Goal: Task Accomplishment & Management: Complete application form

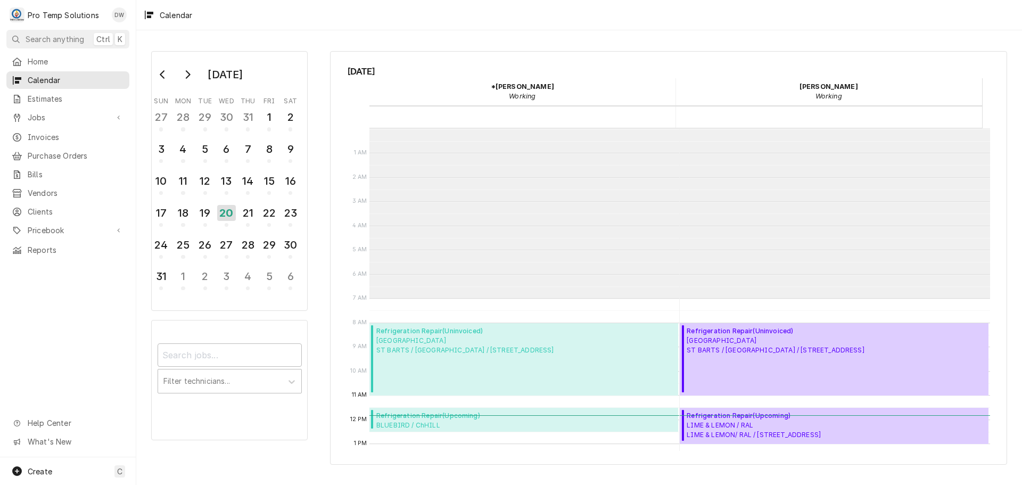
scroll to position [170, 0]
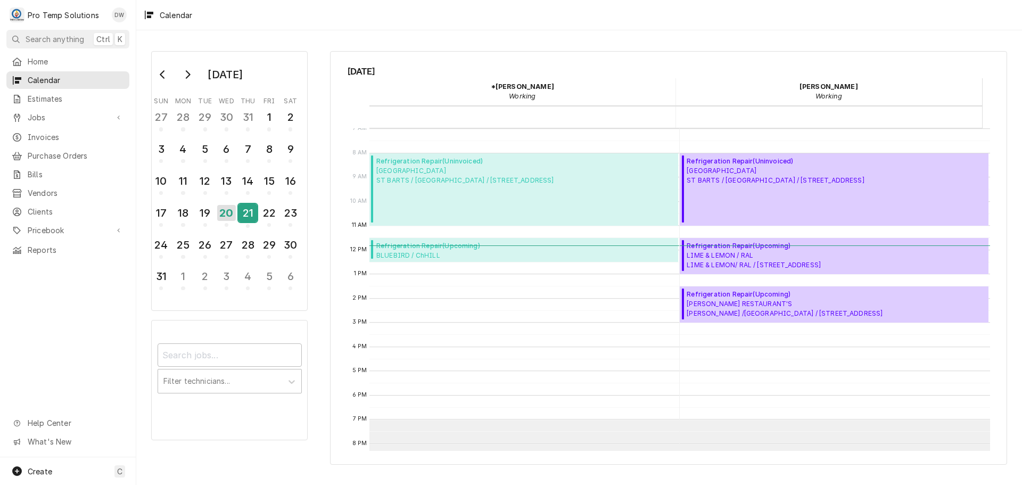
click at [245, 214] on div "21" at bounding box center [248, 213] width 19 height 18
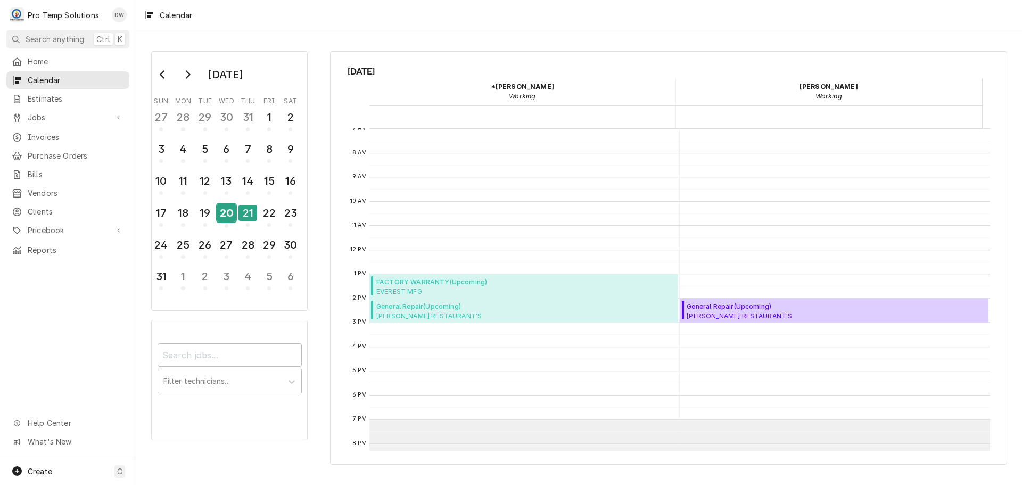
click at [226, 215] on div "20" at bounding box center [226, 213] width 19 height 18
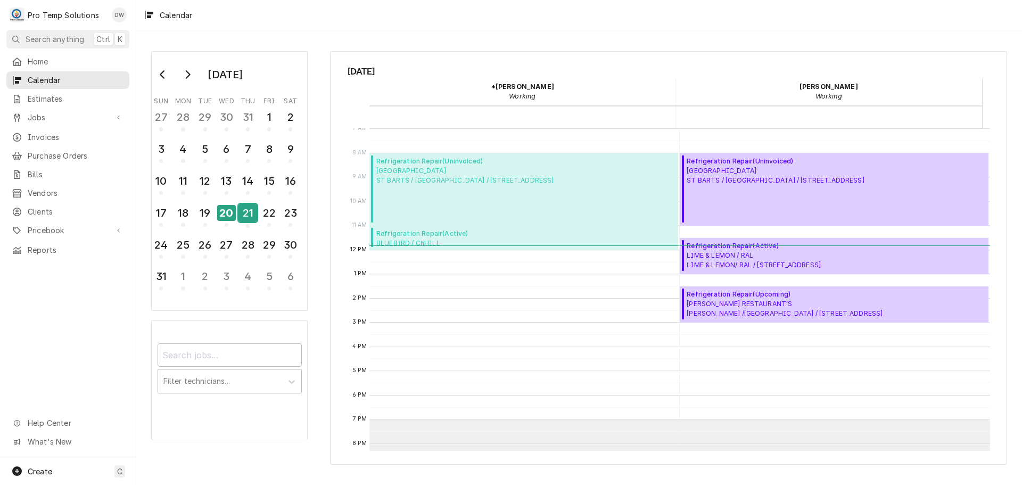
click at [248, 214] on div "21" at bounding box center [248, 213] width 19 height 18
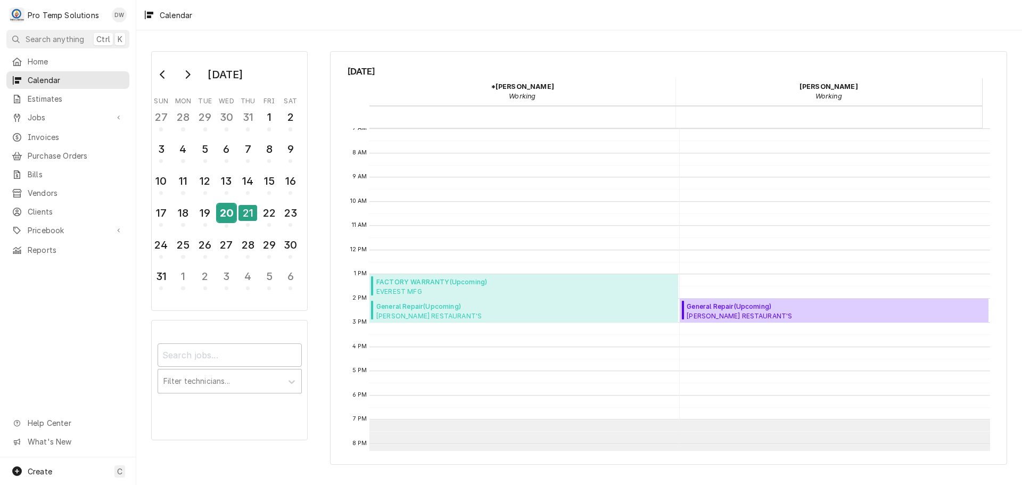
click at [233, 215] on div "20" at bounding box center [226, 213] width 19 height 18
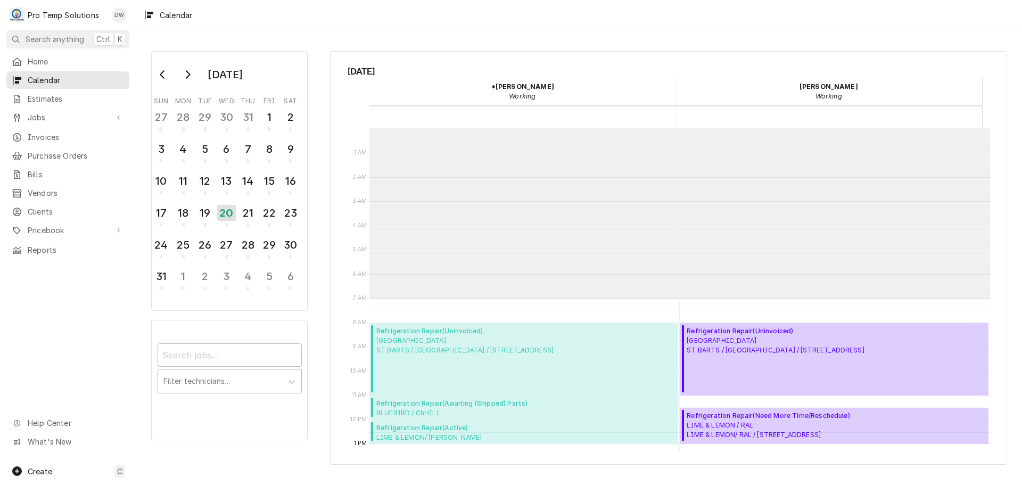
scroll to position [170, 0]
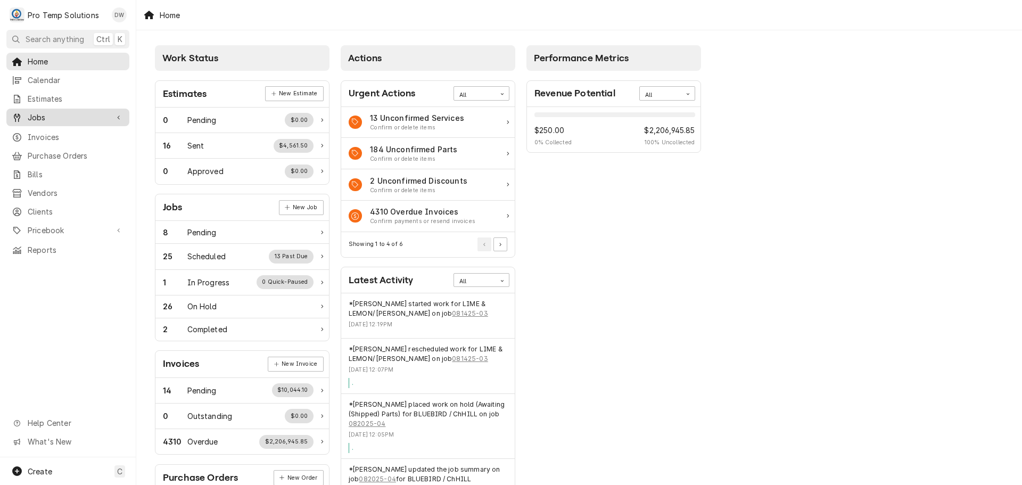
click at [41, 112] on span "Jobs" at bounding box center [68, 117] width 80 height 11
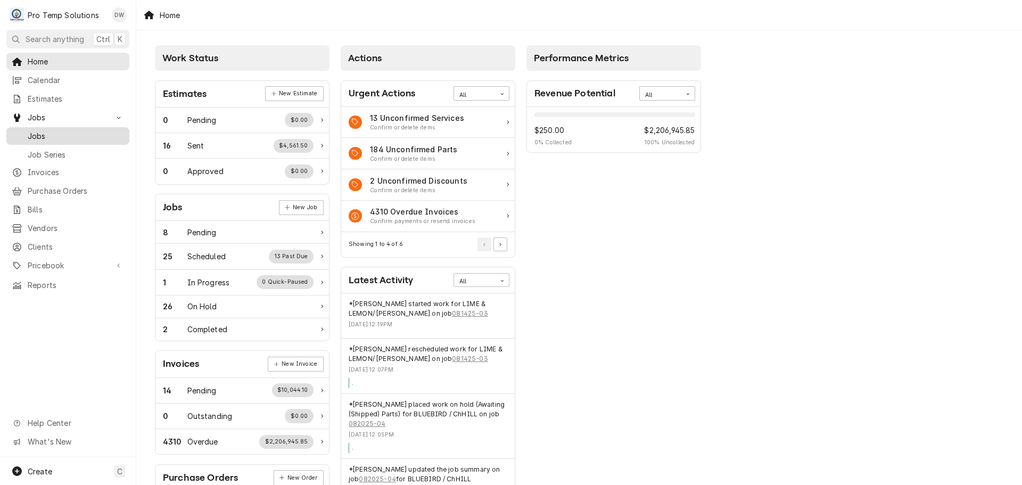
click at [37, 130] on span "Jobs" at bounding box center [76, 135] width 96 height 11
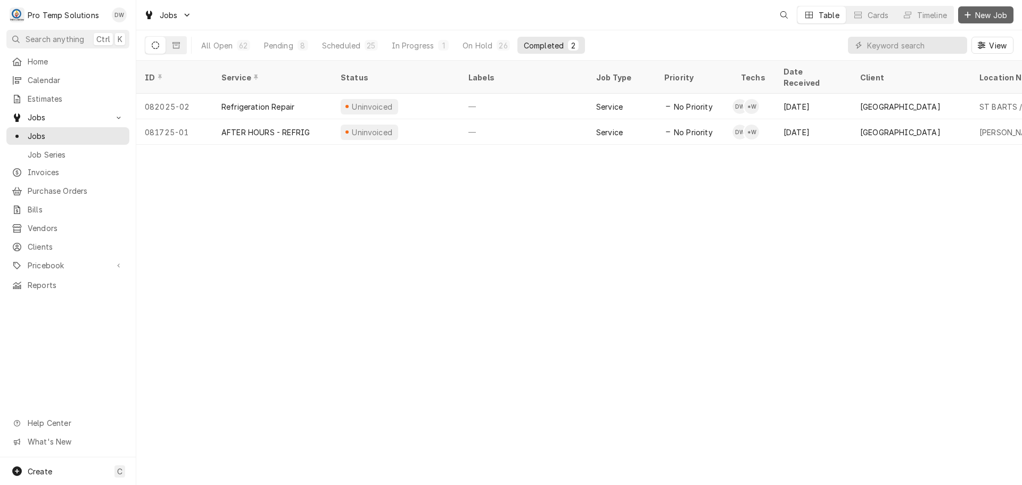
click at [989, 15] on span "New Job" at bounding box center [991, 15] width 36 height 11
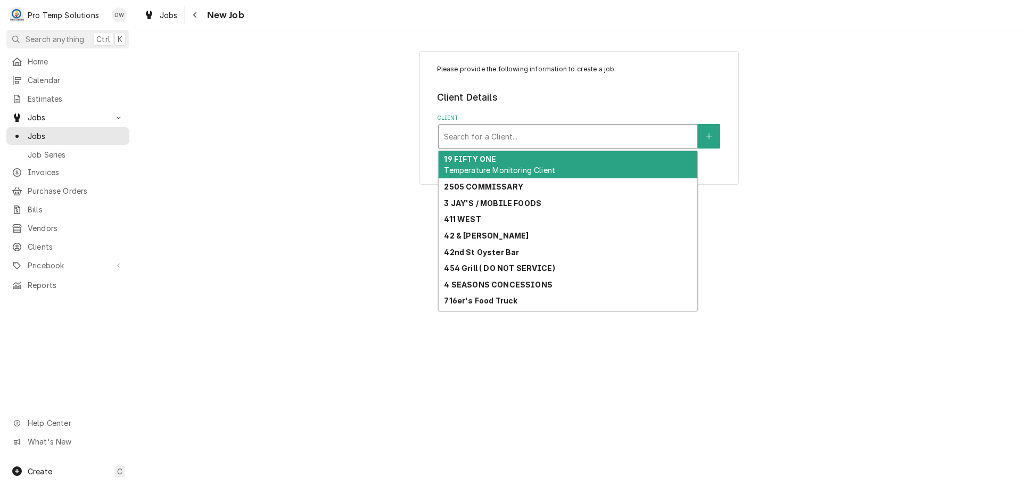
click at [588, 139] on div "Client" at bounding box center [568, 136] width 248 height 19
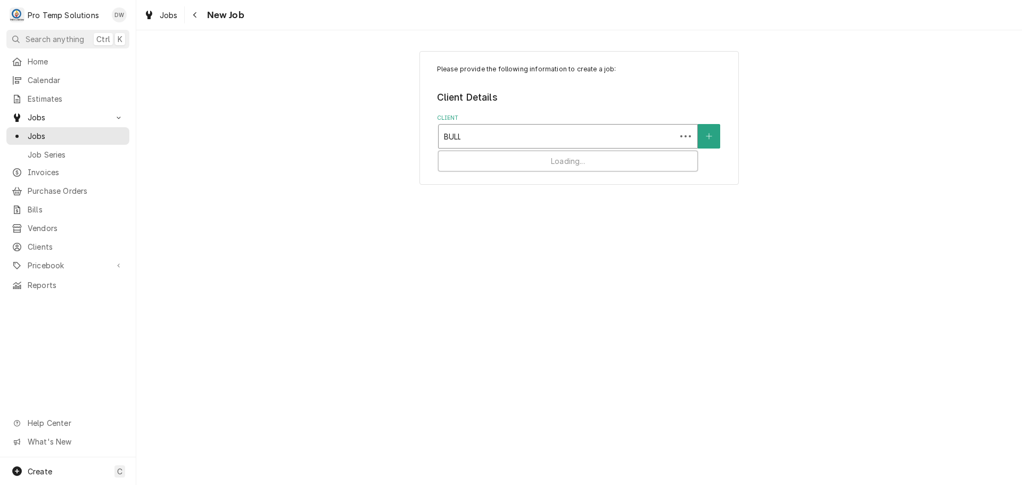
type input "BULLS"
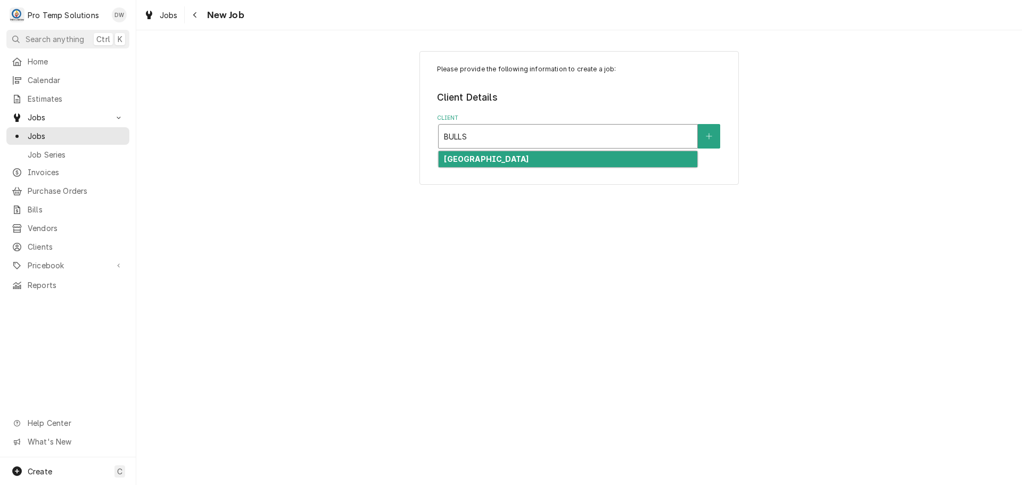
click at [526, 159] on strong "DURHAM BULLS PARK" at bounding box center [486, 158] width 85 height 9
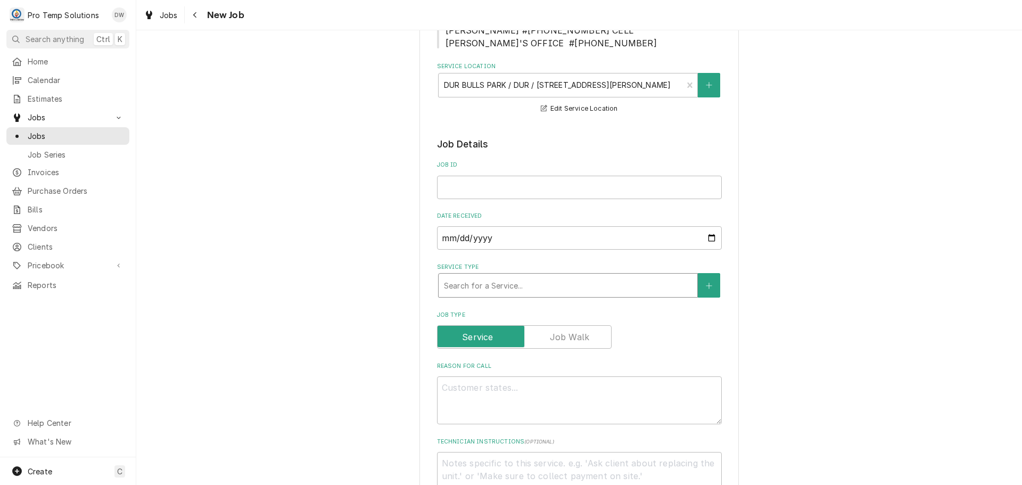
scroll to position [160, 0]
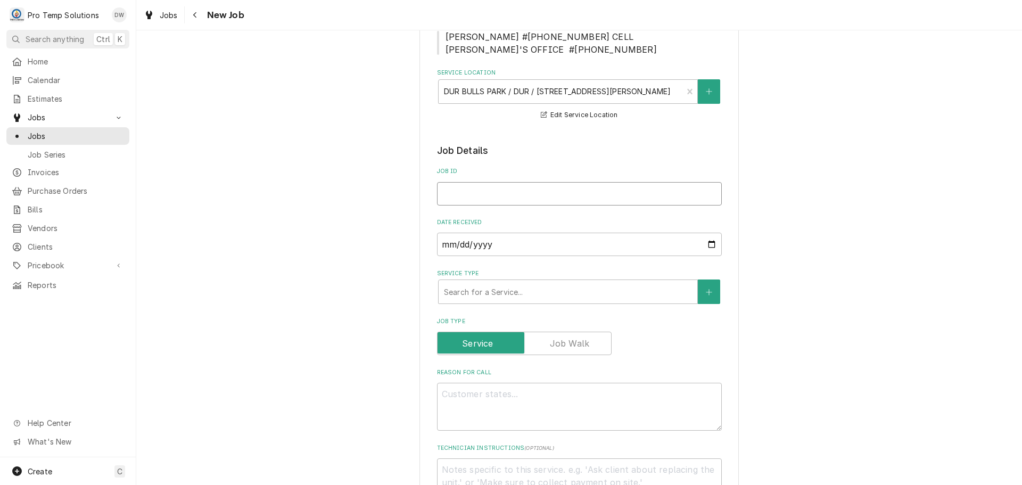
click at [485, 200] on input "Job ID" at bounding box center [579, 193] width 285 height 23
type textarea "x"
type input "0"
type textarea "x"
type input "08"
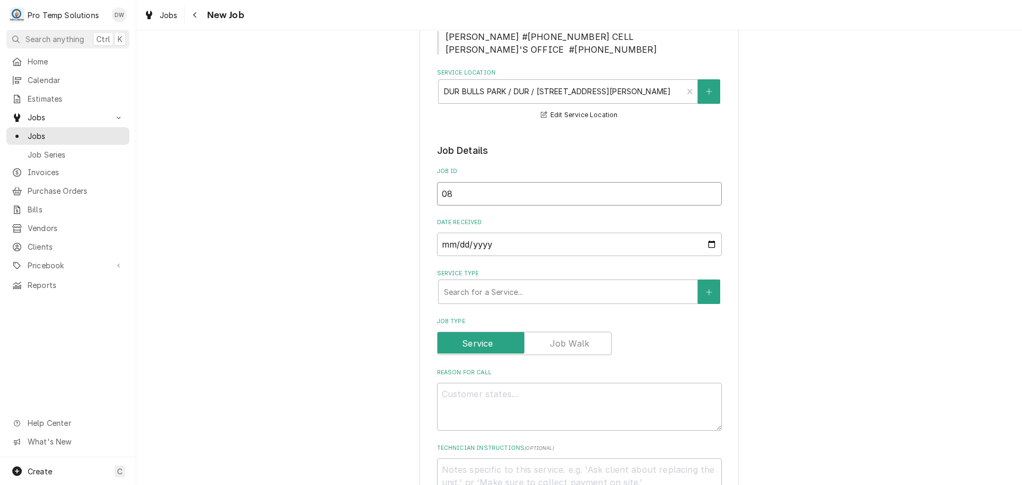
type textarea "x"
type input "082"
type textarea "x"
type input "0820"
type textarea "x"
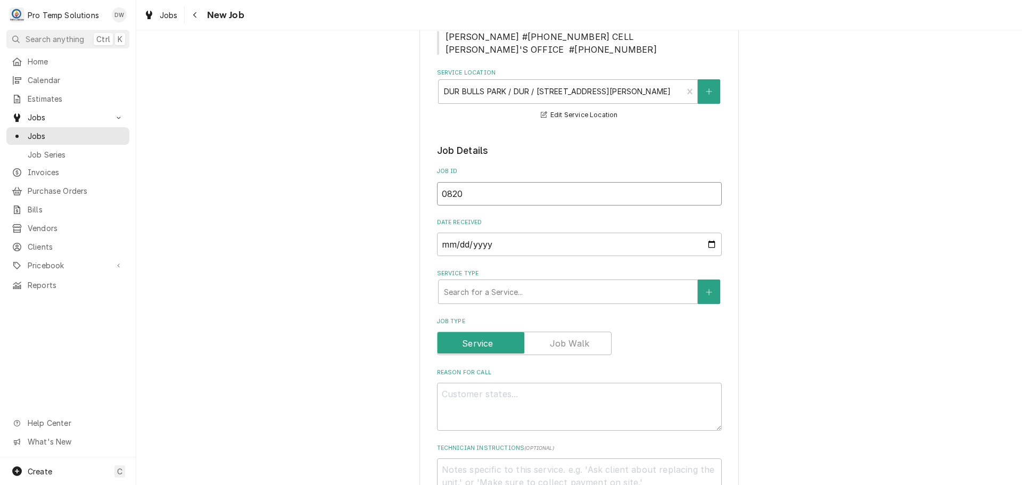
type input "08202"
type textarea "x"
type input "082025"
type textarea "x"
type input "082025-"
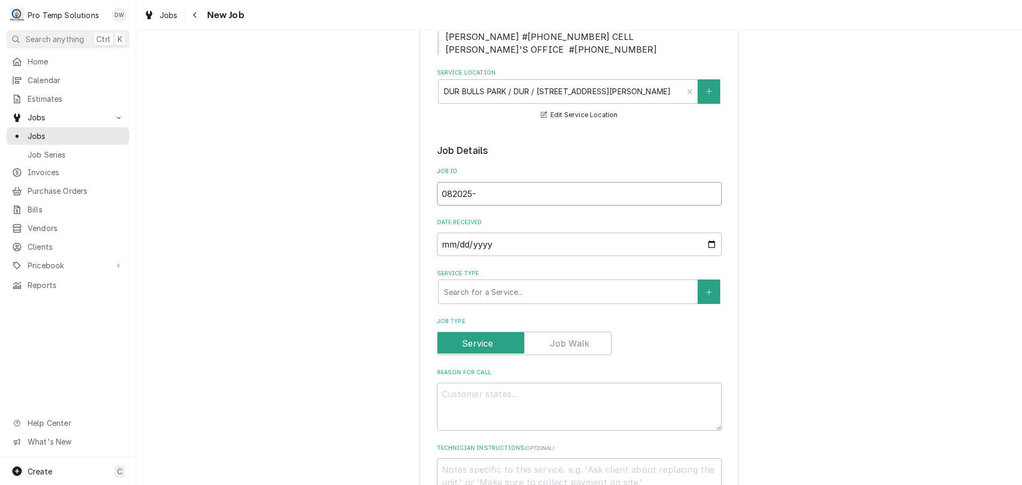
type textarea "x"
type input "082025-0"
type textarea "x"
type input "082025-01"
type textarea "x"
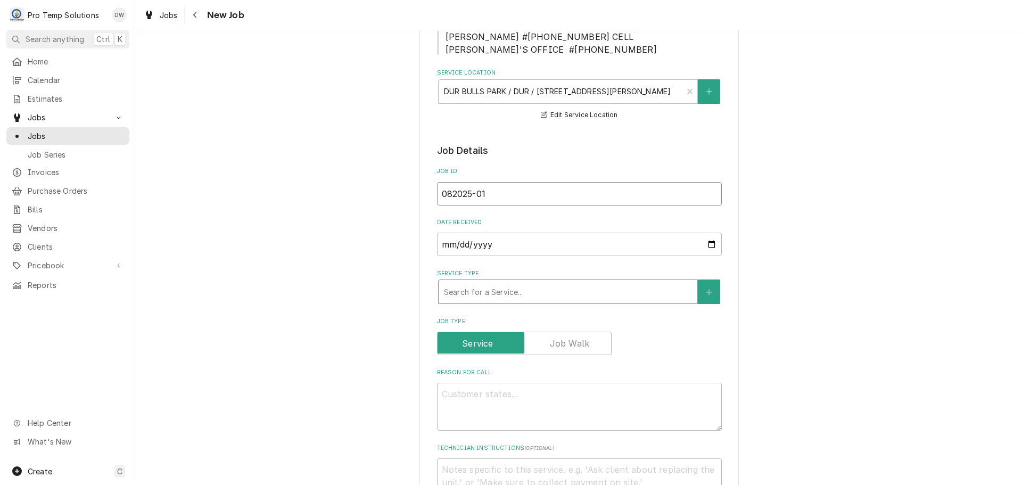
type input "082025-01"
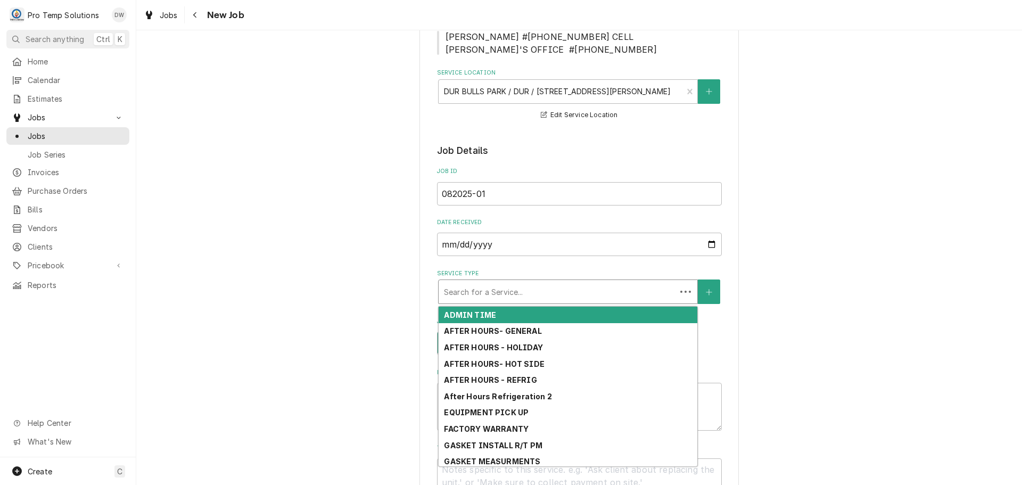
click at [571, 293] on div "Service Type" at bounding box center [557, 291] width 227 height 19
type textarea "x"
type input "H"
type textarea "x"
type input "HO"
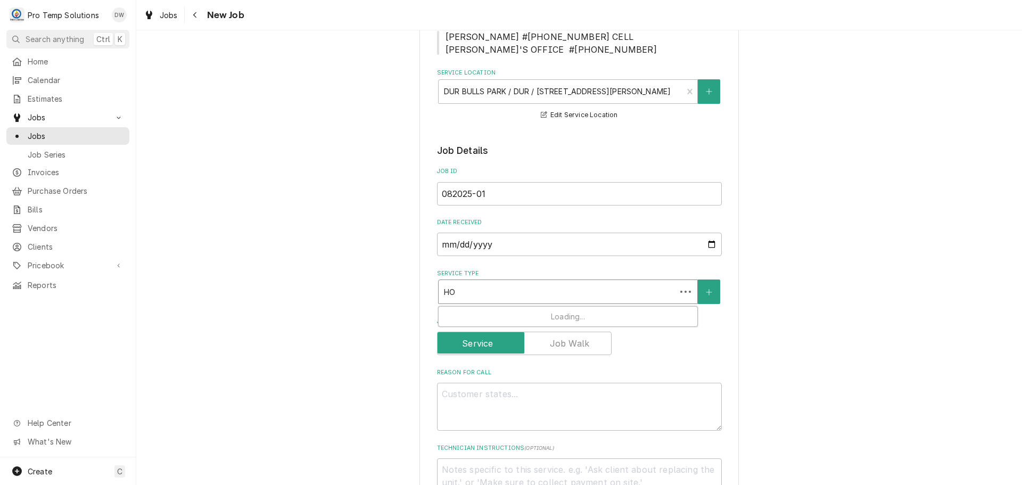
type textarea "x"
type input "HOT"
type textarea "x"
type input "HOT"
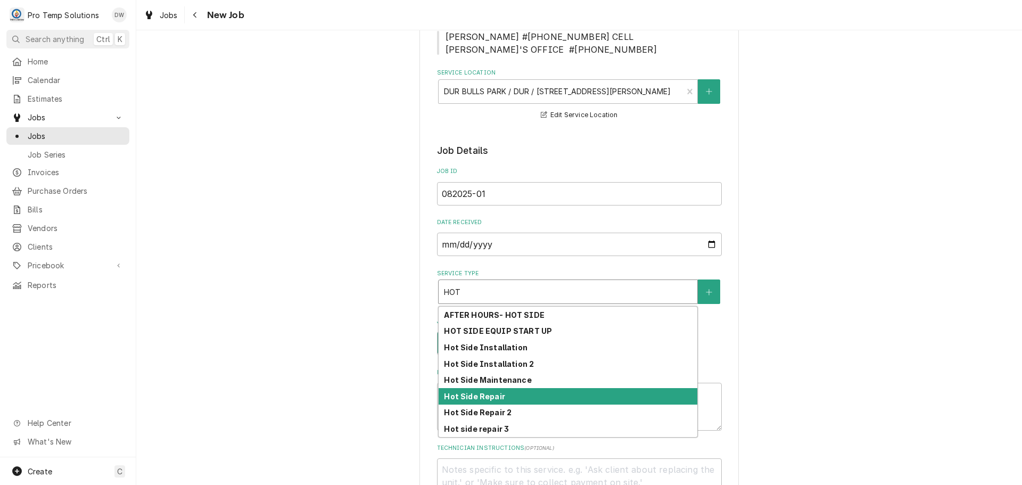
click at [527, 397] on div "Hot Side Repair" at bounding box center [568, 396] width 259 height 17
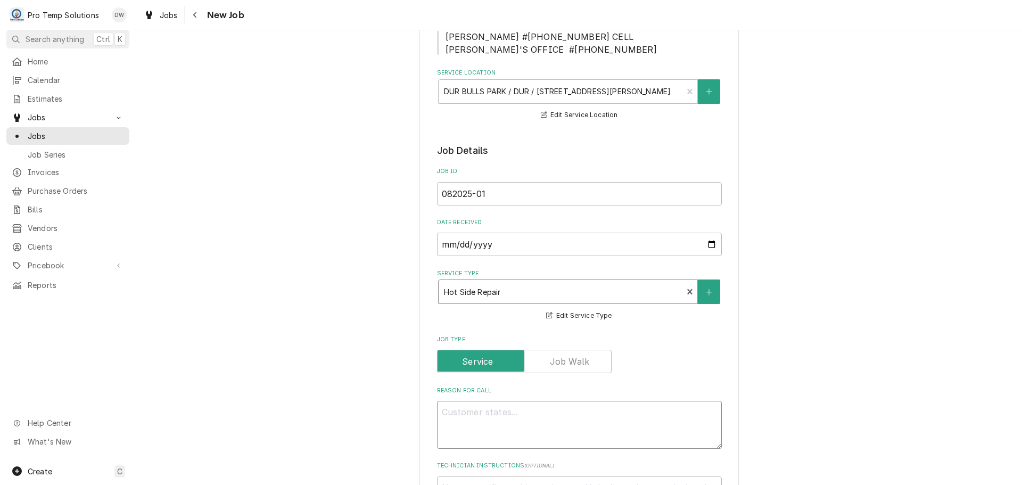
click at [516, 412] on textarea "Reason For Call" at bounding box center [579, 425] width 285 height 48
type textarea "x"
type textarea "H"
type textarea "x"
type textarea "HO"
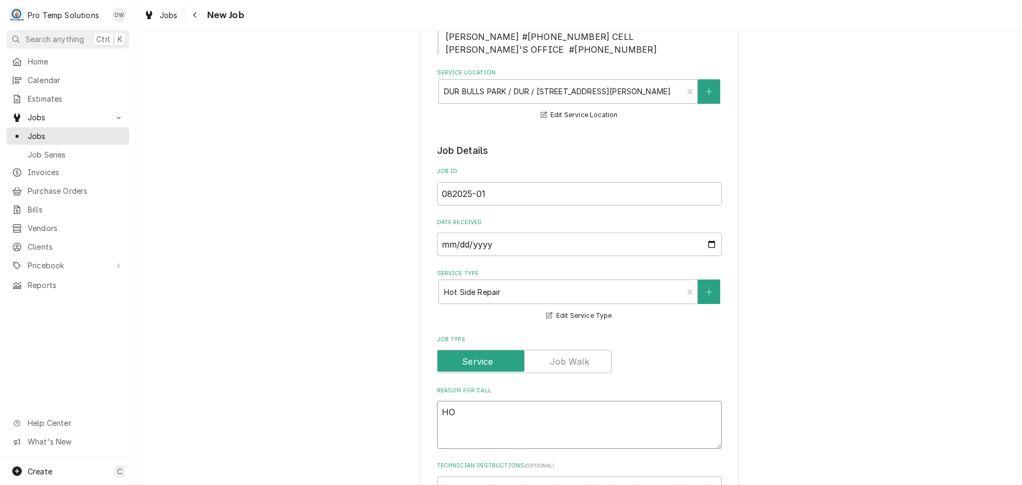
type textarea "x"
type textarea "HOT"
type textarea "x"
type textarea "HOT"
type textarea "x"
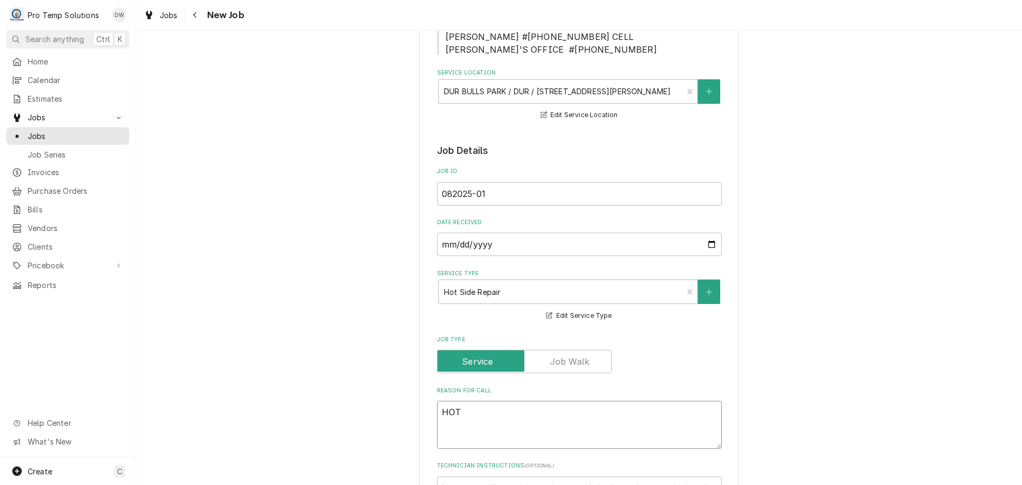
type textarea "HOT B"
type textarea "x"
type textarea "HOT BX"
type textarea "x"
type textarea "HOT BX"
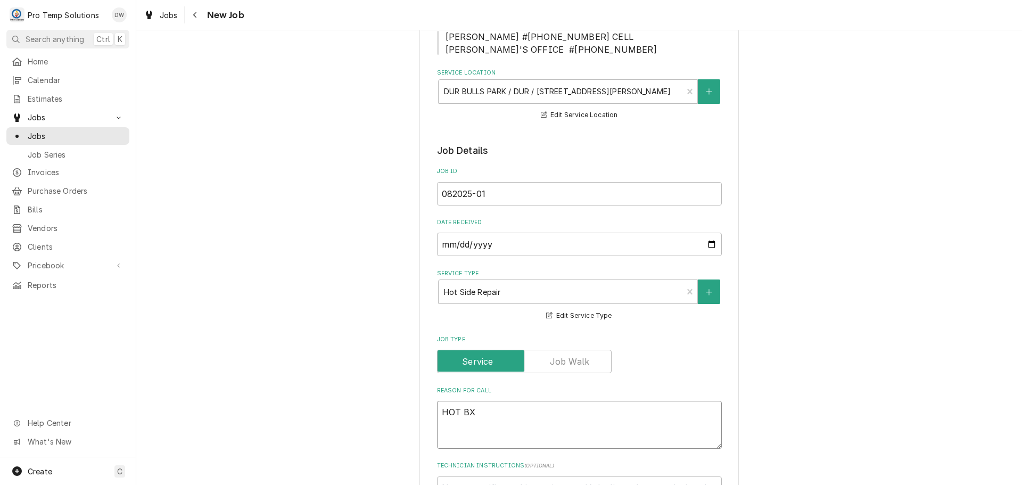
type textarea "x"
type textarea "HOT BX T"
type textarea "x"
type textarea "HOT BX TR"
type textarea "x"
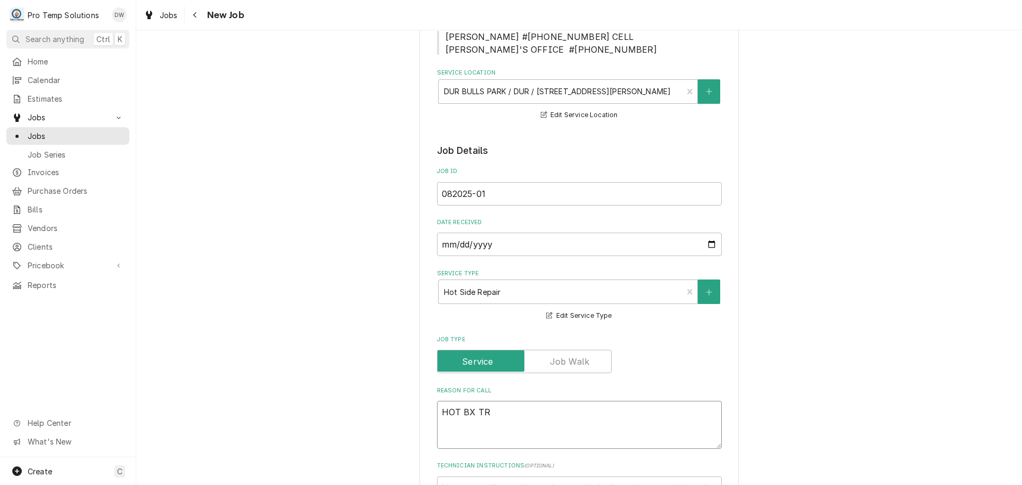
type textarea "HOT BX TRI"
type textarea "x"
type textarea "HOT BX TRIP"
type textarea "x"
type textarea "HOT BX TRIPP"
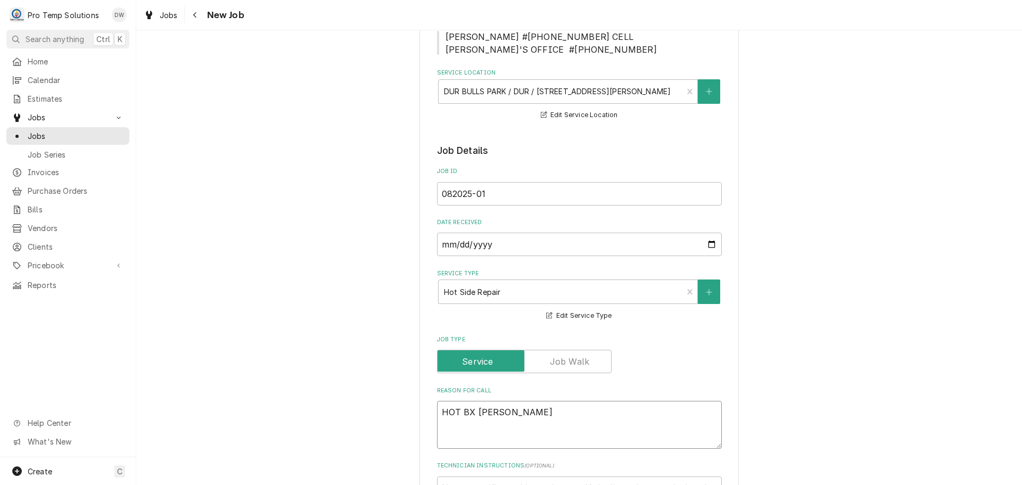
type textarea "x"
type textarea "HOT BX TRIPPI"
type textarea "x"
type textarea "HOT BX TRIPPIN"
type textarea "x"
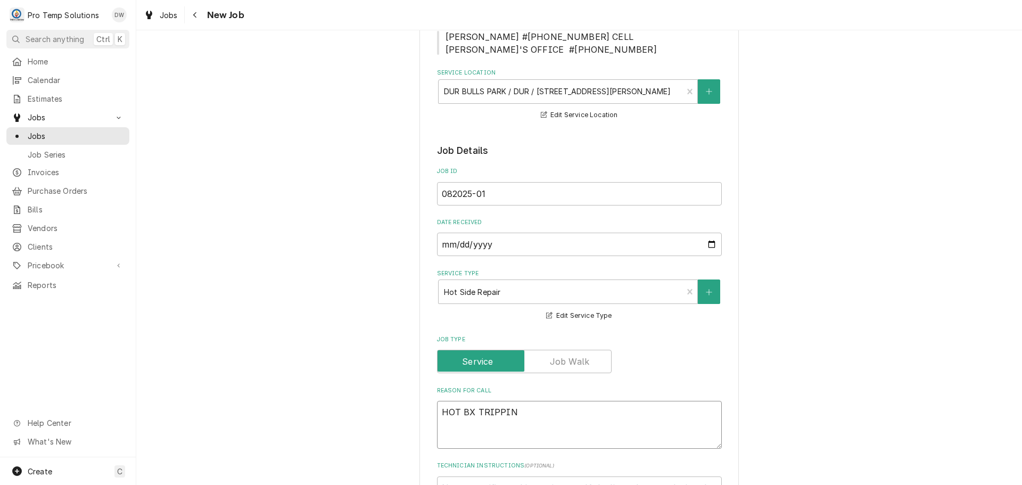
type textarea "HOT BX TRIPPING"
type textarea "x"
type textarea "HOT BX TRIPPING"
type textarea "x"
type textarea "HOT BX TRIPPING B"
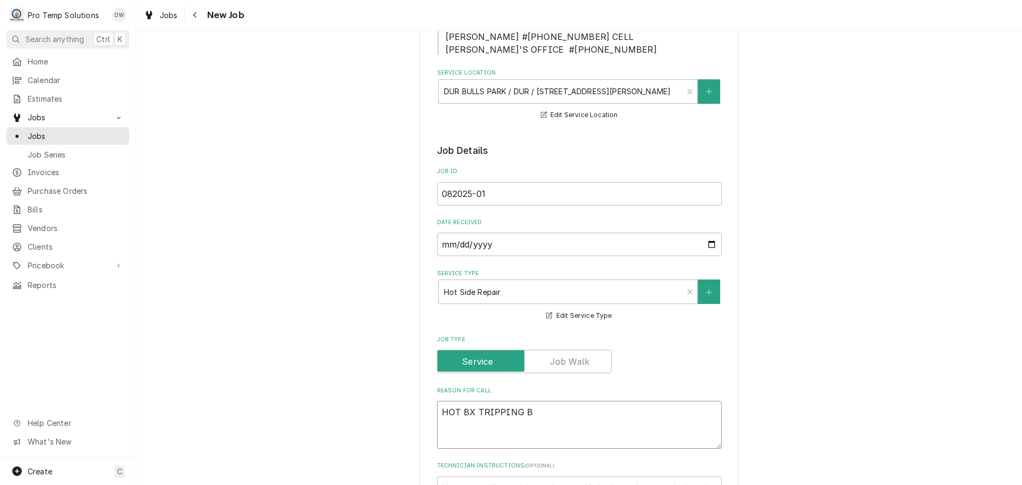
type textarea "x"
type textarea "HOT BX TRIPPING BR"
type textarea "x"
type textarea "HOT BX TRIPPING BRE"
type textarea "x"
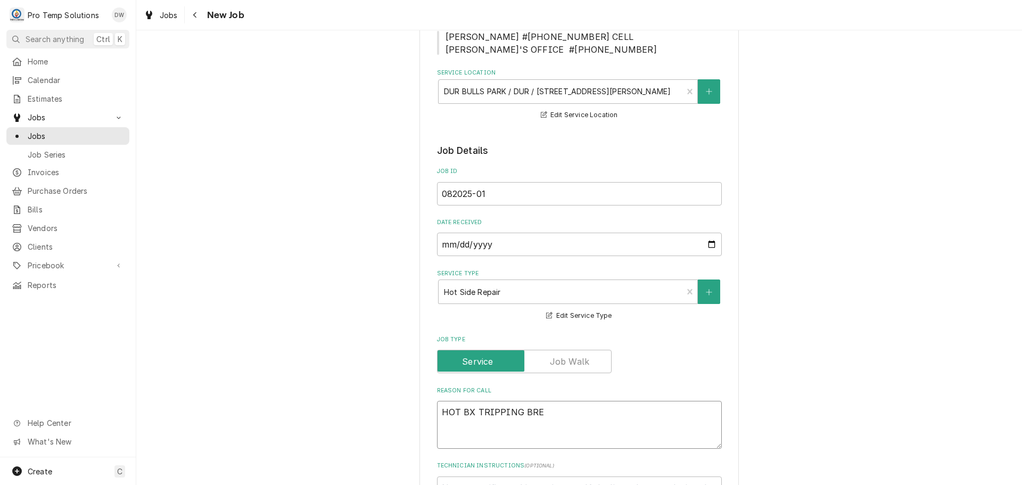
type textarea "HOT BX TRIPPING BREA"
type textarea "x"
type textarea "HOT BX TRIPPING BREAK"
type textarea "x"
type textarea "HOT BX TRIPPING BREAKE"
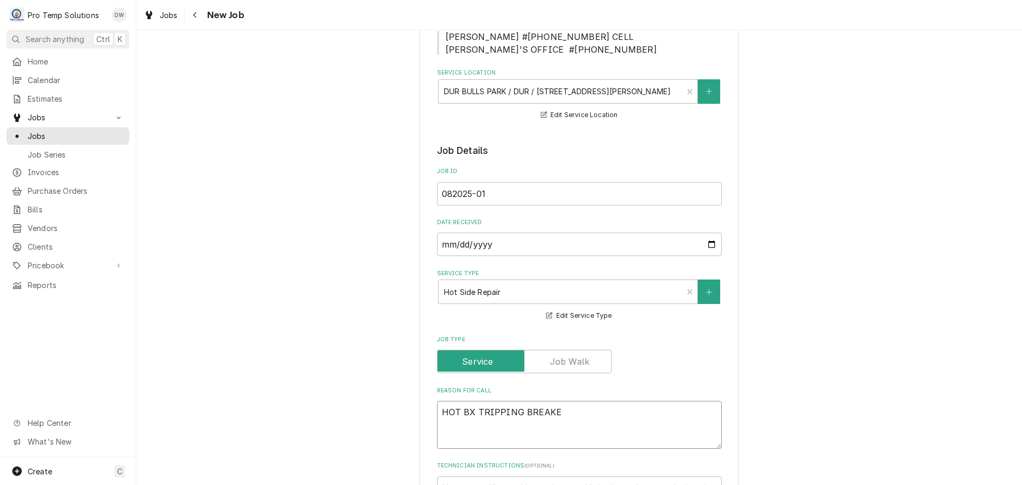
type textarea "x"
type textarea "HOT BX TRIPPING BREAKER"
type textarea "x"
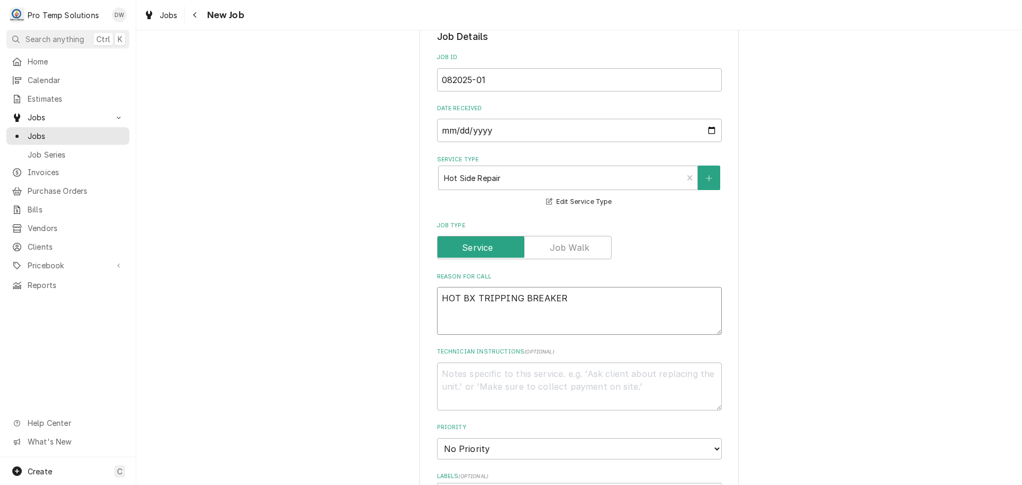
scroll to position [479, 0]
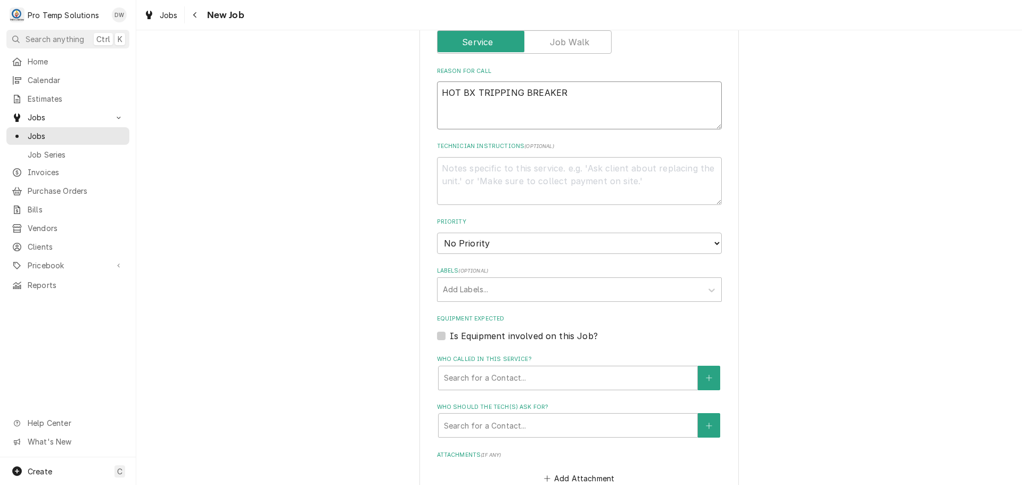
type textarea "HOT BX TRIPPING BREAKER"
click at [450, 338] on label "Is Equipment involved on this Job?" at bounding box center [524, 336] width 148 height 13
click at [450, 338] on input "Equipment Expected" at bounding box center [592, 341] width 285 height 23
checkbox input "true"
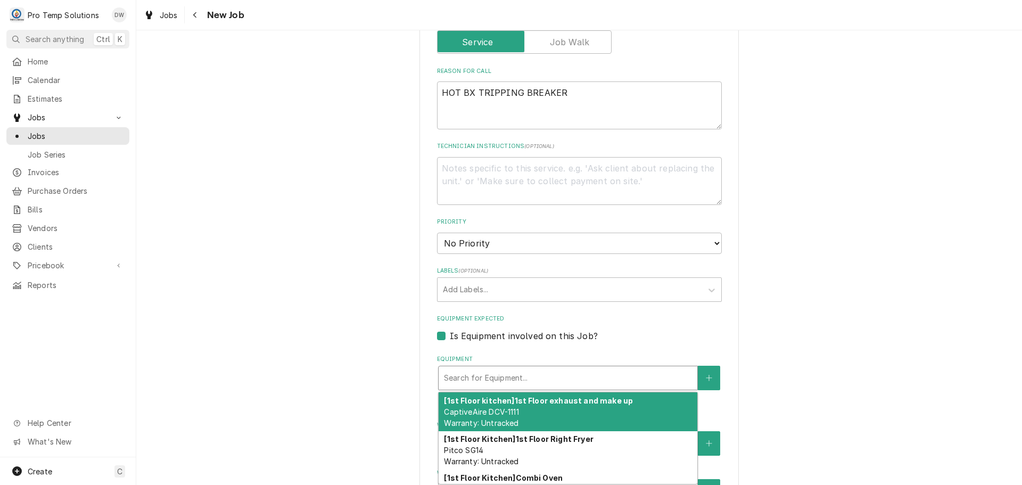
click at [552, 377] on div "Equipment" at bounding box center [568, 377] width 248 height 19
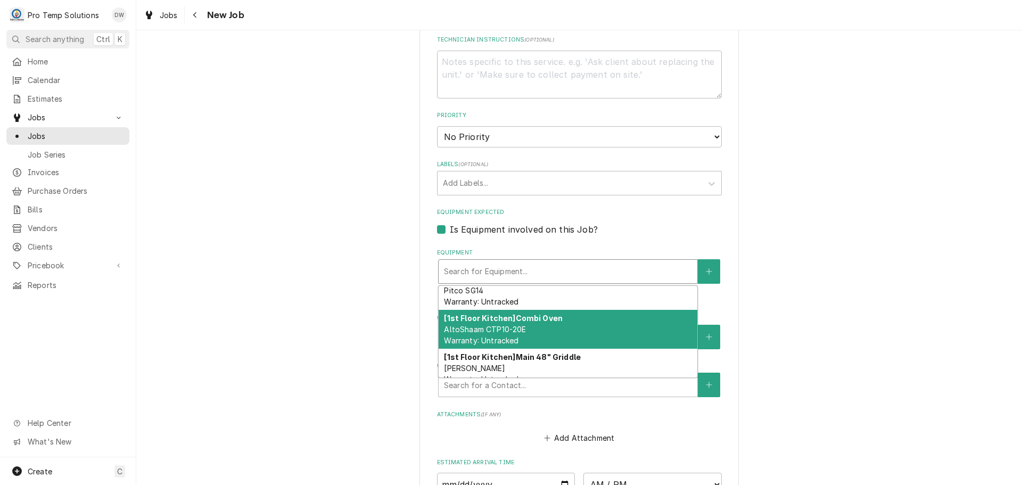
scroll to position [106, 0]
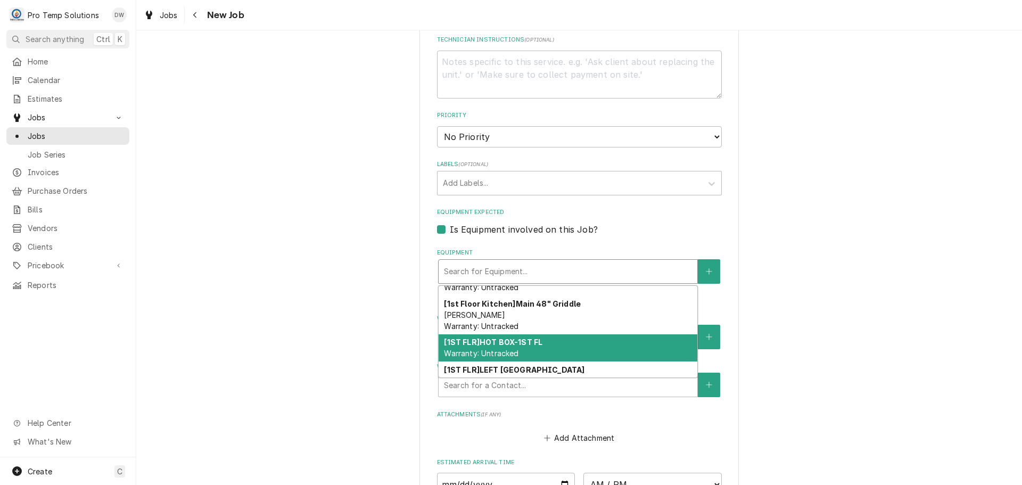
click at [569, 346] on div "[1ST FLR] HOT BOX-1ST FL Warranty: Untracked" at bounding box center [568, 348] width 259 height 28
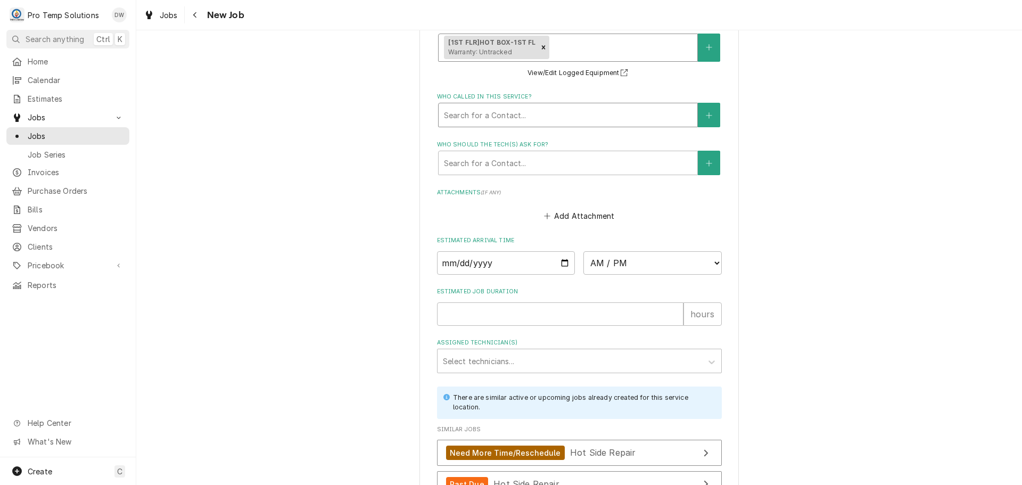
scroll to position [852, 0]
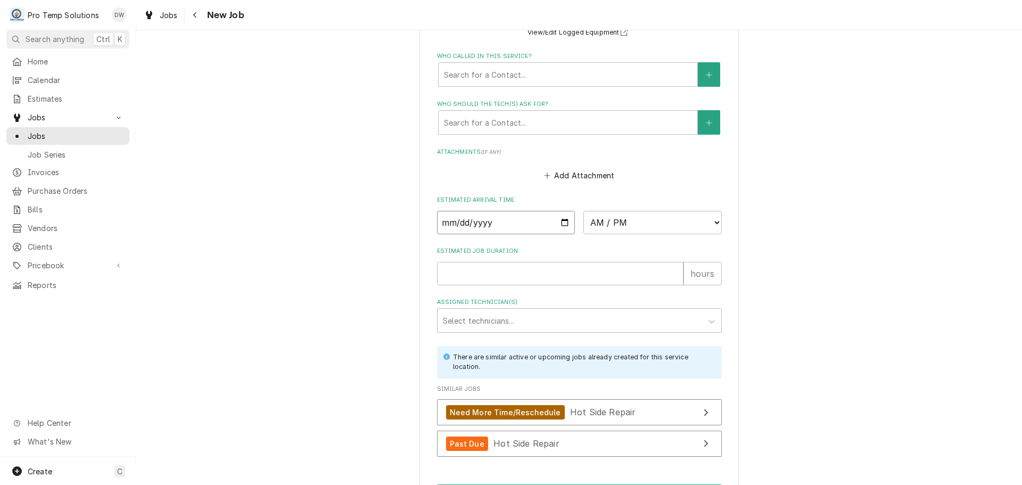
click at [562, 220] on input "Date" at bounding box center [506, 222] width 138 height 23
type textarea "x"
type input "2025-08-20"
type textarea "x"
click at [710, 222] on select "AM / PM 6:00 AM 6:15 AM 6:30 AM 6:45 AM 7:00 AM 7:15 AM 7:30 AM 7:45 AM 8:00 AM…" at bounding box center [653, 222] width 138 height 23
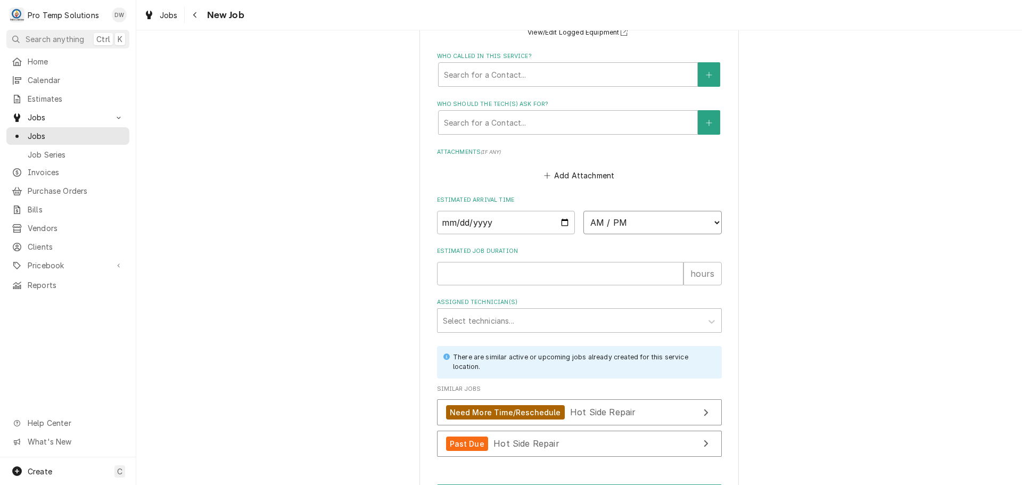
click at [698, 222] on select "AM / PM 6:00 AM 6:15 AM 6:30 AM 6:45 AM 7:00 AM 7:15 AM 7:30 AM 7:45 AM 8:00 AM…" at bounding box center [653, 222] width 138 height 23
select select "14:00:00"
click at [584, 211] on select "AM / PM 6:00 AM 6:15 AM 6:30 AM 6:45 AM 7:00 AM 7:15 AM 7:30 AM 7:45 AM 8:00 AM…" at bounding box center [653, 222] width 138 height 23
click at [629, 282] on input "Estimated Job Duration" at bounding box center [560, 273] width 247 height 23
type textarea "x"
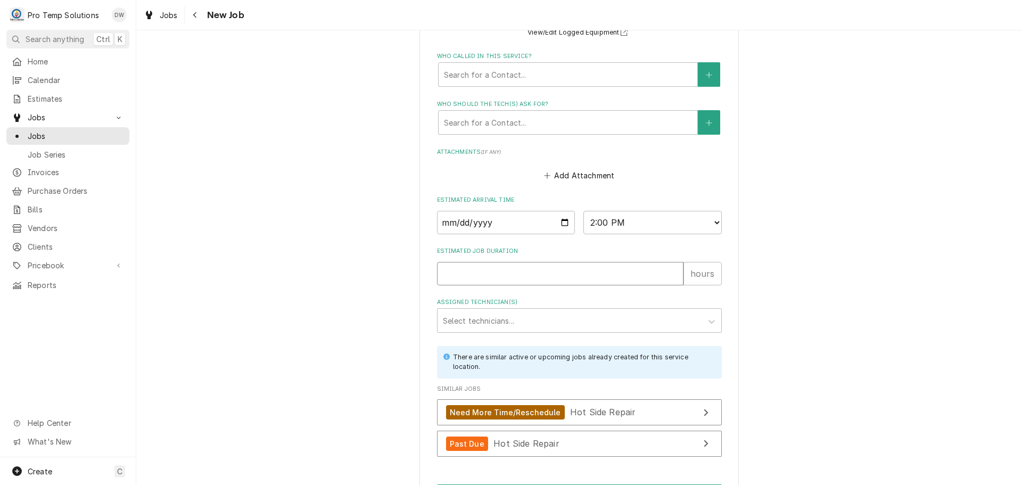
type input "1"
type textarea "x"
type input "1.5"
type textarea "x"
type input "1.5"
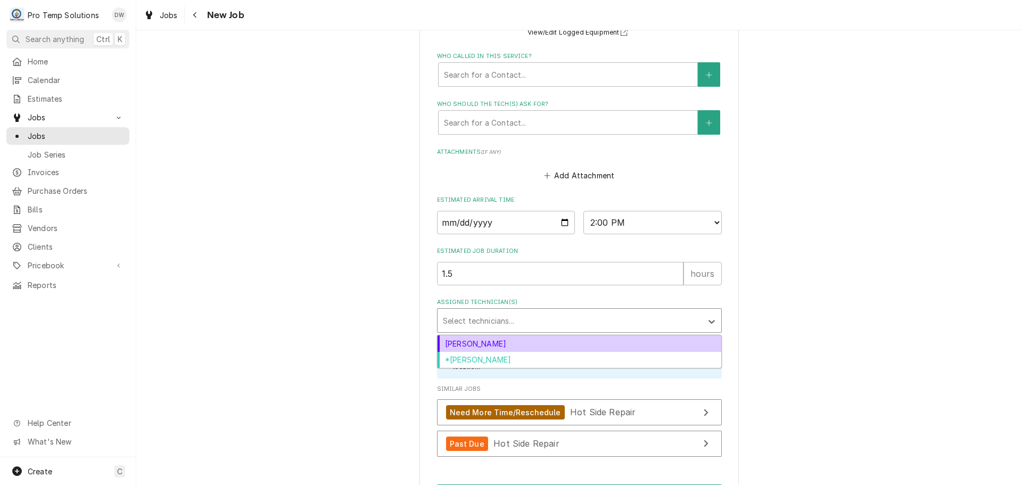
click at [541, 315] on div "Assigned Technician(s)" at bounding box center [570, 320] width 254 height 19
click at [516, 343] on div "Dakota Williams" at bounding box center [580, 343] width 284 height 17
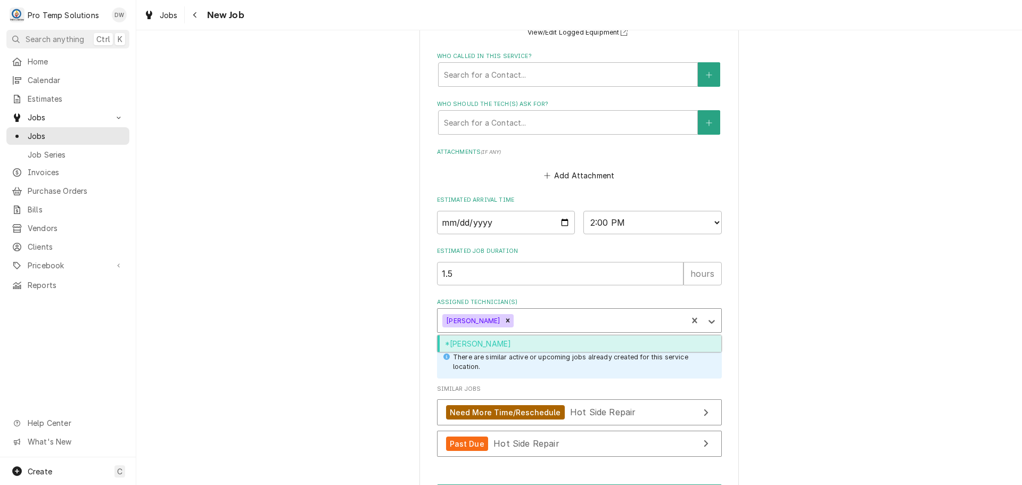
click at [528, 320] on div "Assigned Technician(s)" at bounding box center [599, 320] width 166 height 19
click at [530, 345] on div "*[PERSON_NAME]" at bounding box center [580, 343] width 284 height 17
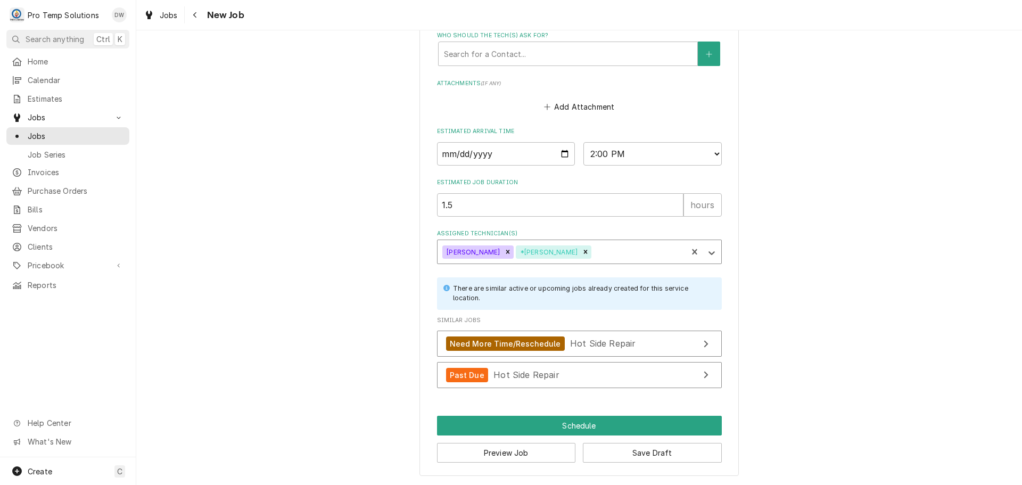
scroll to position [921, 0]
click at [575, 426] on button "Schedule" at bounding box center [579, 425] width 285 height 20
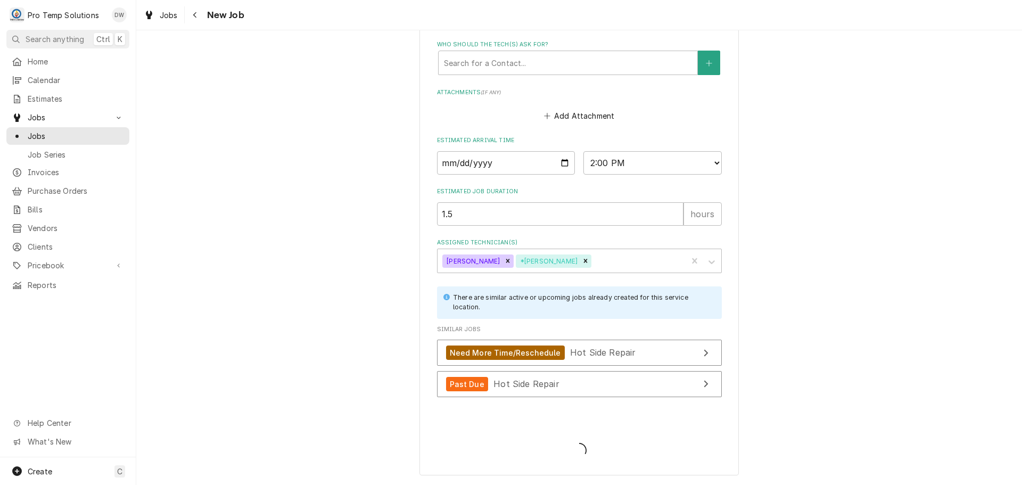
scroll to position [912, 0]
type textarea "x"
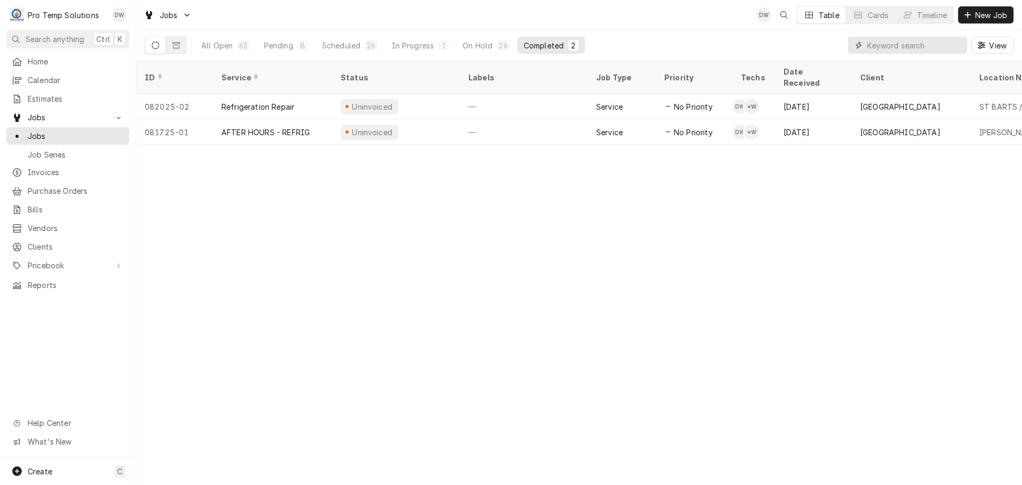
click at [913, 42] on input "Dynamic Content Wrapper" at bounding box center [914, 45] width 95 height 17
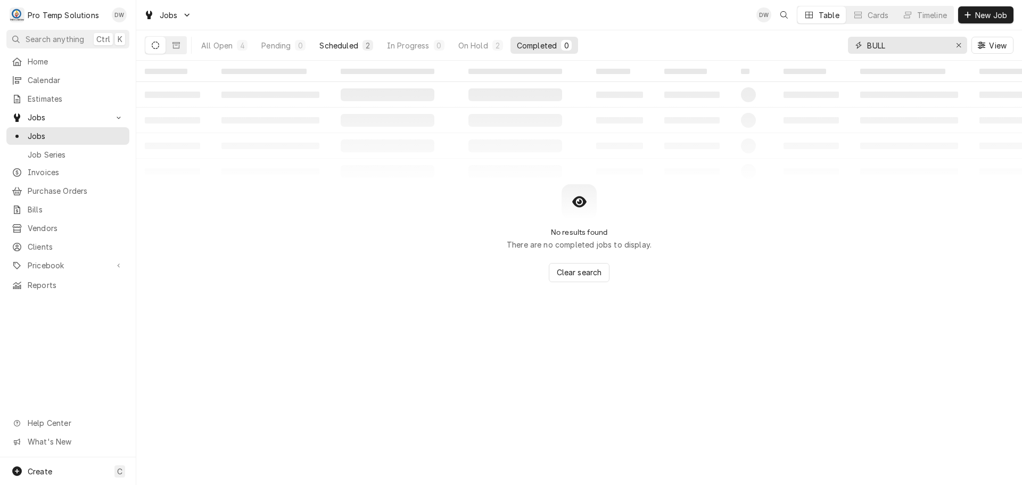
type input "BULL"
click at [347, 45] on div "Scheduled" at bounding box center [338, 45] width 38 height 11
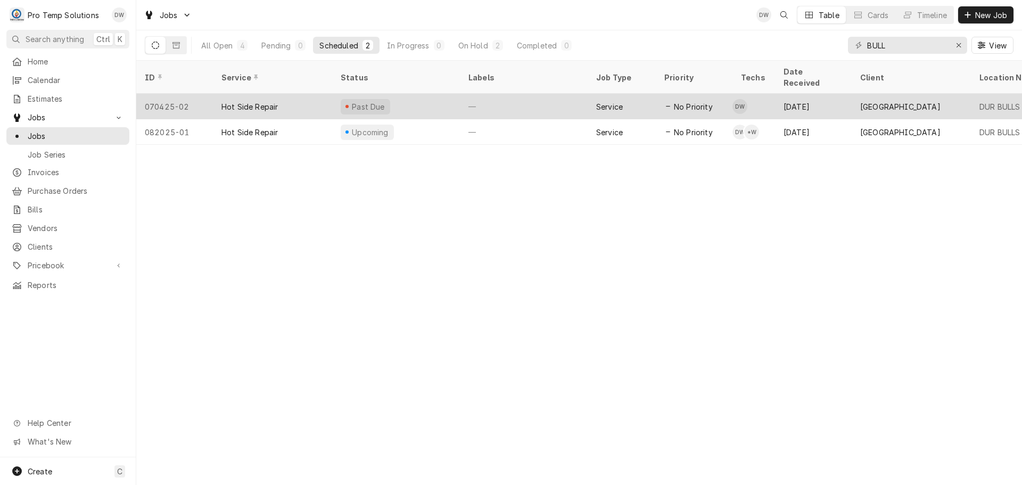
click at [482, 96] on div "—" at bounding box center [524, 107] width 128 height 26
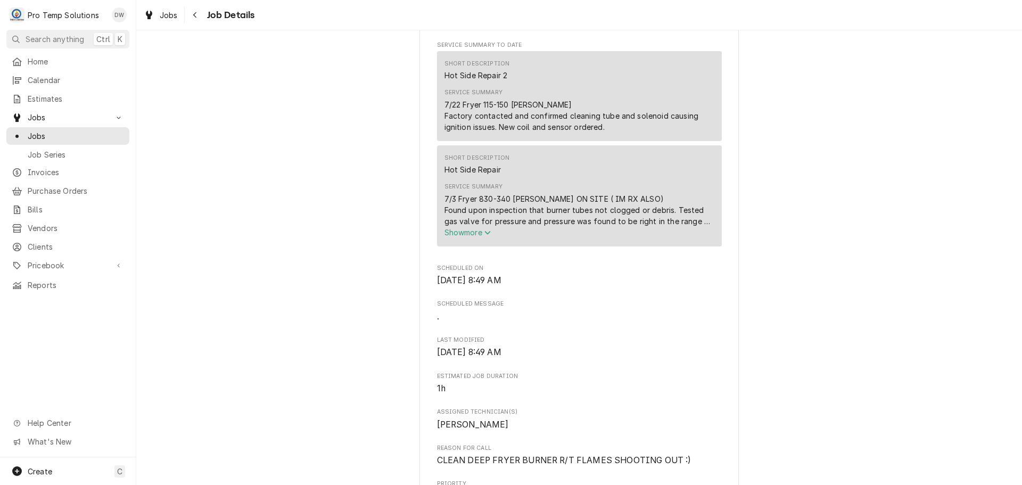
scroll to position [373, 0]
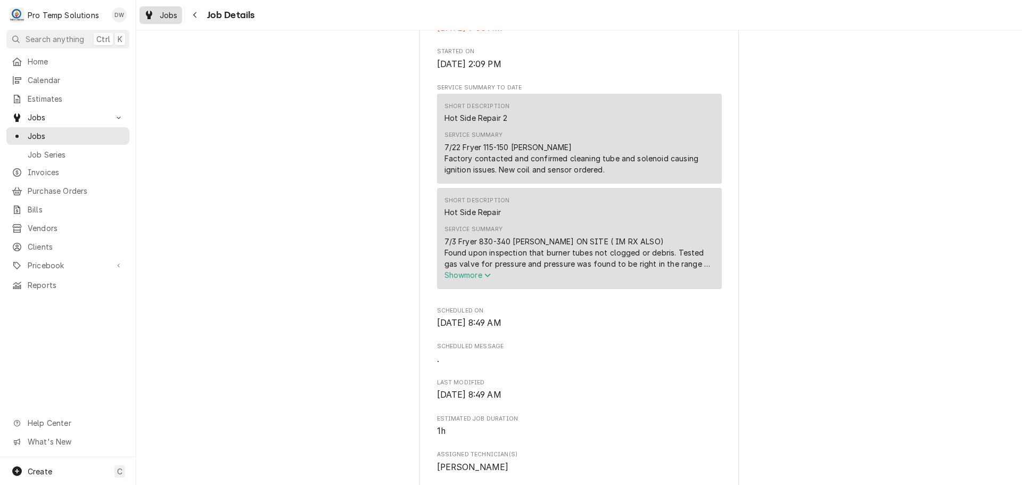
click at [168, 17] on span "Jobs" at bounding box center [169, 15] width 18 height 11
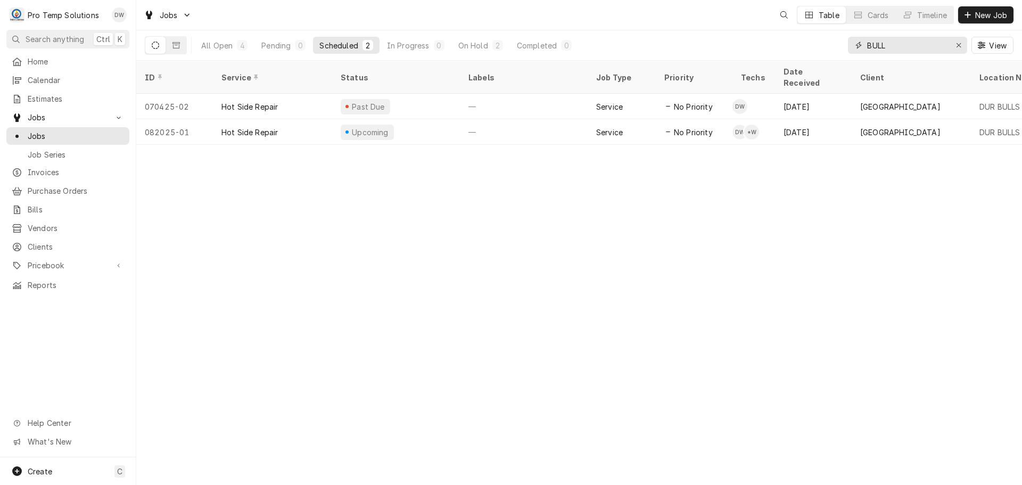
click at [914, 45] on input "BULL" at bounding box center [907, 45] width 80 height 17
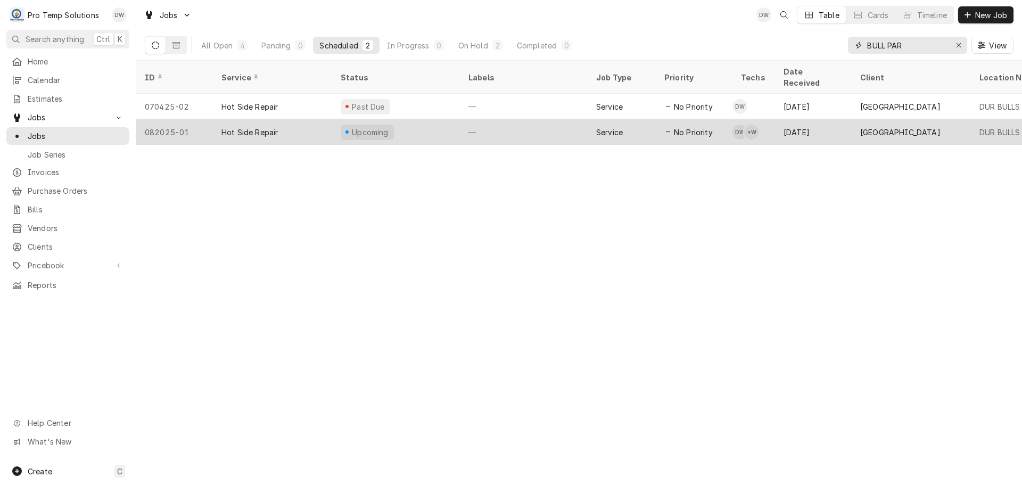
type input "BULL PAR"
click at [520, 119] on div "—" at bounding box center [524, 132] width 128 height 26
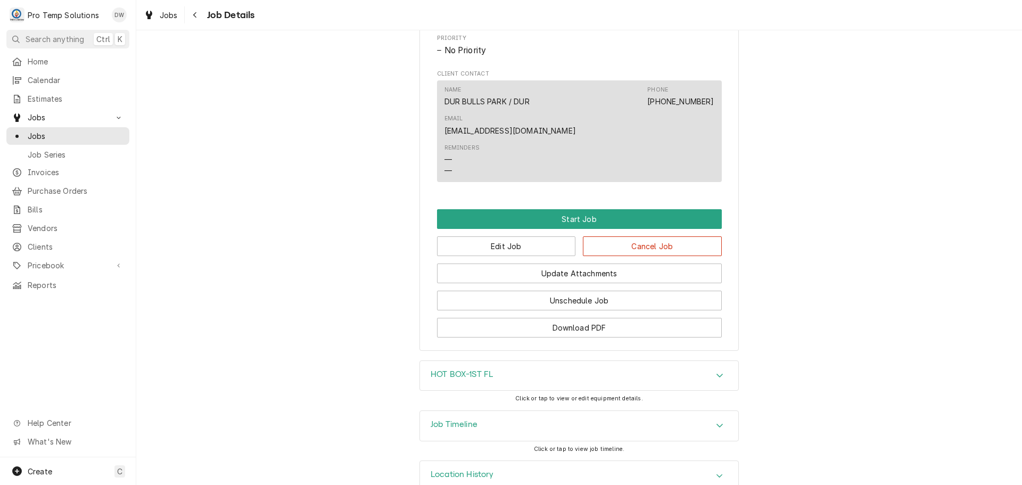
scroll to position [586, 0]
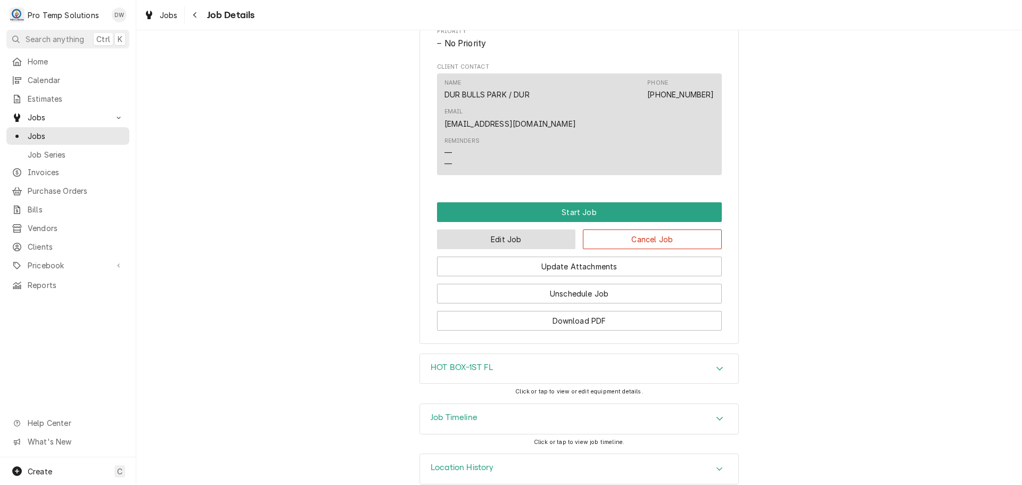
click at [538, 229] on button "Edit Job" at bounding box center [506, 239] width 139 height 20
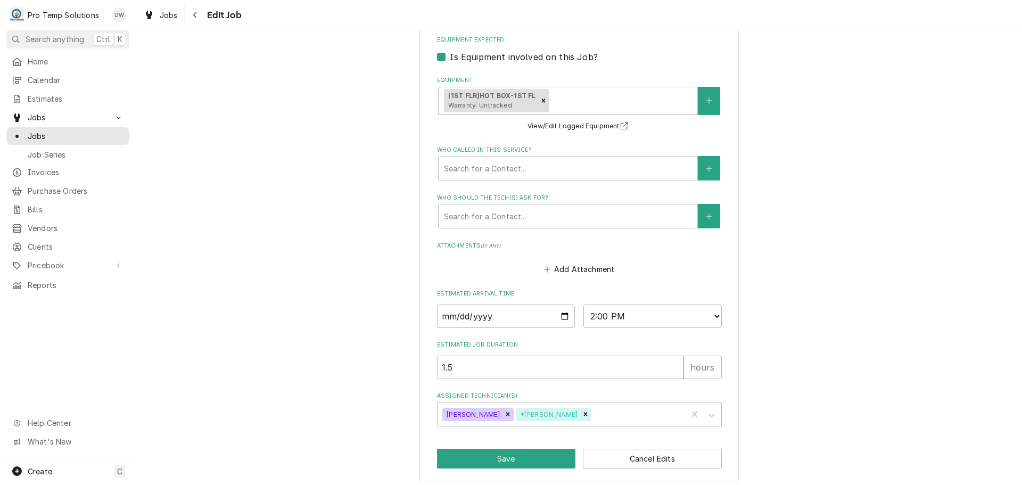
scroll to position [765, 0]
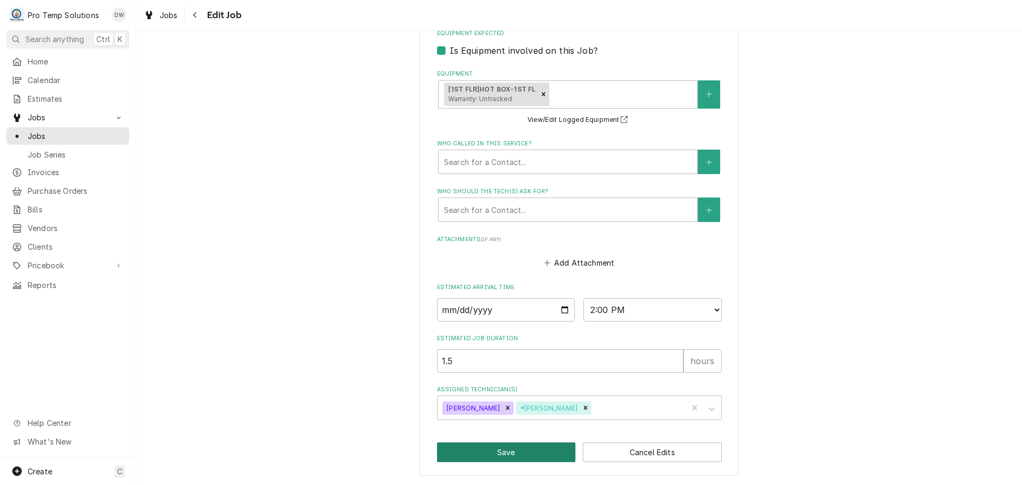
click at [497, 455] on button "Save" at bounding box center [506, 452] width 139 height 20
type textarea "x"
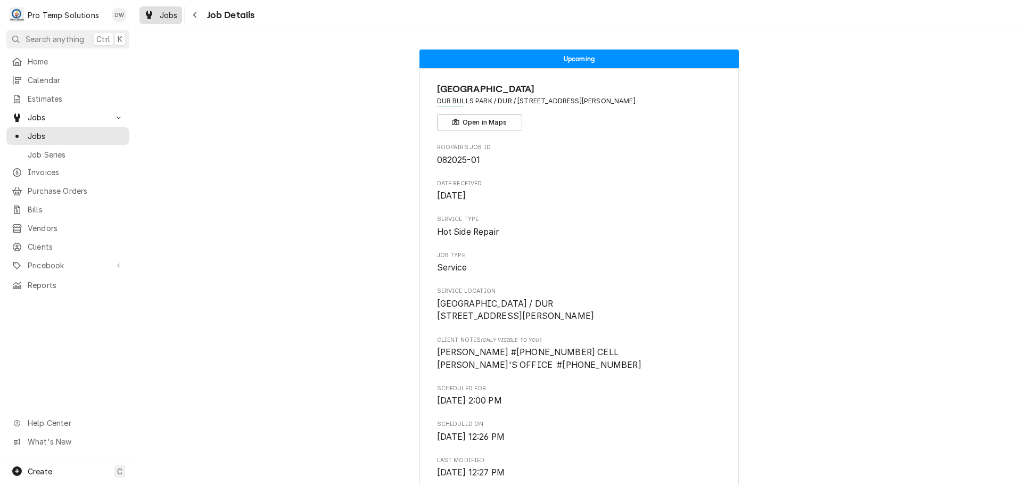
click at [157, 15] on div "Jobs" at bounding box center [161, 15] width 38 height 13
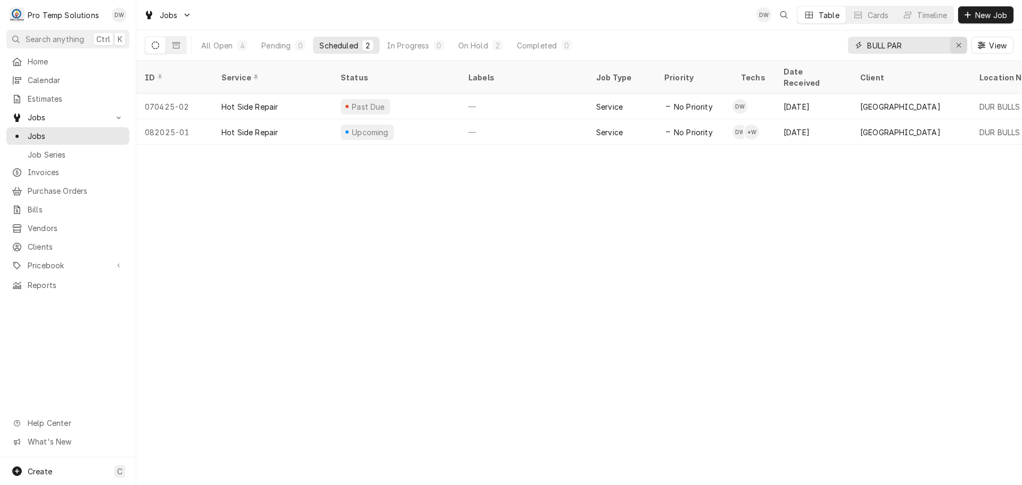
click at [957, 45] on icon "Erase input" at bounding box center [959, 45] width 6 height 7
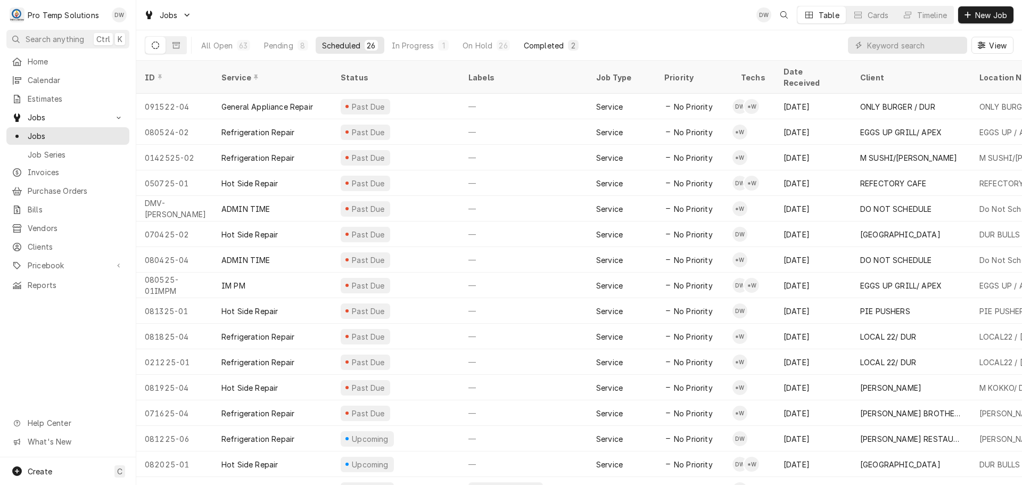
click at [541, 44] on div "Completed" at bounding box center [544, 45] width 40 height 11
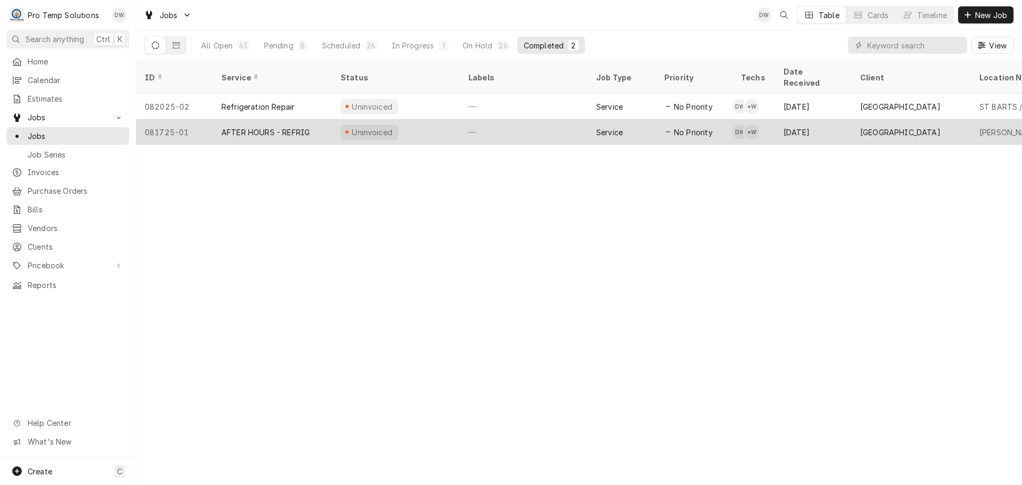
click at [527, 119] on div "—" at bounding box center [524, 132] width 128 height 26
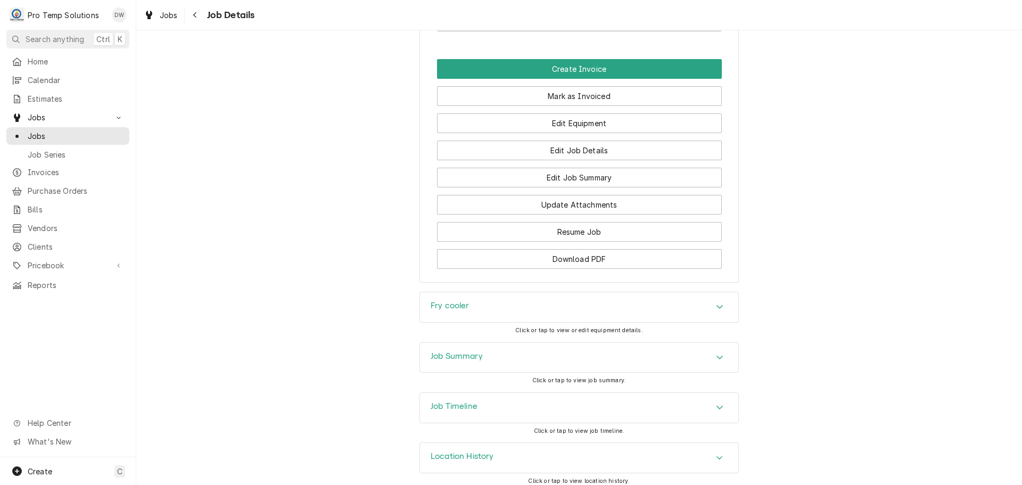
scroll to position [857, 0]
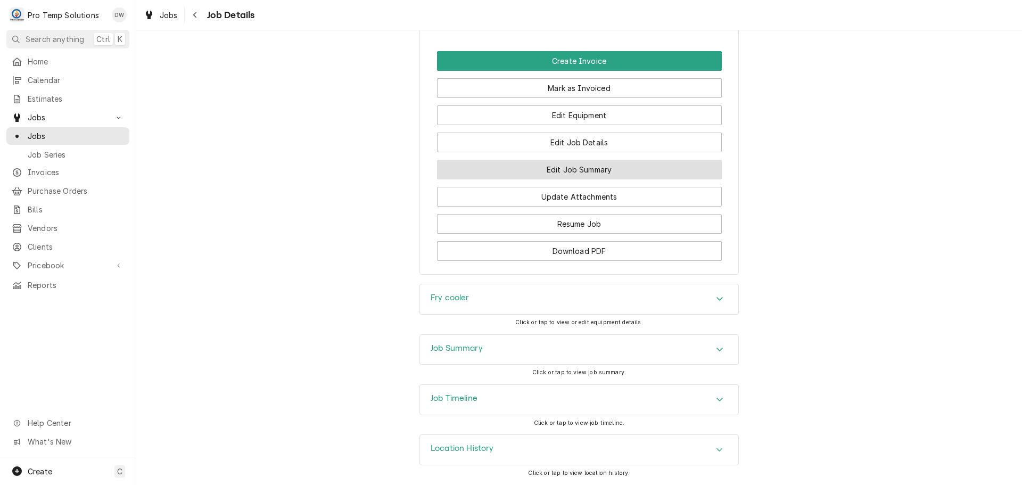
click at [573, 166] on button "Edit Job Summary" at bounding box center [579, 170] width 285 height 20
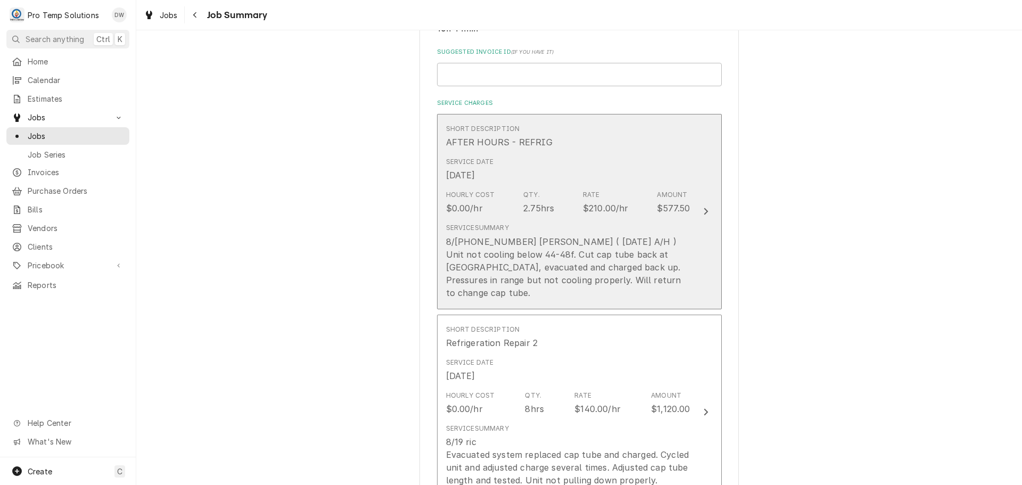
scroll to position [373, 0]
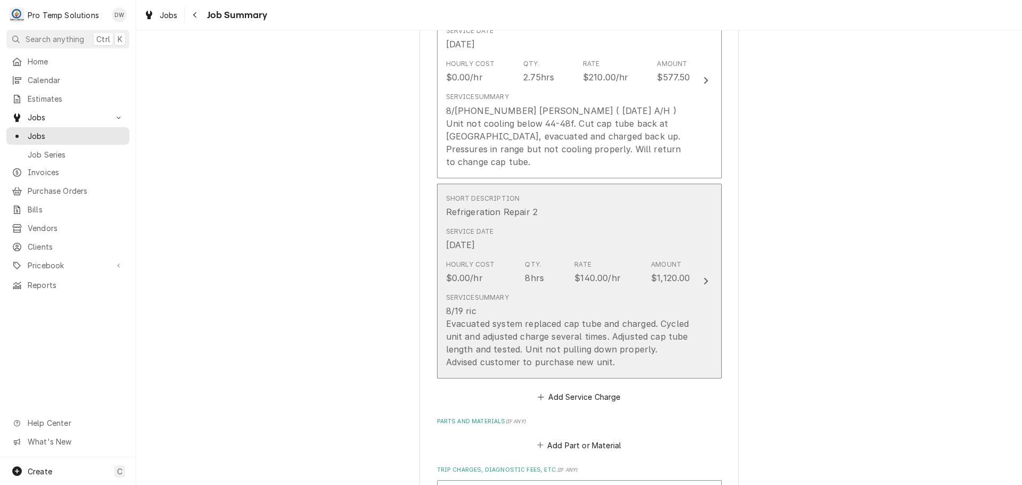
click at [703, 277] on icon "Update Line Item" at bounding box center [705, 281] width 5 height 9
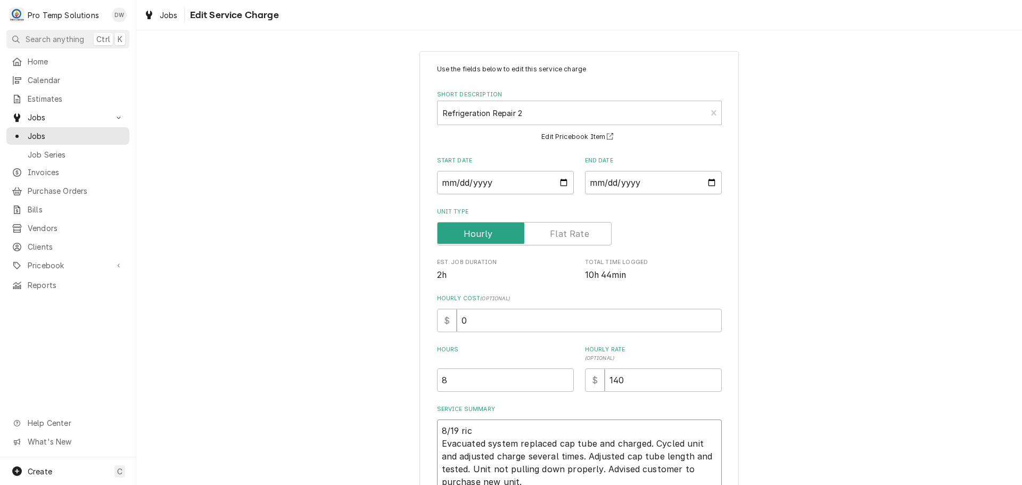
click at [482, 430] on textarea "8/19 ric Evacuated system replaced cap tube and charged. Cycled unit and adjust…" at bounding box center [579, 456] width 285 height 73
type textarea "x"
type textarea "8/19 ri Evacuated system replaced cap tube and charged. Cycled unit and adjuste…"
type textarea "x"
type textarea "8/19 r Evacuated system replaced cap tube and charged. Cycled unit and adjusted…"
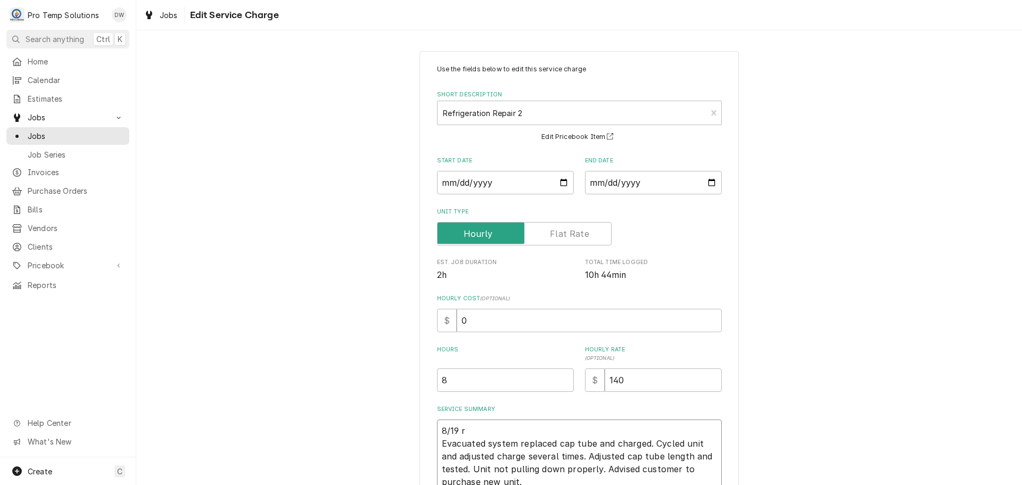
type textarea "x"
type textarea "8/19 Evacuated system replaced cap tube and charged. Cycled unit and adjusted c…"
type textarea "x"
type textarea "8/19 R Evacuated system replaced cap tube and charged. Cycled unit and adjusted…"
type textarea "x"
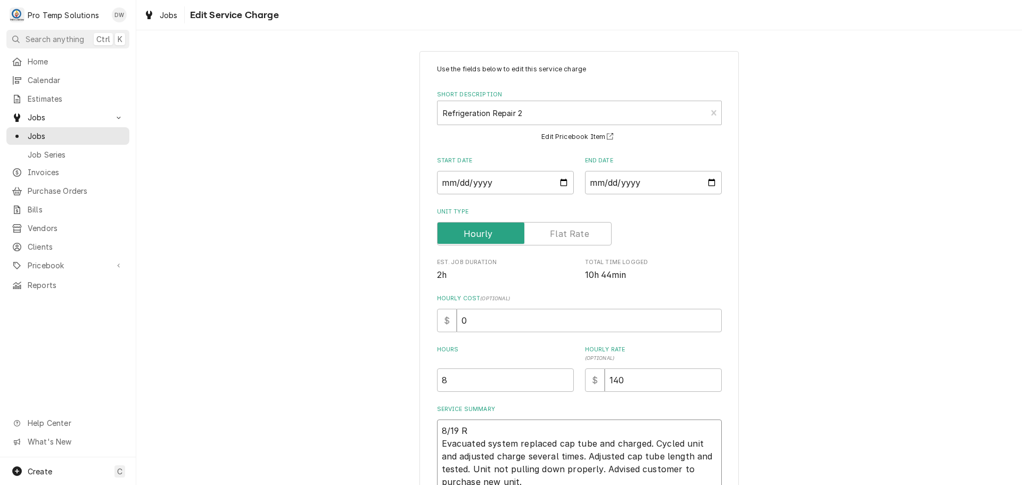
type textarea "8/19 RI Evacuated system replaced cap tube and charged. Cycled unit and adjuste…"
type textarea "x"
type textarea "8/19 RIC Evacuated system replaced cap tube and charged. Cycled unit and adjust…"
type textarea "x"
type textarea "8/19 RIC Evacuated system replaced cap tube and charged. Cycled unit and adjust…"
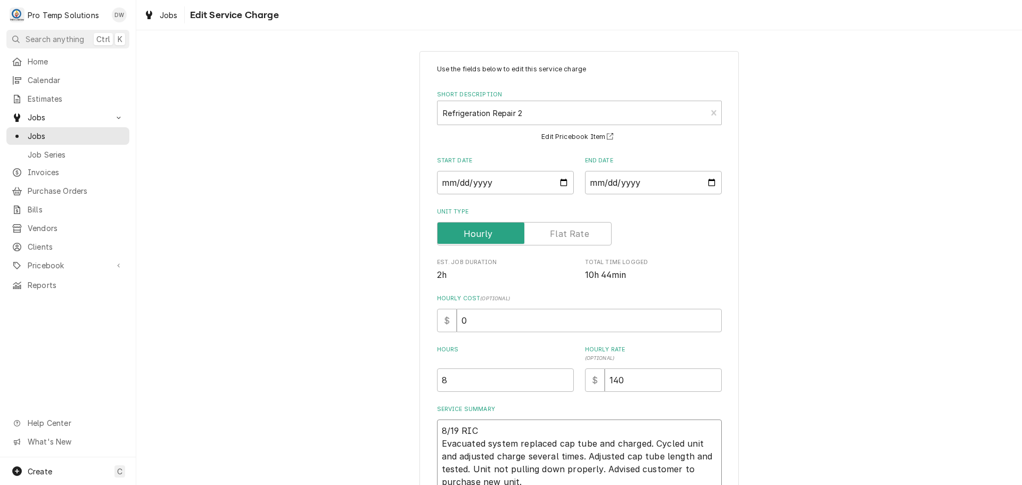
type textarea "x"
type textarea "8/19 RIC 8 Evacuated system replaced cap tube and charged. Cycled unit and adju…"
type textarea "x"
type textarea "8/19 RIC 83 Evacuated system replaced cap tube and charged. Cycled unit and adj…"
type textarea "x"
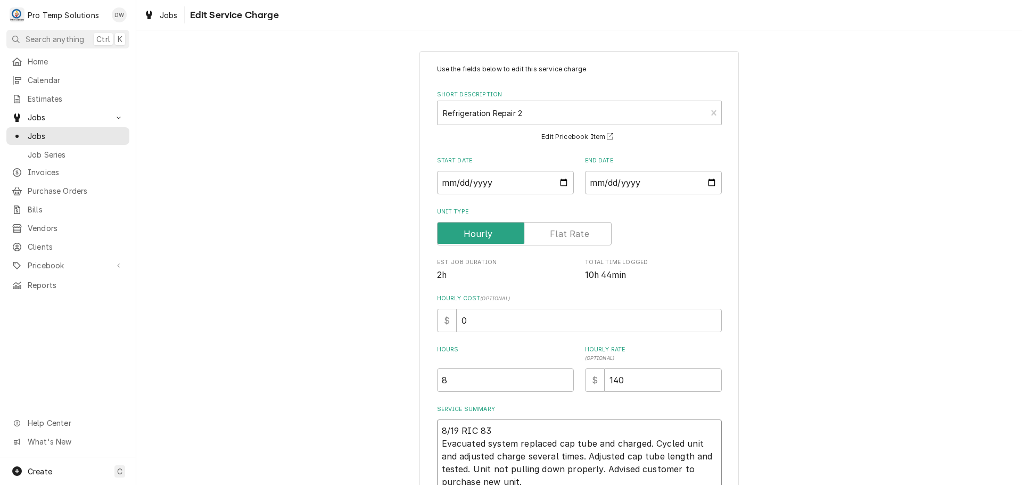
type textarea "8/19 RIC 830 Evacuated system replaced cap tube and charged. Cycled unit and ad…"
type textarea "x"
type textarea "8/19 RIC 830- Evacuated system replaced cap tube and charged. Cycled unit and a…"
type textarea "x"
type textarea "8/19 RIC 830-4 Evacuated system replaced cap tube and charged. Cycled unit and …"
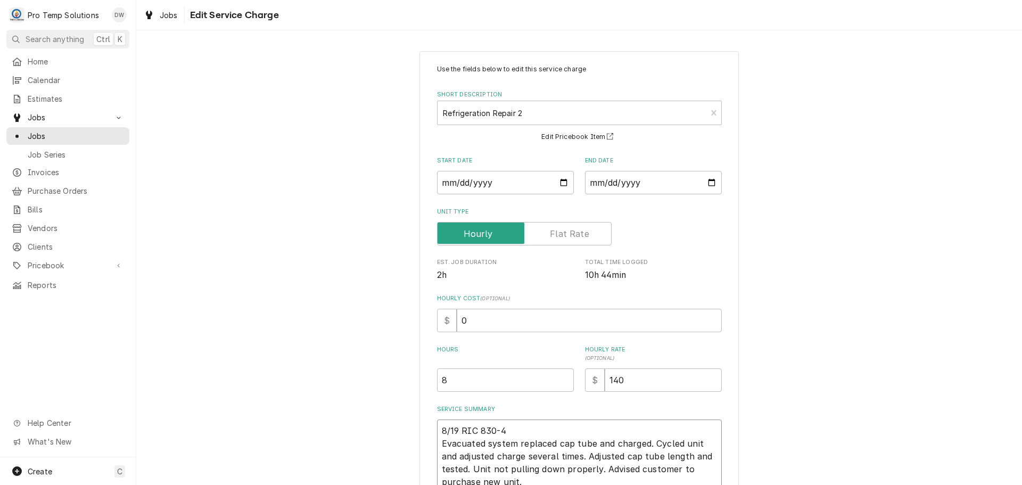
type textarea "x"
type textarea "8/19 RIC 830-44 Evacuated system replaced cap tube and charged. Cycled unit and…"
type textarea "x"
type textarea "8/19 RIC 830-440 Evacuated system replaced cap tube and charged. Cycled unit an…"
type textarea "x"
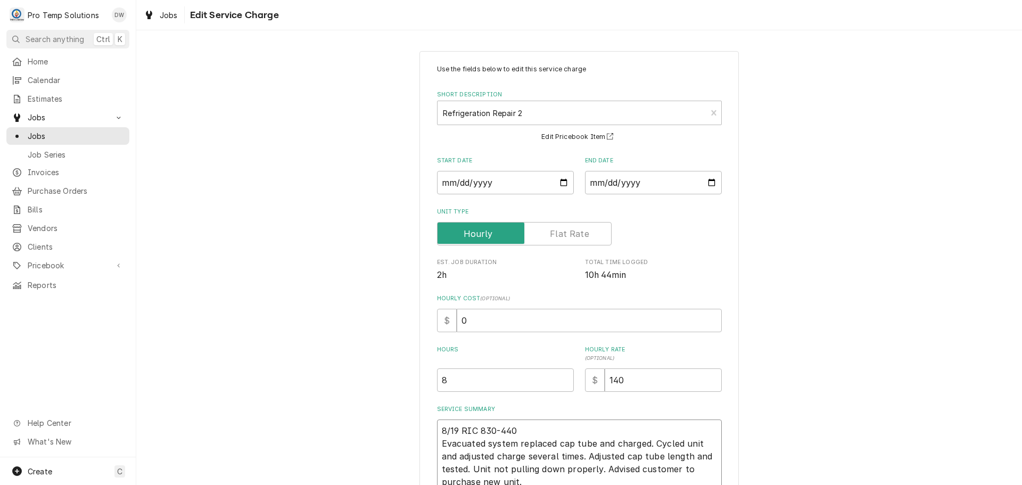
type textarea "8/19 RIC 830-440P Evacuated system replaced cap tube and charged. Cycled unit a…"
type textarea "x"
type textarea "8/19 RIC 830-440P Evacuated system replaced cap tube and charged. Cycled unit a…"
type textarea "x"
type textarea "8/19 RIC 830-440P K Evacuated system replaced cap tube and charged. Cycled unit…"
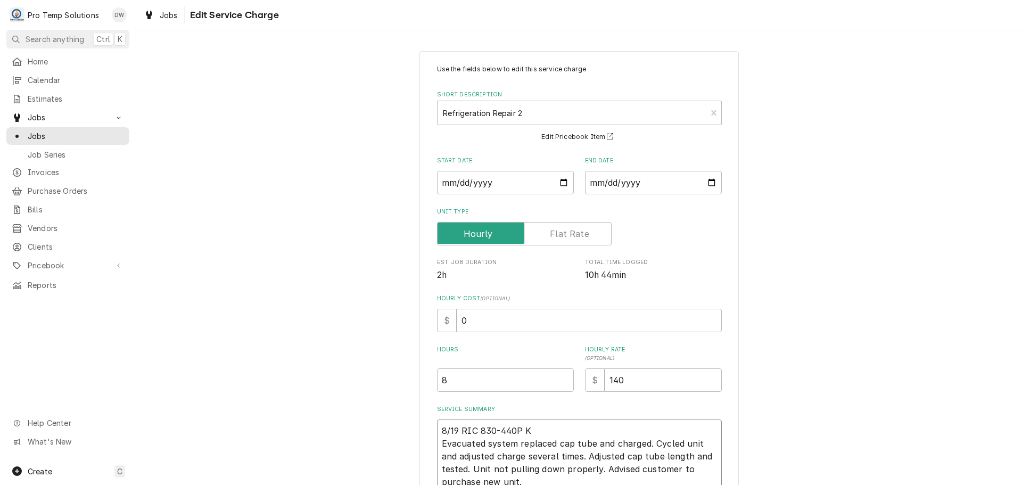
type textarea "x"
type textarea "8/19 RIC 830-440P KE Evacuated system replaced cap tube and charged. Cycled uni…"
type textarea "x"
type textarea "8/19 RIC 830-440P KEV Evacuated system replaced cap tube and charged. Cycled un…"
type textarea "x"
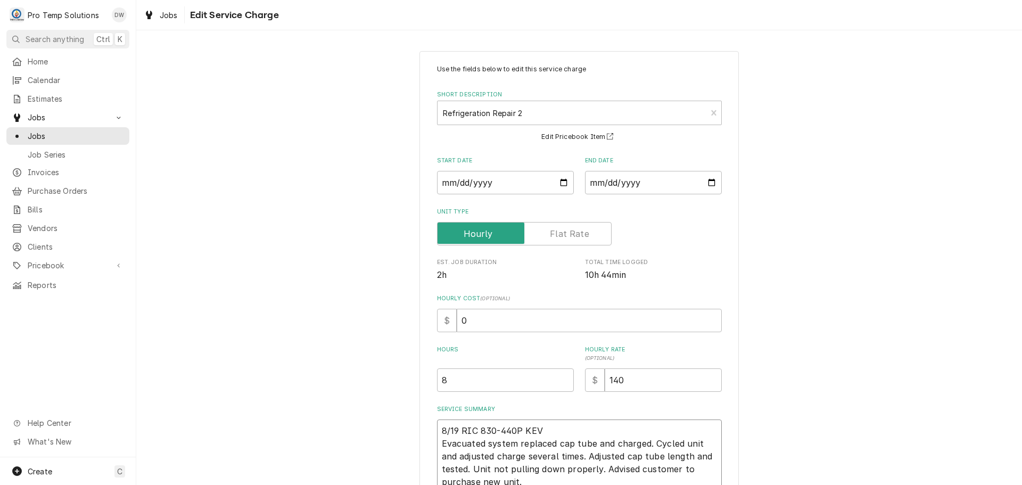
type textarea "8/19 RIC 830-440P KEVI Evacuated system replaced cap tube and charged. Cycled u…"
type textarea "x"
type textarea "8/19 RIC 830-440P KEVIN Evacuated system replaced cap tube and charged. Cycled …"
type textarea "x"
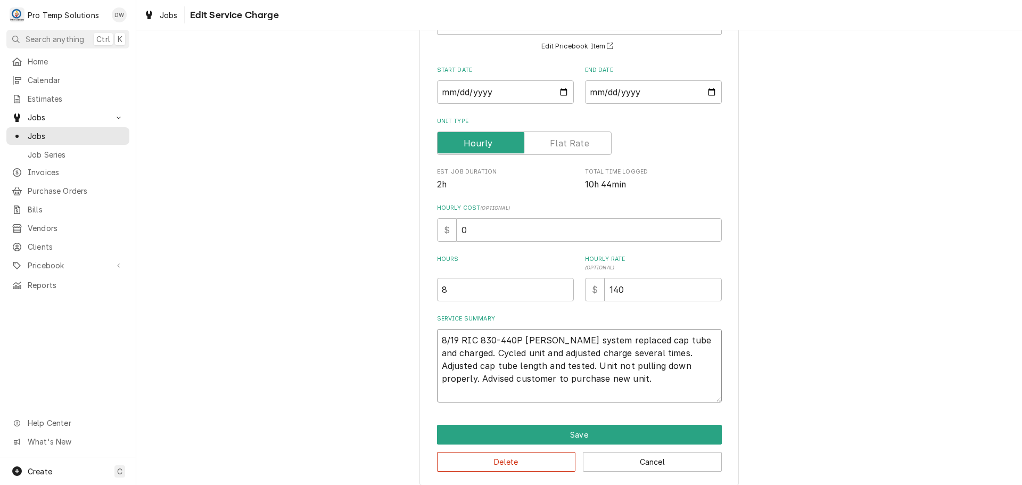
scroll to position [100, 0]
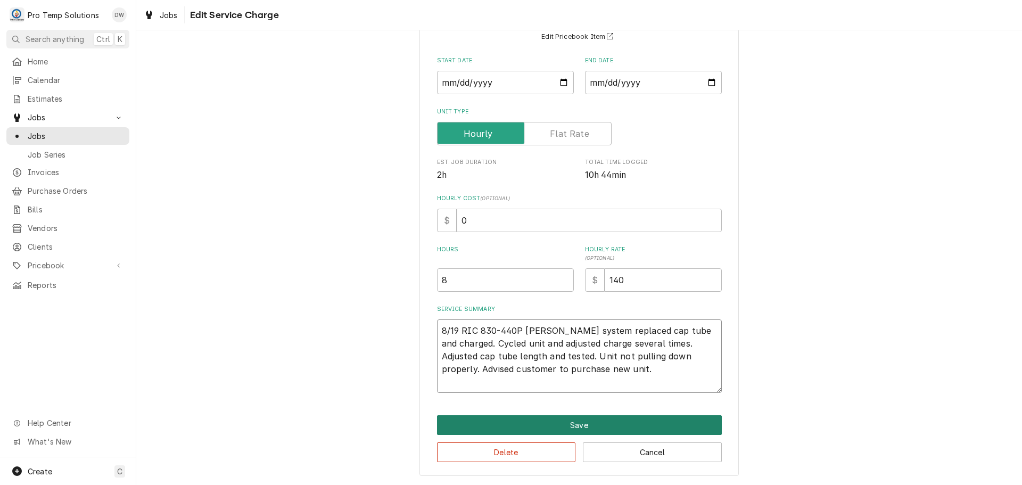
type textarea "8/19 RIC 830-440P KEVIN Evacuated system replaced cap tube and charged. Cycled …"
click at [571, 423] on button "Save" at bounding box center [579, 425] width 285 height 20
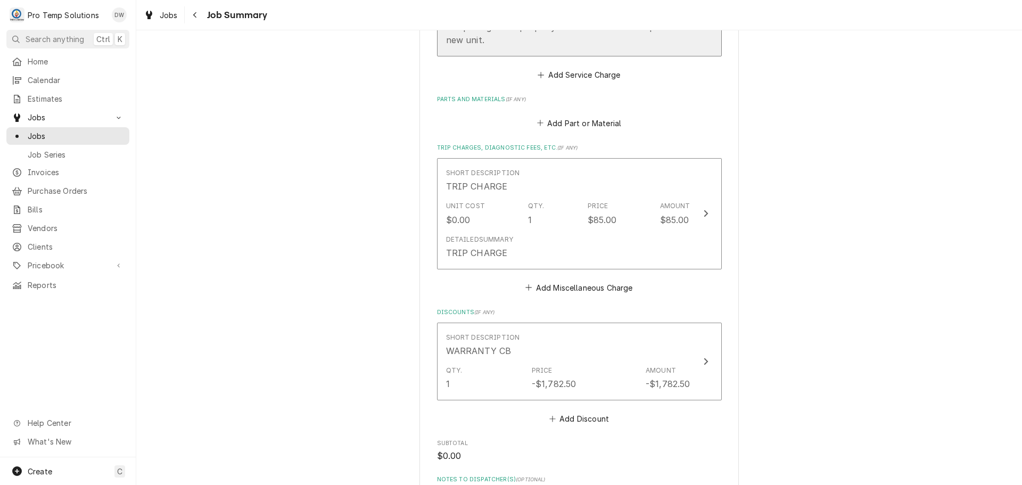
scroll to position [745, 0]
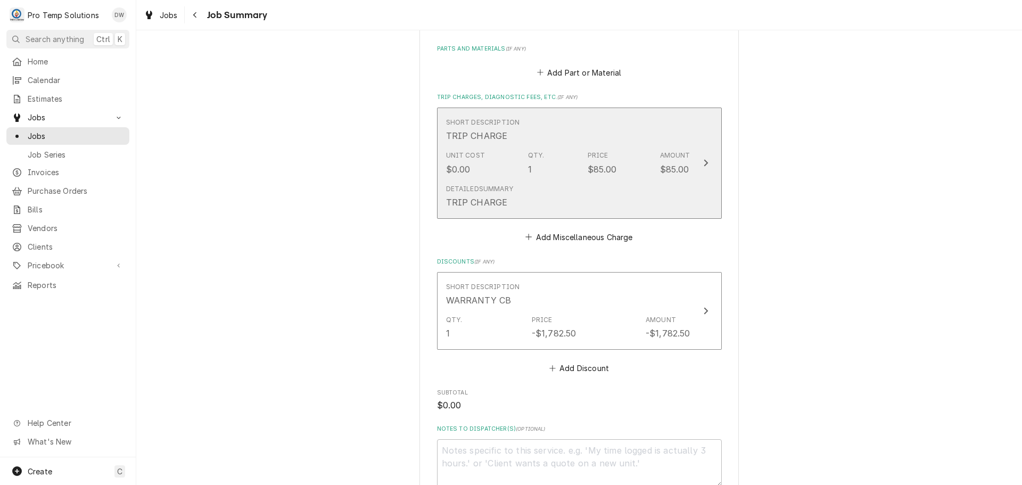
click at [704, 160] on icon "Update Line Item" at bounding box center [706, 163] width 4 height 7
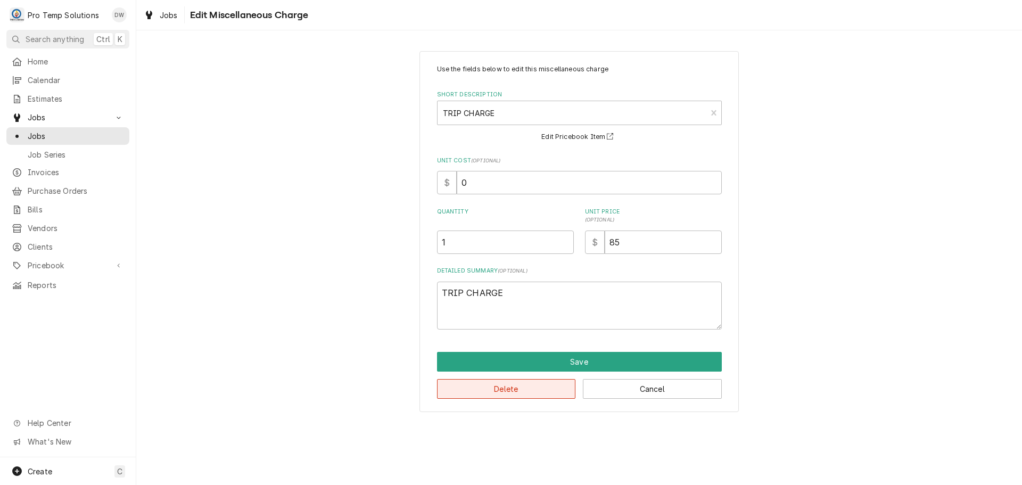
click at [520, 389] on button "Delete" at bounding box center [506, 389] width 139 height 20
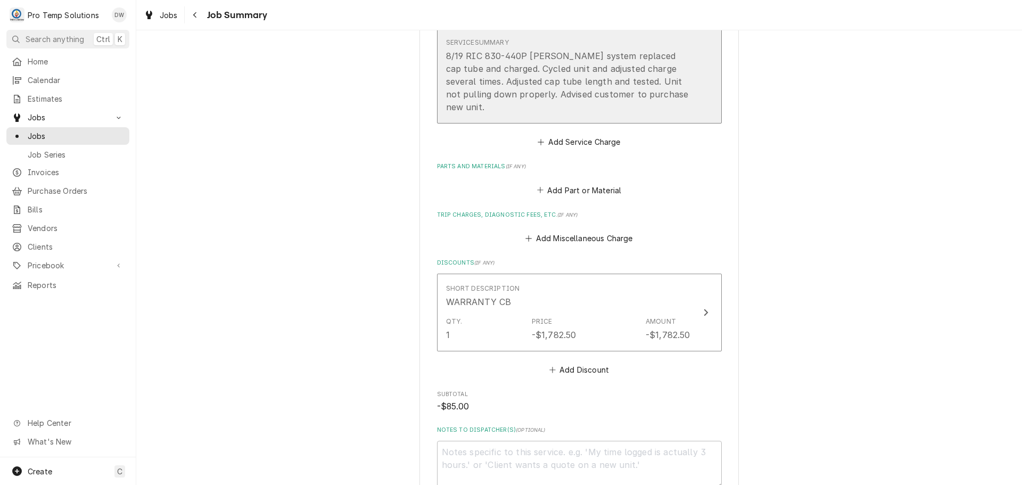
scroll to position [639, 0]
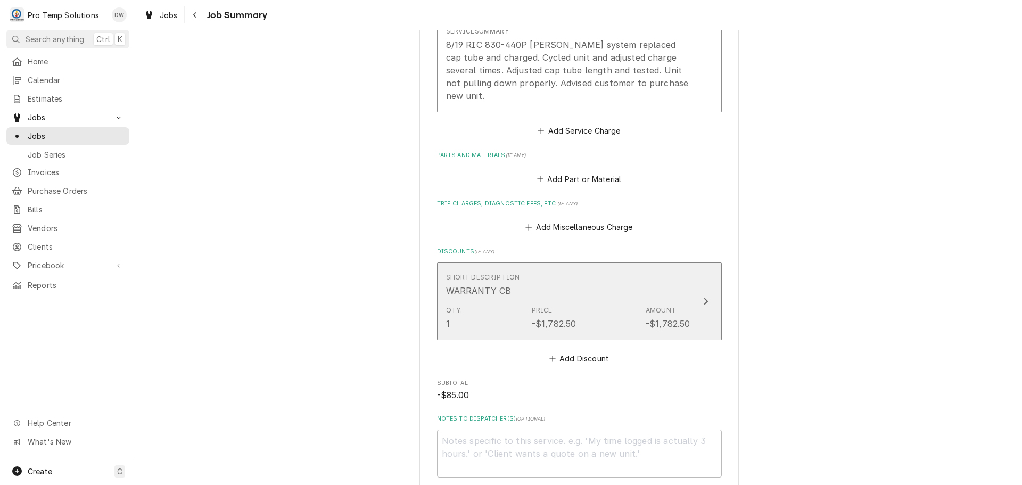
click at [704, 298] on icon "Update Line Item" at bounding box center [706, 301] width 4 height 7
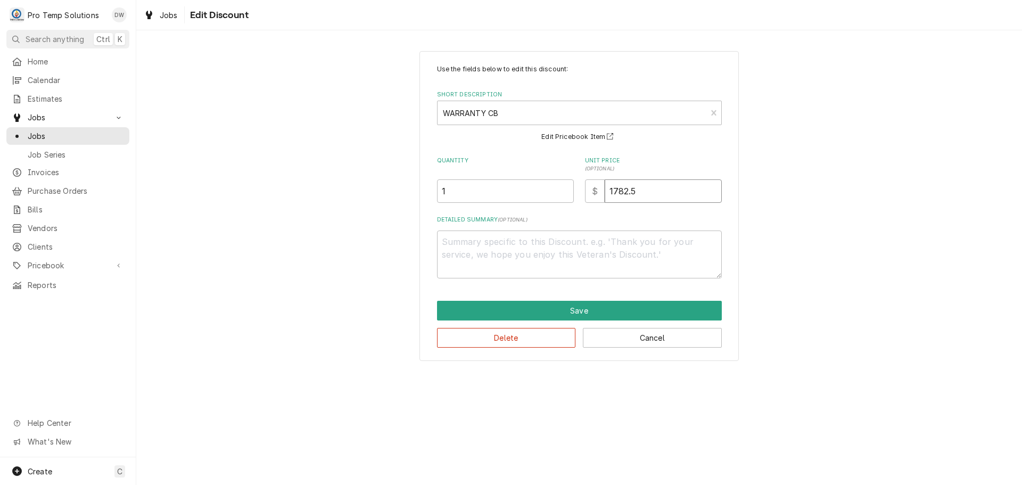
click at [659, 184] on input "1782.5" at bounding box center [663, 190] width 117 height 23
type textarea "x"
type input "1782"
type textarea "x"
type input "178"
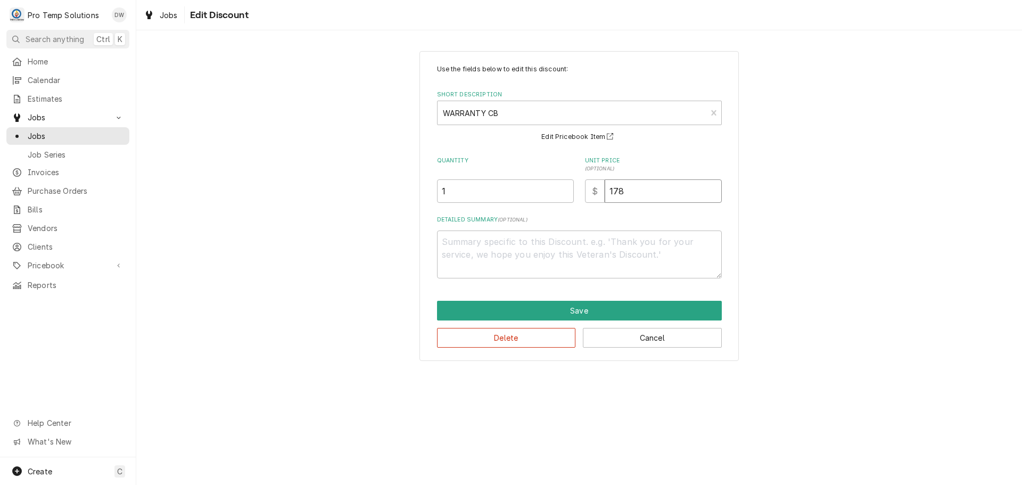
type textarea "x"
type input "17"
type textarea "x"
type input "1"
type textarea "x"
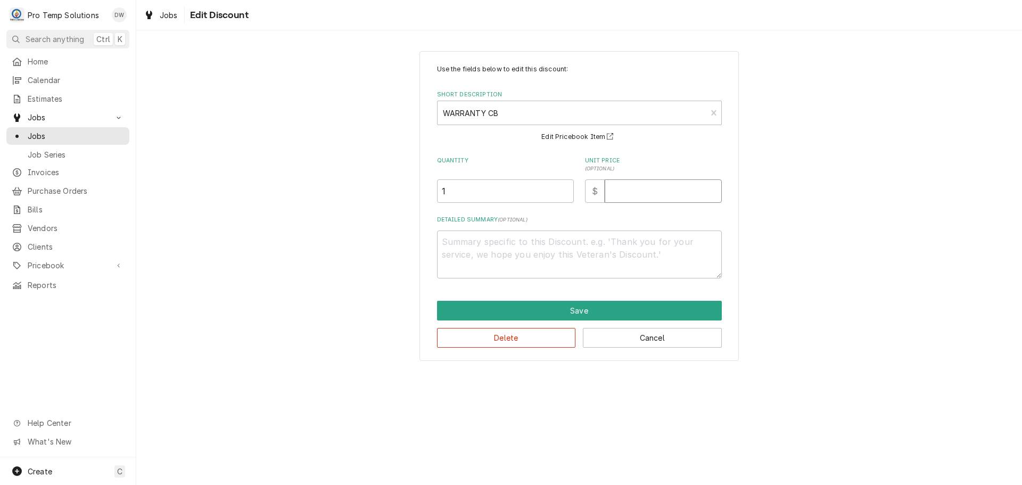
type textarea "x"
type input "1"
type textarea "x"
type input "16"
type textarea "x"
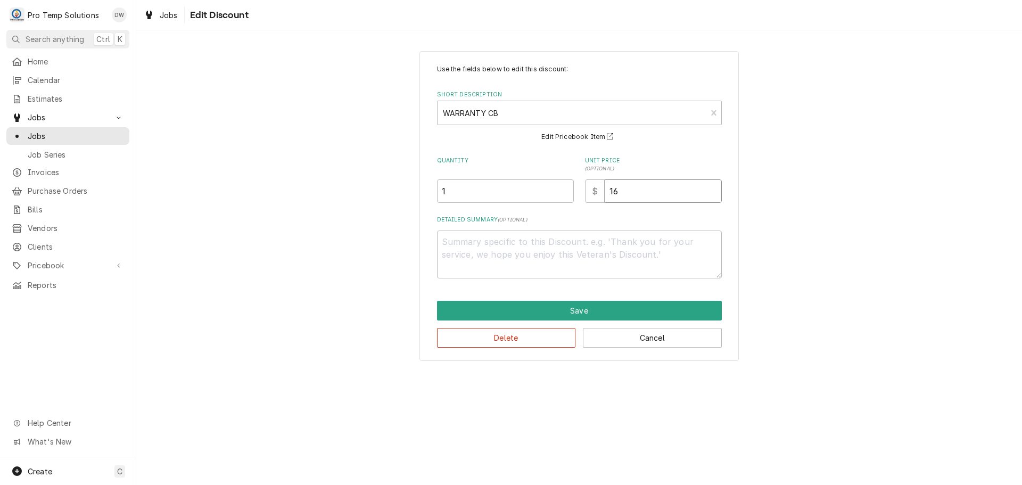
type input "169"
type textarea "x"
type input "1697"
type textarea "x"
type input "1697.5"
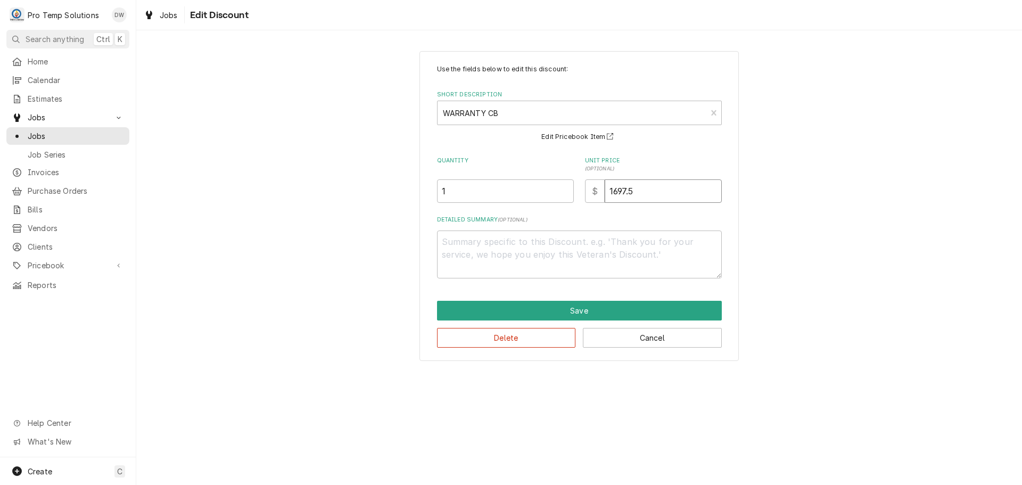
type textarea "x"
type input "1697.50"
click at [589, 241] on textarea "Detailed Summary ( optional )" at bounding box center [579, 255] width 285 height 48
type textarea "x"
type textarea "W"
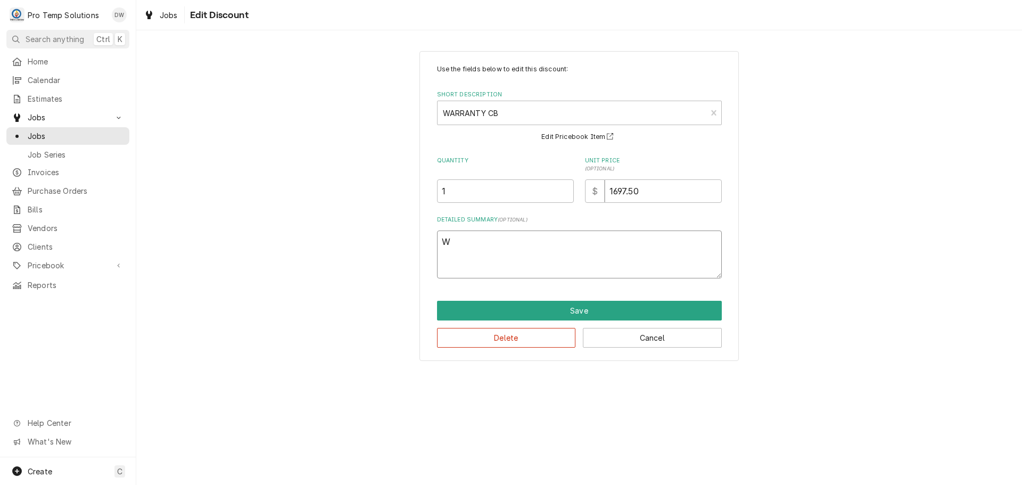
type textarea "x"
type textarea "WA"
type textarea "x"
type textarea "WAR"
type textarea "x"
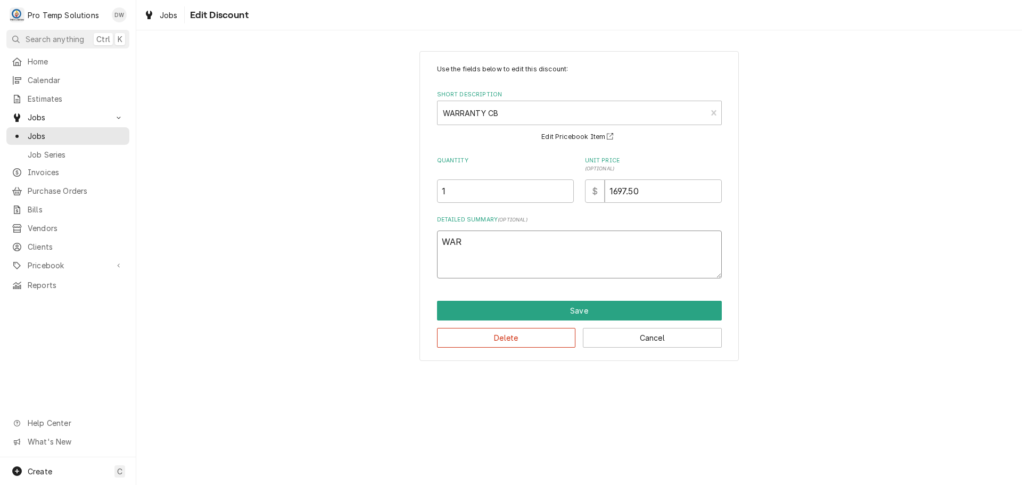
type textarea "WARR"
type textarea "x"
type textarea "WARRA"
type textarea "x"
type textarea "WARRAN"
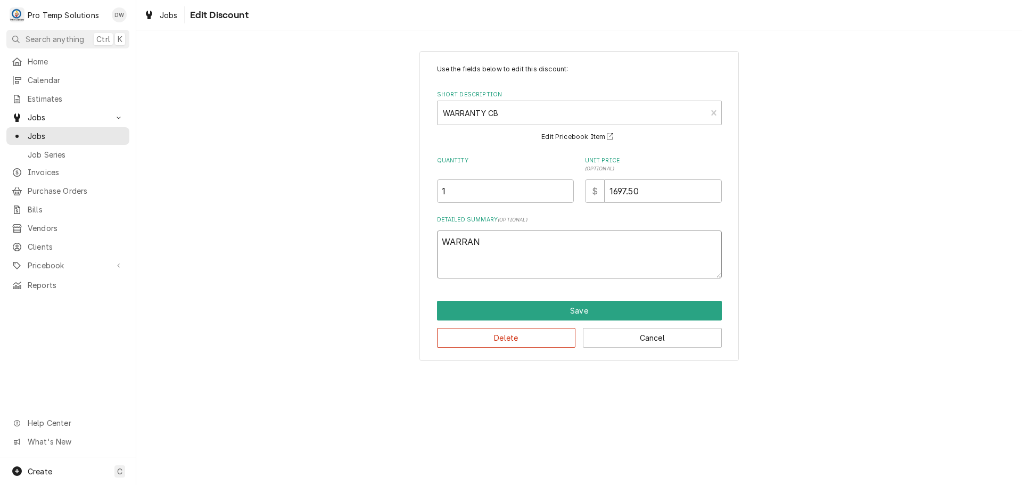
type textarea "x"
type textarea "WARRANT"
type textarea "x"
type textarea "WARRANTY"
type textarea "x"
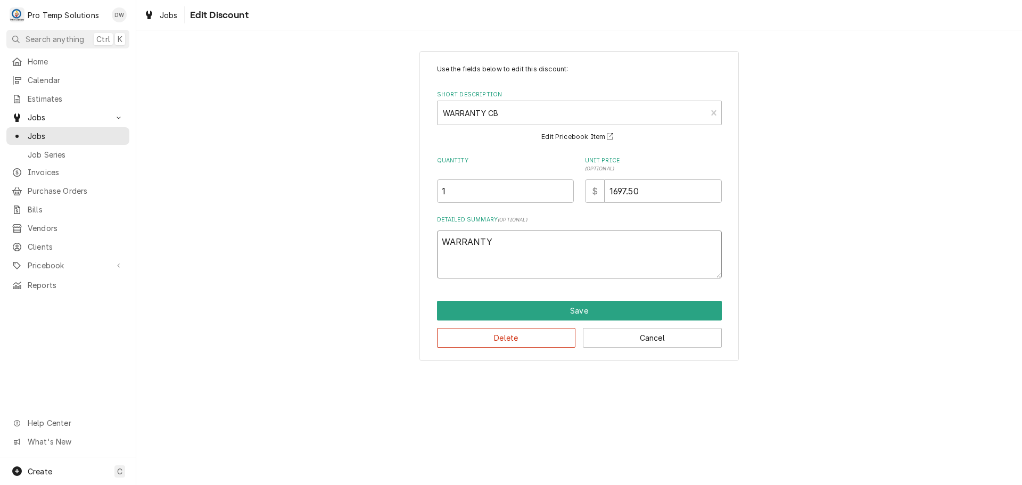
type textarea "WARRANTY"
type textarea "x"
type textarea "WARRANTY C"
type textarea "x"
type textarea "WARRANTY CB"
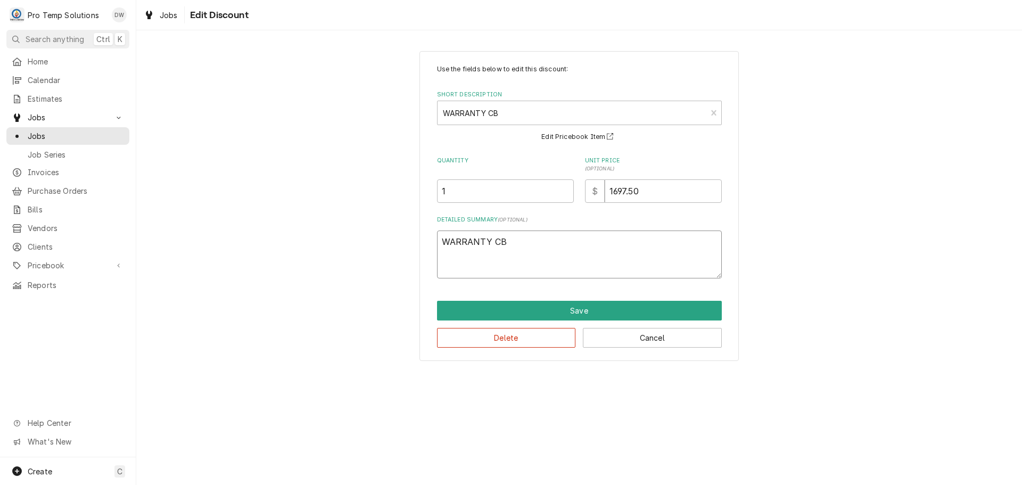
type textarea "x"
type textarea "WARRANTY CB"
type textarea "x"
type textarea "WARRANTY CB R"
type textarea "x"
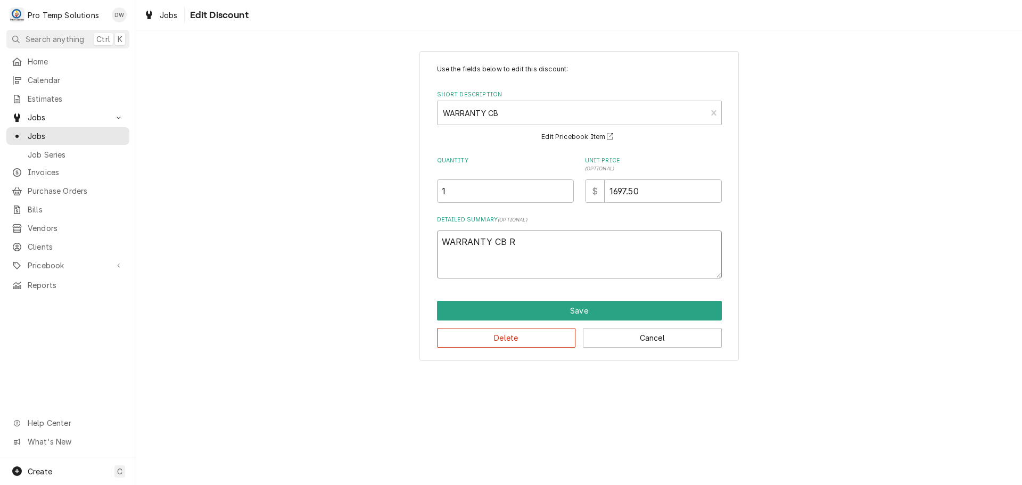
type textarea "WARRANTY CB R/"
type textarea "x"
type textarea "WARRANTY CB R/T"
type textarea "x"
type textarea "WARRANTY CB R/T"
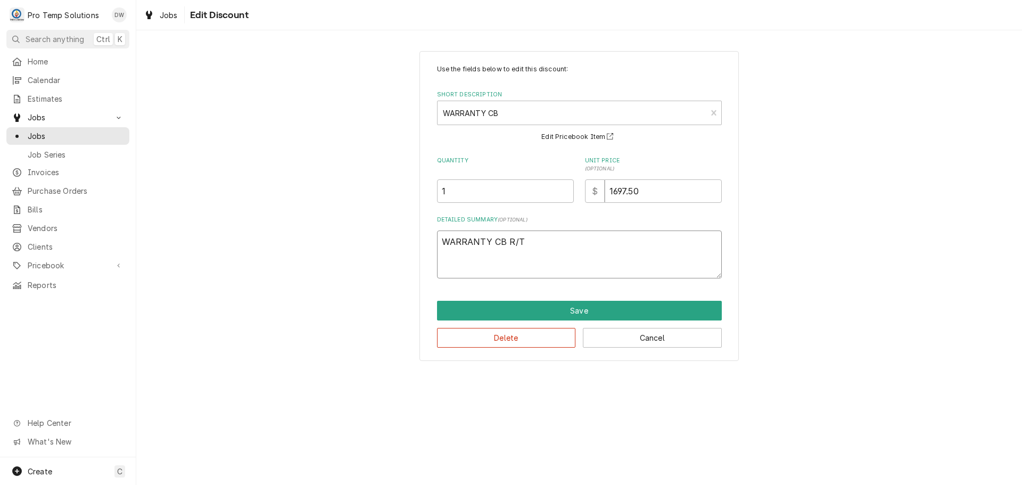
type textarea "x"
type textarea "WARRANTY CB R/T #"
type textarea "x"
type textarea "WARRANTY CB R/T #0"
type textarea "x"
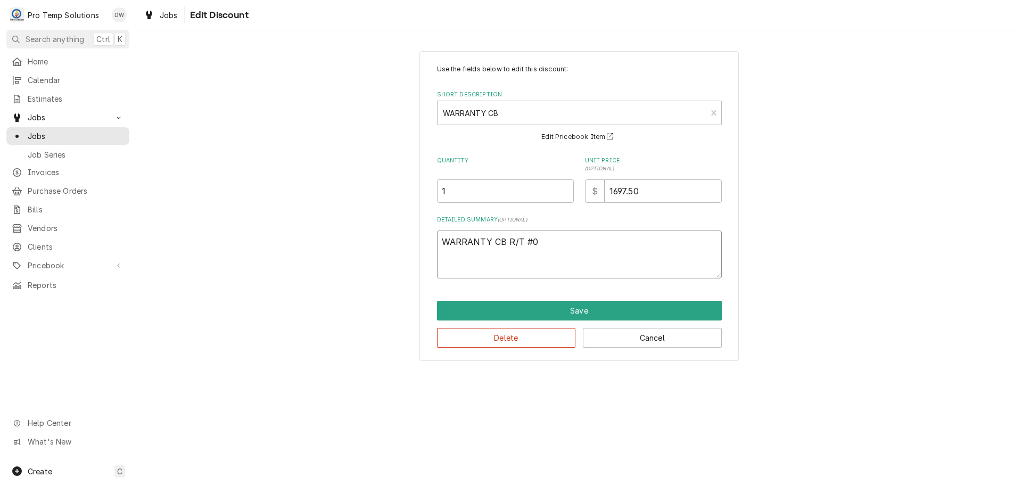
type textarea "WARRANTY CB R/T #08"
type textarea "x"
type textarea "WARRANTY CB R/T #081"
type textarea "x"
type textarea "WARRANTY CB R/T #0815"
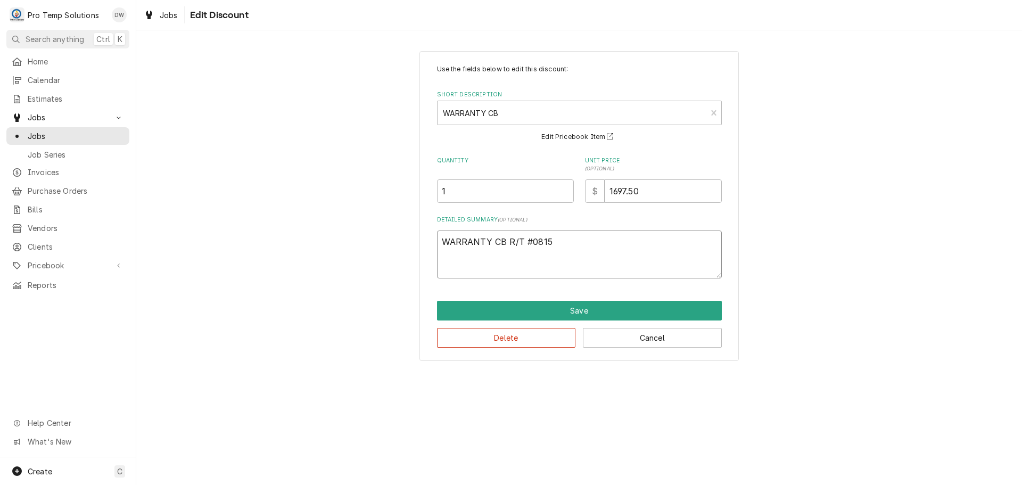
type textarea "x"
type textarea "WARRANTY CB R/T #08152"
type textarea "x"
type textarea "WARRANTY CB R/T #081525"
type textarea "x"
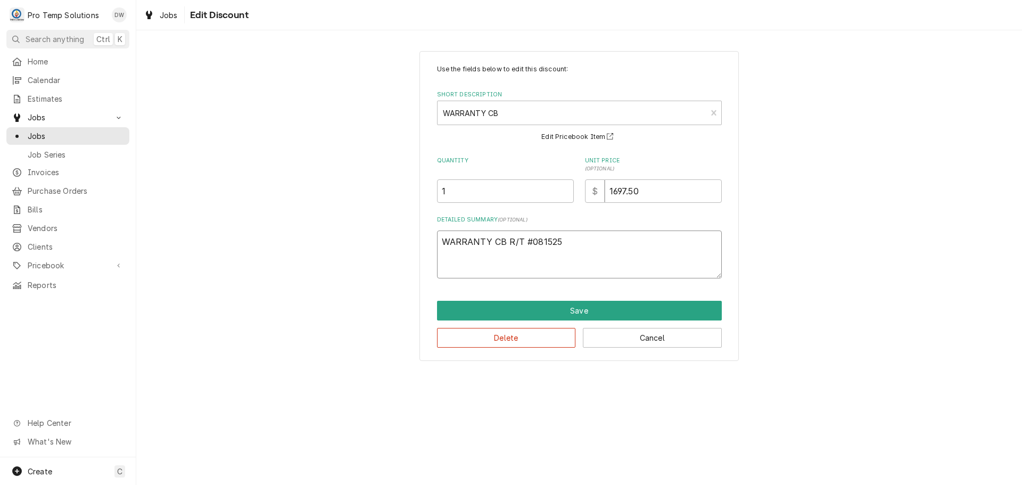
type textarea "WARRANTY CB R/T #0815250"
type textarea "x"
type textarea "WARRANTY CB R/T #08152500"
type textarea "x"
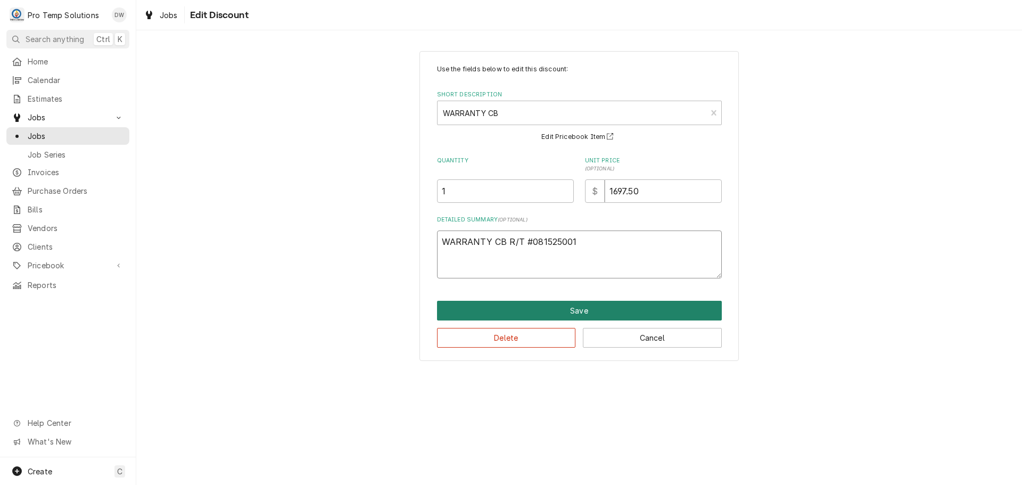
type textarea "WARRANTY CB R/T #081525001"
click at [579, 309] on button "Save" at bounding box center [579, 311] width 285 height 20
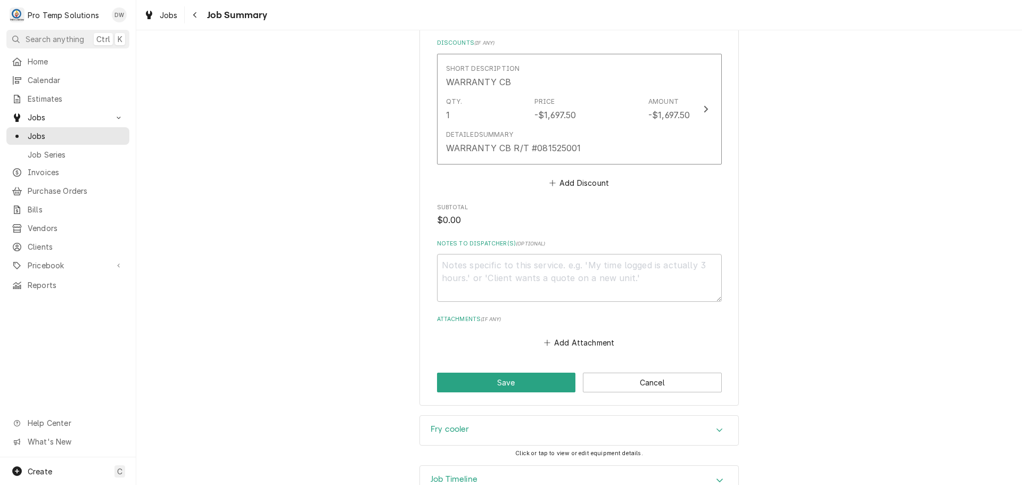
scroll to position [865, 0]
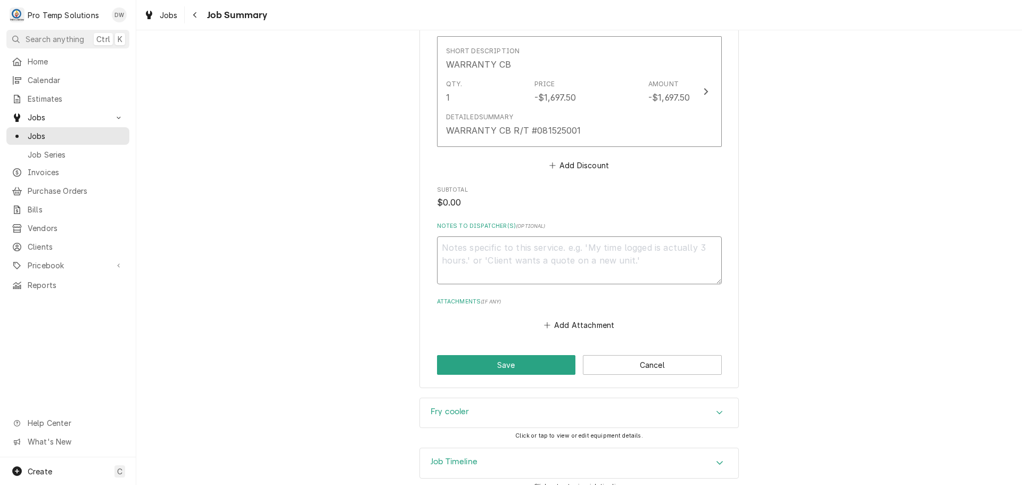
click at [495, 236] on textarea "Notes to Dispatcher(s) ( optional )" at bounding box center [579, 260] width 285 height 48
type textarea "x"
type textarea "#"
type textarea "x"
type textarea "#0"
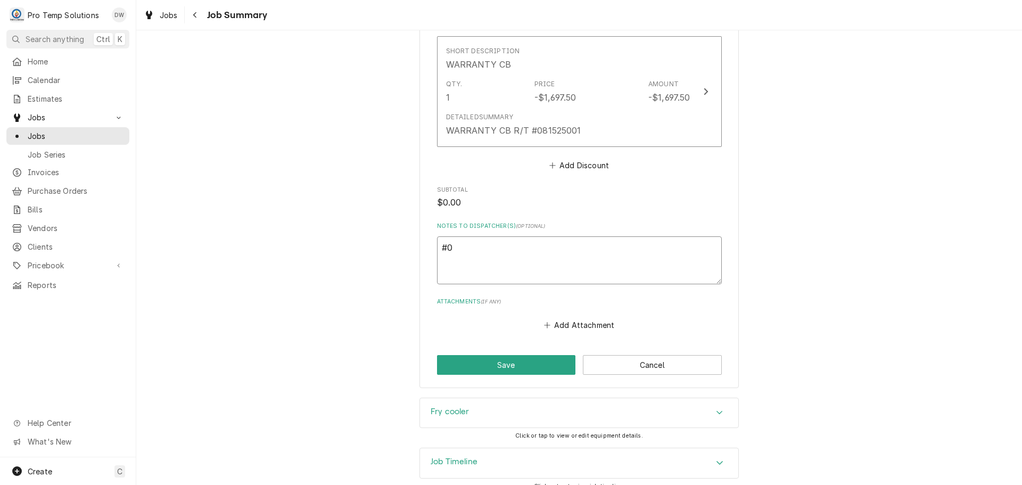
type textarea "x"
type textarea "#08"
type textarea "x"
type textarea "#081"
type textarea "x"
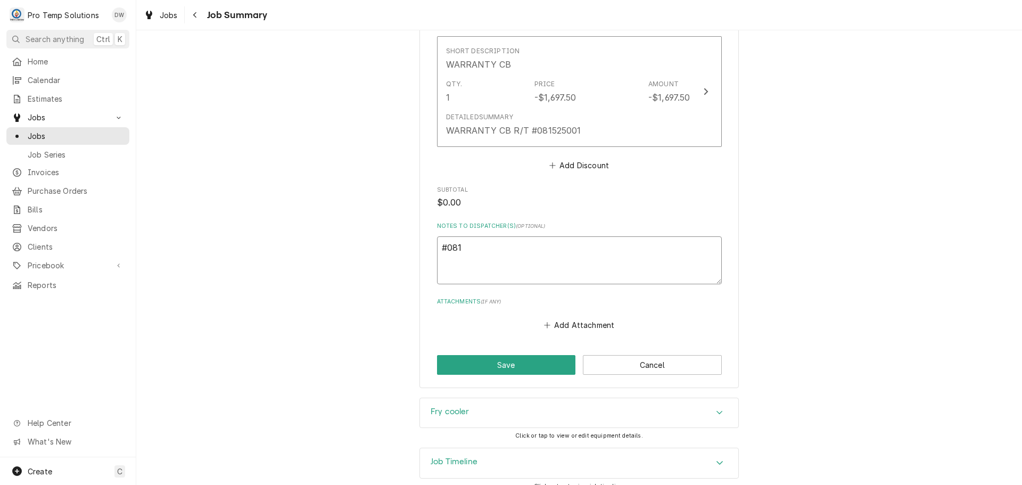
type textarea "#0819"
type textarea "x"
type textarea "#08192"
type textarea "x"
type textarea "#081925"
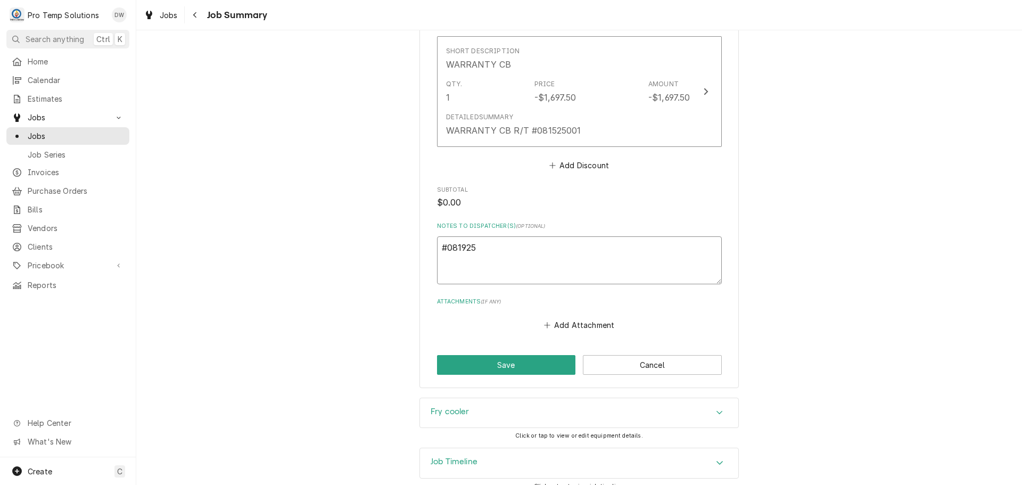
type textarea "x"
type textarea "#081925-"
type textarea "x"
type textarea "#081925-0"
type textarea "x"
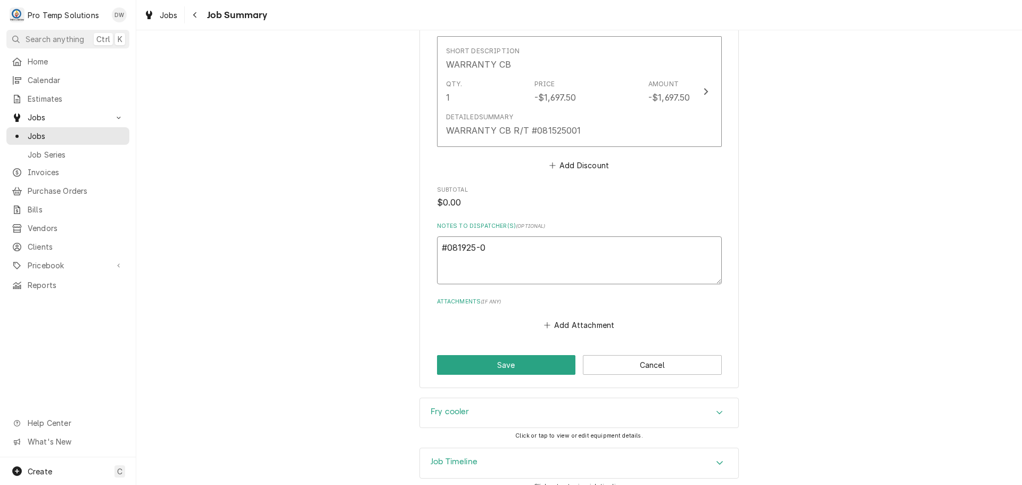
type textarea "#081925-01"
type textarea "x"
type textarea "#081925-01W"
type textarea "x"
type textarea "#081925-01W"
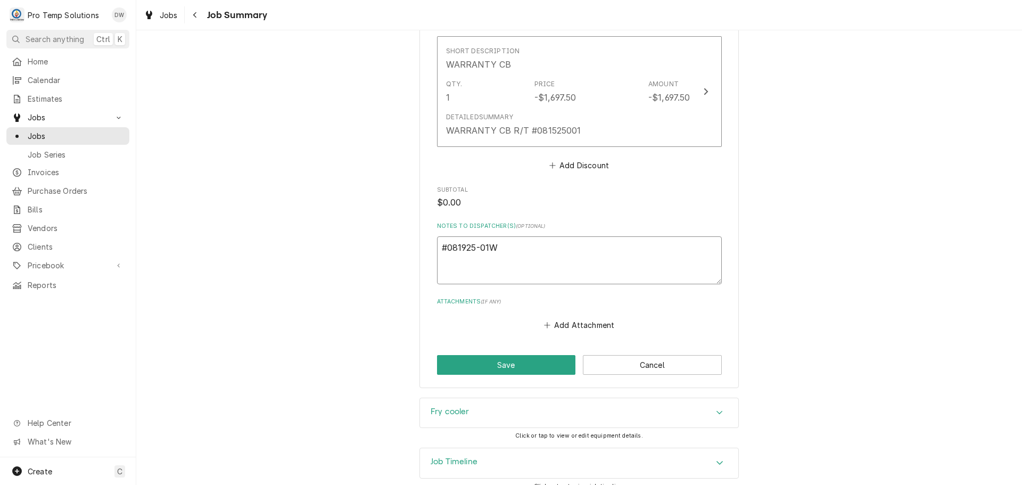
type textarea "x"
type textarea "#081925-01W T"
type textarea "x"
type textarea "#081925-01W TO"
type textarea "x"
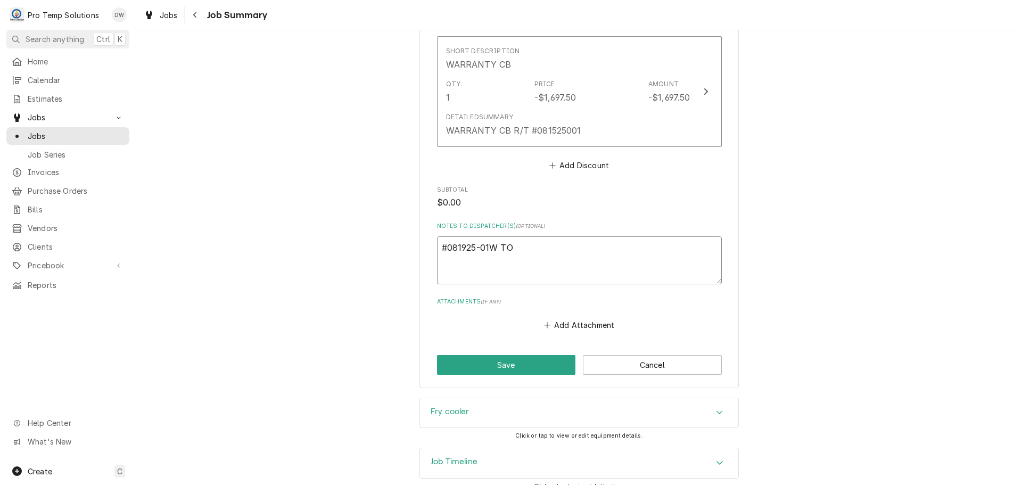
type textarea "#081925-01W TOB"
type textarea "x"
type textarea "#081925-01W TOB"
type textarea "x"
type textarea "#081925-01W TOB R"
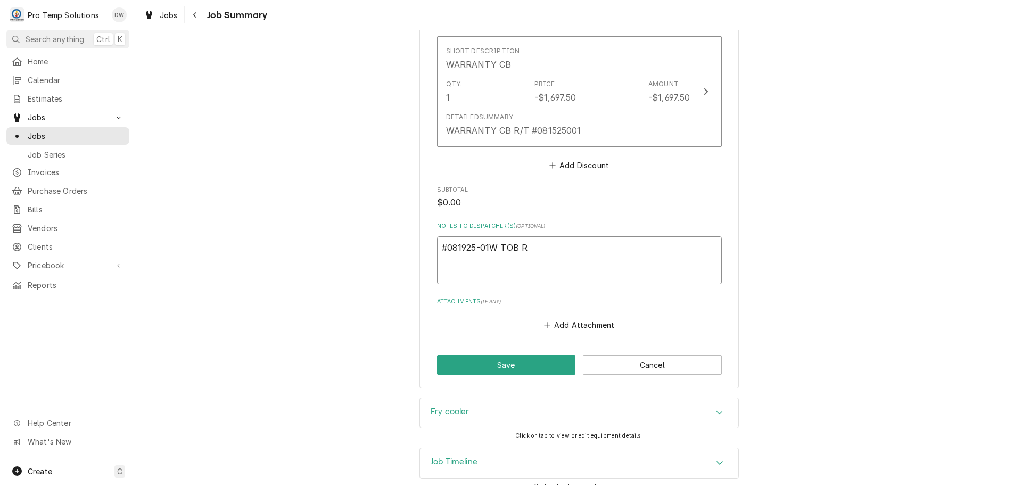
type textarea "x"
type textarea "#081925-01W TOB RD"
type textarea "x"
type textarea "#081925-01W TOB RD"
type textarea "x"
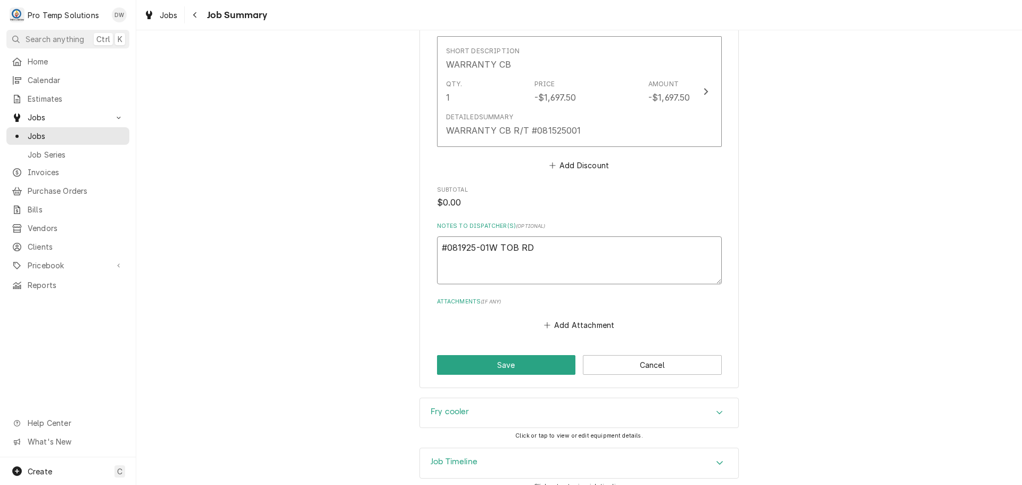
type textarea "#081925-01W TOB RD /"
type textarea "x"
type textarea "#081925-01W TOB RD /"
type textarea "x"
type textarea "#081925-01W TOB RD / D"
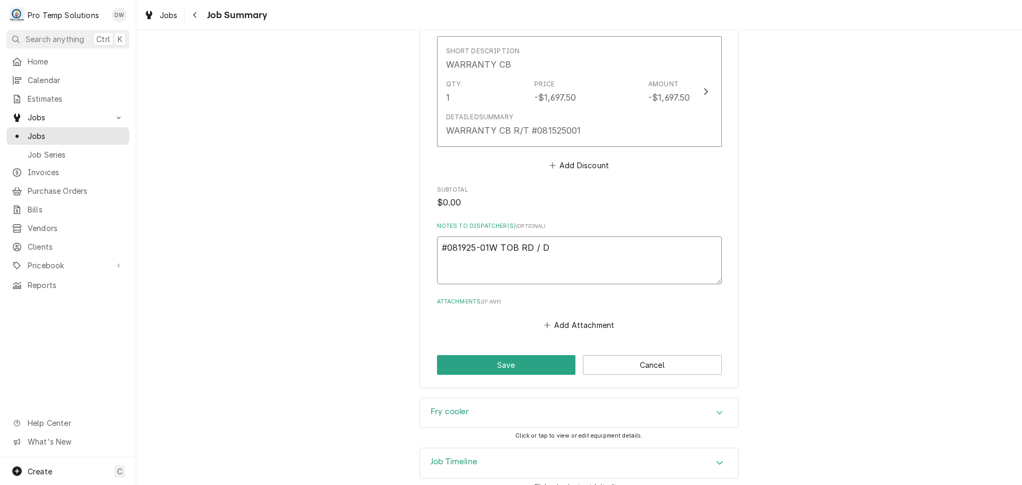
type textarea "x"
type textarea "#081925-01W TOB RD / DU"
type textarea "x"
type textarea "#081925-01W TOB RD / DUR"
type textarea "x"
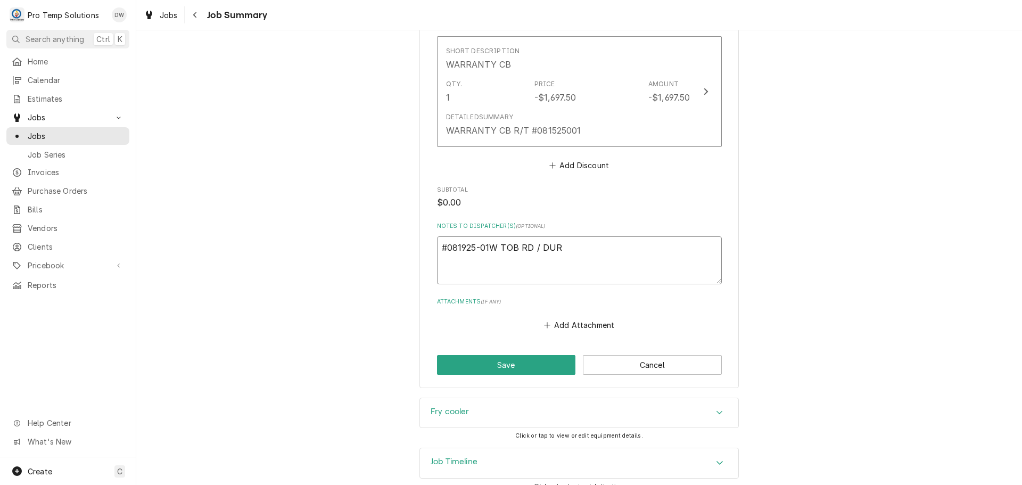
type textarea "#081925-01W TOB RD / DUR-"
type textarea "x"
type textarea "#081925-01W TOB RD / DUR-"
type textarea "x"
type textarea "#081925-01W TOB RD / DUR- R"
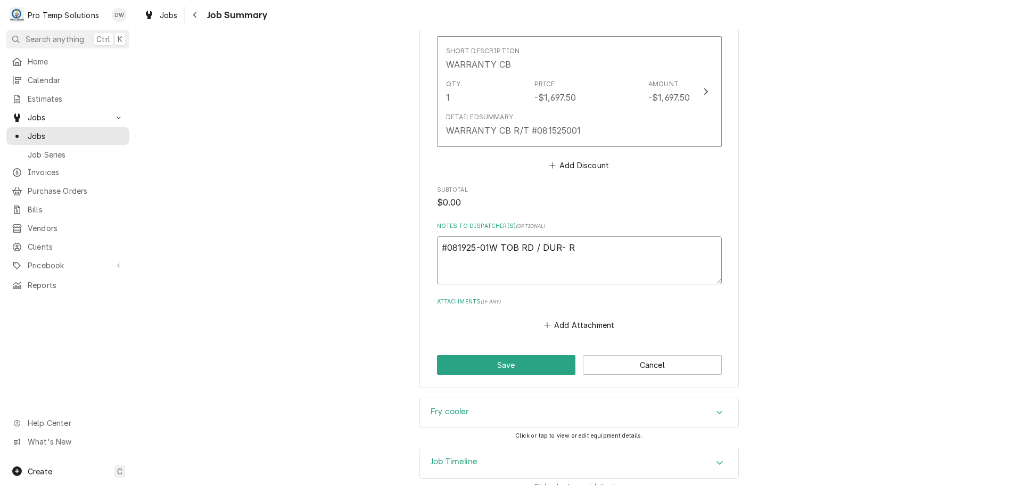
type textarea "x"
type textarea "#081925-01W TOB RD / DUR- RI"
type textarea "x"
type textarea "#081925-01W TOB RD / DUR- RIC"
type textarea "x"
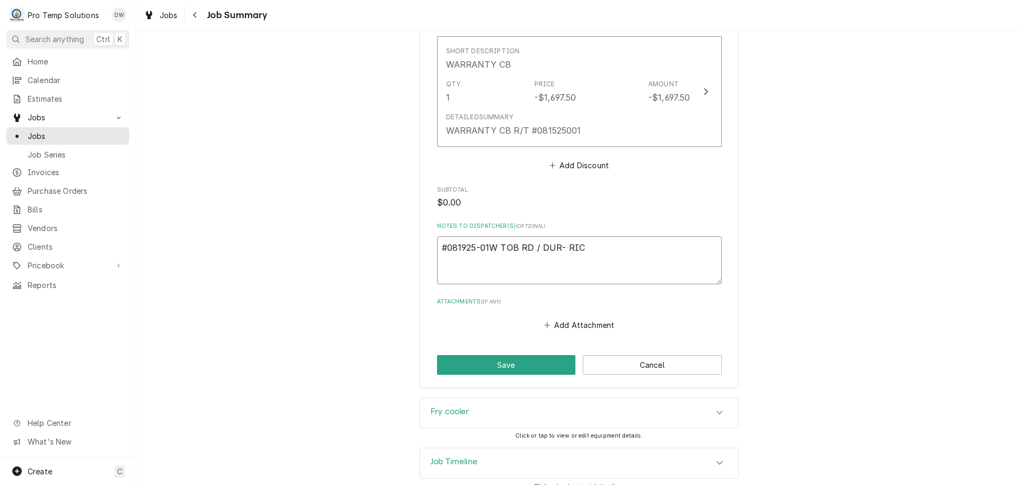
type textarea "#081925-01W TOB RD / DUR- RIC"
click at [564, 236] on textarea "#081925-01W TOB RD / DUR- RIC" at bounding box center [579, 260] width 285 height 48
type textarea "x"
type textarea "#081925-01W TOB RD / DUR- FRIC"
type textarea "x"
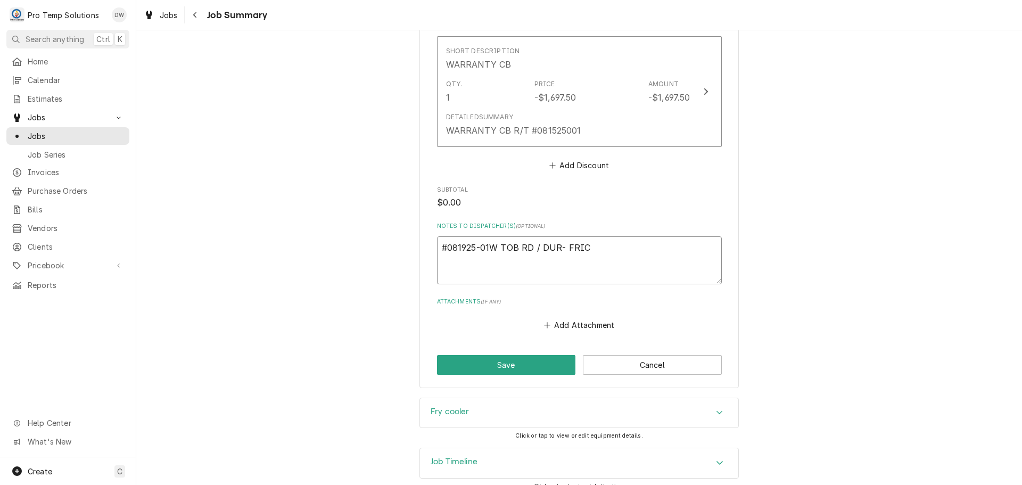
type textarea "#081925-01W TOB RD / DUR- FRRIC"
type textarea "x"
type textarea "#081925-01W TOB RD / DUR- FRYRIC"
type textarea "x"
type textarea "#081925-01W TOB RD / DUR- FRYERIC"
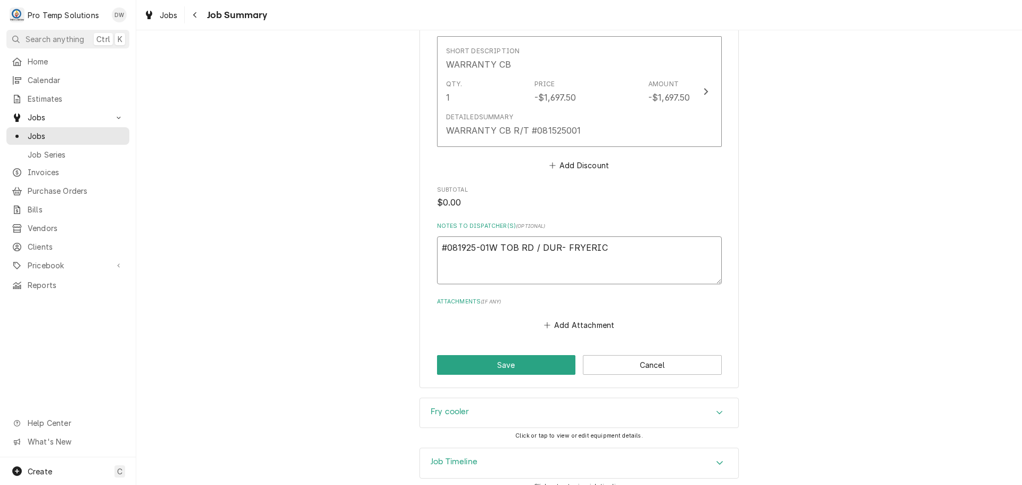
type textarea "x"
type textarea "#081925-01W TOB RD / DUR- FRYERRIC"
type textarea "x"
type textarea "#081925-01W TOB RD / DUR- FRYER RIC"
click at [499, 355] on button "Save" at bounding box center [506, 365] width 139 height 20
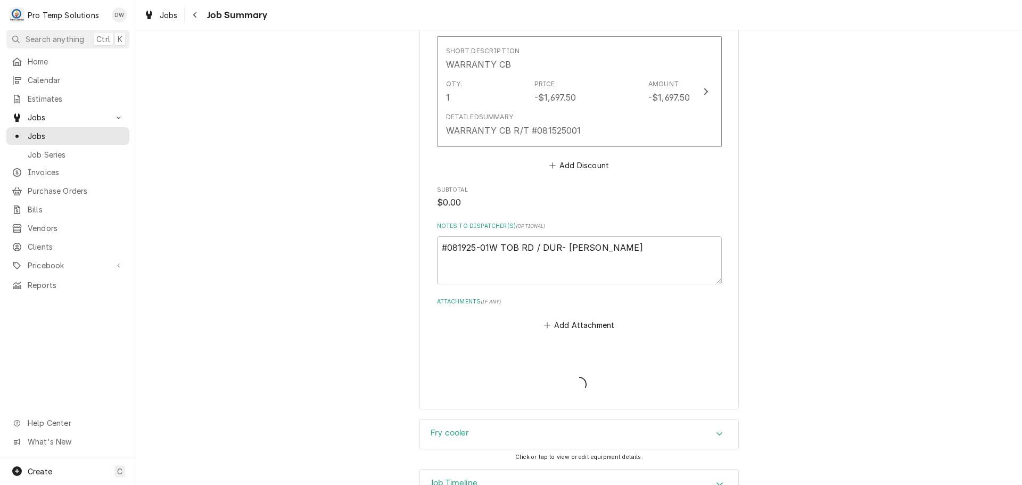
type textarea "x"
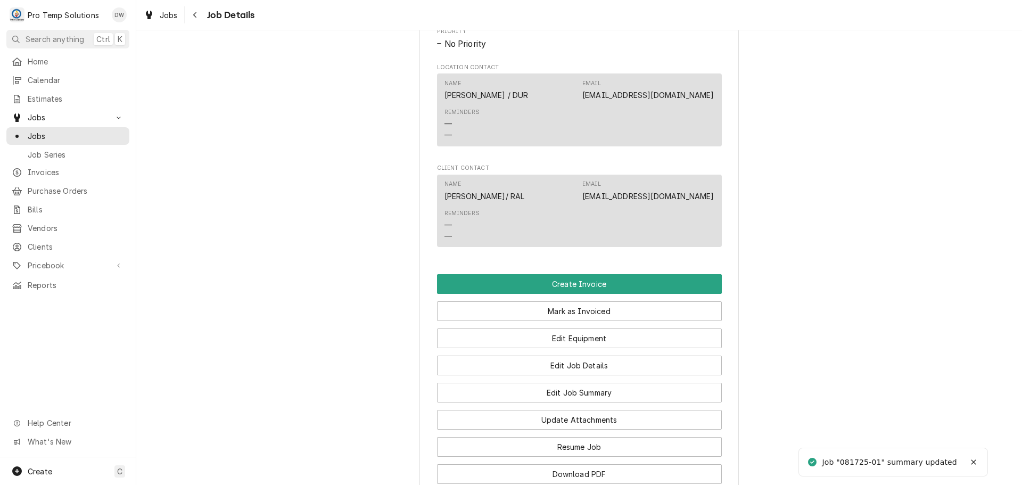
scroll to position [639, 0]
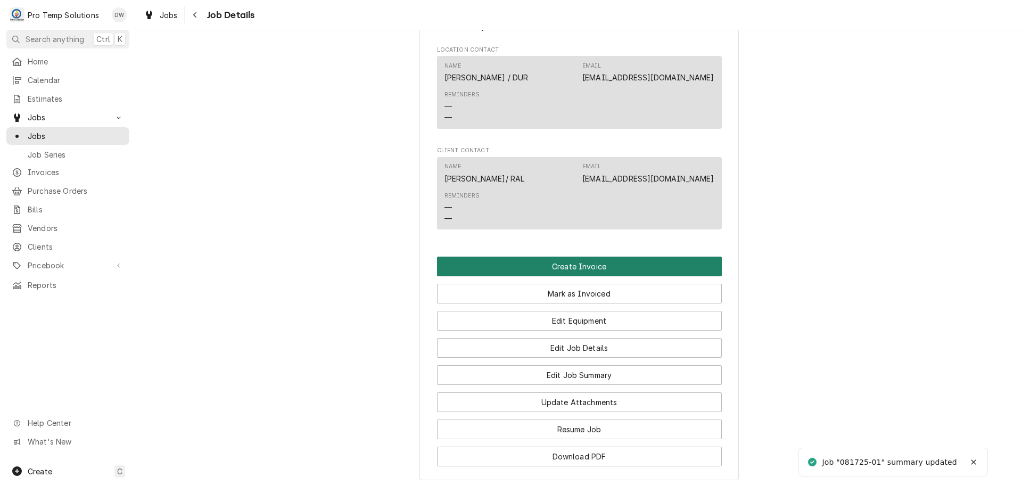
click at [570, 276] on button "Create Invoice" at bounding box center [579, 267] width 285 height 20
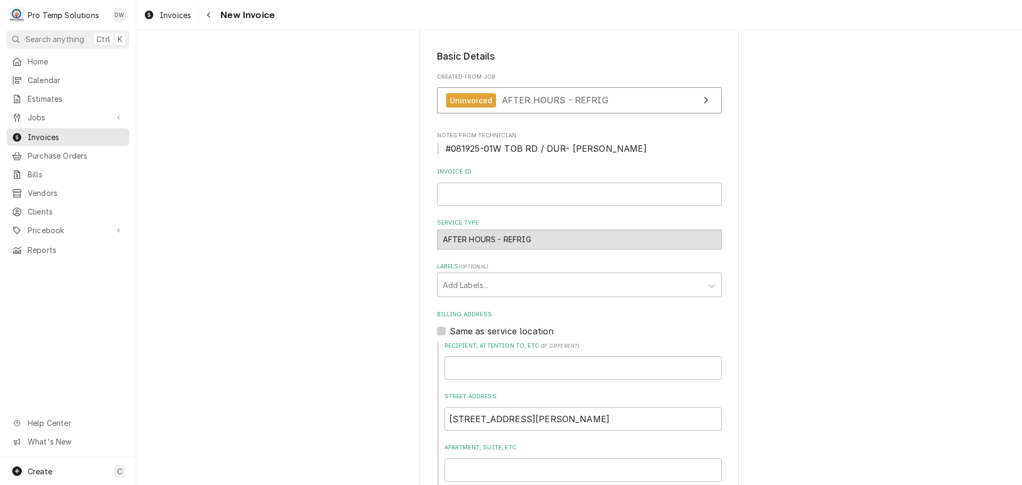
scroll to position [266, 0]
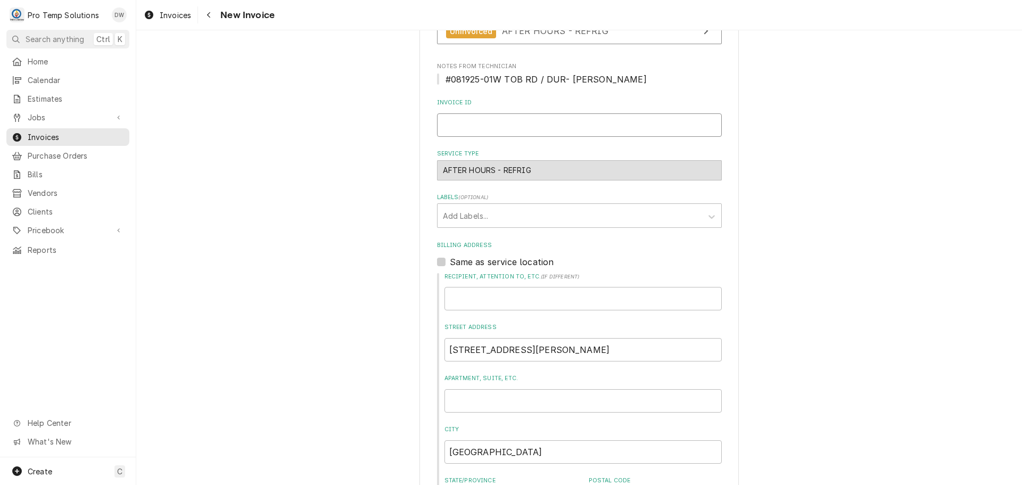
click at [463, 128] on input "Invoice ID" at bounding box center [579, 124] width 285 height 23
type input "#081925-01W"
click at [450, 258] on label "Same as service location" at bounding box center [502, 262] width 104 height 13
click at [450, 258] on input "Same as service location" at bounding box center [592, 267] width 285 height 23
checkbox input "true"
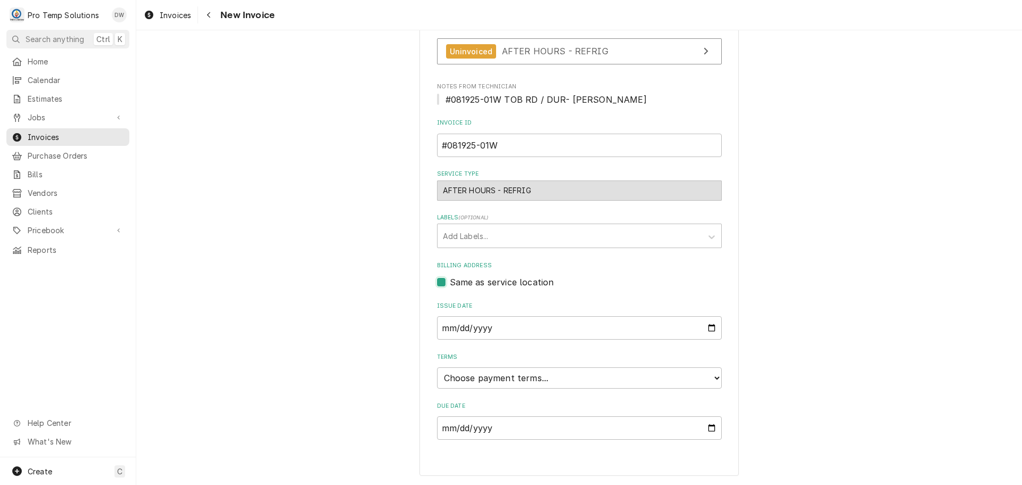
scroll to position [246, 0]
click at [708, 326] on input "2025-08-20" at bounding box center [579, 327] width 285 height 23
type input "2025-08-19"
click at [499, 377] on select "Choose payment terms... Same Day Net 7 Net 14 Net 21 Net 30 Net 45 Net 60 Net 90" at bounding box center [579, 377] width 285 height 21
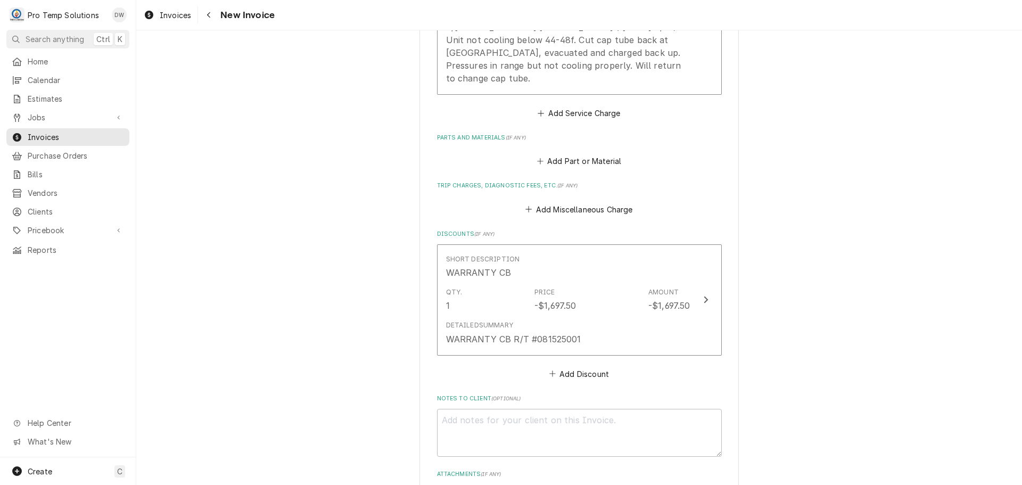
scroll to position [1257, 0]
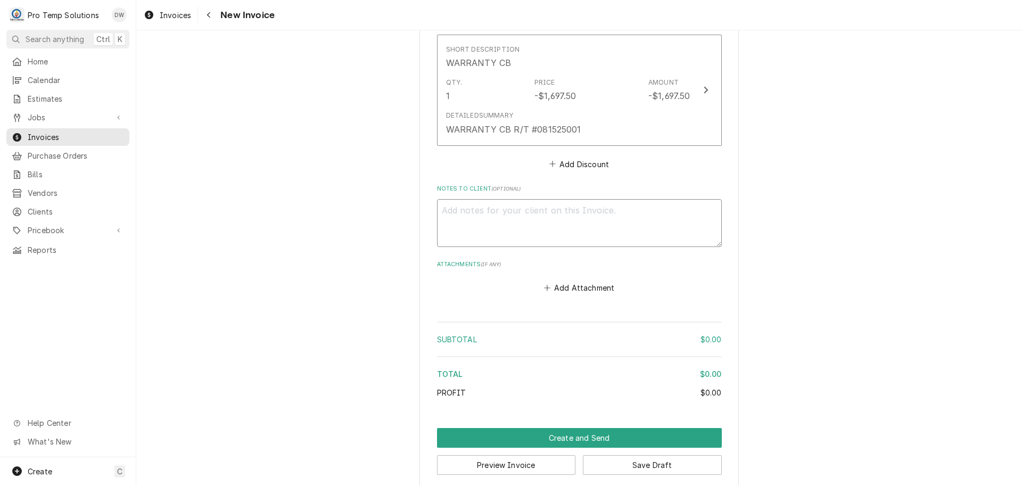
click at [472, 200] on textarea "Notes to Client ( optional )" at bounding box center [579, 223] width 285 height 48
type textarea "x"
type textarea "#"
type textarea "x"
type textarea "#0"
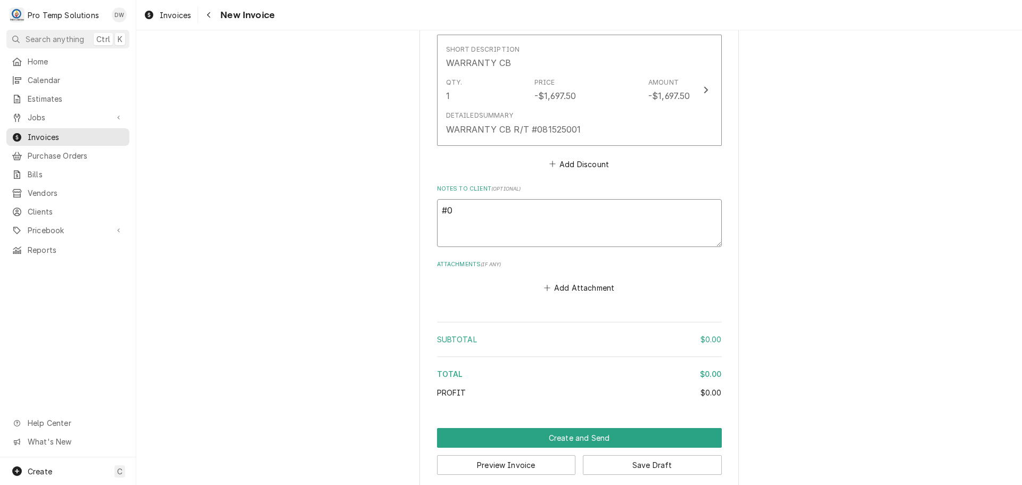
type textarea "x"
type textarea "#08"
type textarea "x"
type textarea "#081"
type textarea "x"
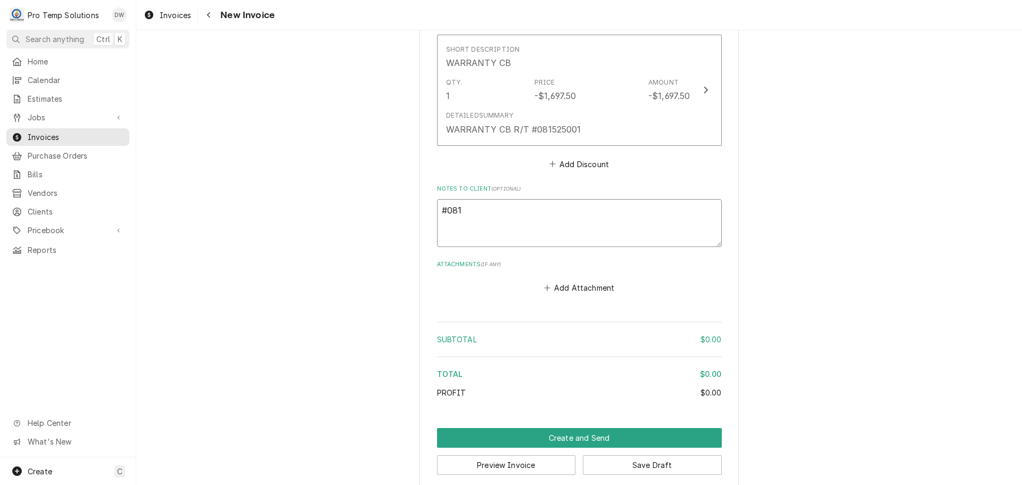
type textarea "#0819"
type textarea "x"
type textarea "#08192"
type textarea "x"
type textarea "#081925"
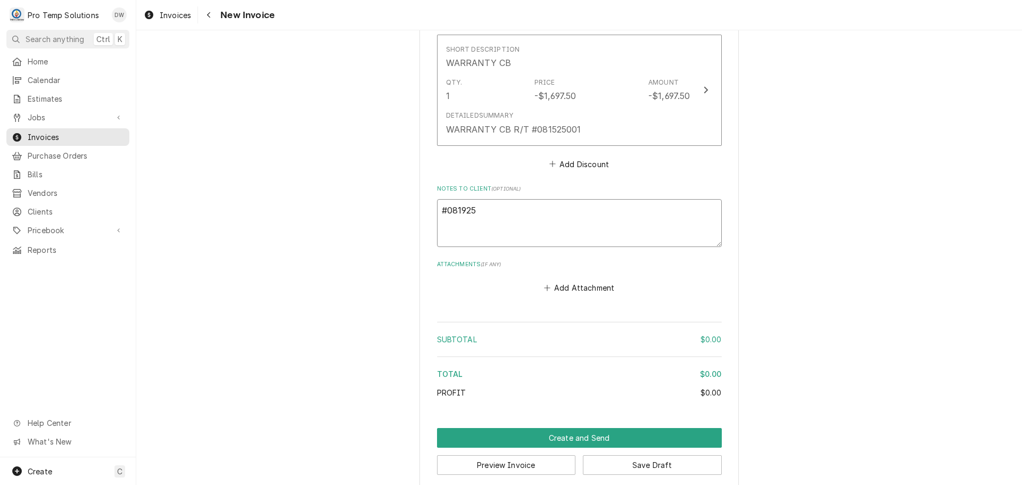
type textarea "x"
type textarea "#081925-"
type textarea "x"
type textarea "#081925-0"
type textarea "x"
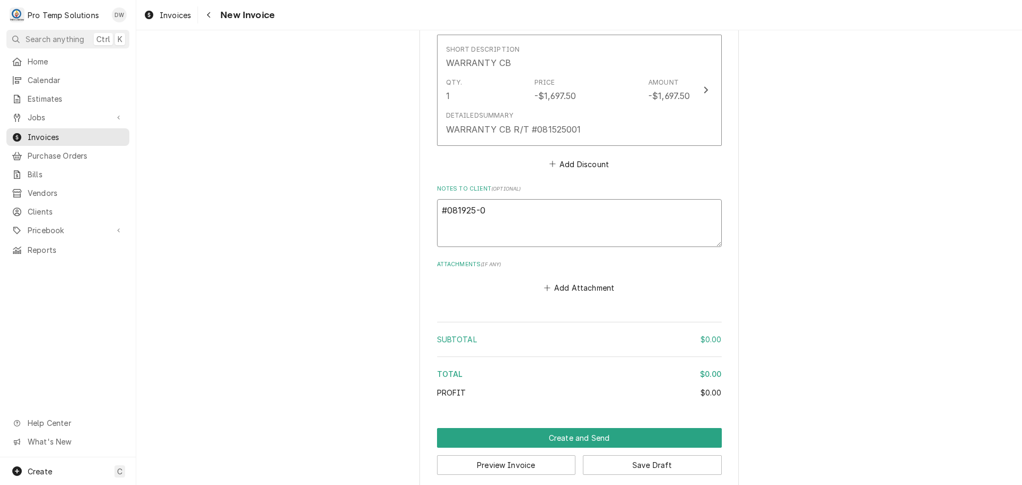
type textarea "#081925-01"
type textarea "x"
type textarea "#081925-01W"
type textarea "x"
type textarea "#081925-01W"
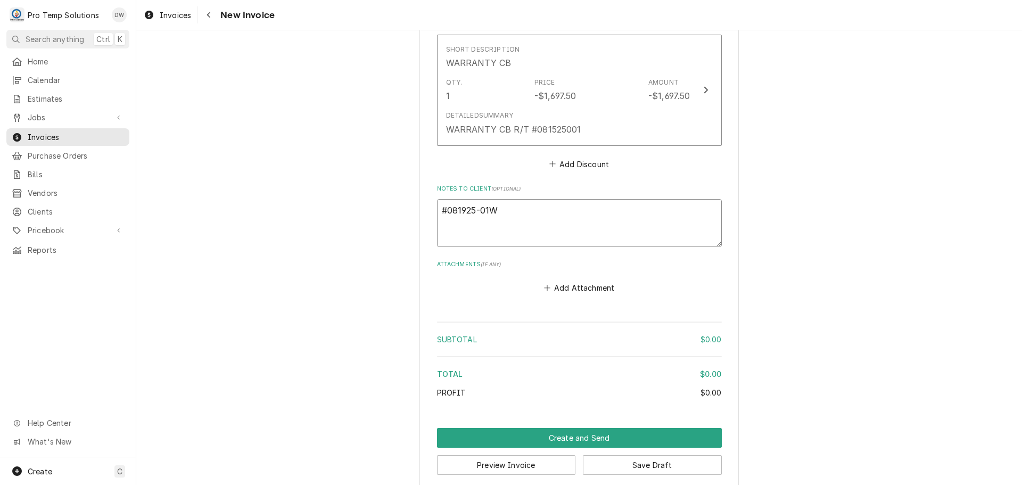
type textarea "x"
type textarea "#081925-01W T"
type textarea "x"
type textarea "#081925-01W TO"
type textarea "x"
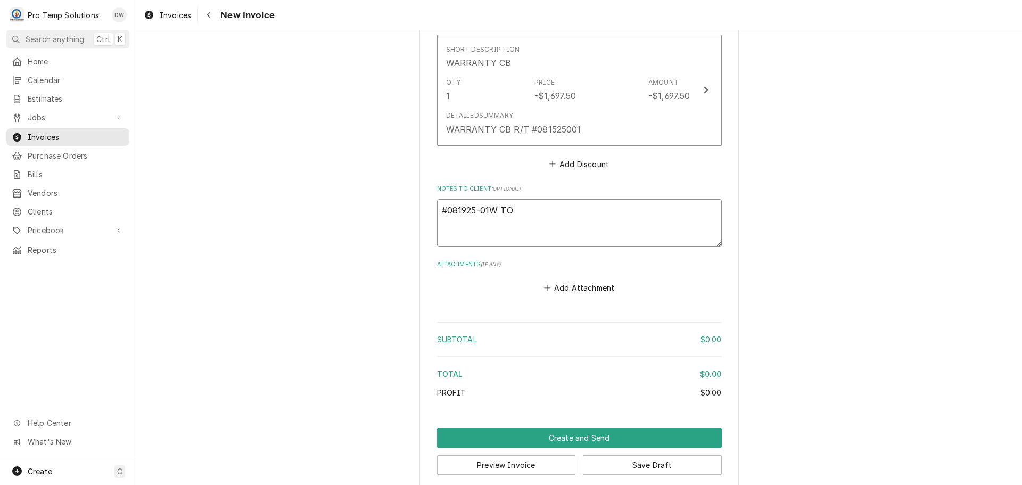
type textarea "#081925-01W TOB"
type textarea "x"
type textarea "#081925-01W TOB"
type textarea "x"
type textarea "#081925-01W TOB R"
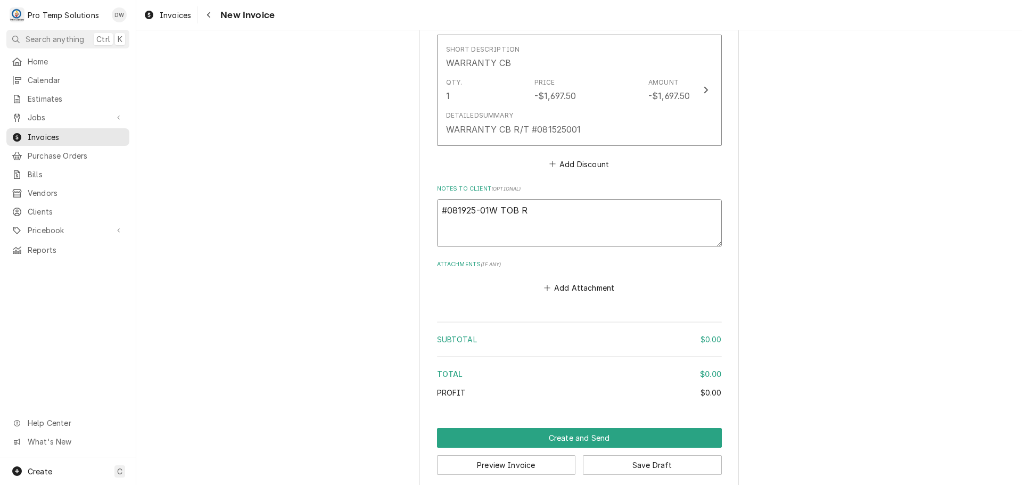
type textarea "x"
type textarea "#081925-01W TOB RD"
type textarea "x"
type textarea "#081925-01W TOB RD"
type textarea "x"
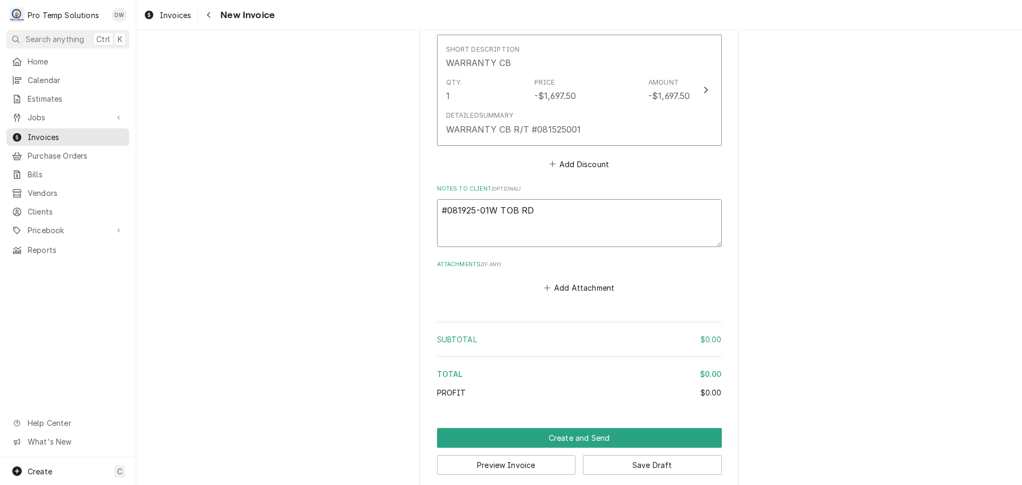
type textarea "#081925-01W TOB RD /"
type textarea "x"
type textarea "#081925-01W TOB RD /"
type textarea "x"
type textarea "#081925-01W TOB RD / D"
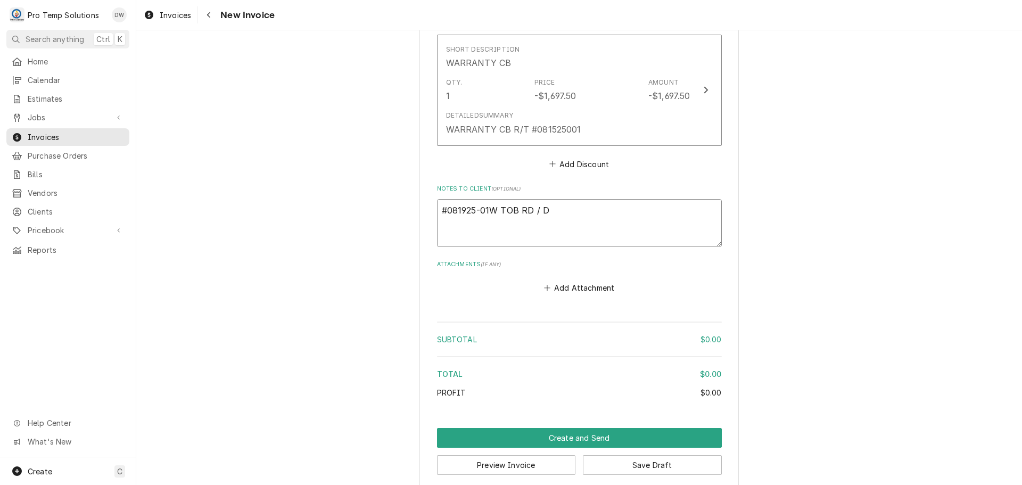
type textarea "x"
type textarea "#081925-01W TOB RD / DU"
type textarea "x"
type textarea "#081925-01W TOB RD / DUR"
type textarea "x"
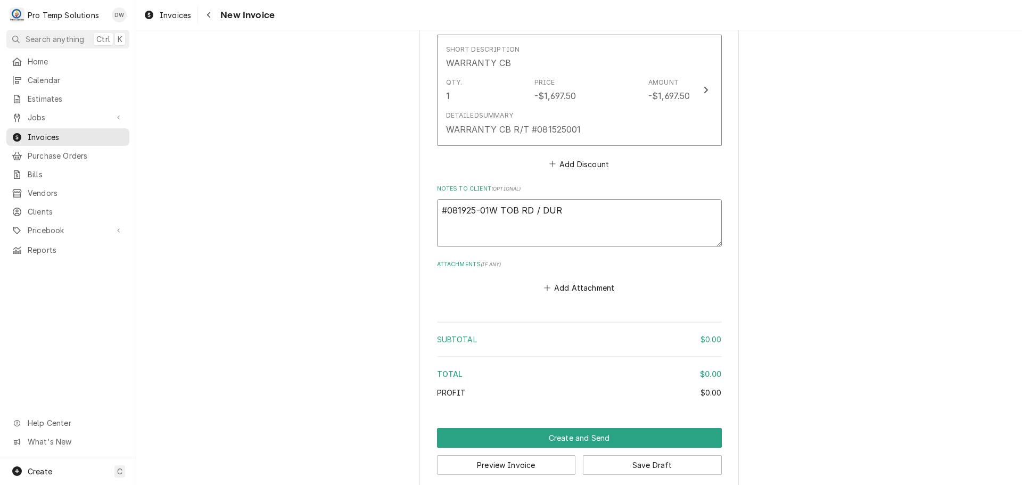
type textarea "#081925-01W TOB RD / DUR-"
type textarea "x"
type textarea "#081925-01W TOB RD / DUR-"
type textarea "x"
type textarea "#081925-01W TOB RD / DUR- F"
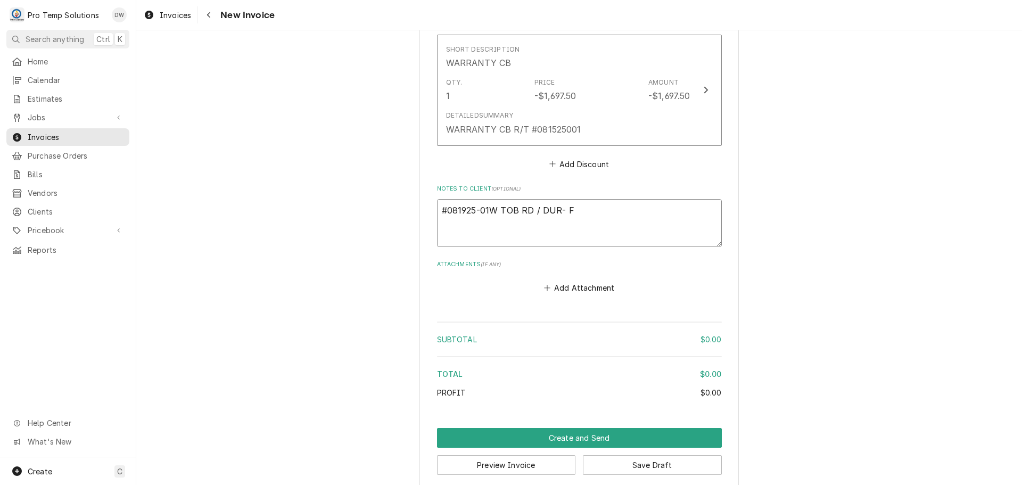
type textarea "x"
type textarea "#081925-01W TOB RD / DUR- FR"
type textarea "x"
type textarea "#081925-01W TOB RD / DUR- FRY"
type textarea "x"
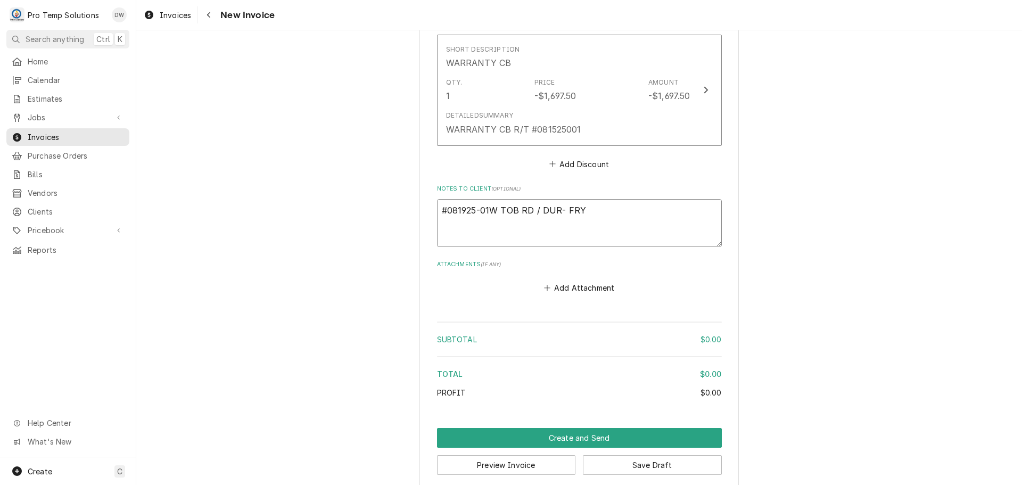
type textarea "#081925-01W TOB RD / DUR- FRYE"
type textarea "x"
type textarea "#081925-01W TOB RD / DUR- FRYER"
type textarea "x"
type textarea "#081925-01W TOB RD / DUR- FRYER"
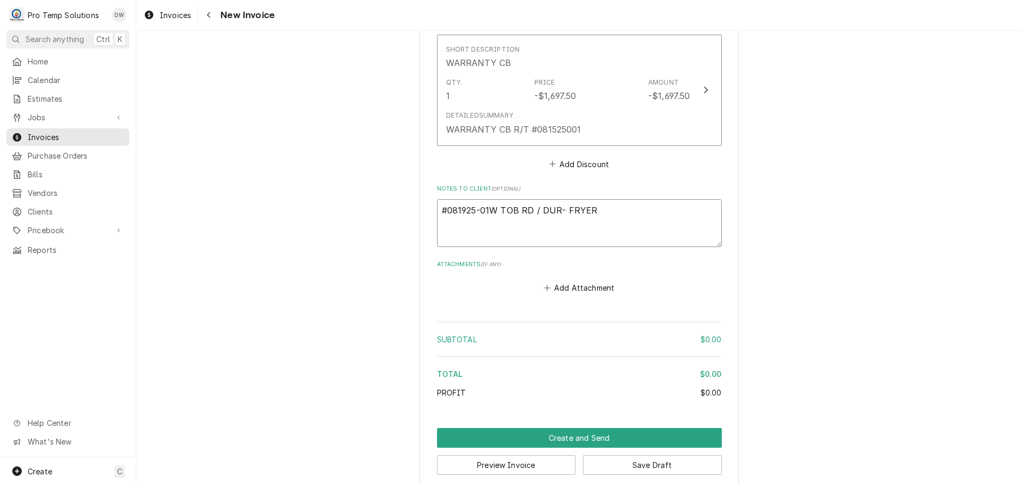
type textarea "x"
type textarea "#081925-01W TOB RD / DUR- FRYER R"
type textarea "x"
type textarea "#081925-01W TOB RD / DUR- FRYER RI"
type textarea "x"
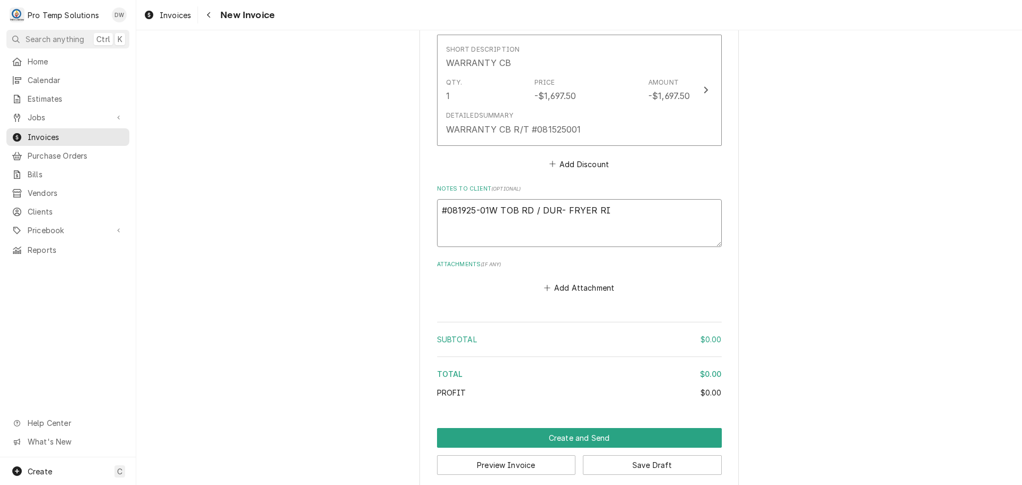
type textarea "#081925-01W TOB RD / DUR- FRYER RIC"
type textarea "x"
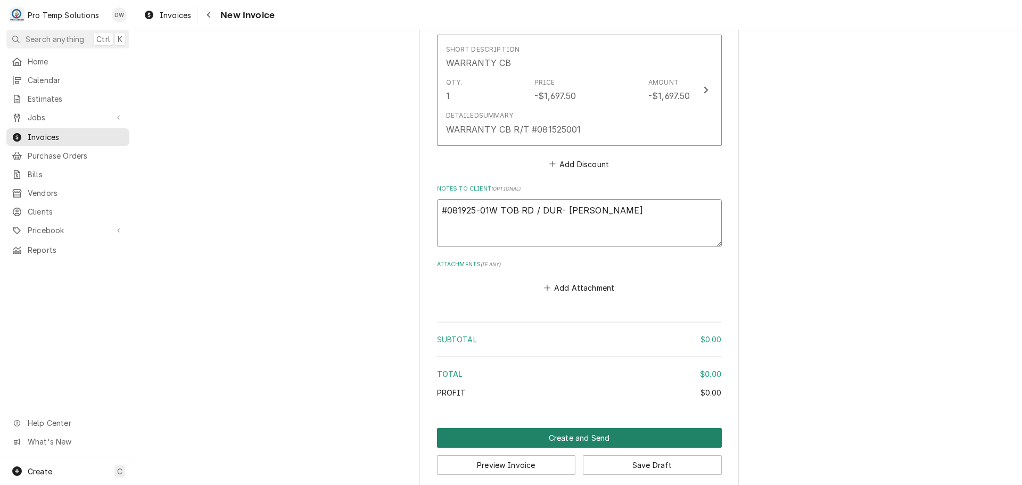
type textarea "#081925-01W TOB RD / DUR- FRYER RIC"
click at [566, 428] on button "Create and Send" at bounding box center [579, 438] width 285 height 20
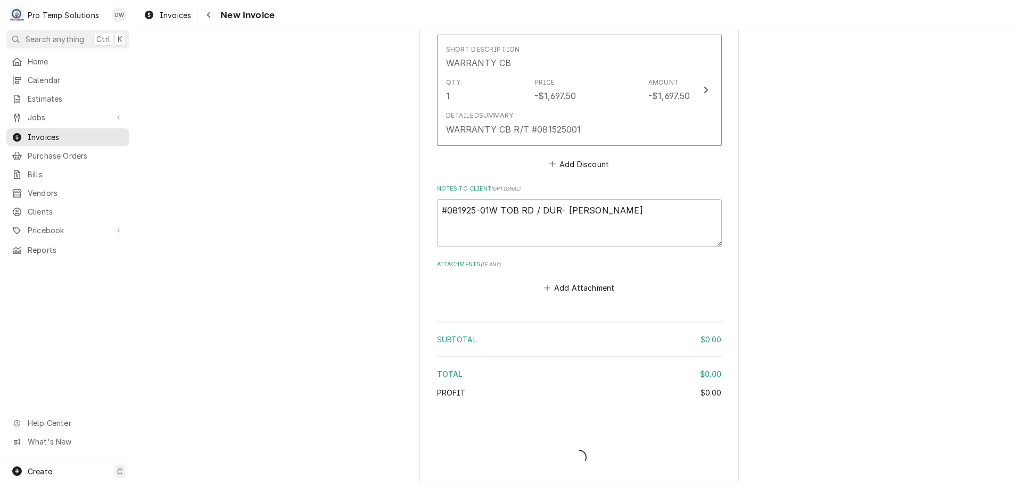
scroll to position [1251, 0]
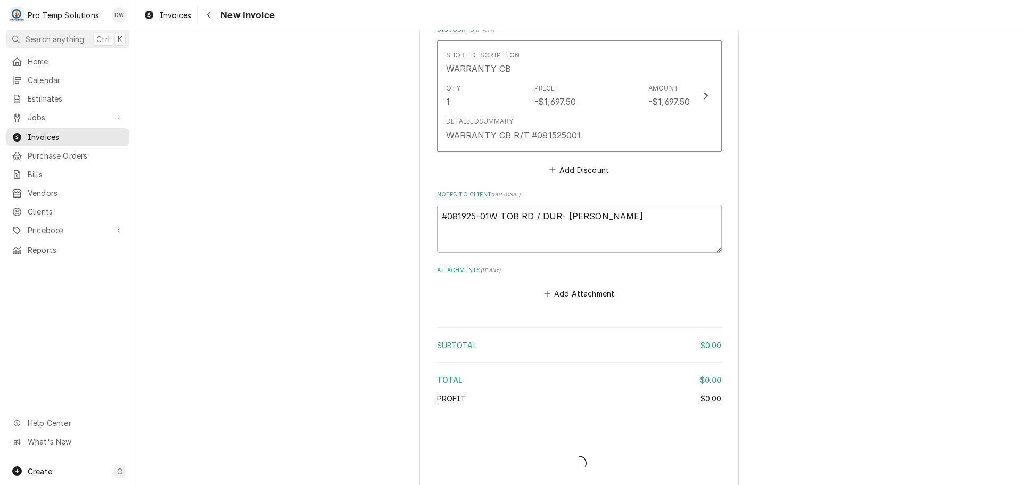
type textarea "x"
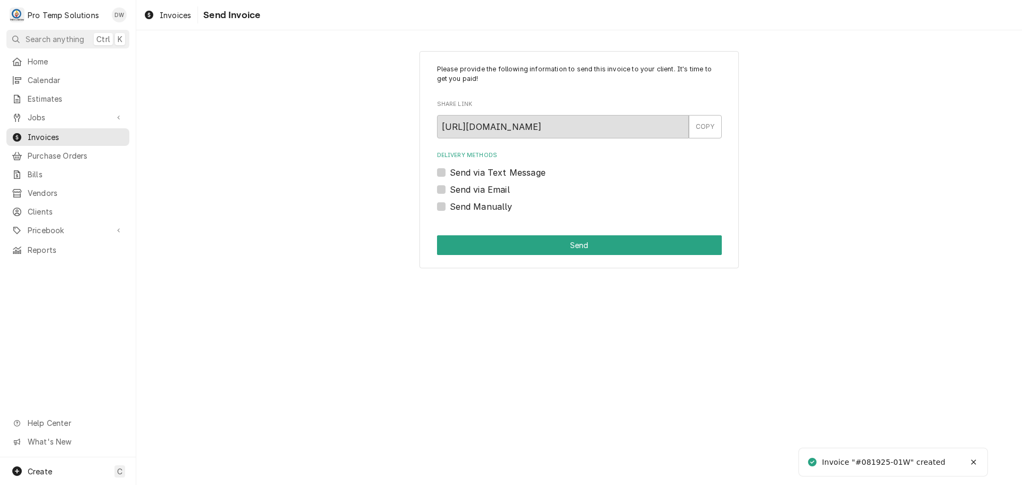
click at [436, 190] on div "Please provide the following information to send this invoice to your client. I…" at bounding box center [579, 160] width 319 height 218
click at [450, 188] on label "Send via Email" at bounding box center [480, 189] width 60 height 13
click at [450, 188] on input "Send via Email" at bounding box center [592, 194] width 285 height 23
checkbox input "true"
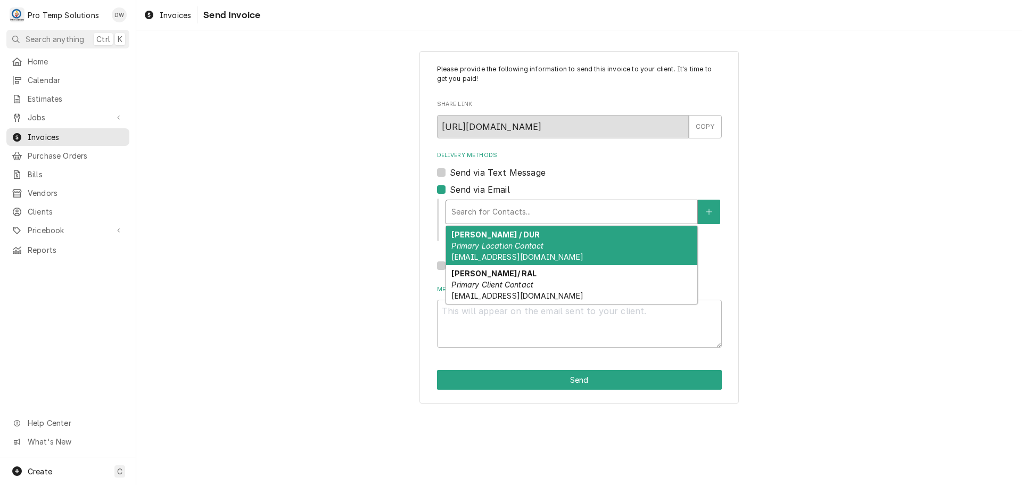
click at [534, 209] on div "Delivery Methods" at bounding box center [572, 211] width 241 height 19
click at [542, 241] on em "Primary Location Contact" at bounding box center [498, 245] width 92 height 9
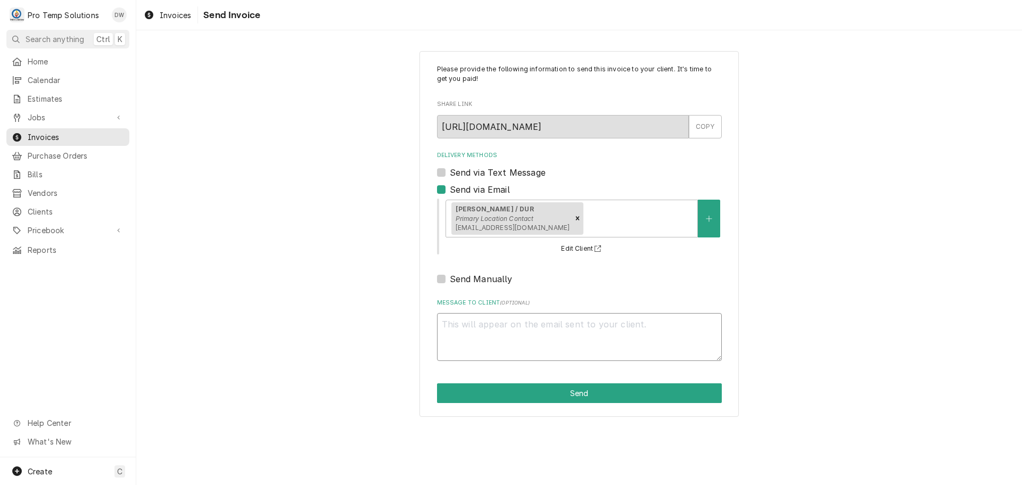
click at [480, 327] on textarea "Message to Client ( optional )" at bounding box center [579, 337] width 285 height 48
type textarea "x"
type textarea "#"
type textarea "x"
type textarea "#0"
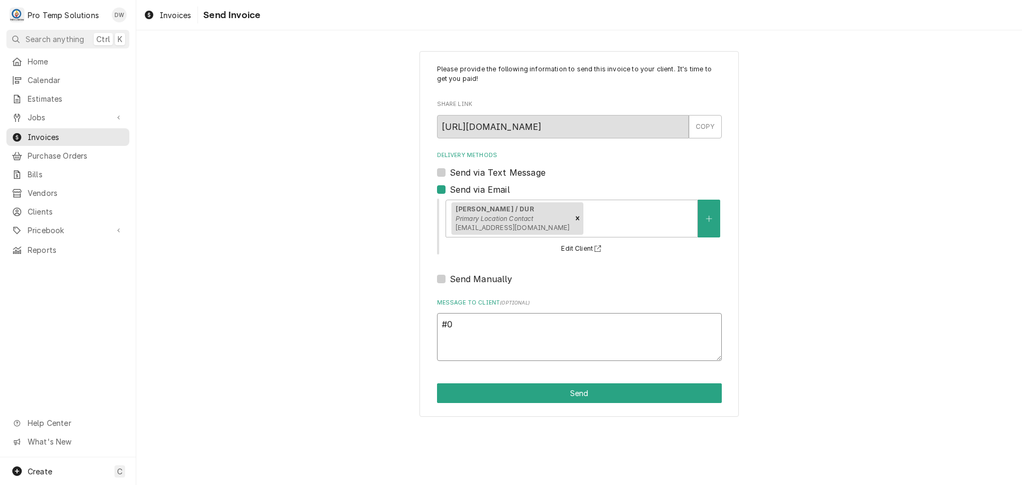
type textarea "x"
type textarea "#08"
type textarea "x"
type textarea "#081"
type textarea "x"
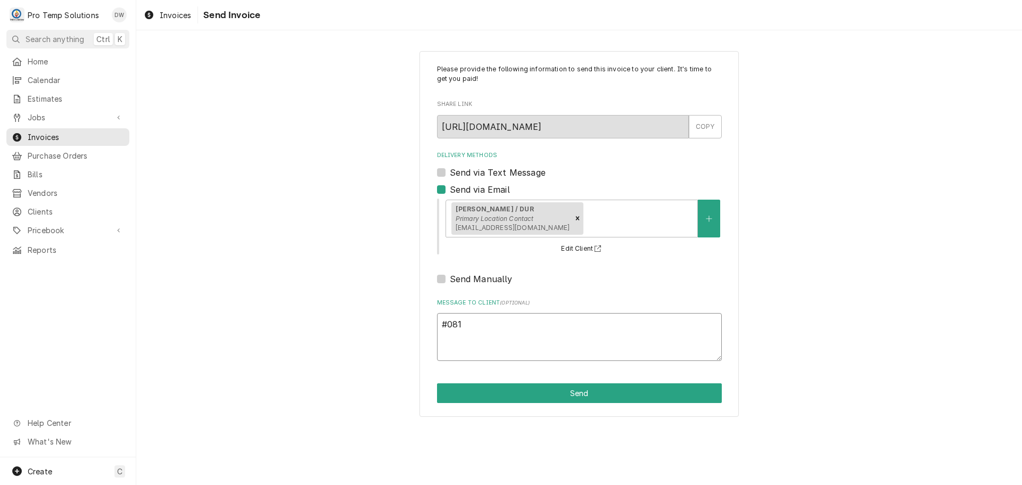
type textarea "#0819"
type textarea "x"
type textarea "#08192"
type textarea "x"
type textarea "#081925"
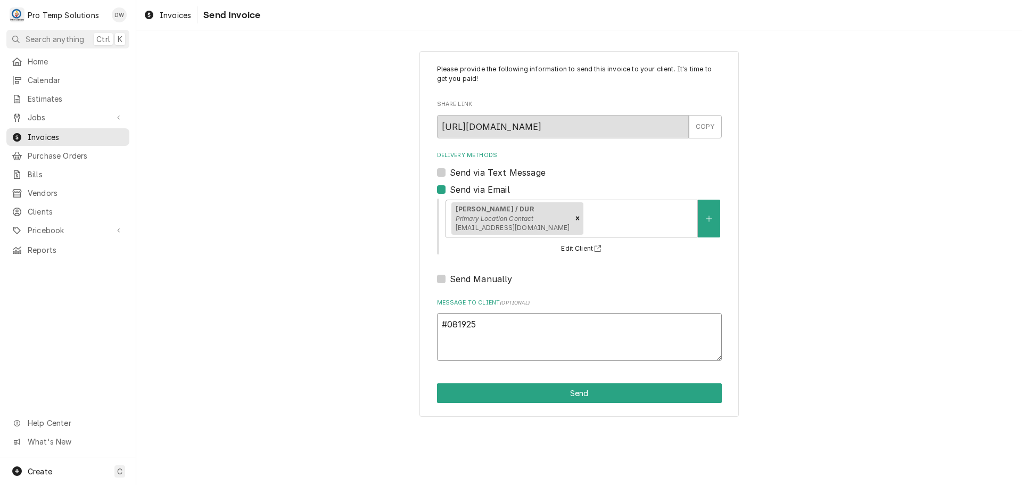
type textarea "x"
type textarea "#081925-"
type textarea "x"
type textarea "#081925-0"
type textarea "x"
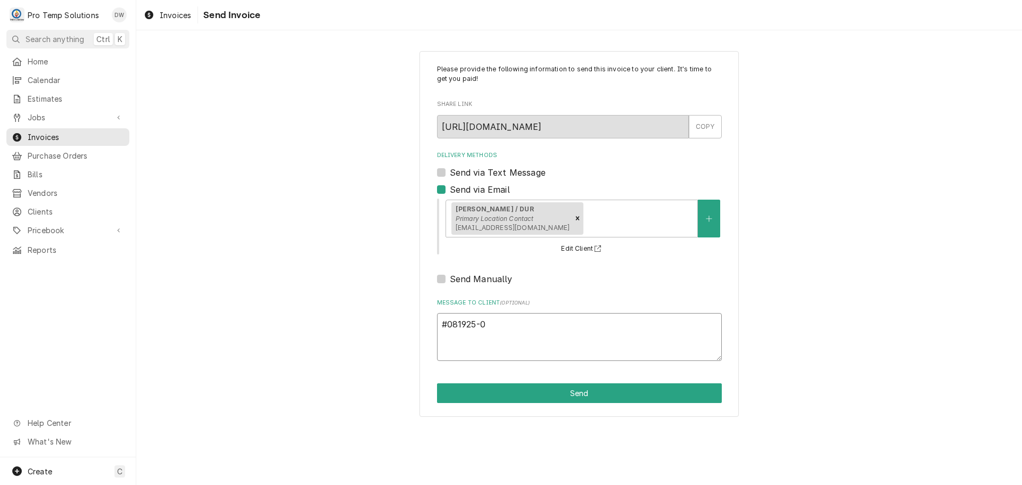
type textarea "#081925-01"
type textarea "x"
type textarea "#081925-01W"
type textarea "x"
type textarea "#081925-01W"
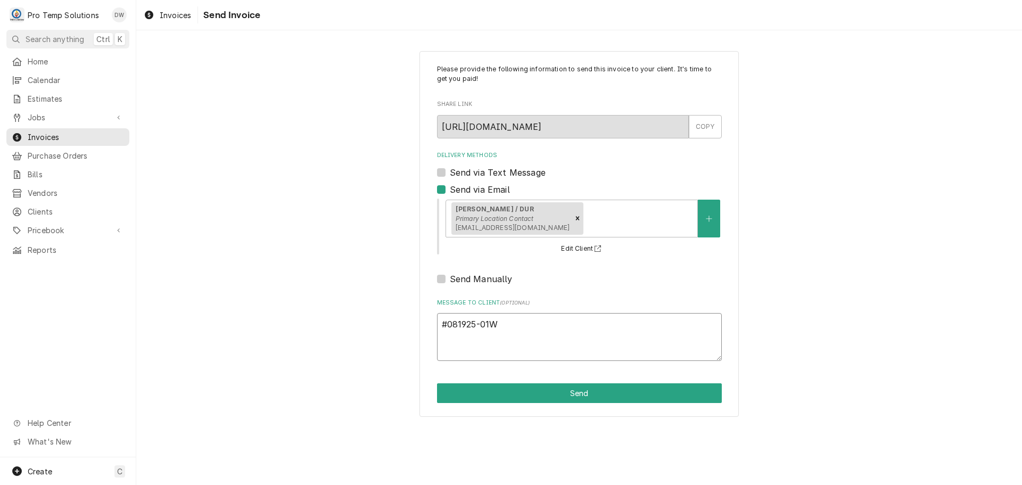
type textarea "x"
type textarea "#081925-01W T"
type textarea "x"
type textarea "#081925-01W TO"
type textarea "x"
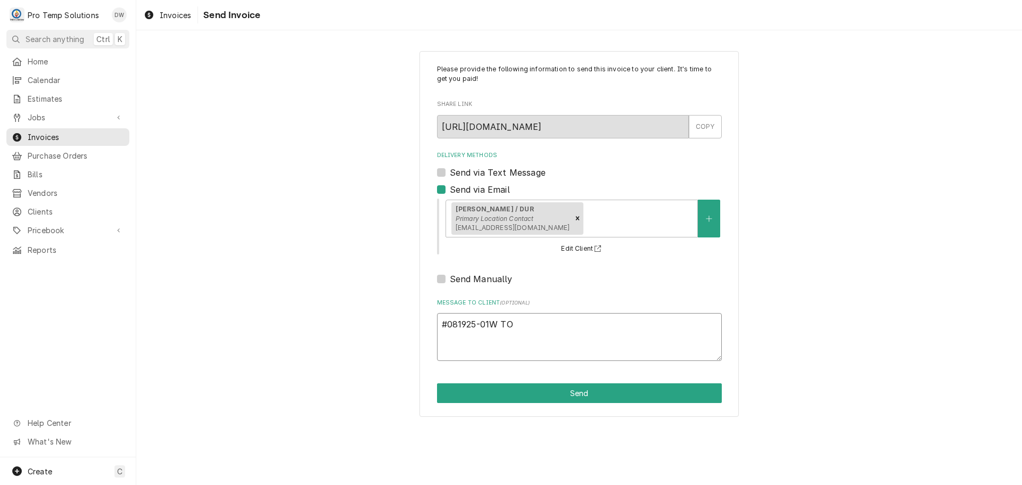
type textarea "#081925-01W TOB"
type textarea "x"
type textarea "#081925-01W TOB"
type textarea "x"
type textarea "#081925-01W TOB R"
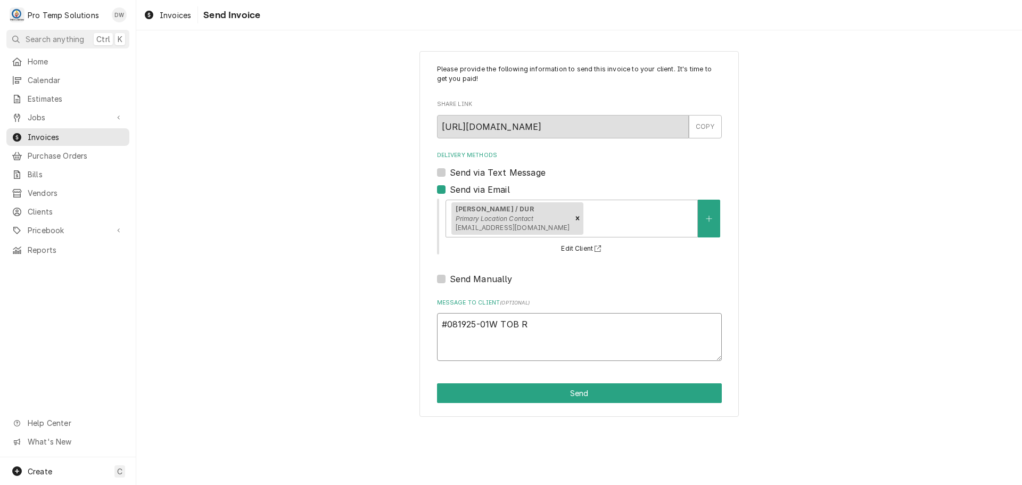
type textarea "x"
type textarea "#081925-01W TOB RD"
type textarea "x"
type textarea "#081925-01W TOB RD"
type textarea "x"
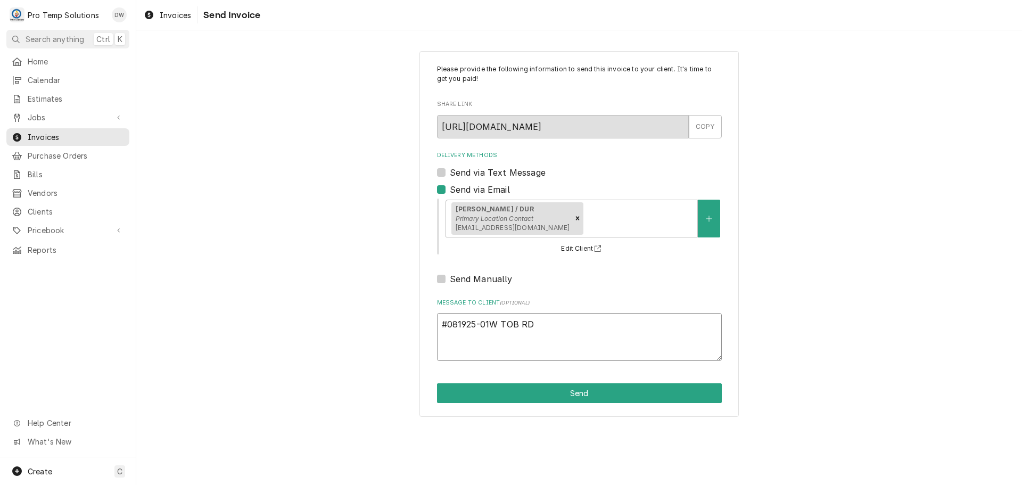
type textarea "#081925-01W TOB RD /"
type textarea "x"
type textarea "#081925-01W TOB RD /"
type textarea "x"
type textarea "#081925-01W TOB RD / D"
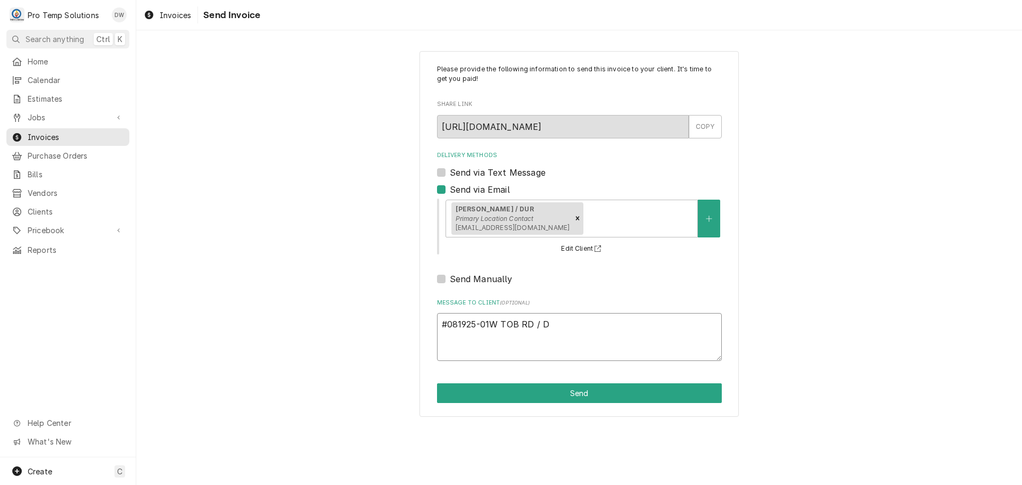
type textarea "x"
type textarea "#081925-01W TOB RD / DU"
type textarea "x"
type textarea "#081925-01W TOB RD / DUR"
type textarea "x"
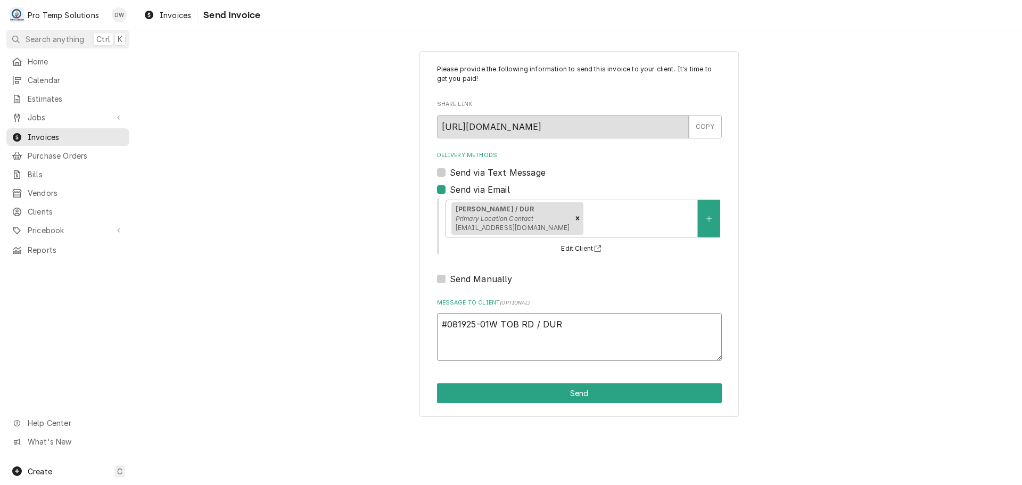
type textarea "#081925-01W TOB RD / DUR-"
type textarea "x"
type textarea "#081925-01W TOB RD / DUR-"
type textarea "x"
type textarea "#081925-01W TOB RD / DUR- F"
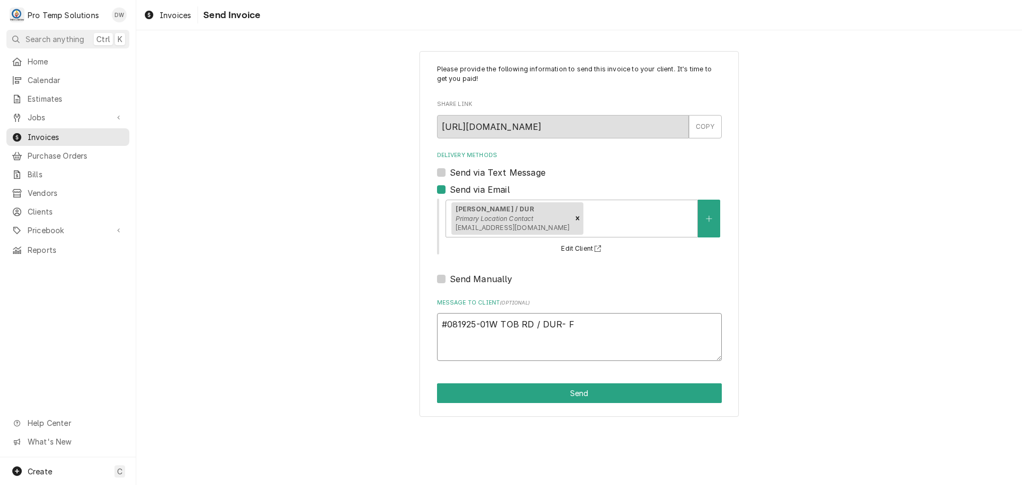
type textarea "x"
type textarea "#081925-01W TOB RD / DUR- FR"
type textarea "x"
type textarea "#081925-01W TOB RD / DUR- FRY"
type textarea "x"
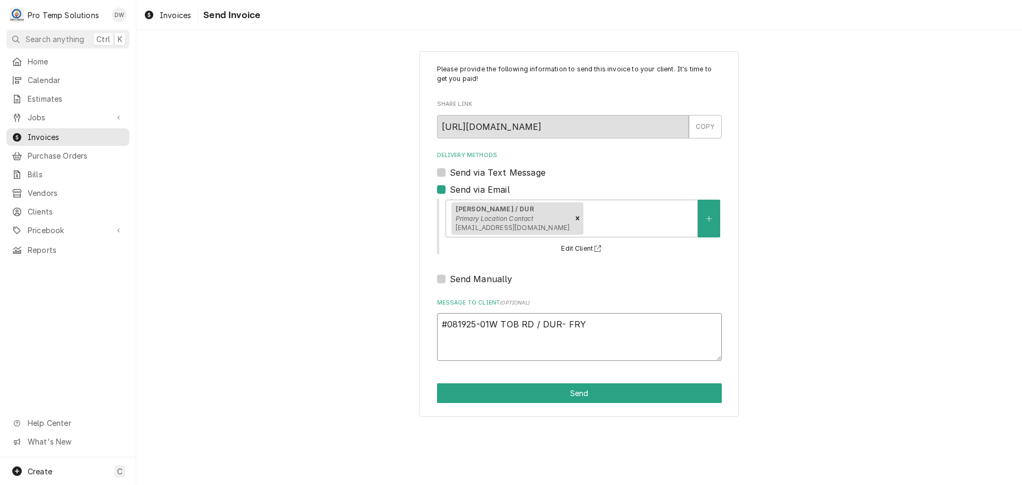
type textarea "#081925-01W TOB RD / DUR- FRYE"
type textarea "x"
type textarea "#081925-01W TOB RD / DUR- FRYER"
type textarea "x"
type textarea "#081925-01W TOB RD / DUR- FRYER"
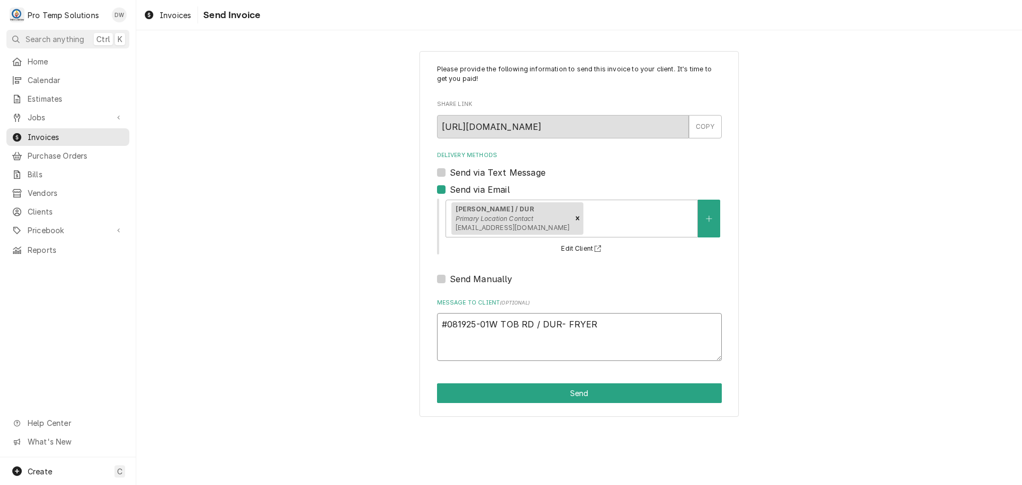
type textarea "x"
type textarea "#081925-01W TOB RD / DUR- FRYER R"
type textarea "x"
type textarea "#081925-01W TOB RD / DUR- FRYER RI"
type textarea "x"
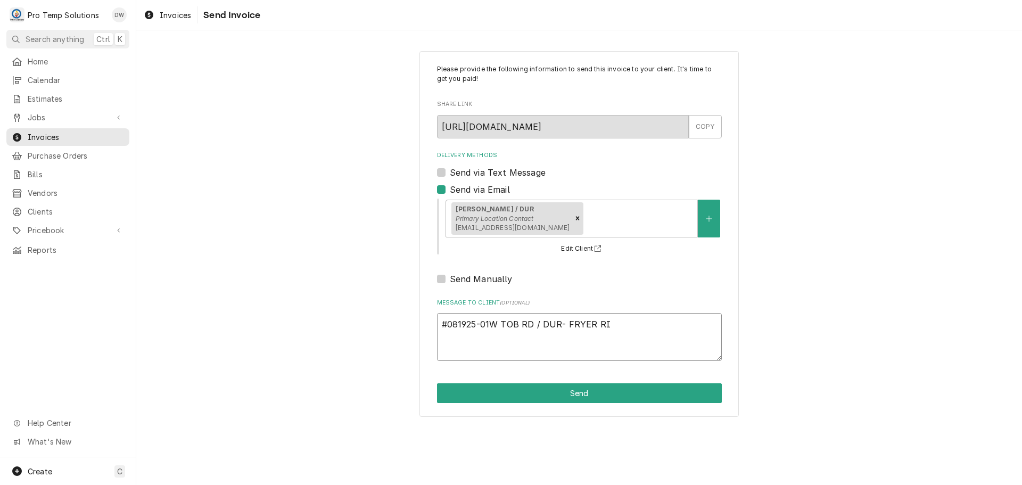
type textarea "#081925-01W TOB RD / DUR- FRYER RIC"
type textarea "x"
type textarea "#081925-01W TOB RD / DUR- FRYER RIC"
click at [573, 394] on button "Send" at bounding box center [579, 393] width 285 height 20
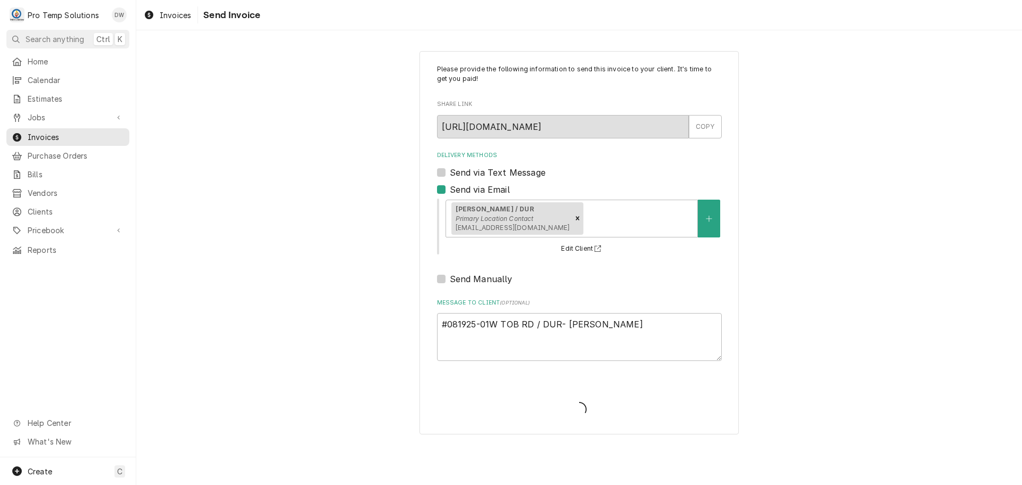
type textarea "x"
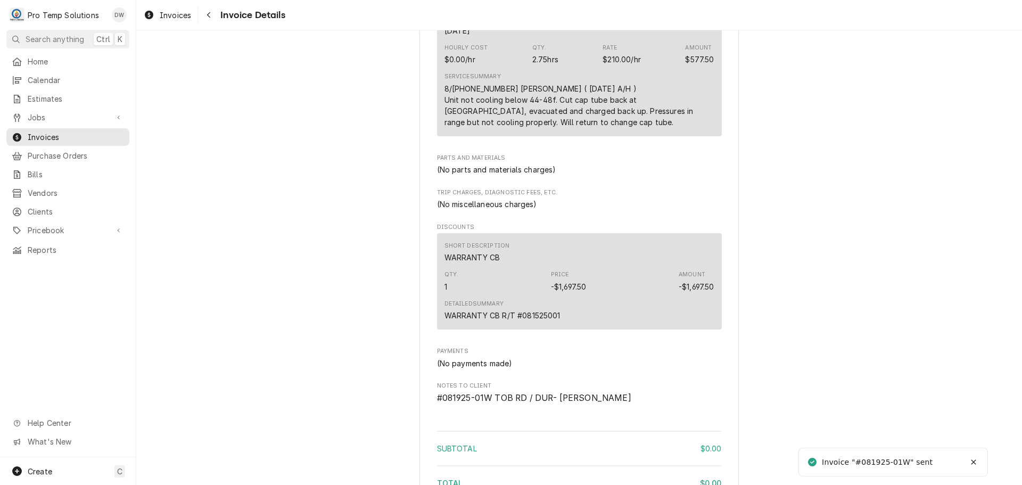
scroll to position [1063, 0]
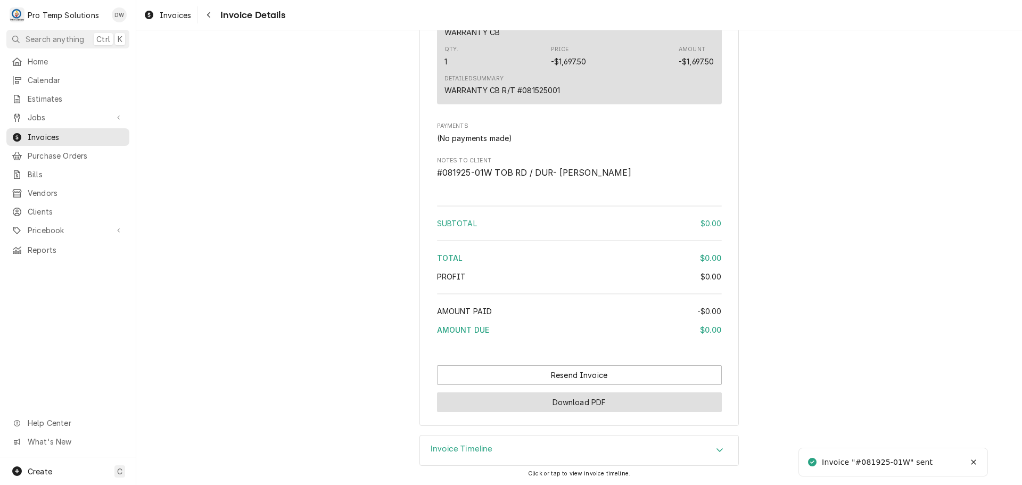
click at [588, 403] on button "Download PDF" at bounding box center [579, 402] width 285 height 20
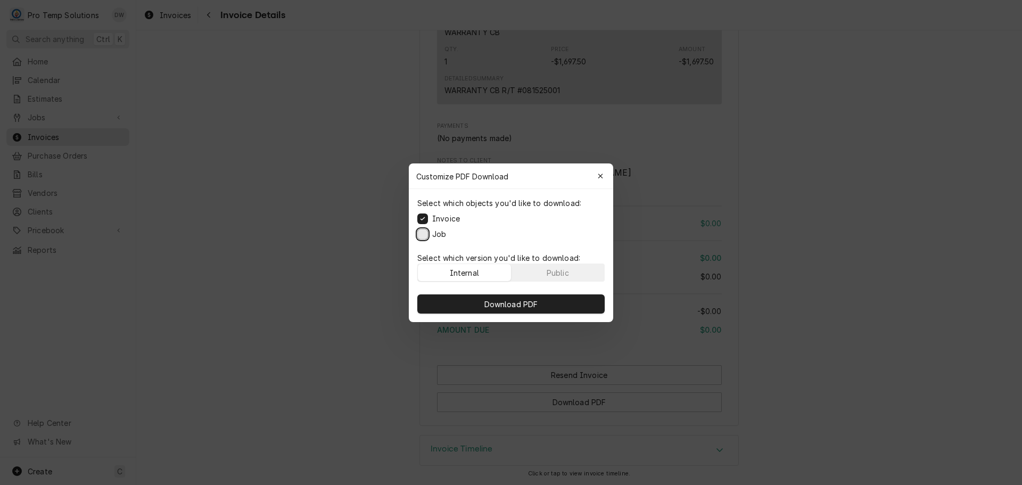
click at [421, 231] on button "Job" at bounding box center [422, 233] width 11 height 11
click at [519, 302] on span "Download PDF" at bounding box center [511, 303] width 58 height 11
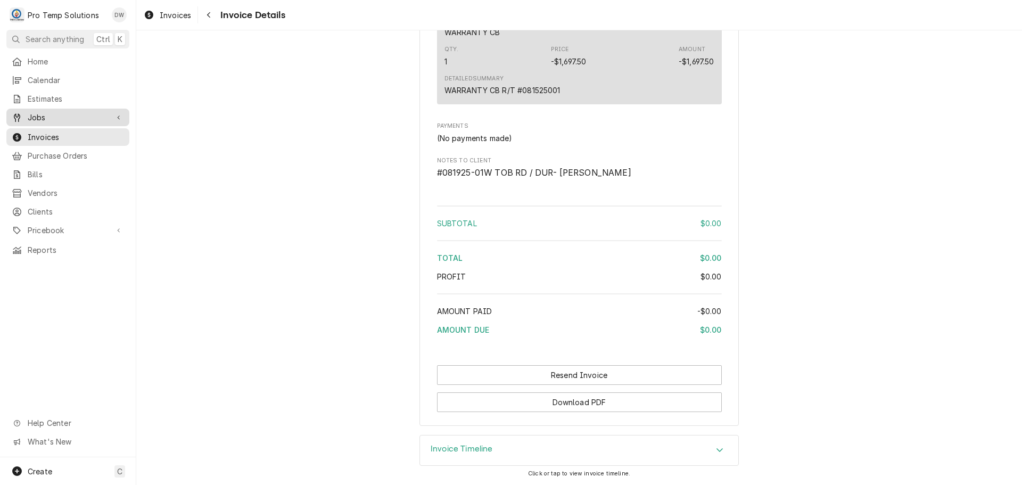
click at [47, 112] on span "Jobs" at bounding box center [68, 117] width 80 height 11
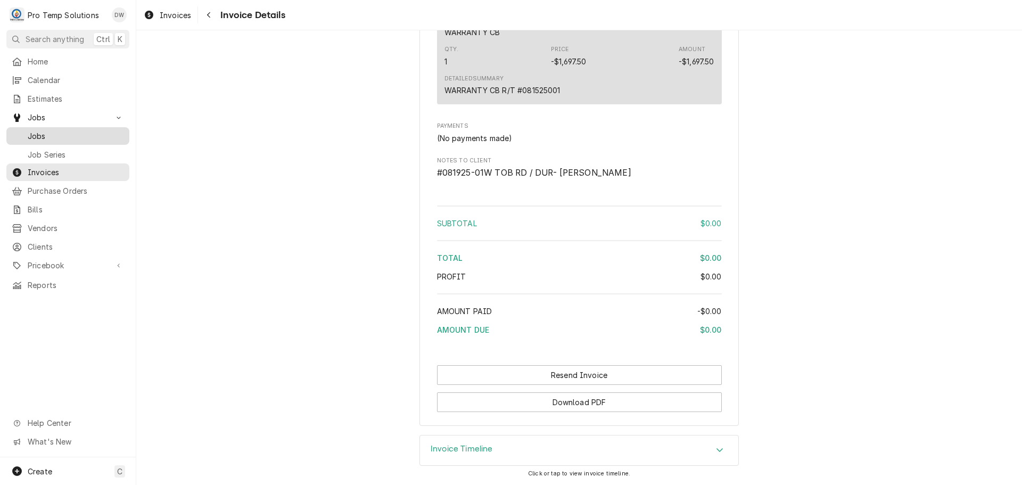
click at [42, 130] on span "Jobs" at bounding box center [76, 135] width 96 height 11
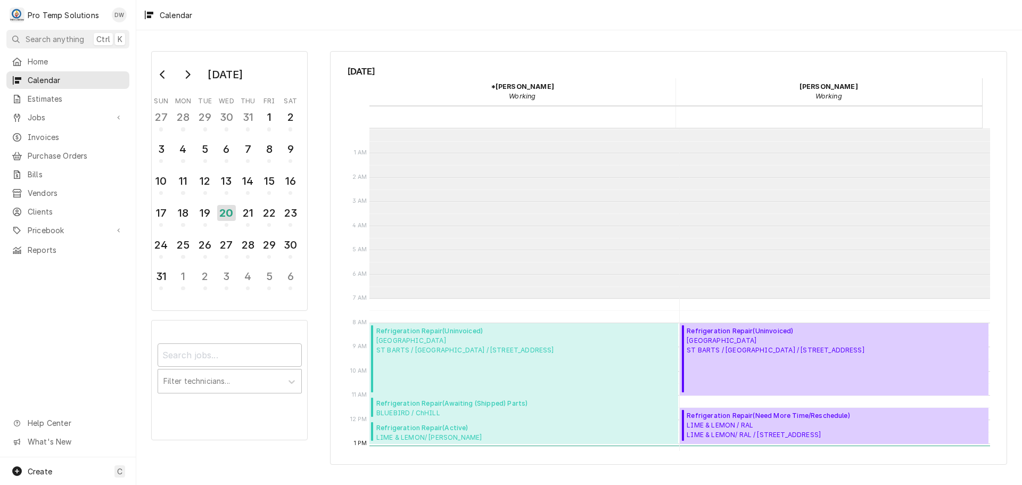
scroll to position [170, 0]
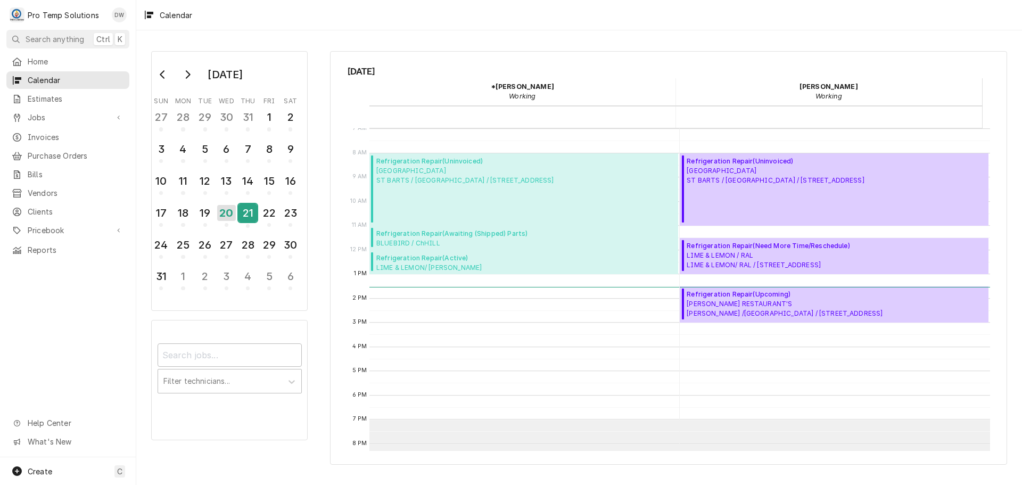
click at [247, 213] on div "21" at bounding box center [248, 213] width 19 height 18
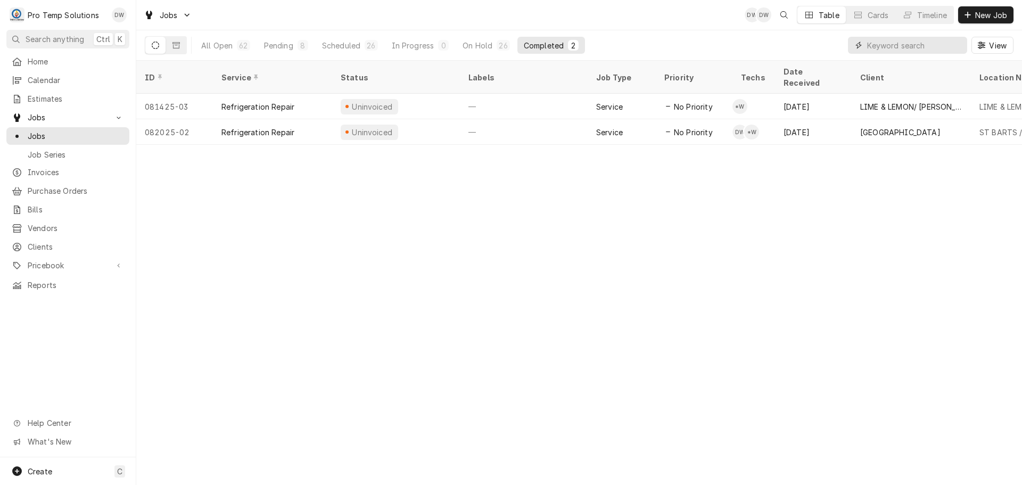
click at [949, 44] on input "Dynamic Content Wrapper" at bounding box center [914, 45] width 95 height 17
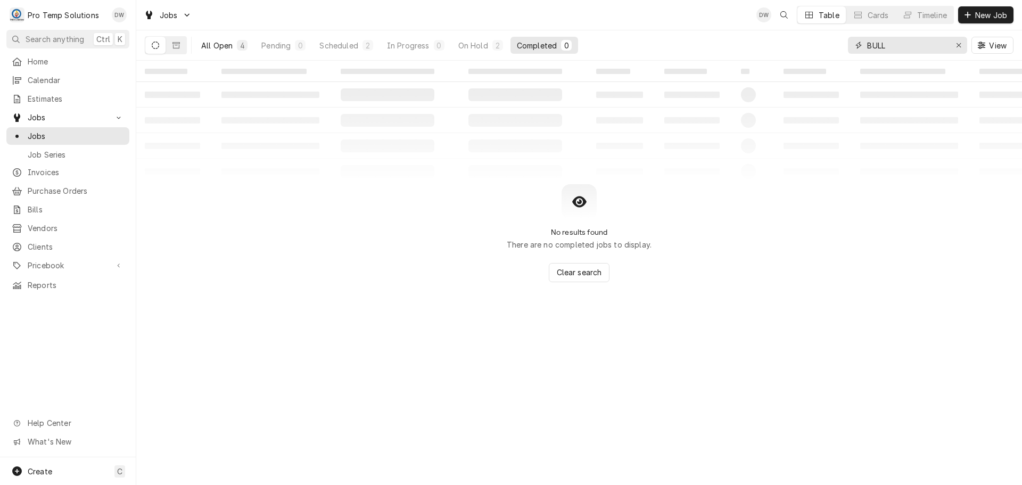
type input "BULL"
click at [222, 46] on div "All Open" at bounding box center [216, 45] width 31 height 11
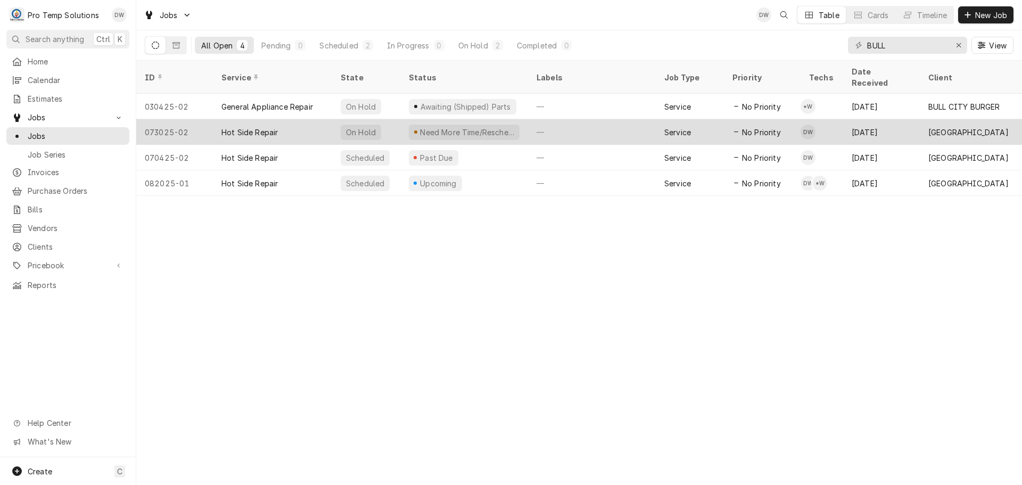
click at [586, 120] on div "—" at bounding box center [592, 132] width 128 height 26
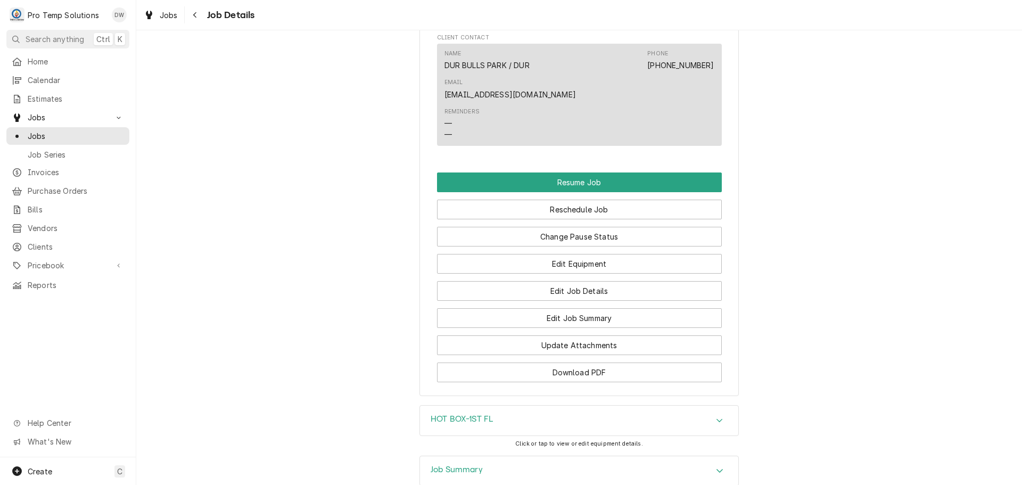
scroll to position [905, 0]
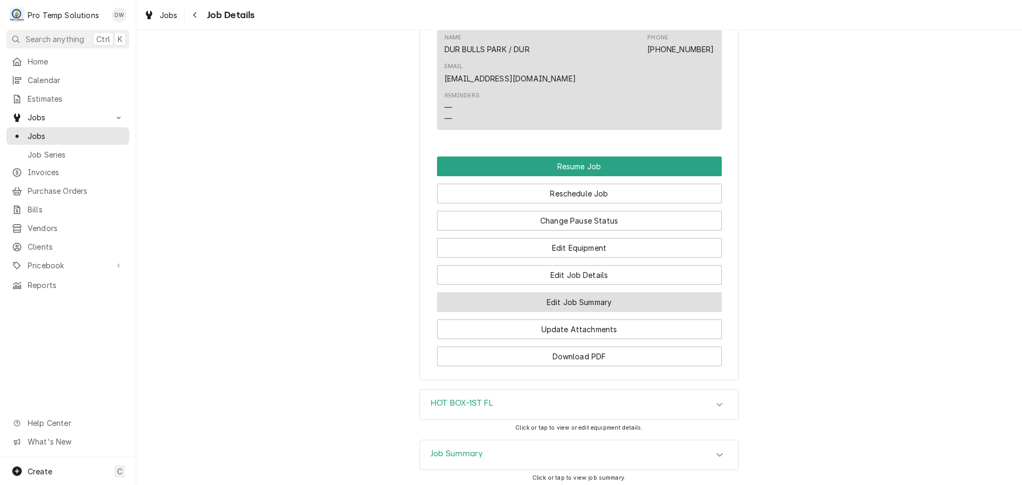
click at [566, 292] on button "Edit Job Summary" at bounding box center [579, 302] width 285 height 20
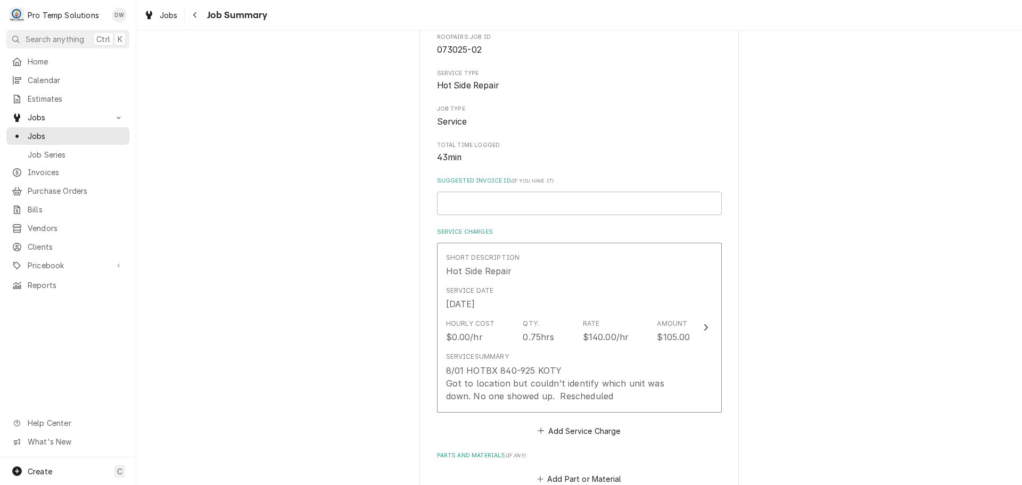
scroll to position [106, 0]
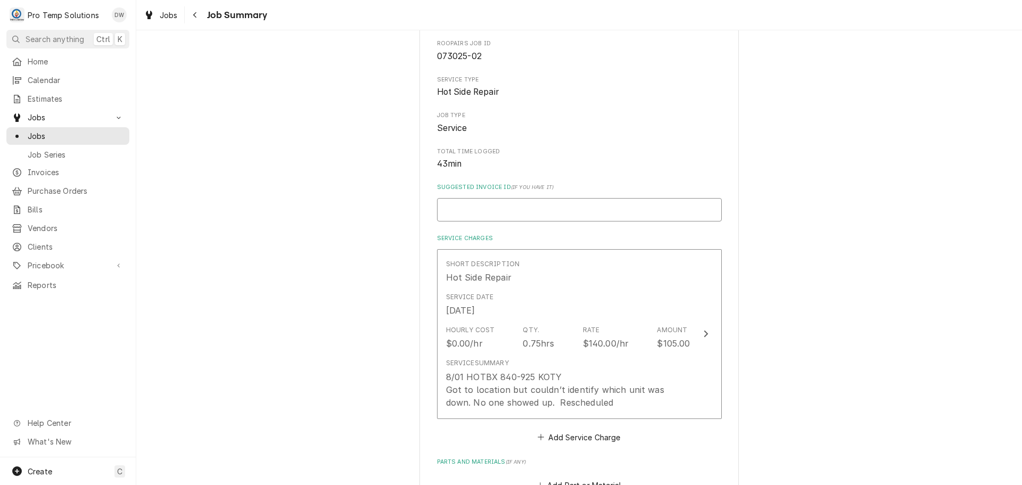
click at [577, 209] on input "Suggested Invoice ID ( if you have it )" at bounding box center [579, 209] width 285 height 23
type textarea "x"
type input "N"
type textarea "x"
type input "NO"
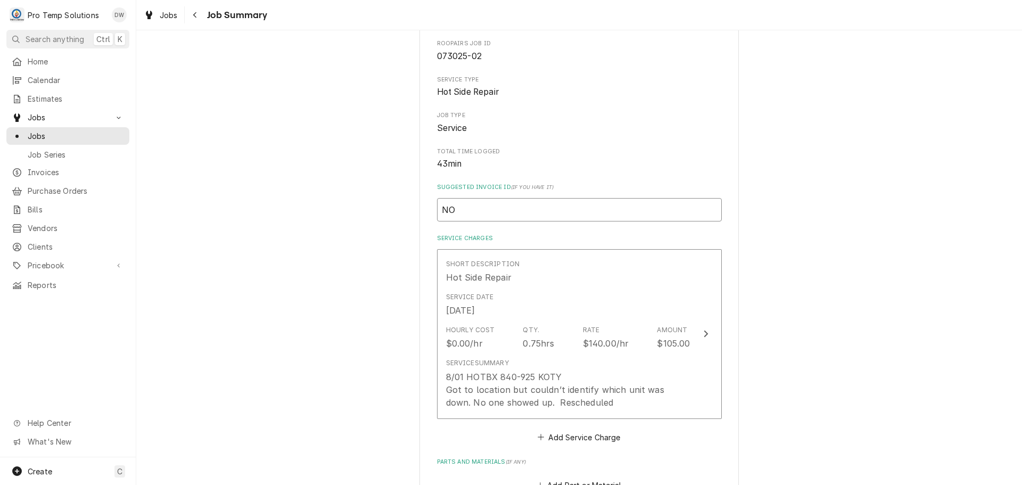
type textarea "x"
type input "NOC"
type textarea "x"
type input "NOCH"
type textarea "x"
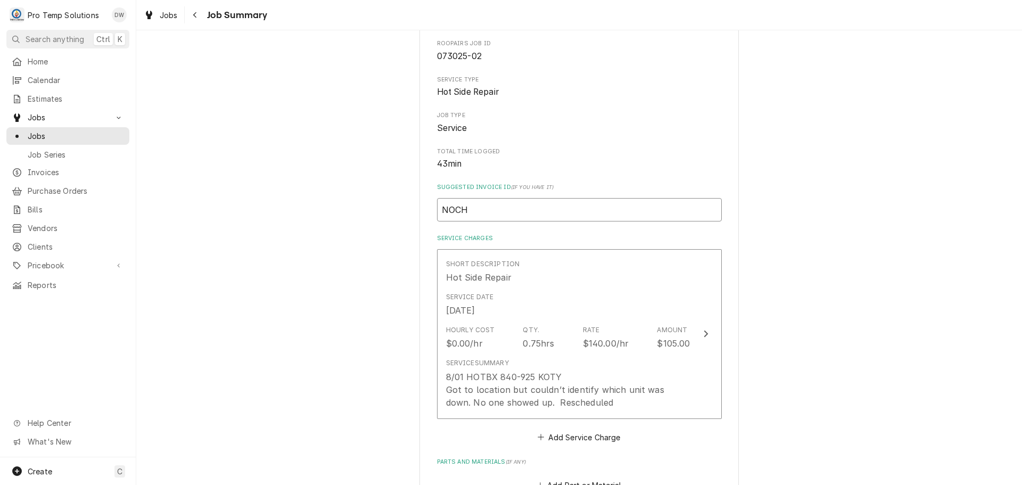
type input "NOCHR"
type textarea "x"
type input "NOCHRG"
type textarea "x"
type input "NOCHR"
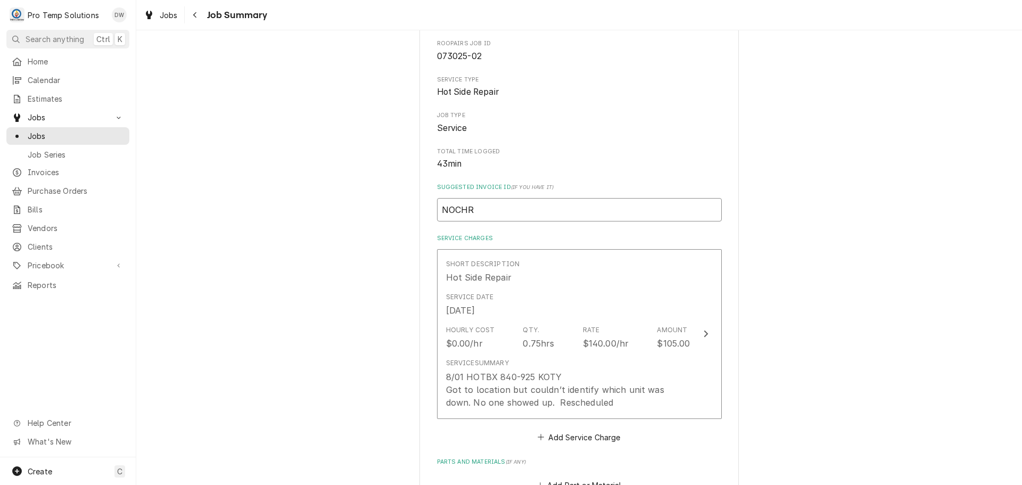
type textarea "x"
type input "NOCH"
type textarea "x"
type input "NOC"
type textarea "x"
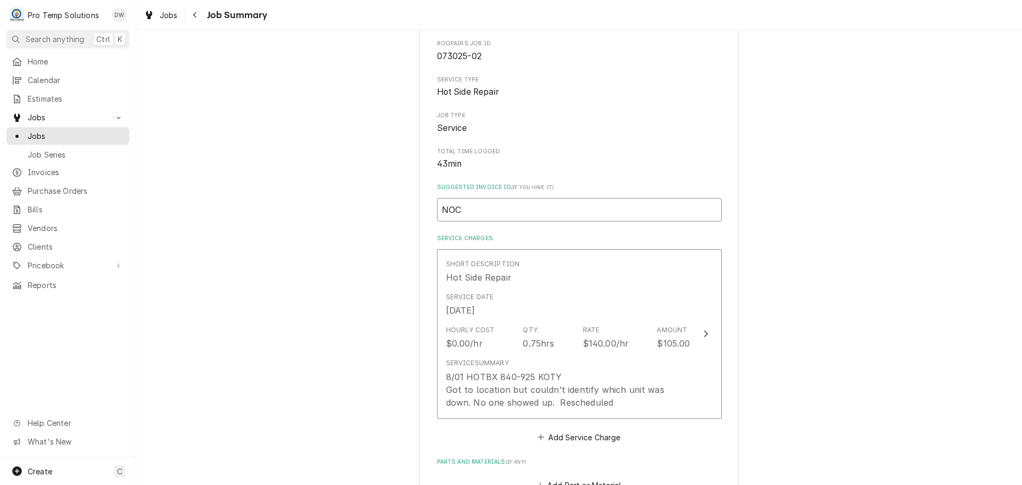
type input "NO"
type textarea "x"
type input "N"
type textarea "x"
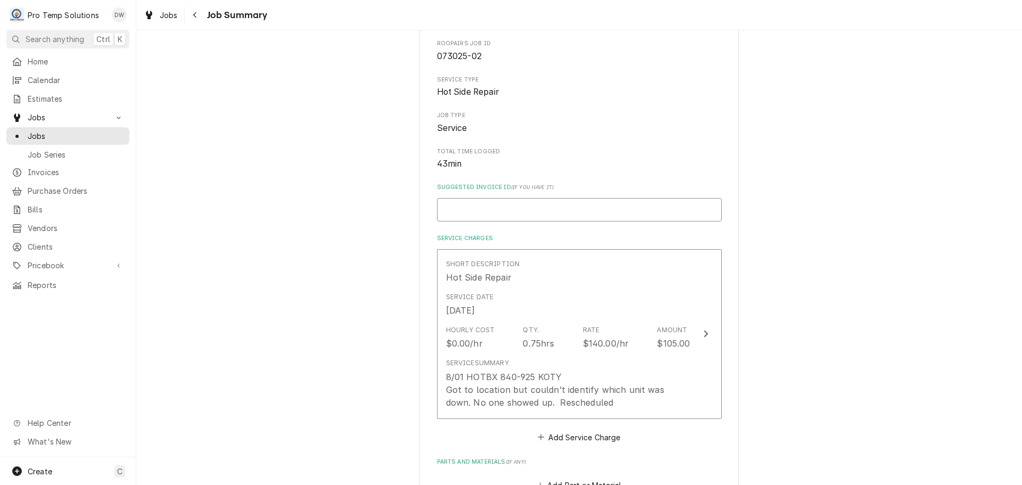
type input "0"
type textarea "x"
type input "08"
type textarea "x"
type input "082"
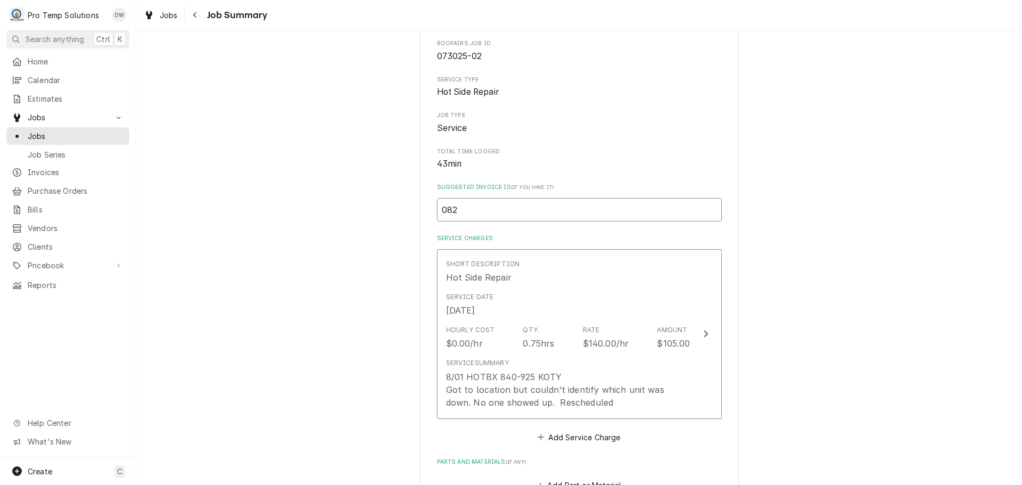
type textarea "x"
type input "0820"
type textarea "x"
type input "08202"
type textarea "x"
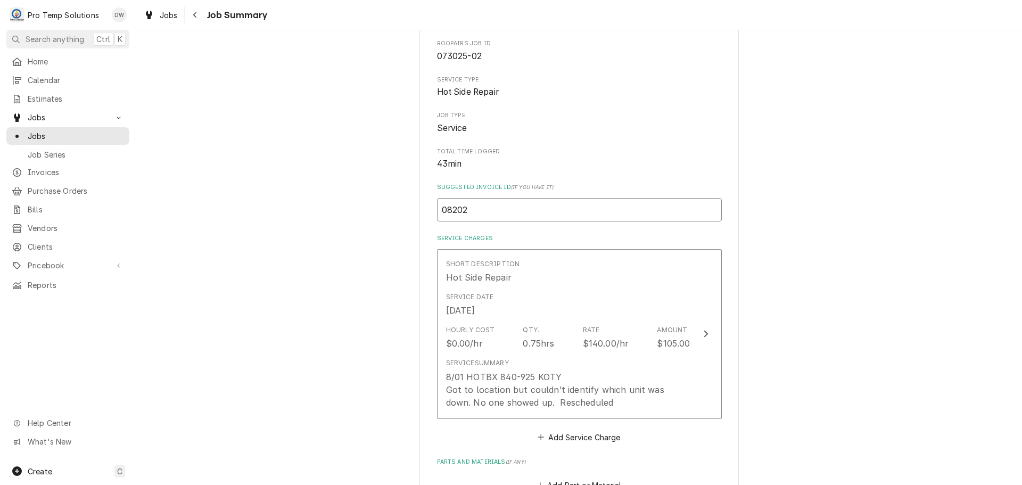
type input "082025"
type textarea "x"
type input "082025-"
type textarea "x"
type input "082025-0"
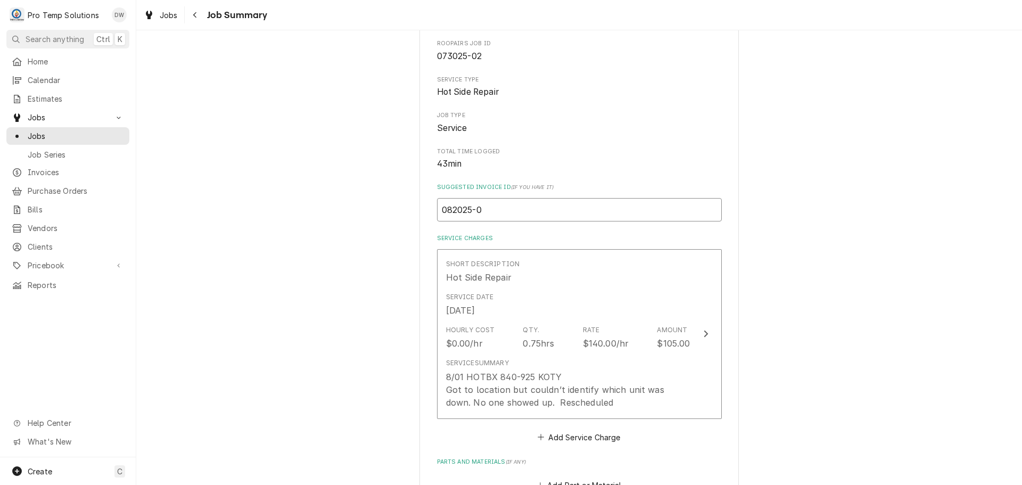
type textarea "x"
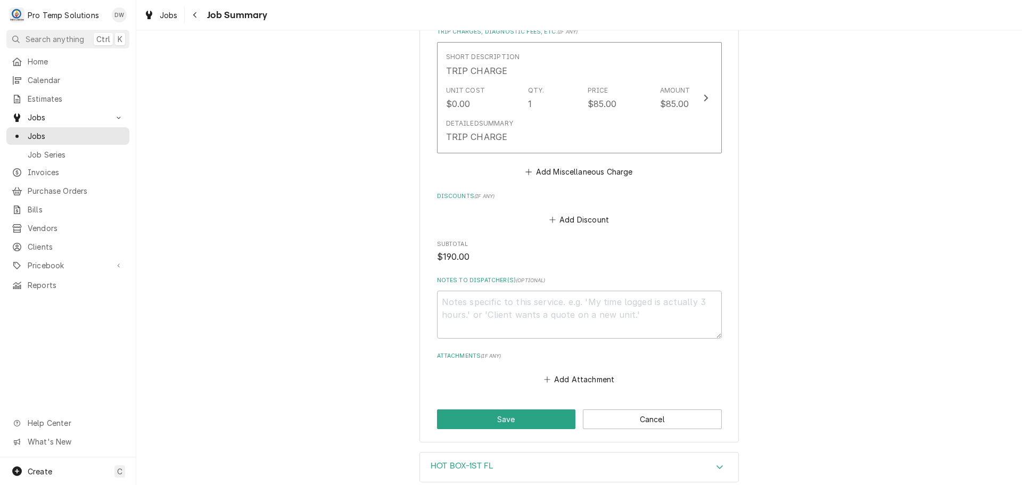
scroll to position [586, 0]
type input "082025-01"
click at [470, 300] on textarea "Notes to Dispatcher(s) ( optional )" at bounding box center [579, 314] width 285 height 48
type textarea "x"
type textarea "#"
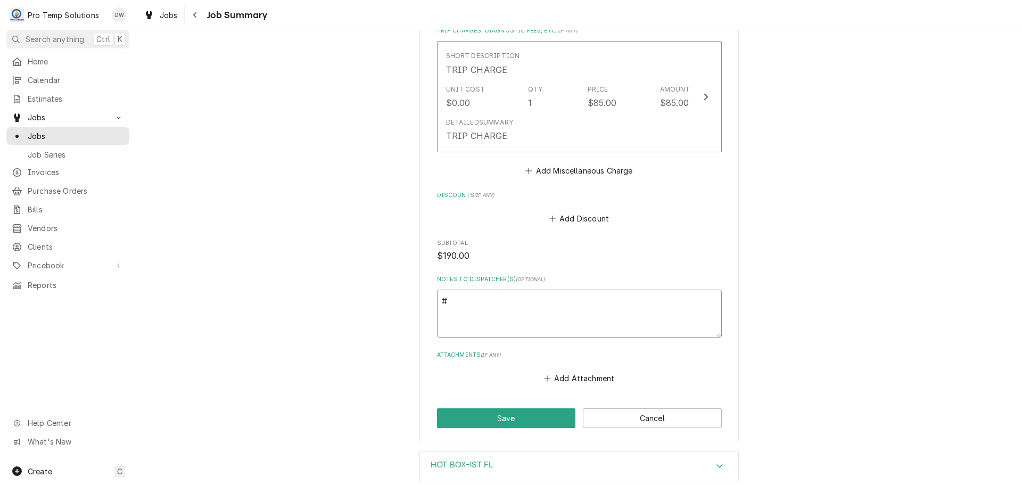
type textarea "x"
type textarea "#0"
type textarea "x"
type textarea "#08"
type textarea "x"
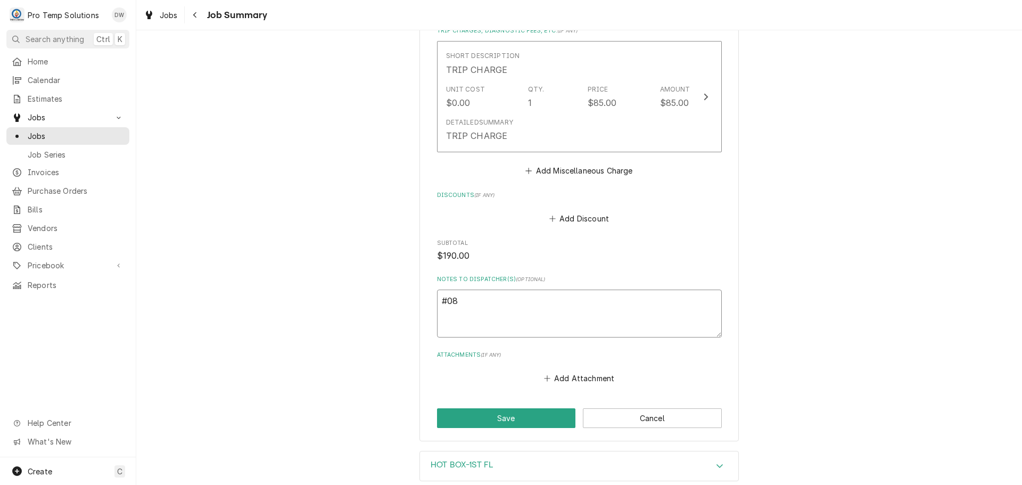
type textarea "#082"
type textarea "x"
type textarea "#0820"
type textarea "x"
type textarea "#08202"
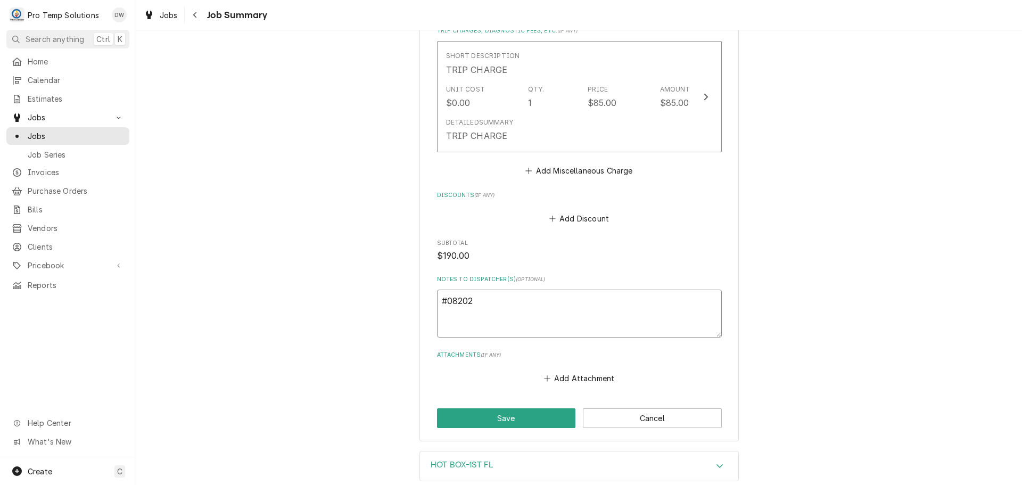
type textarea "x"
type textarea "#082025"
type textarea "x"
type textarea "#082025-"
type textarea "x"
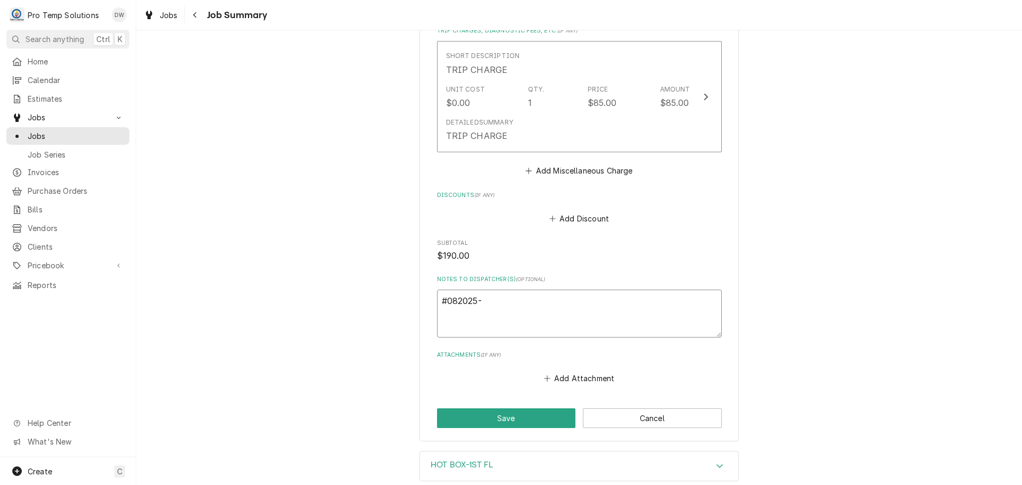
type textarea "#082025-0"
type textarea "x"
type textarea "#082025-01"
type textarea "x"
type textarea "#082025-01"
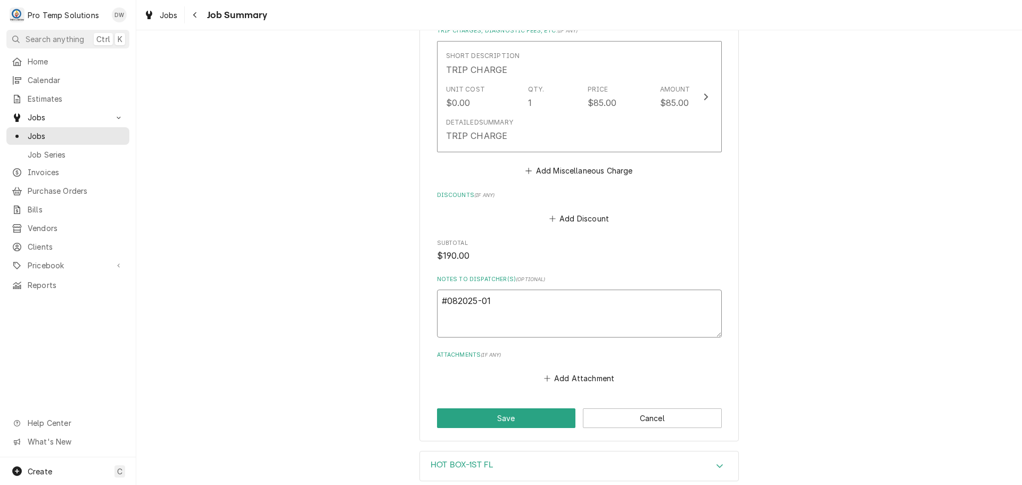
type textarea "x"
type textarea "#082025-01 B"
type textarea "x"
type textarea "#082025-01 BU"
type textarea "x"
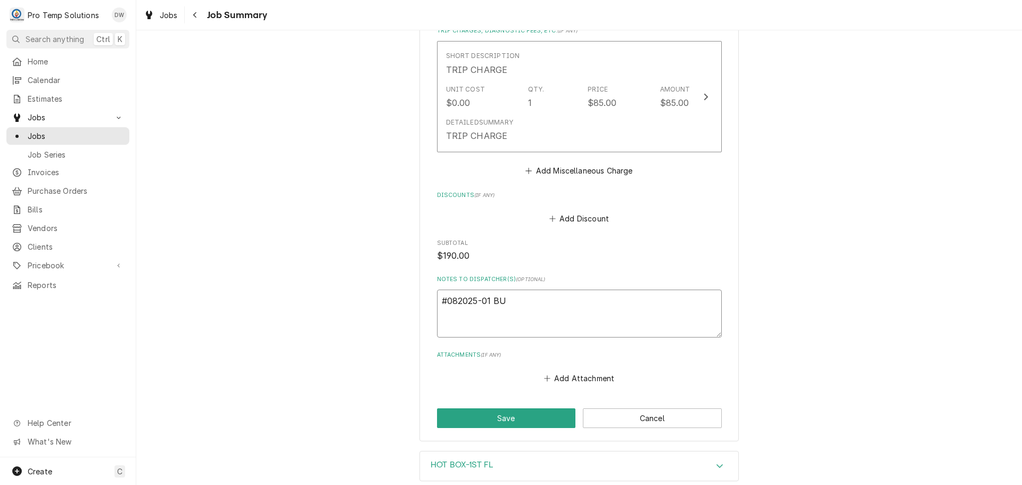
type textarea "#082025-01 BUL"
type textarea "x"
type textarea "#082025-01 BULL"
type textarea "x"
type textarea "#082025-01 BULL"
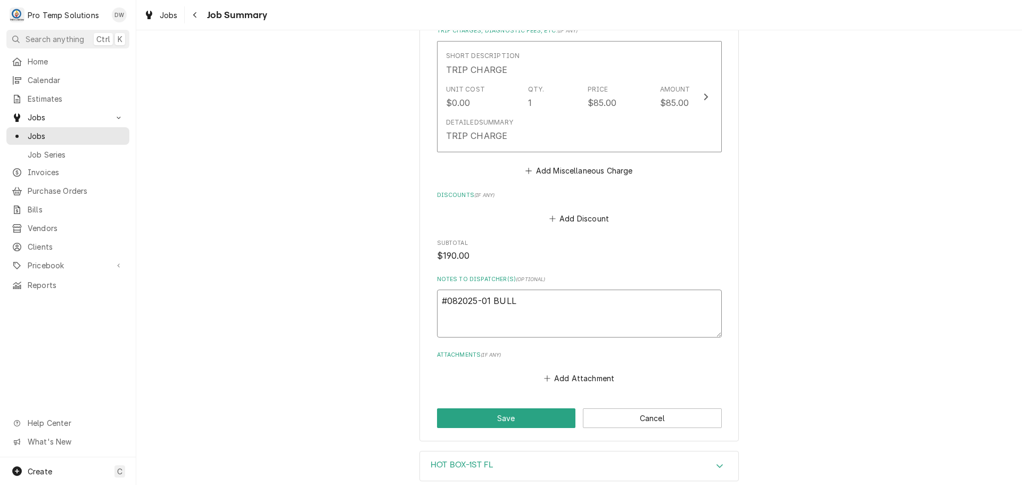
type textarea "x"
type textarea "#082025-01 BULL S"
type textarea "x"
type textarea "#082025-01 BULL ST"
type textarea "x"
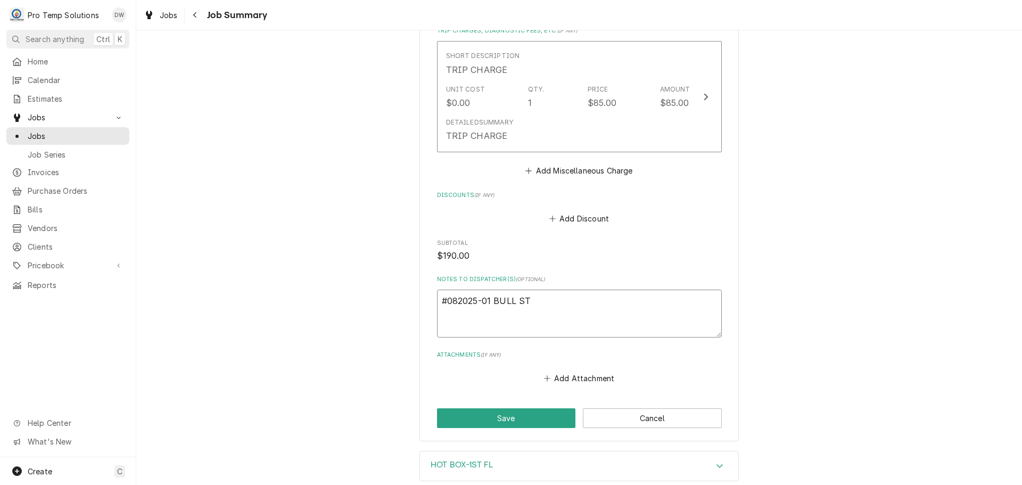
type textarea "#082025-01 BULL STA"
type textarea "x"
type textarea "#082025-01 BULL STAD"
type textarea "x"
type textarea "#082025-01 BULL STADI"
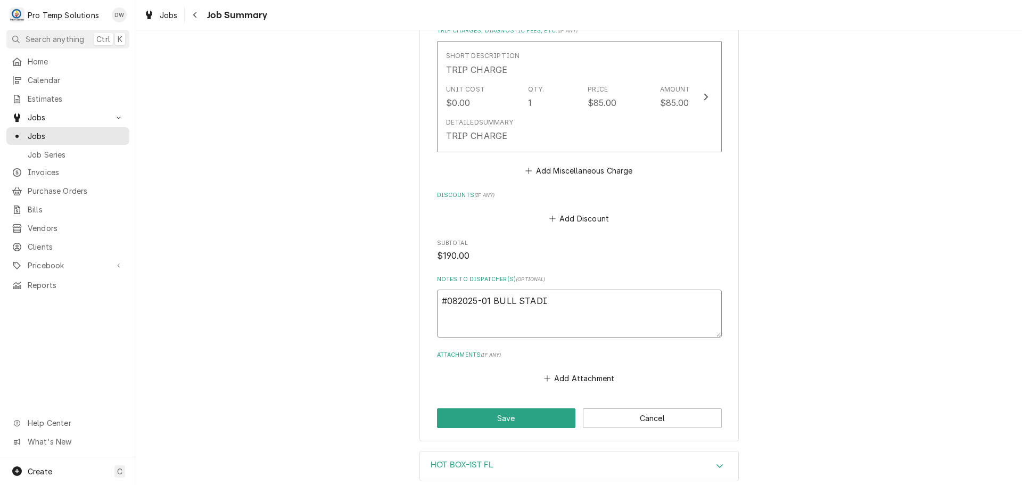
type textarea "x"
type textarea "#082025-01 BULL STADIU"
type textarea "x"
type textarea "#082025-01 BULL STADIUM"
type textarea "x"
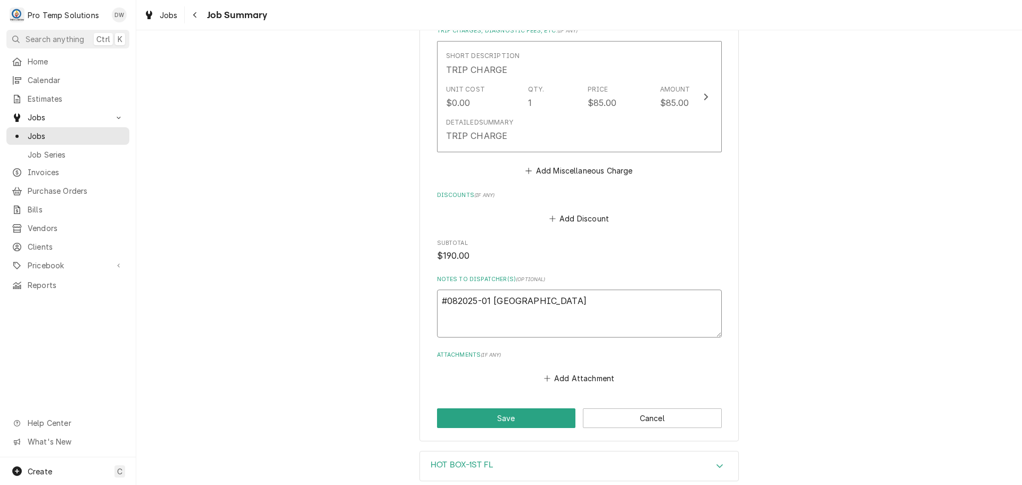
type textarea "#082025-01 BULL STADIUM-"
type textarea "x"
type textarea "#082025-01 BULL STADIUM-"
type textarea "x"
type textarea "#082025-01 BULL STADIUM- H"
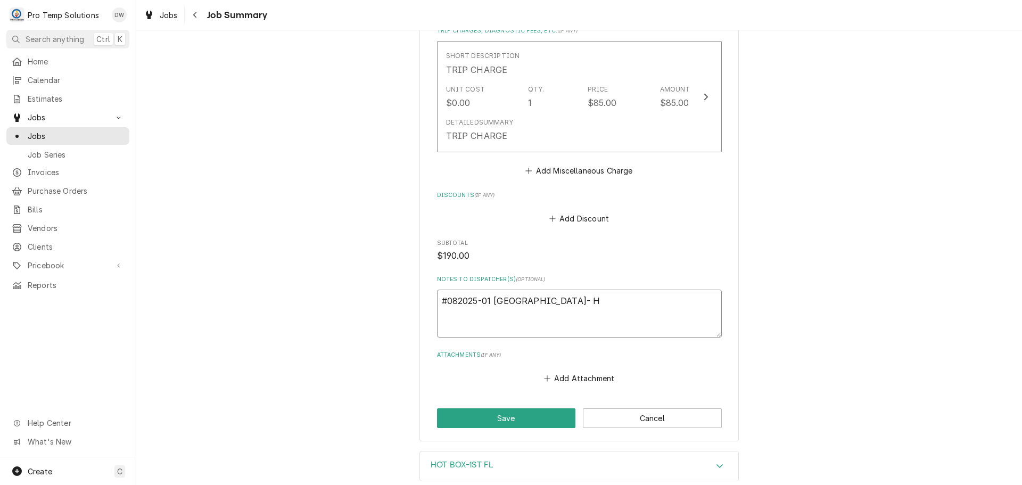
type textarea "x"
type textarea "#082025-01 BULL STADIUM- HO"
type textarea "x"
type textarea "#082025-01 BULL STADIUM- HOT"
type textarea "x"
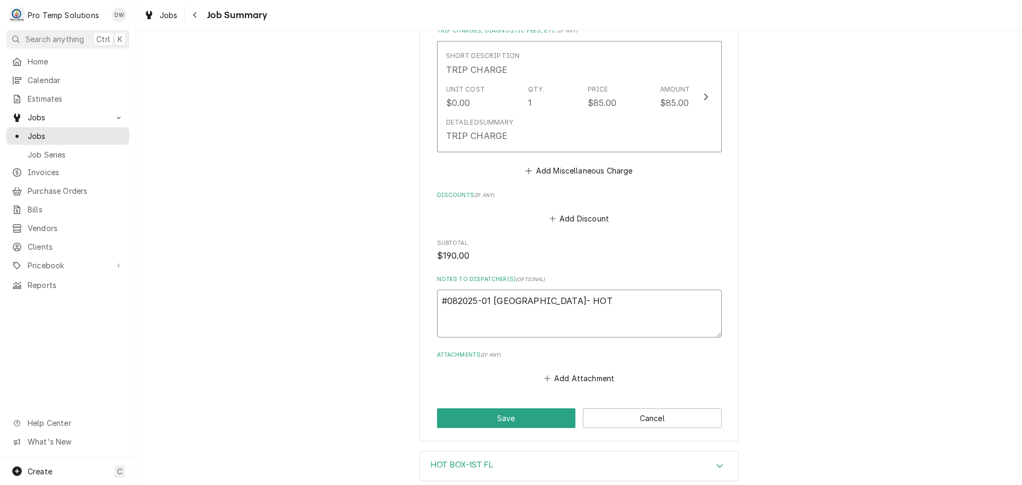
type textarea "#082025-01 BULL STADIUM- HOT"
type textarea "x"
type textarea "#082025-01 BULL STADIUM- HOT B"
type textarea "x"
type textarea "#082025-01 BULL STADIUM- HOT BC"
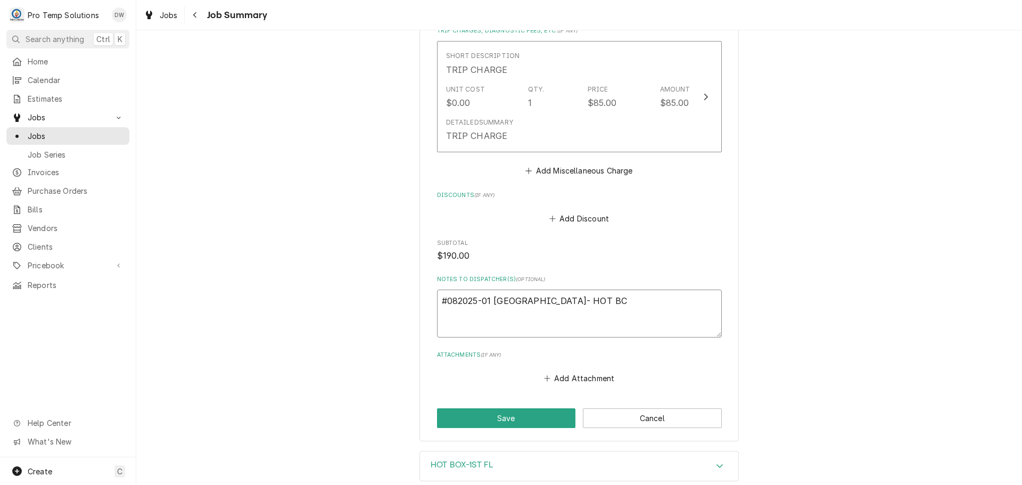
type textarea "x"
type textarea "#082025-01 BULL STADIUM- HOT B"
type textarea "x"
type textarea "#082025-01 BULL STADIUM- HOT BX"
type textarea "x"
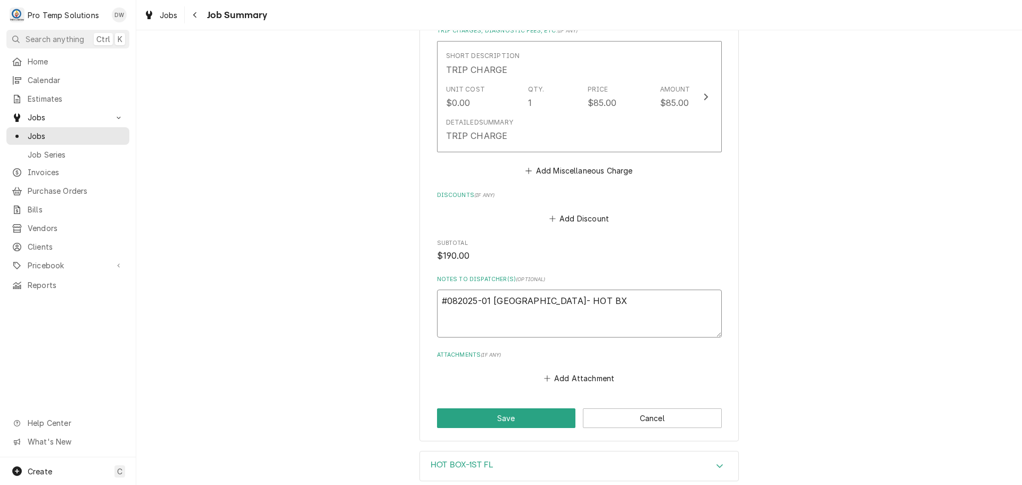
type textarea "#082025-01 BULL STADIUM- HOT BX"
type textarea "x"
type textarea "#082025-01 BULL STADIUM- HOT BX A"
type textarea "x"
type textarea "#082025-01 BULL STADIUM- HOT BX AD"
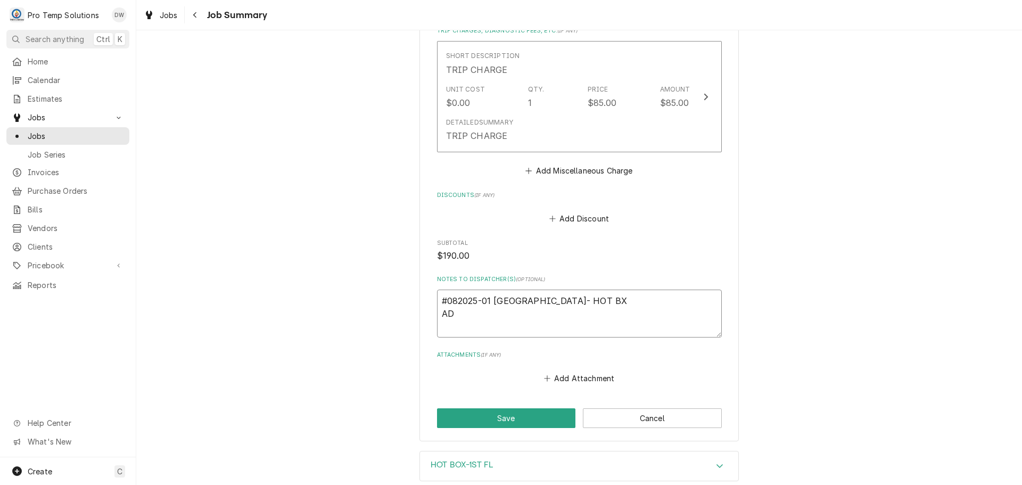
type textarea "x"
type textarea "#082025-01 BULL STADIUM- HOT BX ADD"
type textarea "x"
type textarea "#082025-01 BULL STADIUM- HOT BX ADD"
type textarea "x"
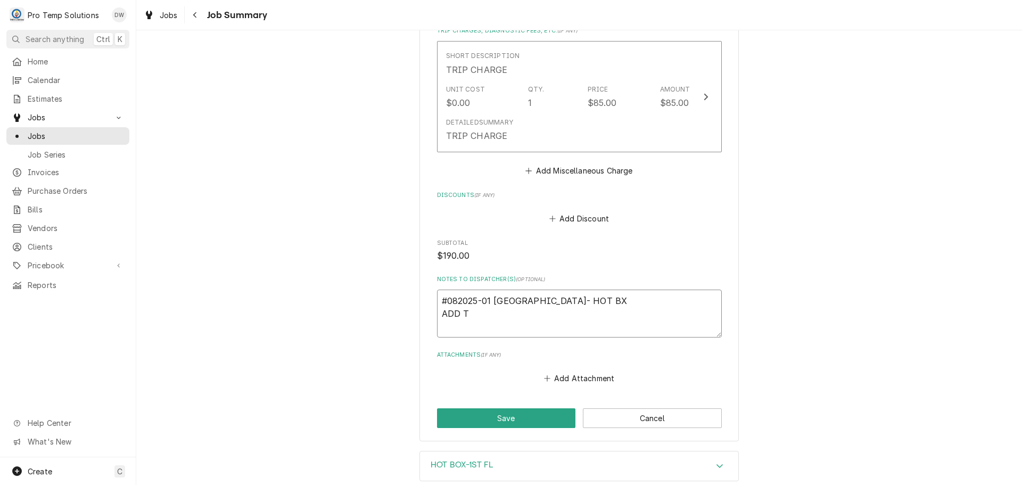
type textarea "#082025-01 BULL STADIUM- HOT BX ADD TO"
type textarea "x"
type textarea "#082025-01 BULL STADIUM- HOT BX ADD TO"
type textarea "x"
type textarea "#082025-01 BULL STADIUM- HOT BX ADD TO J"
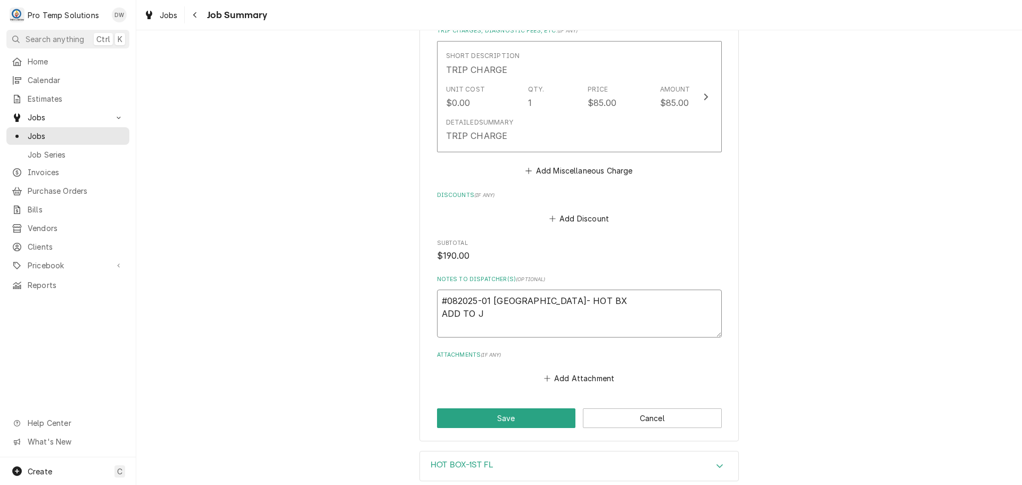
type textarea "x"
type textarea "#082025-01 BULL STADIUM- HOT BX ADD TO JO"
type textarea "x"
type textarea "#082025-01 BULL STADIUM- HOT BX ADD TO JOB"
type textarea "x"
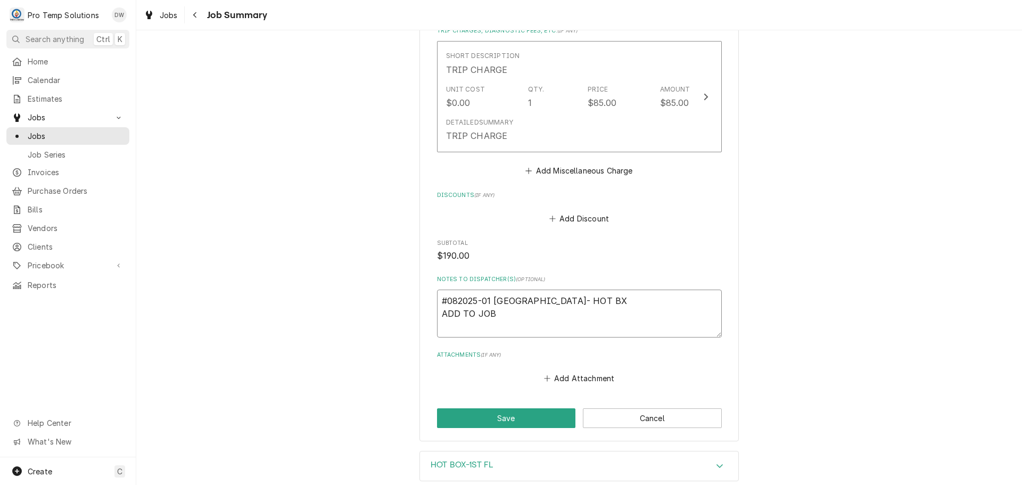
type textarea "#082025-01 BULL STADIUM- HOT BX ADD TO JOB"
type textarea "x"
type textarea "#082025-01 BULL STADIUM- HOT BX ADD TO JOB #"
type textarea "x"
type textarea "#082025-01 BULL STADIUM- HOT BX ADD TO JOB #0"
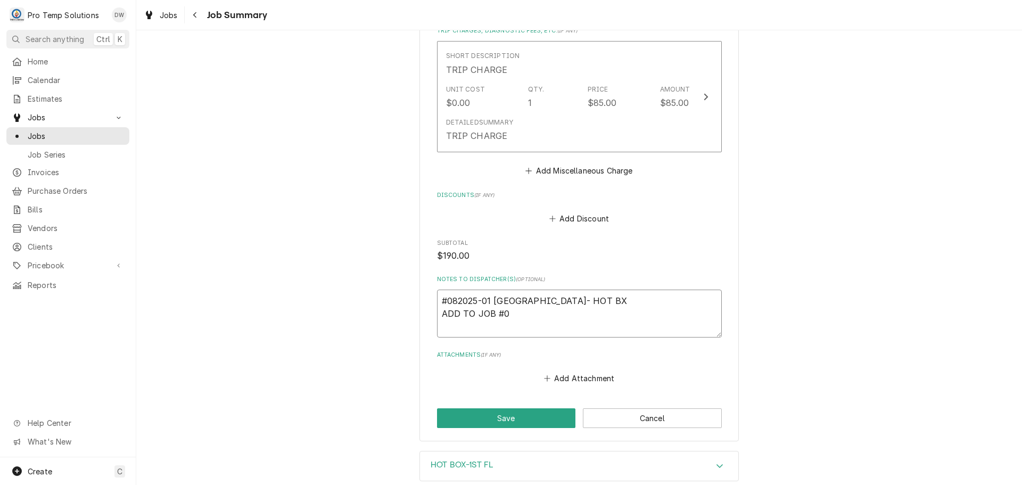
type textarea "x"
type textarea "#082025-01 BULL STADIUM- HOT BX ADD TO JOB #08"
type textarea "x"
type textarea "#082025-01 BULL STADIUM- HOT BX ADD TO JOB #082"
type textarea "x"
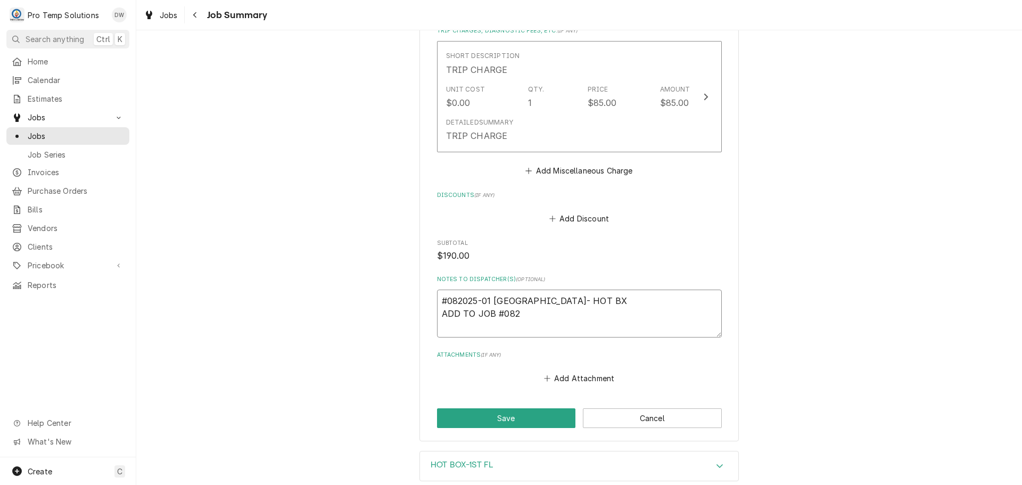
type textarea "#082025-01 BULL STADIUM- HOT BX ADD TO JOB #0825"
type textarea "x"
type textarea "#082025-01 BULL STADIUM- HOT BX ADD TO JOB #0825-"
type textarea "x"
type textarea "#082025-01 BULL STADIUM- HOT BX ADD TO JOB #0825-0"
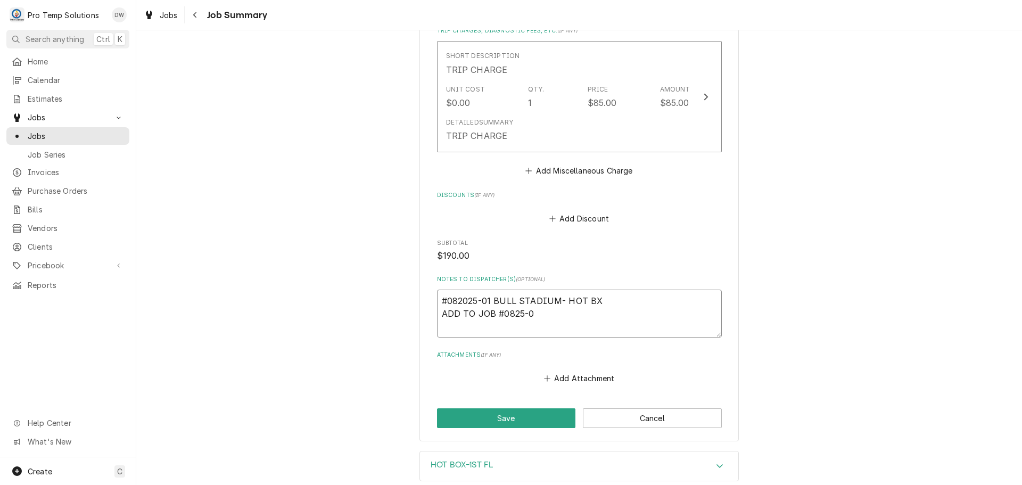
type textarea "x"
type textarea "#082025-01 BULL STADIUM- HOT BX ADD TO JOB #0825-01"
click at [513, 313] on textarea "#082025-01 BULL STADIUM- HOT BX ADD TO JOB #0825-01" at bounding box center [579, 314] width 285 height 48
type textarea "x"
type textarea "#082025-01 BULL STADIUM- HOT BX ADD TO JOB #08205-01"
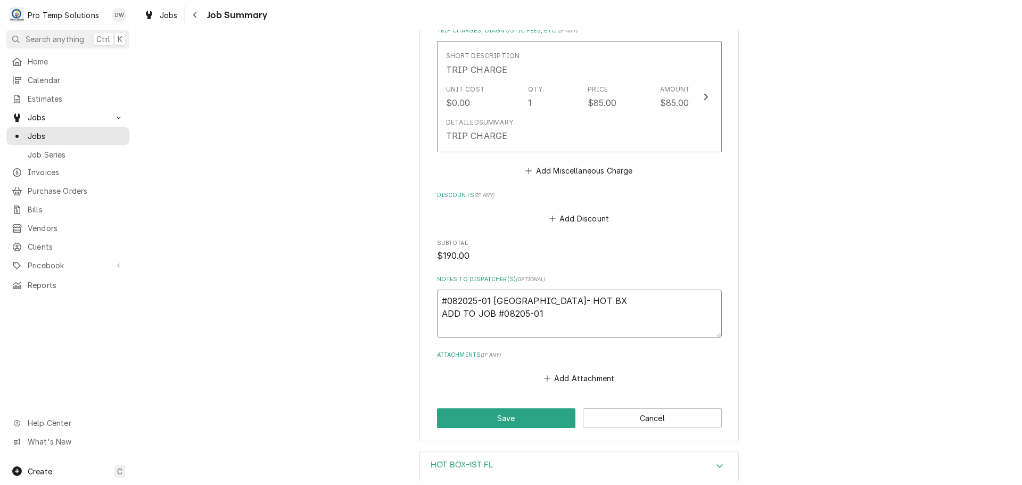
type textarea "x"
type textarea "#082025-01 BULL STADIUM- HOT BX ADD TO JOB #082025-01"
drag, startPoint x: 516, startPoint y: 413, endPoint x: 522, endPoint y: 415, distance: 6.7
click at [522, 415] on button "Save" at bounding box center [506, 418] width 139 height 20
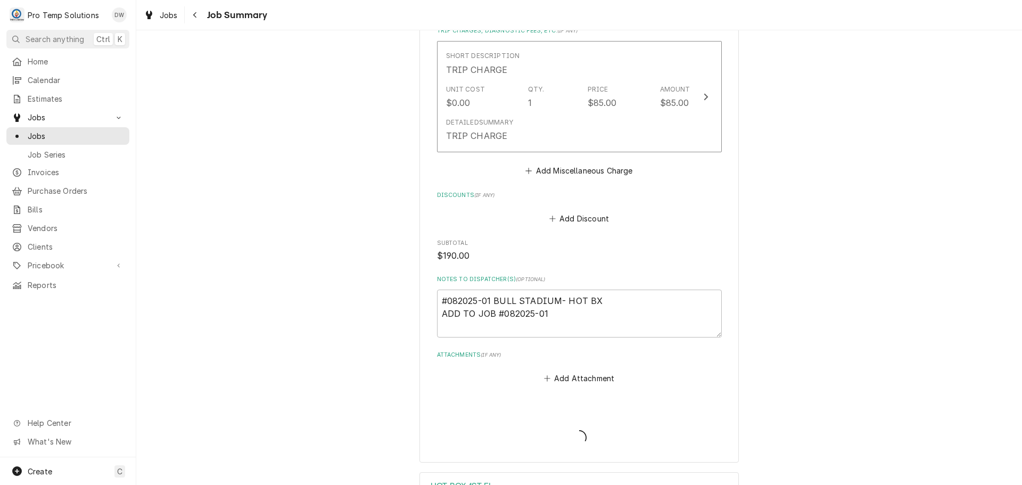
type textarea "x"
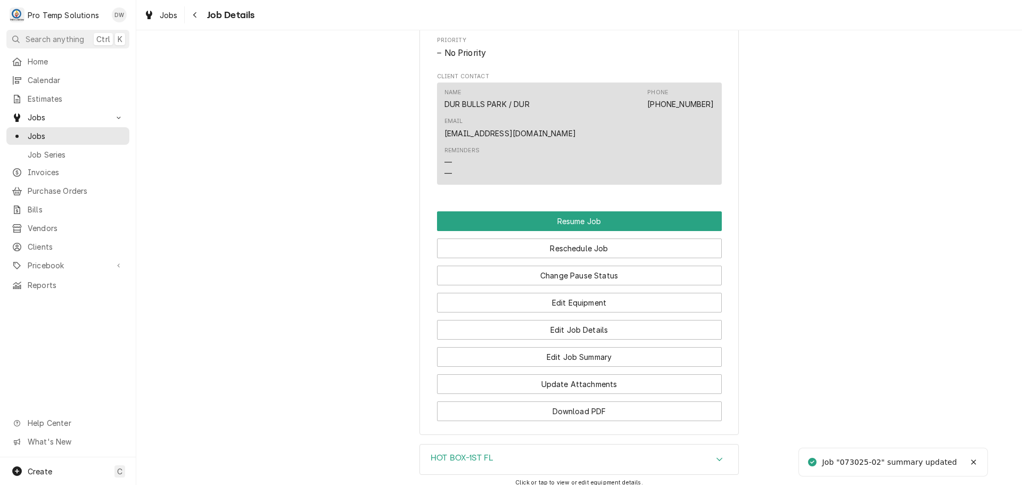
scroll to position [852, 0]
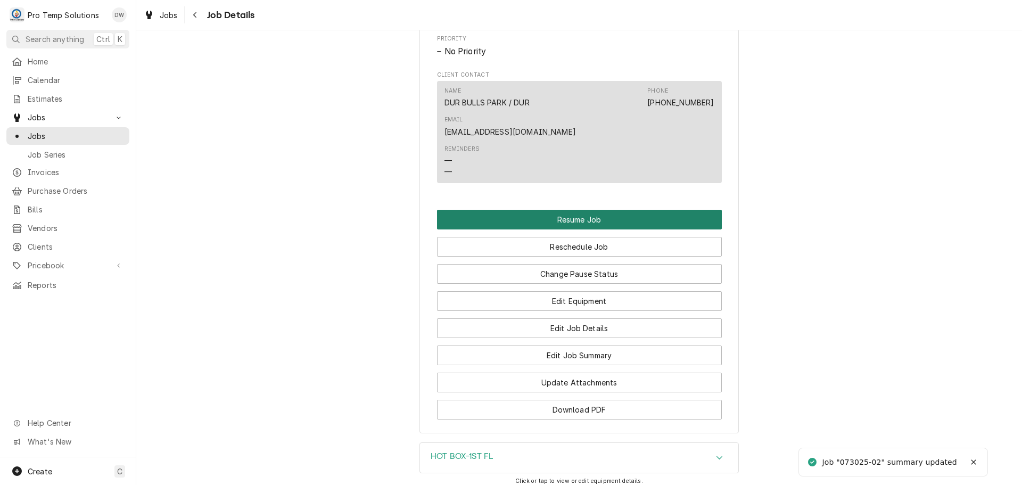
click at [571, 210] on button "Resume Job" at bounding box center [579, 220] width 285 height 20
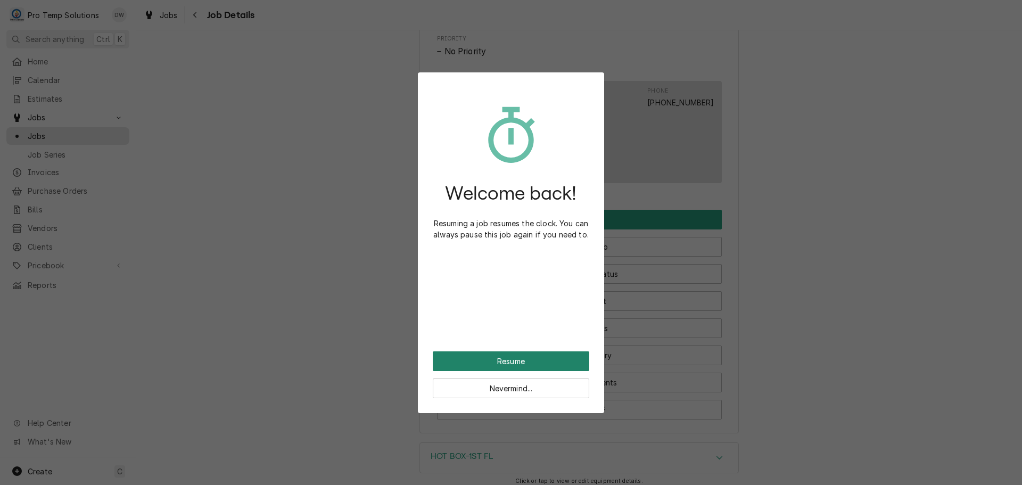
click at [510, 360] on button "Resume" at bounding box center [511, 361] width 157 height 20
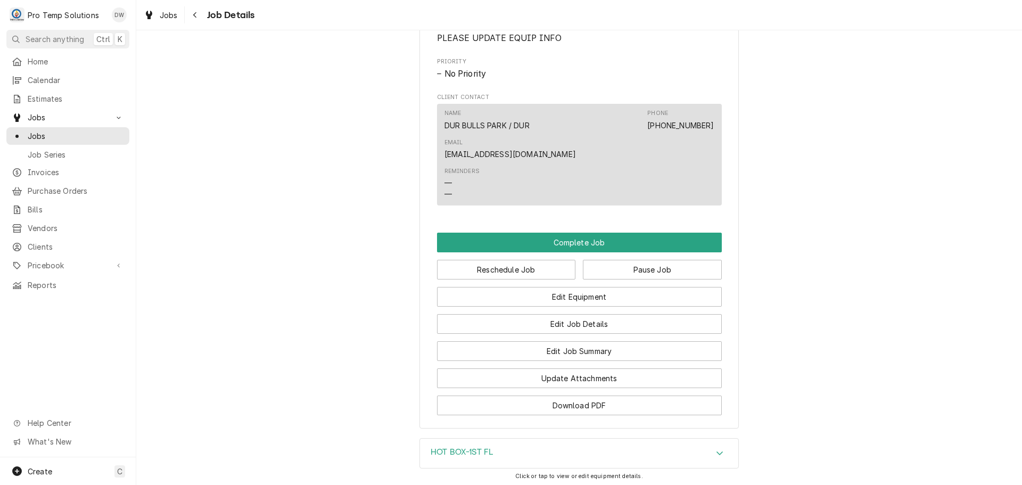
scroll to position [745, 0]
click at [567, 232] on button "Complete Job" at bounding box center [579, 242] width 285 height 20
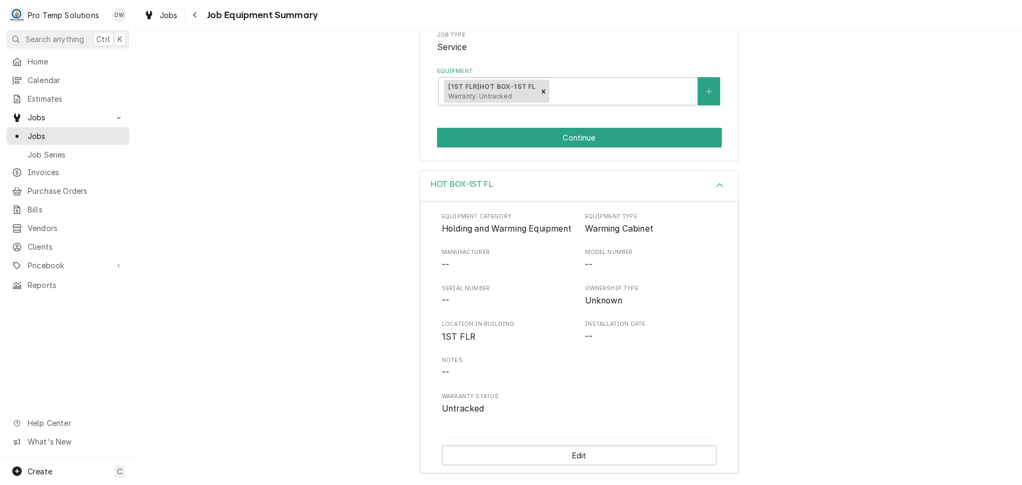
scroll to position [190, 0]
click at [569, 128] on button "Continue" at bounding box center [579, 138] width 285 height 20
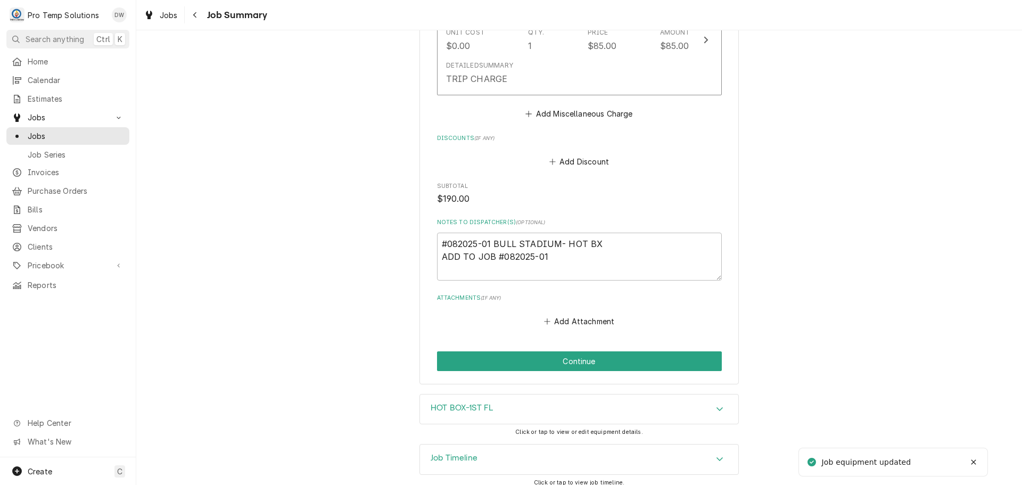
scroll to position [652, 0]
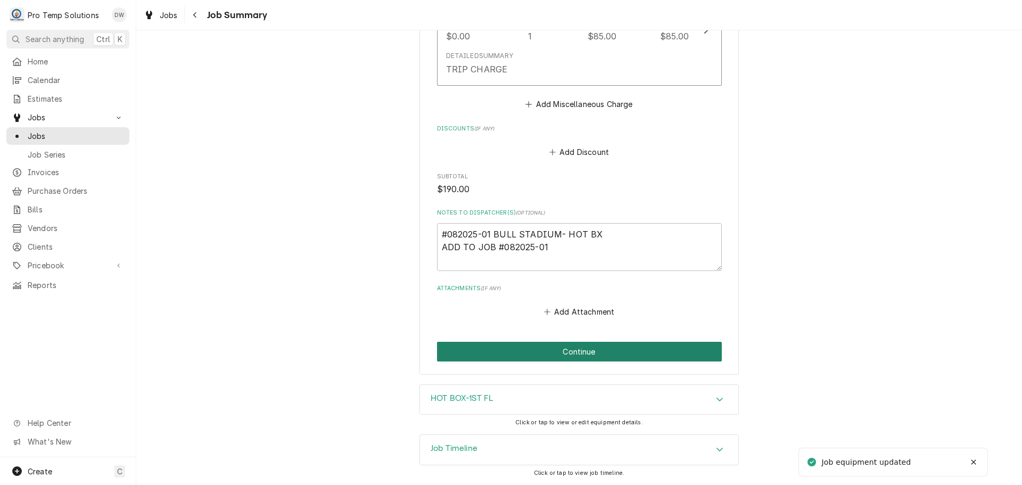
click at [570, 353] on button "Continue" at bounding box center [579, 352] width 285 height 20
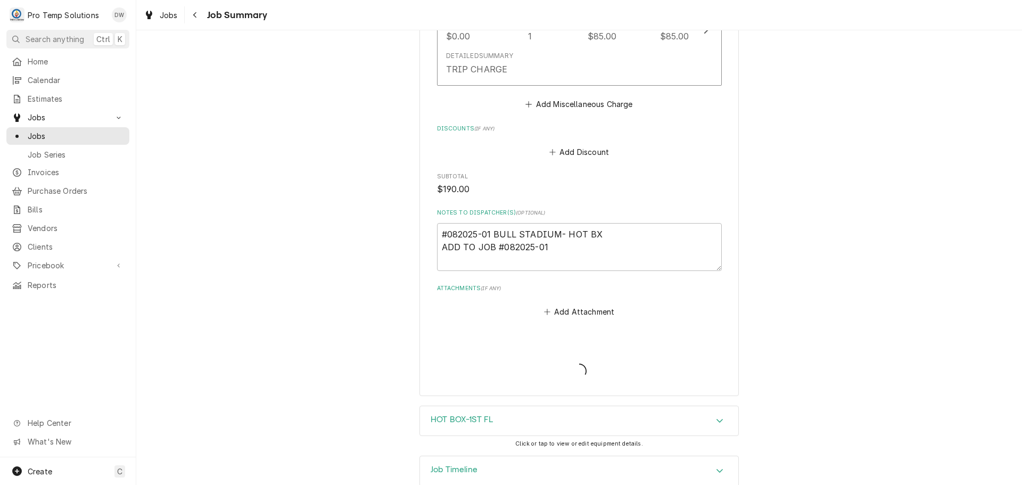
type textarea "x"
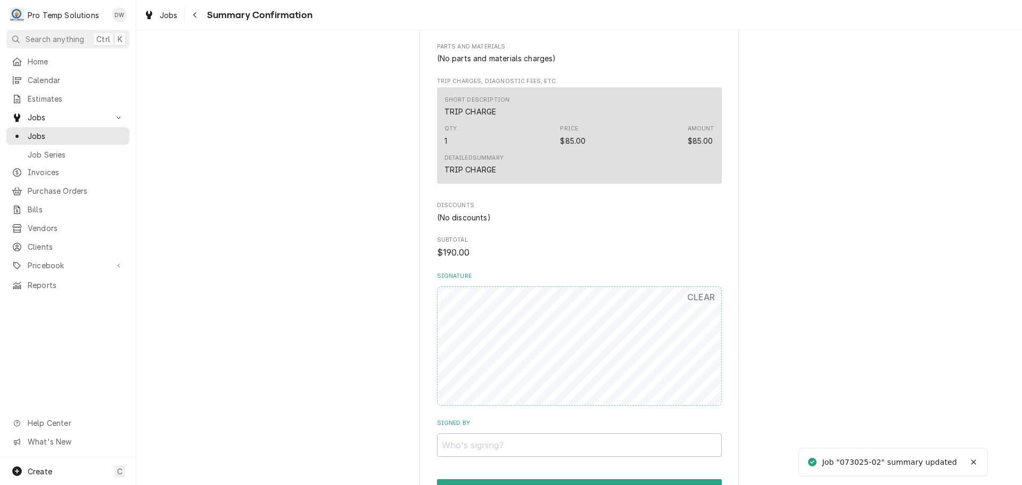
scroll to position [532, 0]
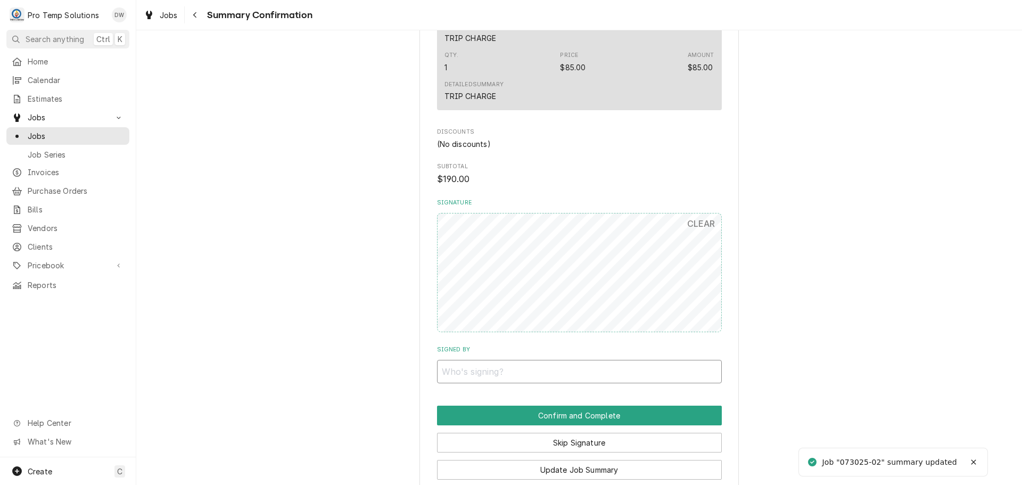
click at [509, 367] on input "Signed By" at bounding box center [579, 371] width 285 height 23
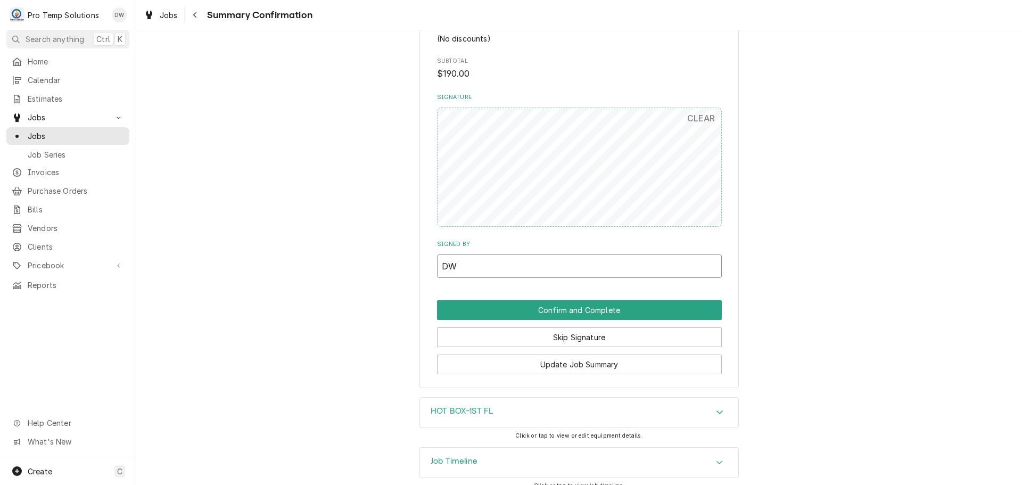
scroll to position [651, 0]
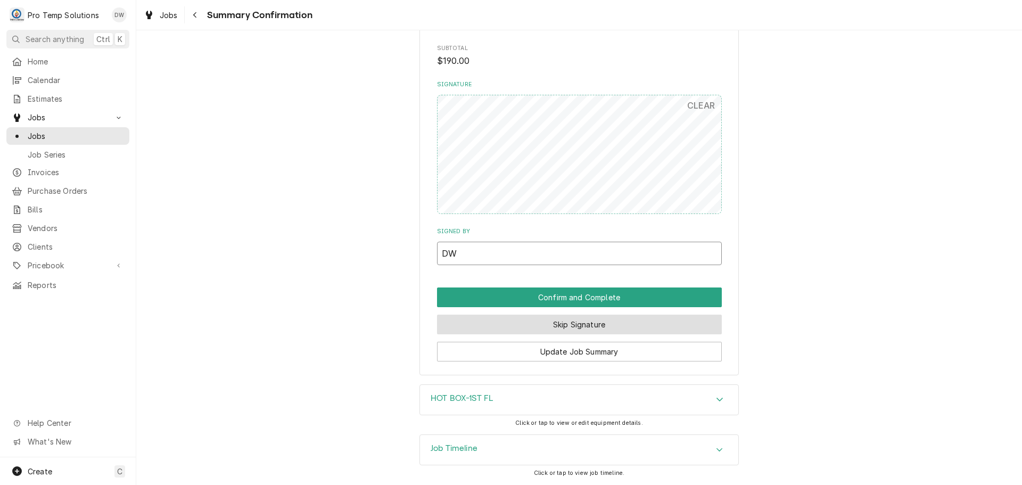
type input "DW"
click at [573, 324] on button "Skip Signature" at bounding box center [579, 325] width 285 height 20
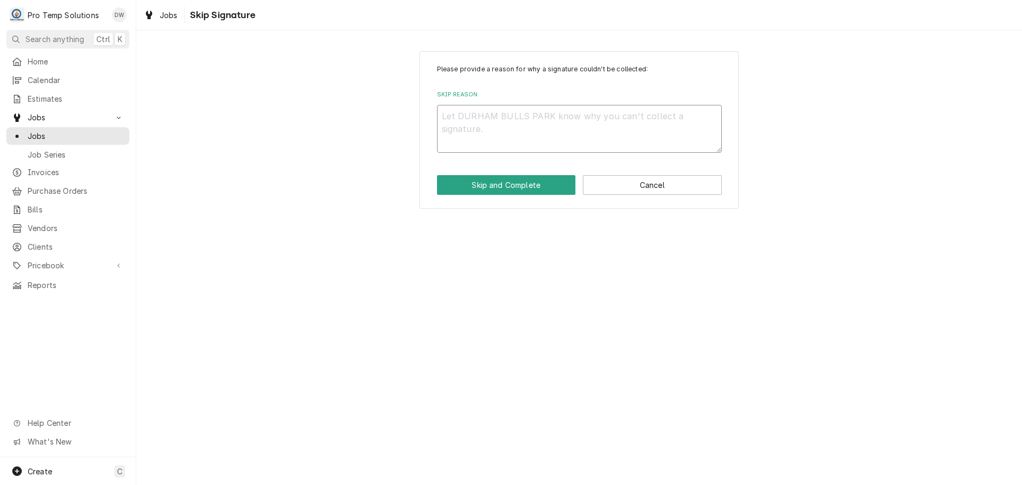
click at [537, 130] on textarea "Skip Reason" at bounding box center [579, 129] width 285 height 48
type textarea "x"
type textarea "C"
type textarea "x"
type textarea "CA"
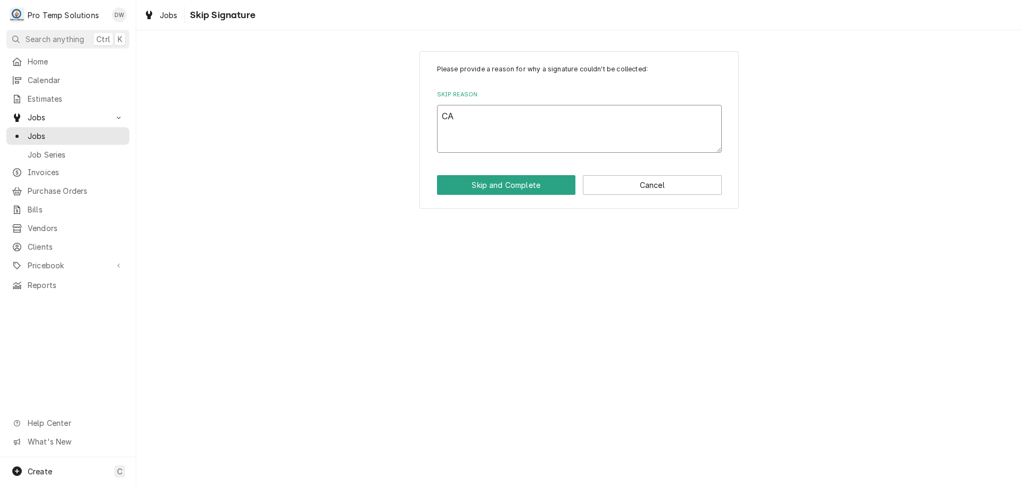
type textarea "x"
type textarea "CAL"
type textarea "x"
type textarea "CALL"
type textarea "x"
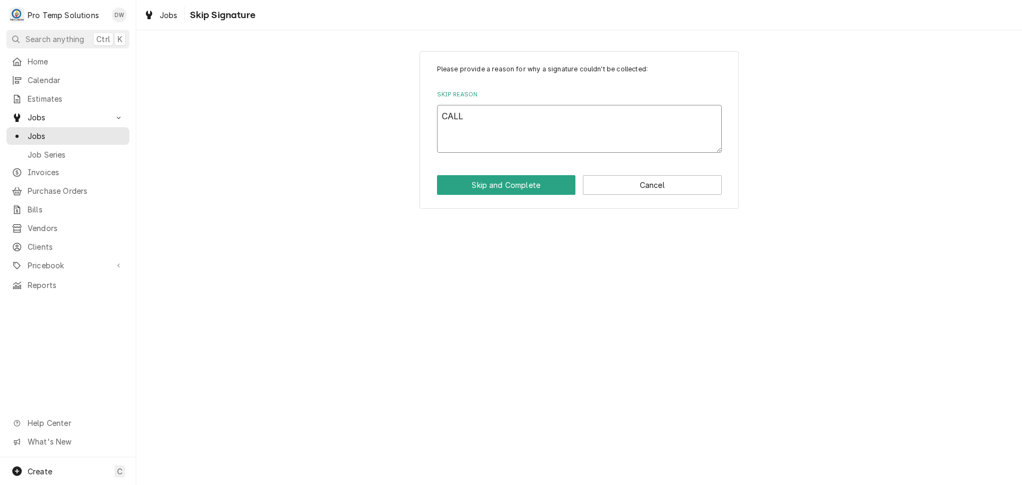
type textarea "CALL"
type textarea "x"
type textarea "CALL C"
type textarea "x"
type textarea "CALL CL"
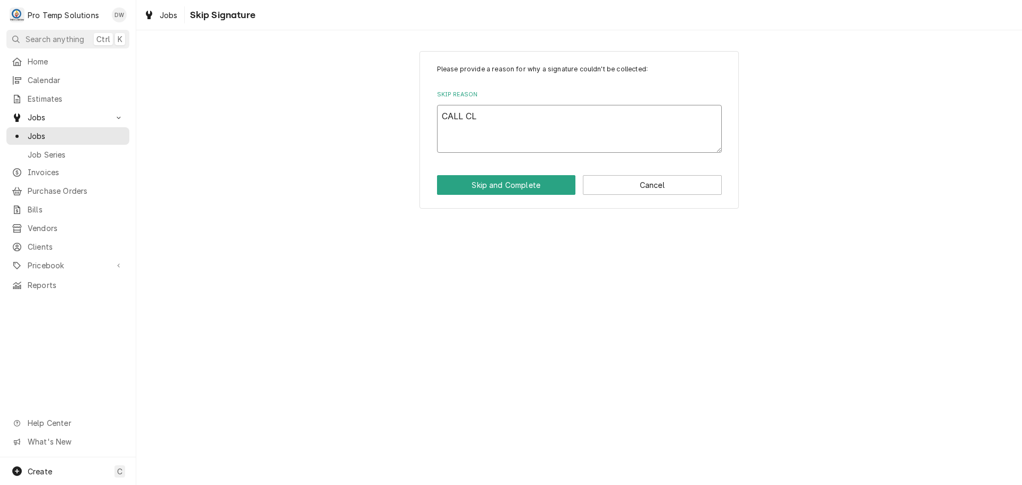
type textarea "x"
type textarea "CALL CLO"
type textarea "x"
type textarea "CALL CLOS"
type textarea "x"
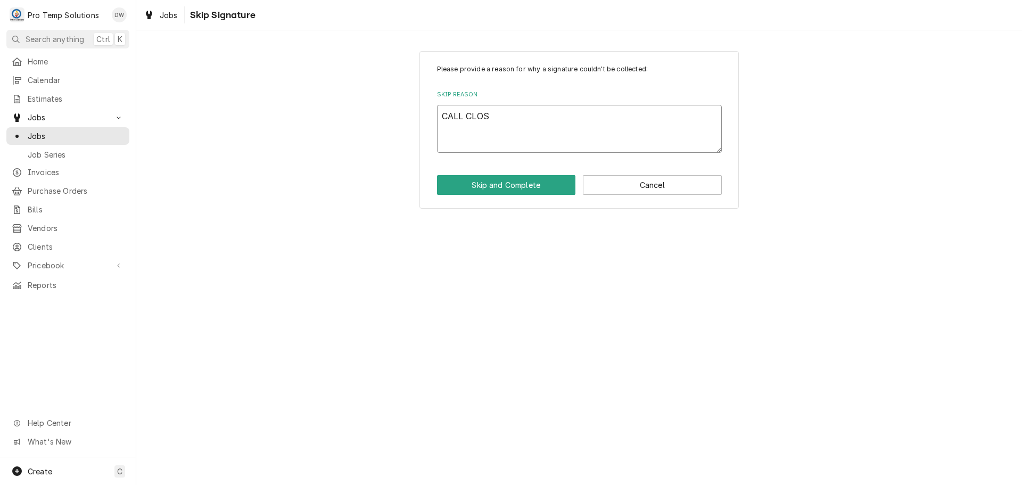
type textarea "CALL CLOSE"
type textarea "x"
type textarea "CALL CLOSED"
type textarea "x"
type textarea "CALL CLOSED-"
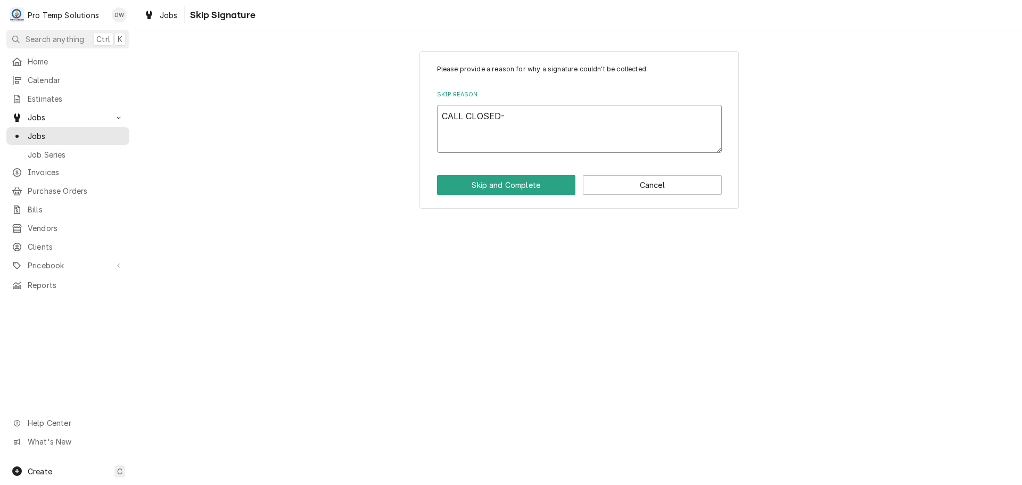
type textarea "x"
type textarea "CALL CLOSED-"
type textarea "x"
type textarea "CALL CLOSED- D"
type textarea "x"
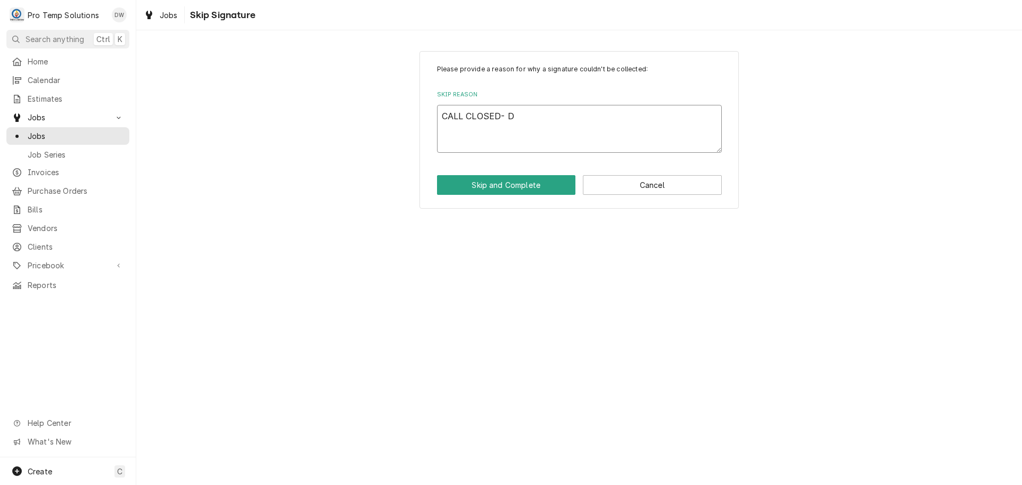
type textarea "CALL CLOSED- DU"
type textarea "x"
type textarea "CALL CLOSED- DUP"
type textarea "x"
type textarea "CALL CLOSED- DUPE"
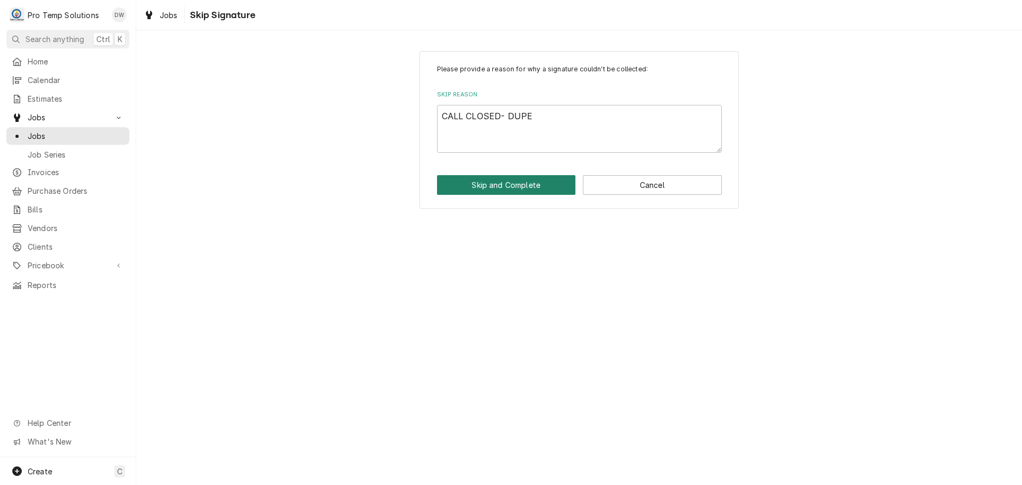
click at [494, 184] on button "Skip and Complete" at bounding box center [506, 185] width 139 height 20
type textarea "x"
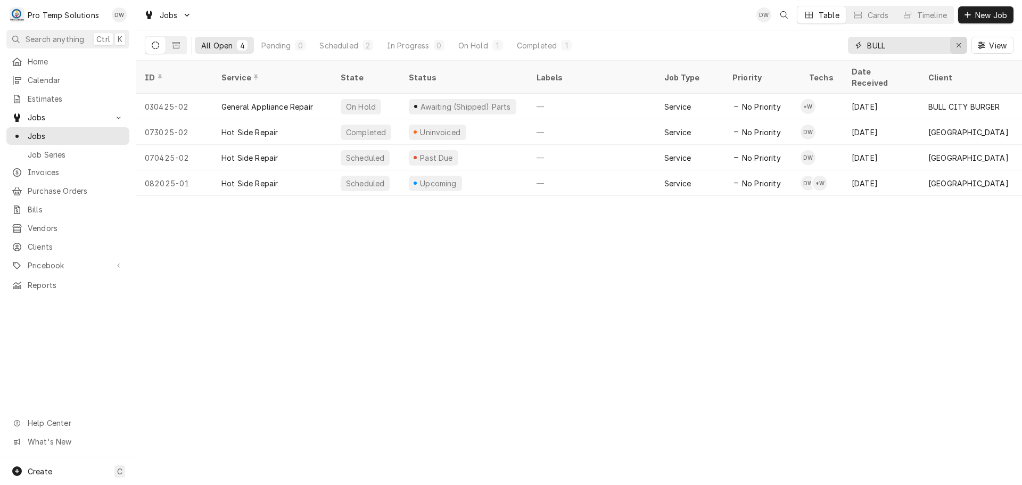
click at [956, 46] on icon "Erase input" at bounding box center [959, 45] width 6 height 7
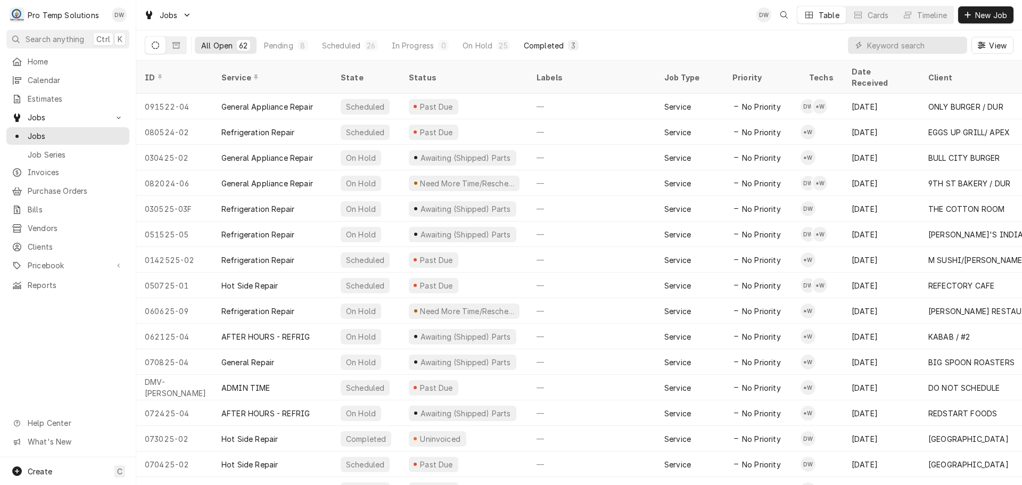
click at [549, 43] on div "Completed" at bounding box center [544, 45] width 40 height 11
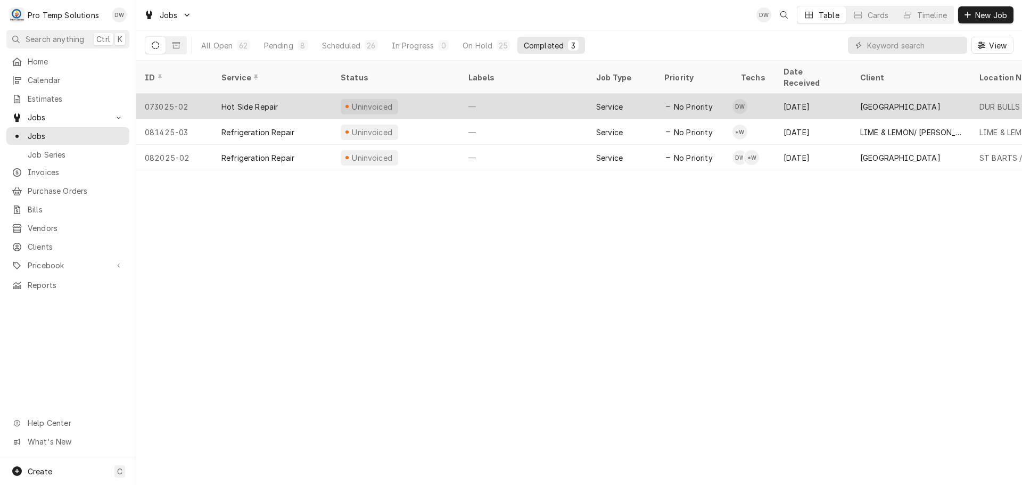
click at [529, 94] on div "—" at bounding box center [524, 107] width 128 height 26
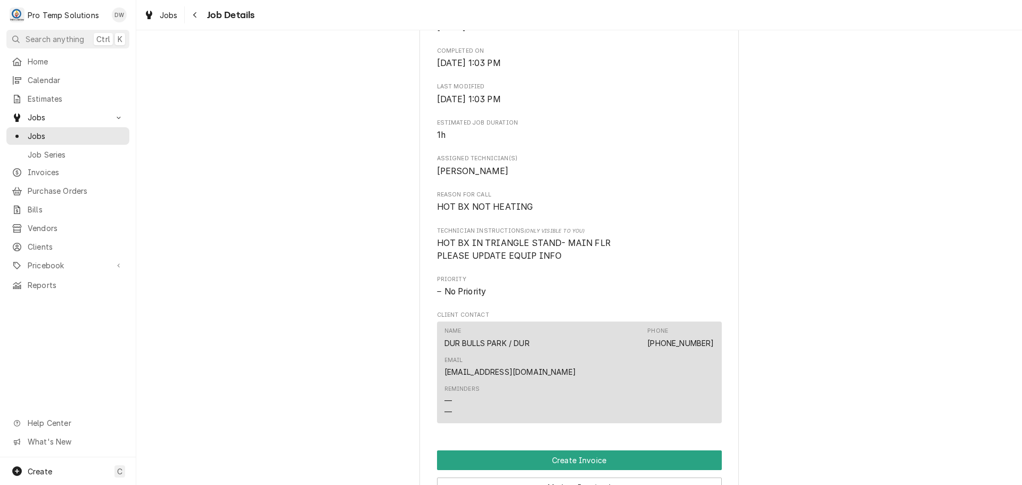
scroll to position [639, 0]
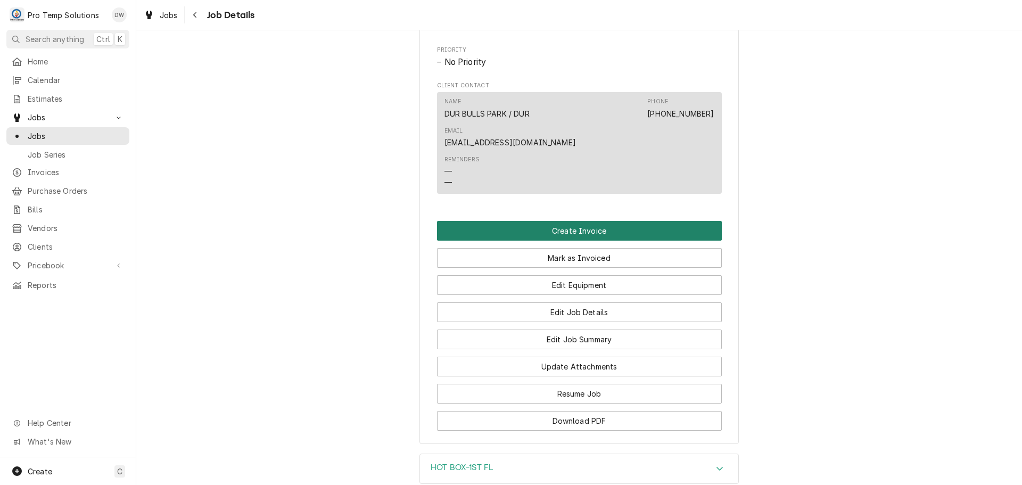
click at [570, 221] on button "Create Invoice" at bounding box center [579, 231] width 285 height 20
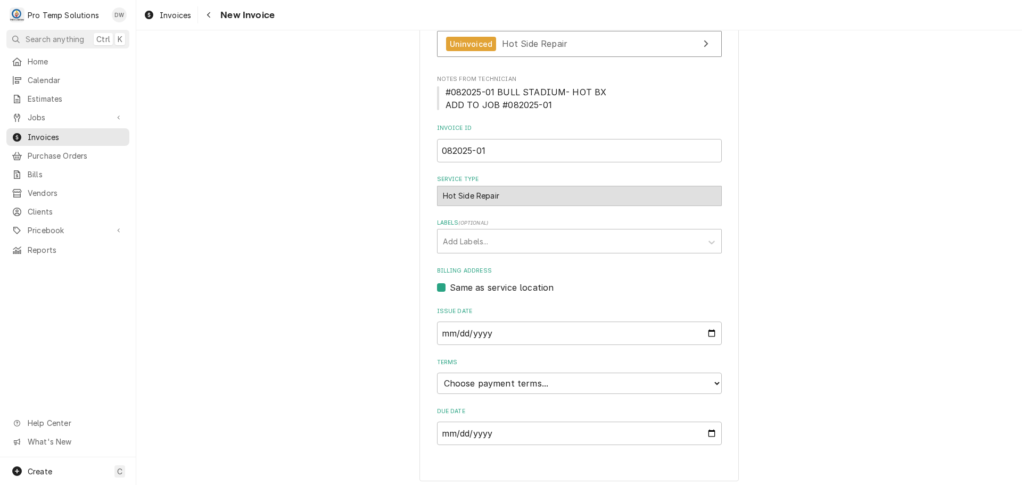
scroll to position [272, 0]
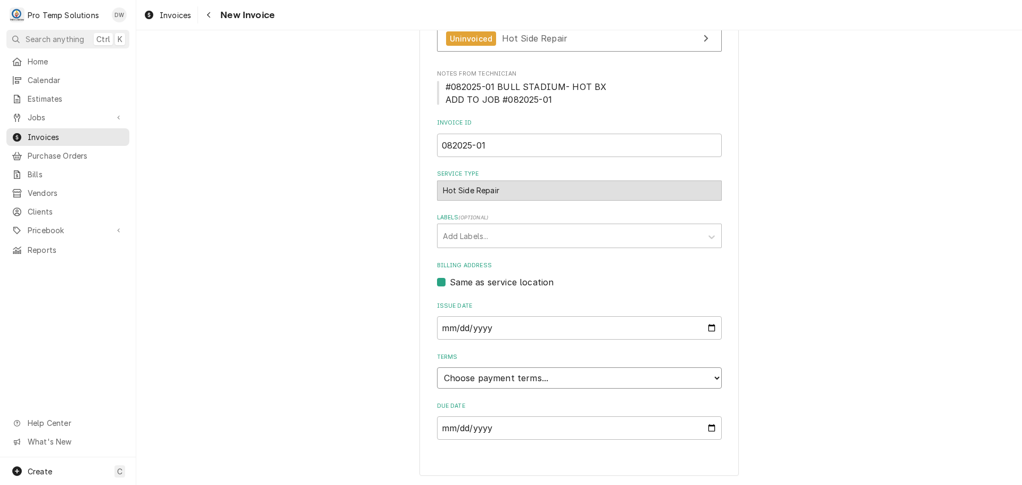
click at [490, 375] on select "Choose payment terms... Same Day Net 7 Net 14 Net 21 Net 30 Net 45 Net 60 Net 90" at bounding box center [579, 377] width 285 height 21
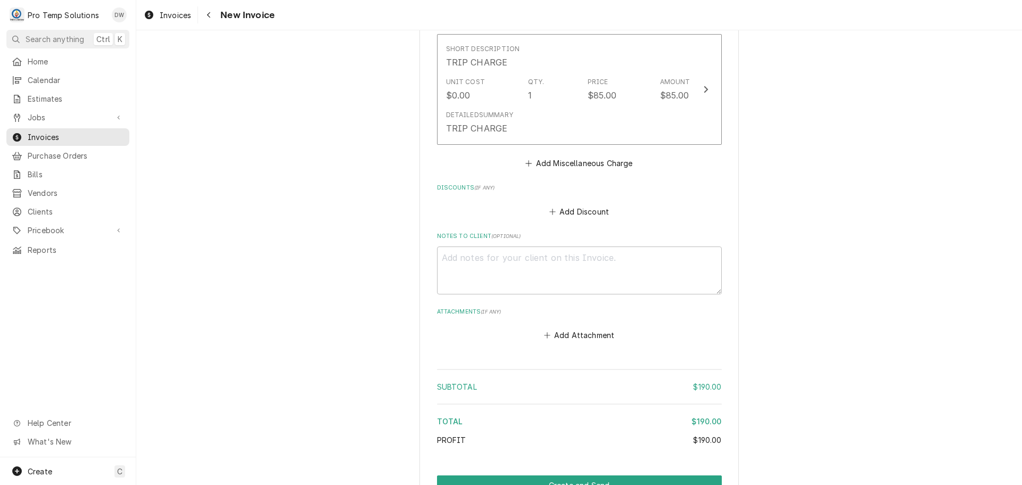
scroll to position [1069, 0]
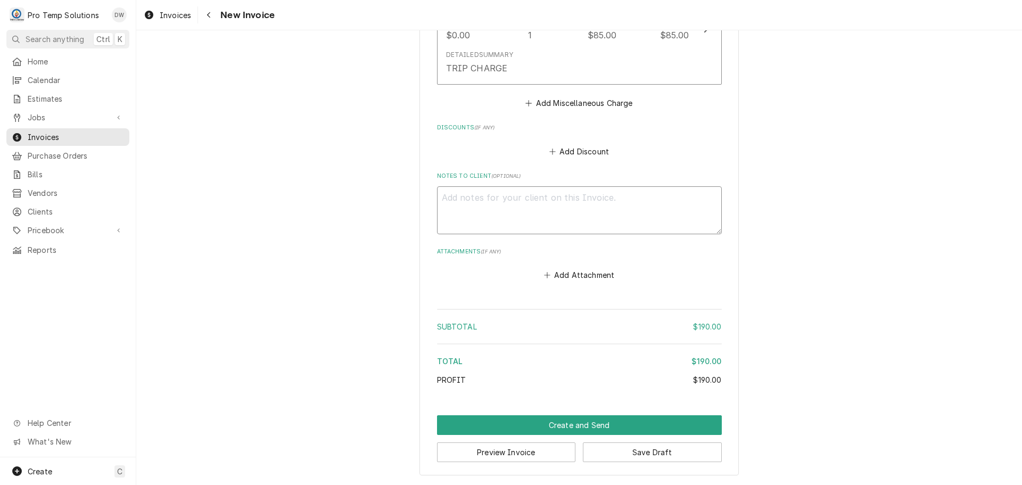
click at [514, 192] on textarea "Notes to Client ( optional )" at bounding box center [579, 210] width 285 height 48
type textarea "x"
type textarea "0"
type textarea "x"
type textarea "08"
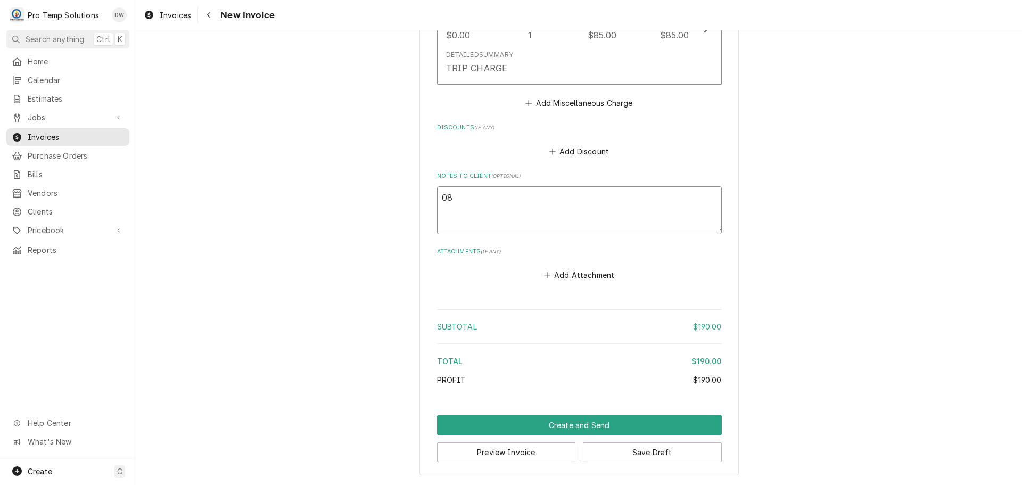
type textarea "x"
type textarea "08/"
type textarea "x"
type textarea "08/0"
type textarea "x"
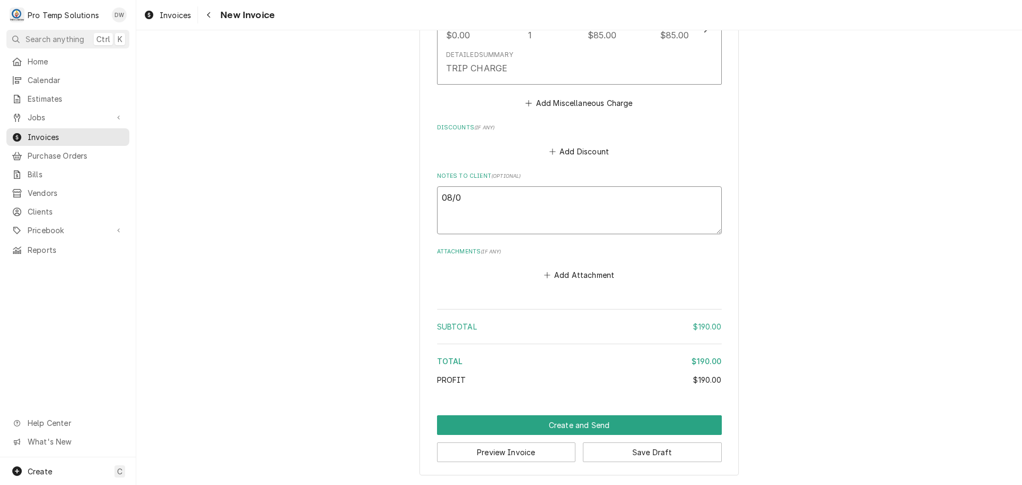
type textarea "08/01"
type textarea "x"
type textarea "08/01/"
type textarea "x"
type textarea "08/01/2"
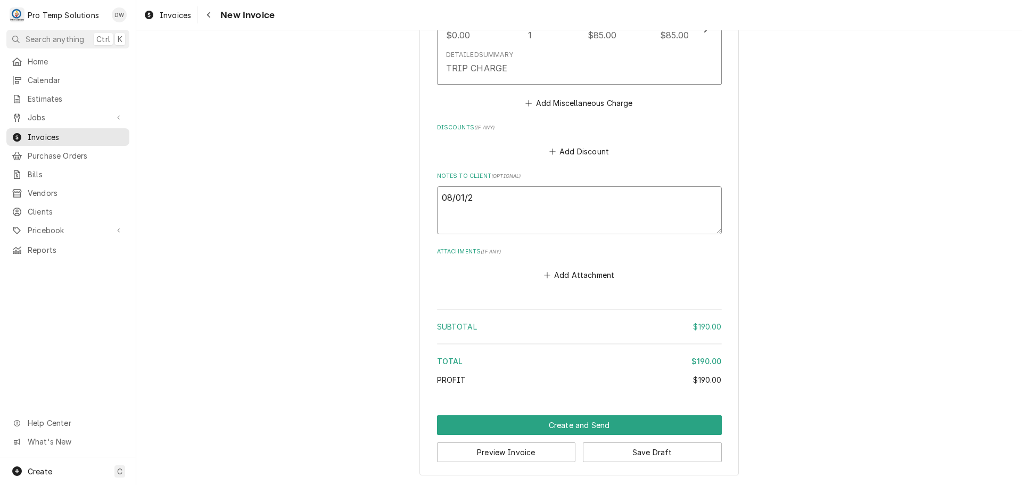
type textarea "x"
type textarea "[DATE]"
type textarea "x"
type textarea "[DATE]"
type textarea "x"
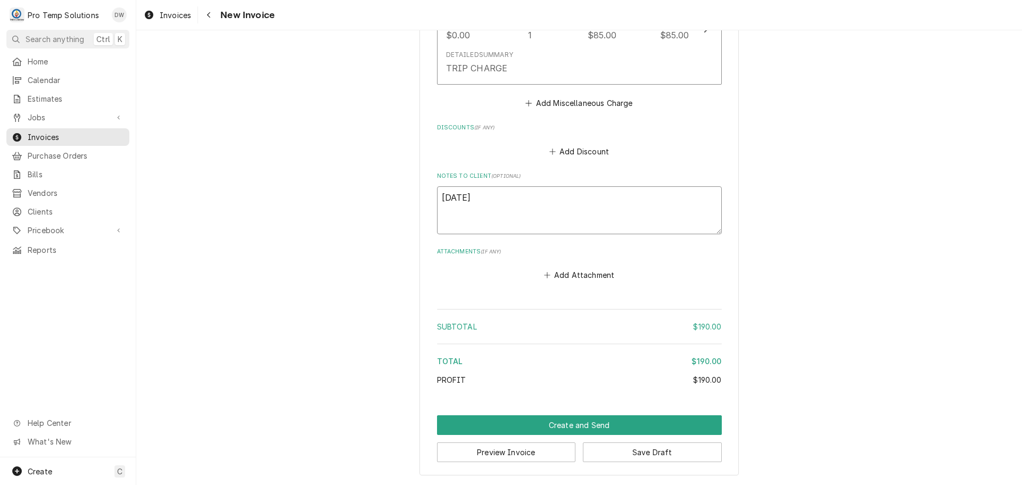
type textarea "[DATE] R"
type textarea "x"
type textarea "[DATE] RX"
type textarea "x"
type textarea "[DATE] RX"
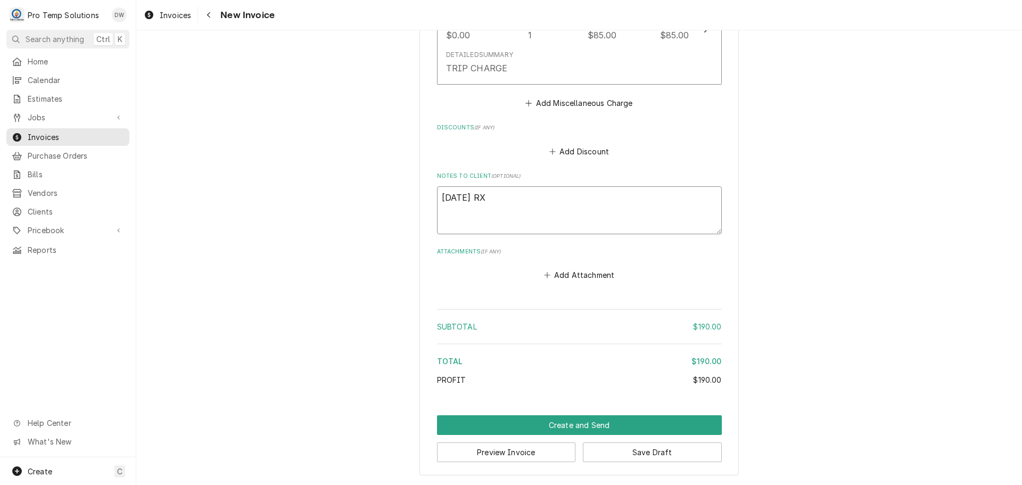
type textarea "x"
type textarea "[DATE] RX V"
type textarea "x"
type textarea "[DATE] RX VI"
type textarea "x"
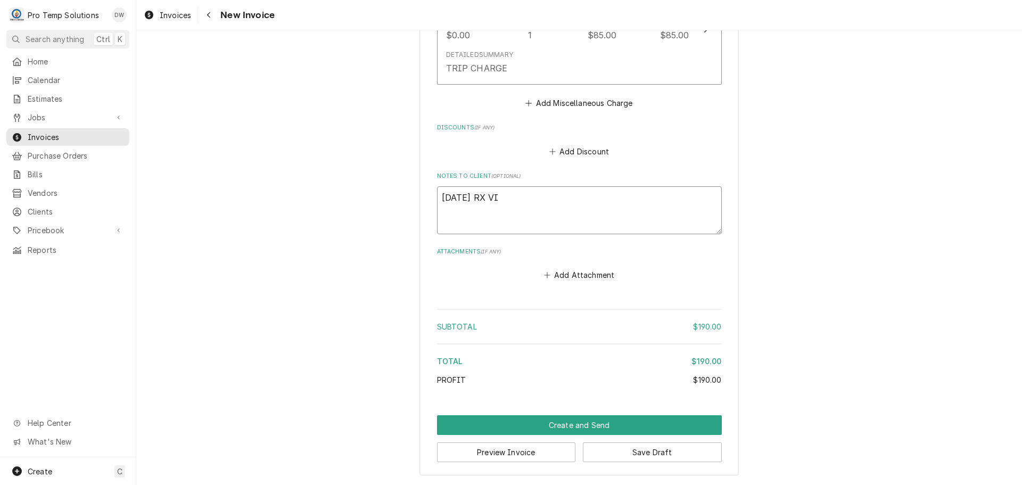
type textarea "[DATE] RX VIS"
type textarea "x"
type textarea "[DATE] RX VISI"
type textarea "x"
type textarea "[DATE] RX VISIT"
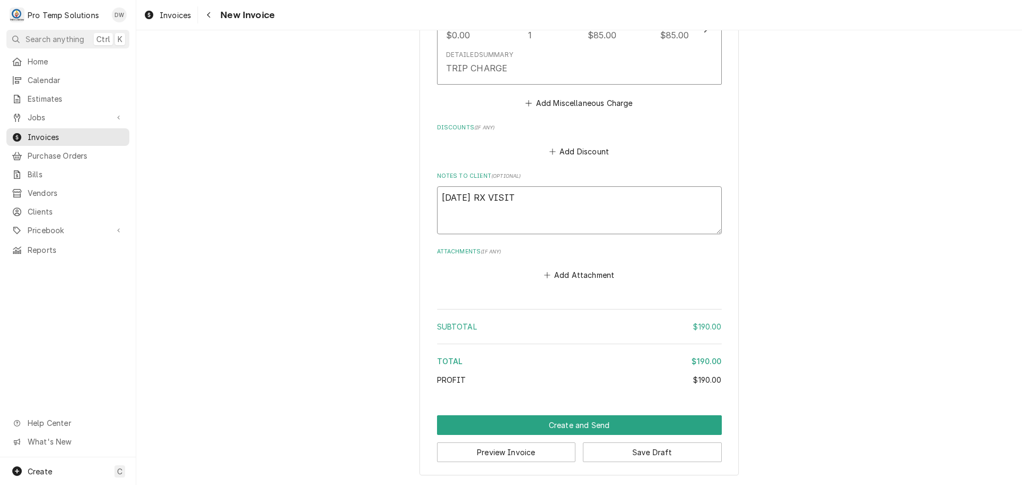
type textarea "x"
type textarea "[DATE] RX VISIT"
type textarea "x"
type textarea "[DATE] RX VISIT B"
type textarea "x"
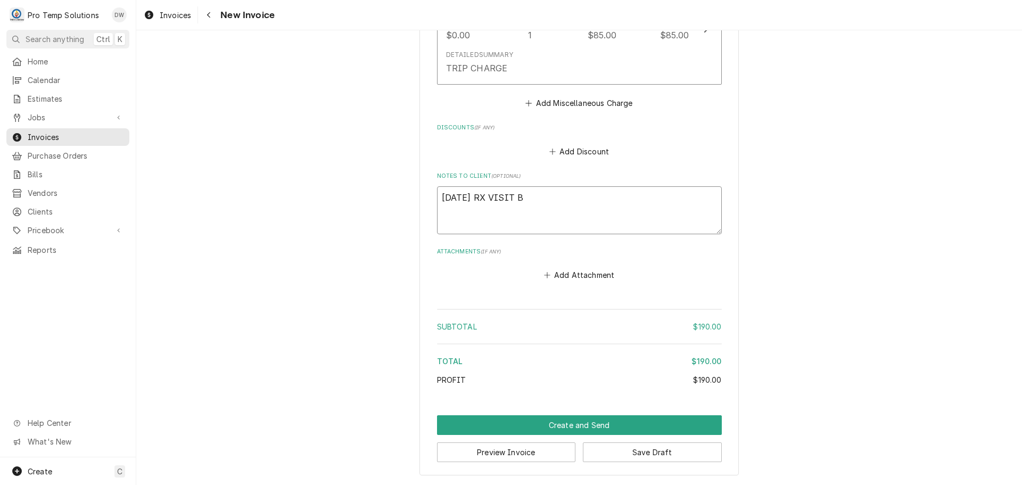
type textarea "[DATE] RX VISIT BU"
type textarea "x"
type textarea "[DATE] RX VISIT BUL"
type textarea "x"
type textarea "[DATE] RX VISIT BULL"
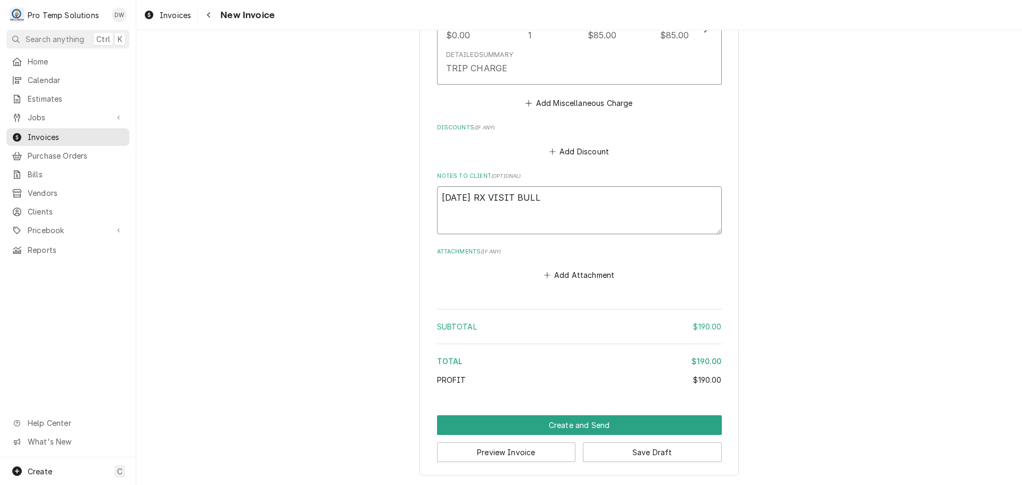
type textarea "x"
type textarea "[DATE] RX VISIT BULLS"
type textarea "x"
type textarea "[DATE] RX VISIT BULLS"
type textarea "x"
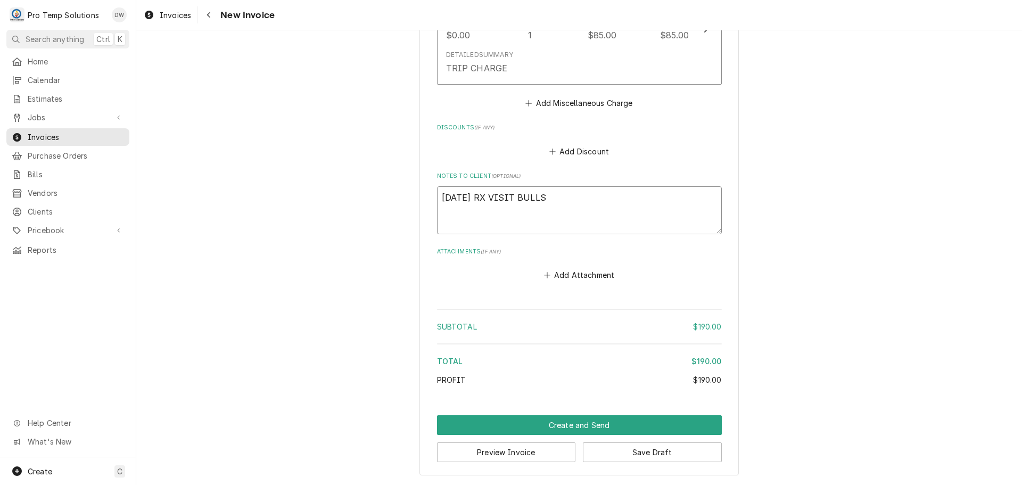
type textarea "[DATE] RX VISIT BULLS S"
type textarea "x"
type textarea "[DATE] RX VISIT BULLS ST"
type textarea "x"
type textarea "[DATE] RX VISIT BULLS STA"
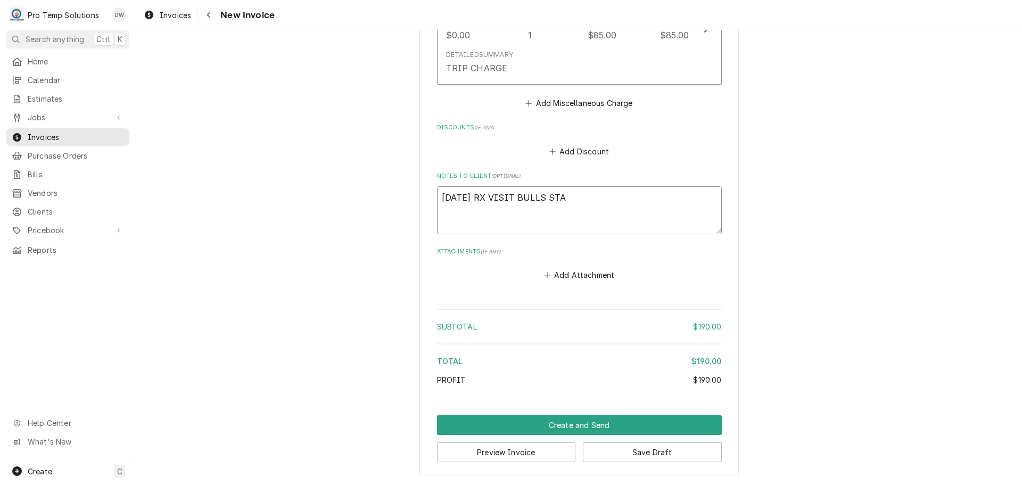
type textarea "x"
type textarea "[DATE] RX VISIT BULLS STAD"
type textarea "x"
type textarea "[DATE] RX VISIT BULLS STADI"
type textarea "x"
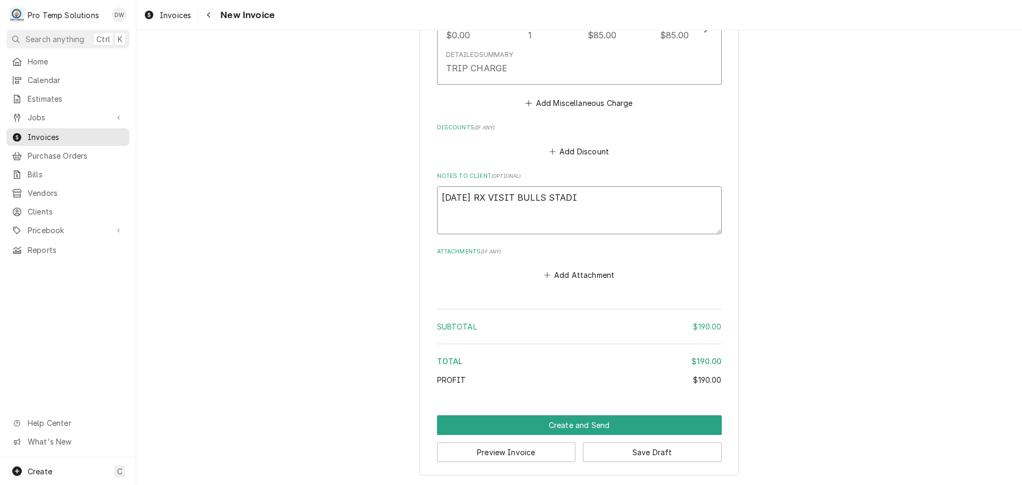
type textarea "[DATE] RX VISIT BULLS STADIU"
type textarea "x"
type textarea "[DATE] RX VISIT [GEOGRAPHIC_DATA]"
type textarea "x"
type textarea "[DATE] RX VISIT [GEOGRAPHIC_DATA]-"
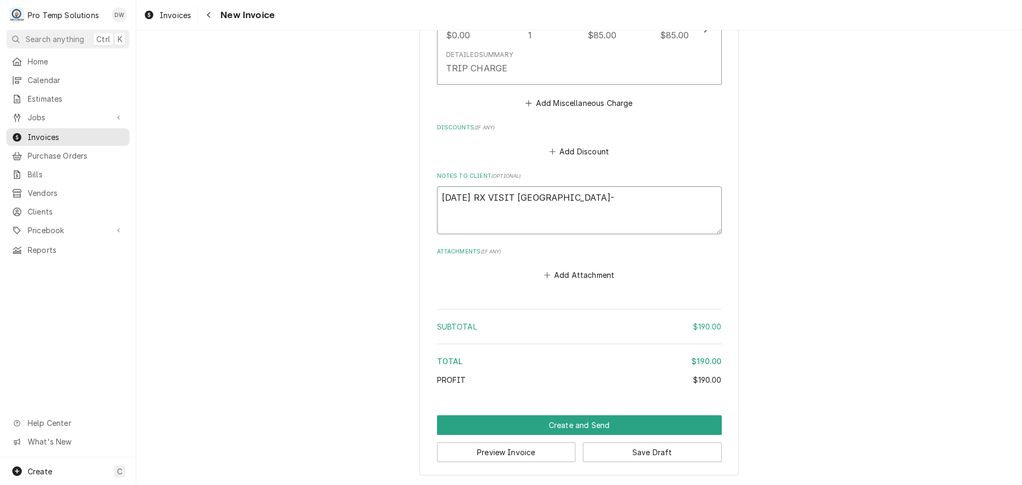
type textarea "x"
type textarea "[DATE] RX VISIT [GEOGRAPHIC_DATA]-"
type textarea "x"
type textarea "[DATE] RX VISIT [GEOGRAPHIC_DATA]- H"
type textarea "x"
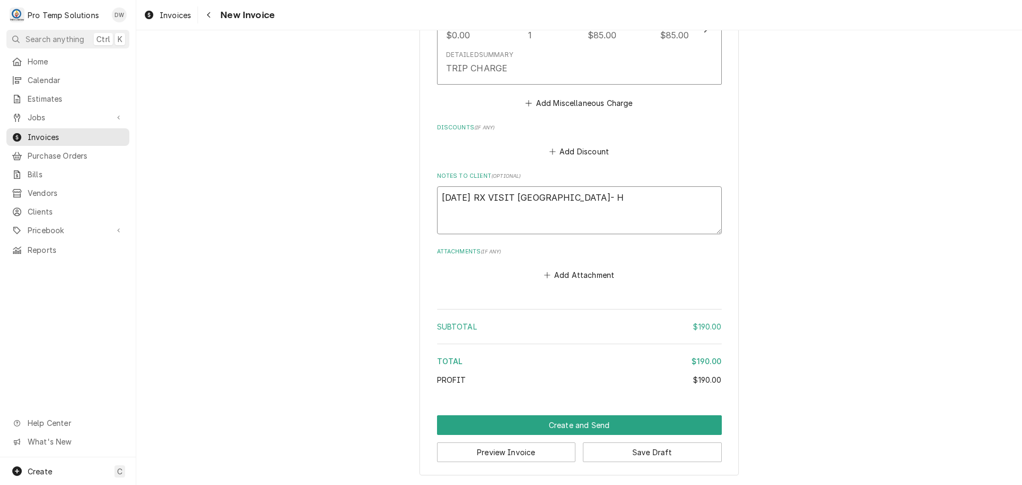
type textarea "[DATE] RX VISIT [GEOGRAPHIC_DATA]- HO"
type textarea "x"
type textarea "[DATE] RX VISIT [GEOGRAPHIC_DATA]- HOT"
type textarea "x"
type textarea "[DATE] RX VISIT [GEOGRAPHIC_DATA]- HOT"
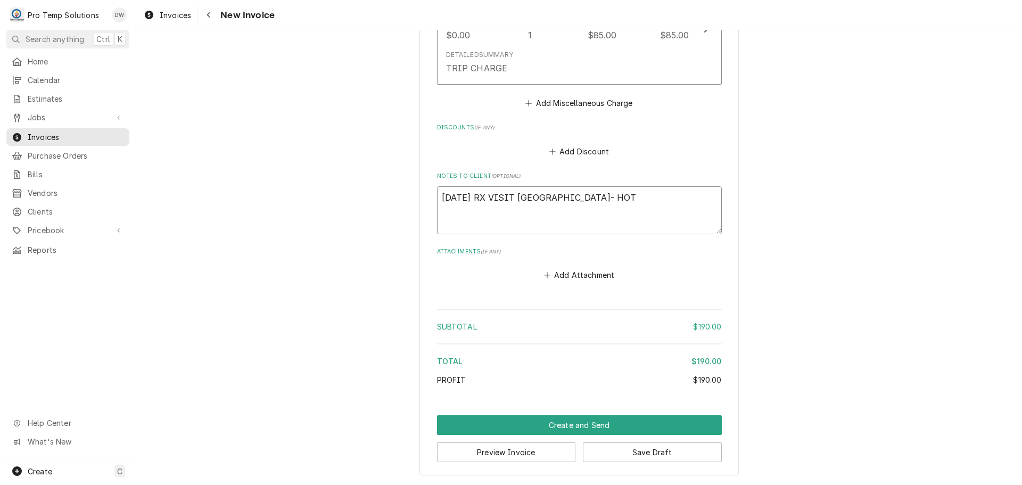
type textarea "x"
type textarea "[DATE] RX VISIT [GEOGRAPHIC_DATA]- HOT B"
type textarea "x"
type textarea "[DATE] RX VISIT [GEOGRAPHIC_DATA]- HOT BX"
type textarea "x"
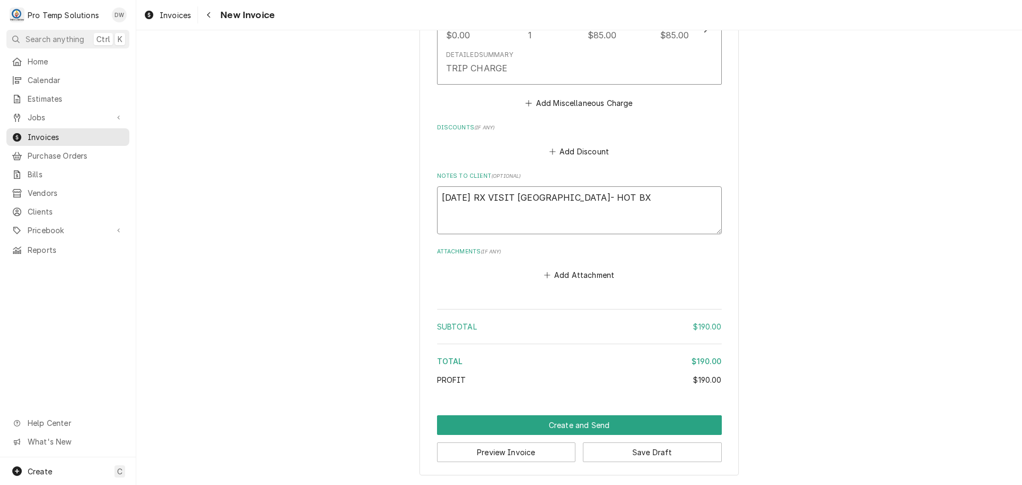
type textarea "[DATE] RX VISIT [GEOGRAPHIC_DATA]- HOT BX"
type textarea "x"
type textarea "[DATE] RX VISIT [GEOGRAPHIC_DATA]- HOT BX A"
type textarea "x"
type textarea "[DATE] RX VISIT [GEOGRAPHIC_DATA]- HOT BX AD"
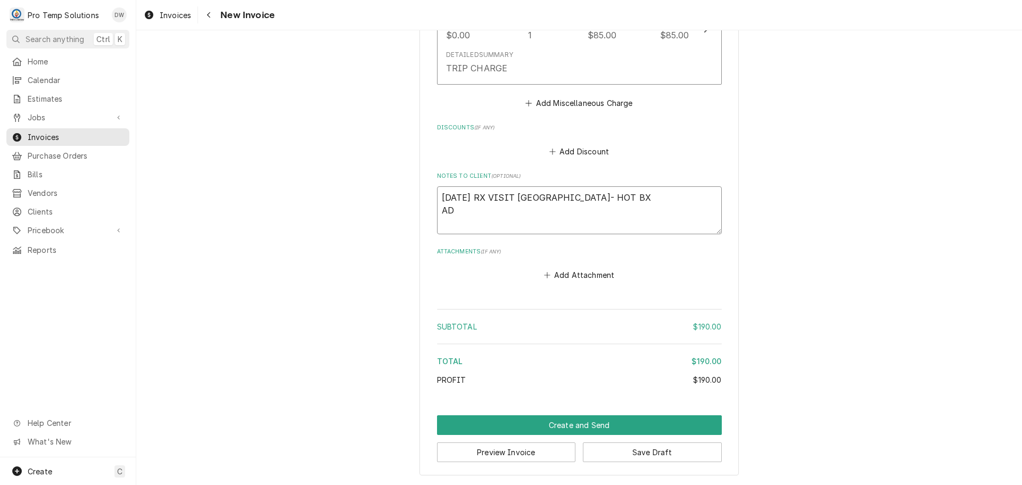
type textarea "x"
type textarea "[DATE] RX VISIT [GEOGRAPHIC_DATA]- HOT BX ADD"
type textarea "x"
type textarea "[DATE] RX VISIT [GEOGRAPHIC_DATA]- HOT BX ADD"
type textarea "x"
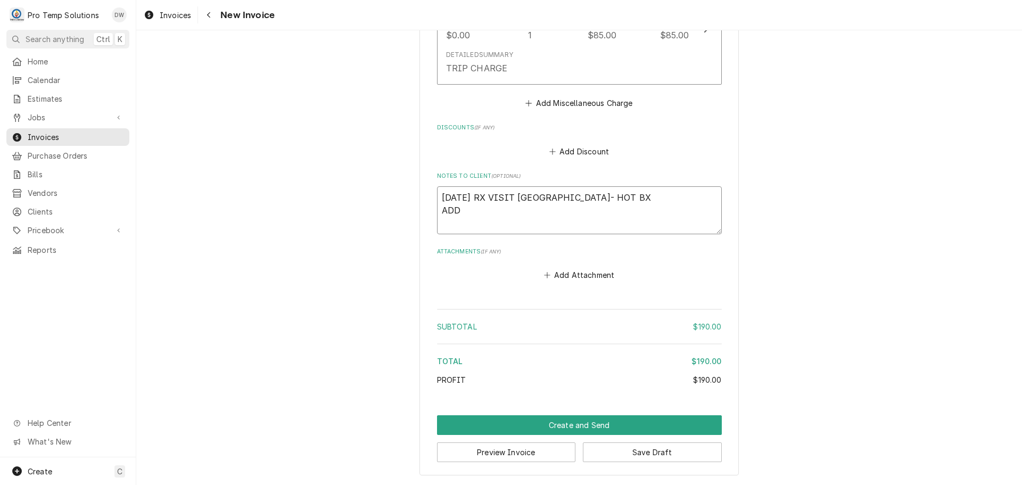
type textarea "[DATE] RX VISIT [GEOGRAPHIC_DATA]- HOT BX ADD T"
type textarea "x"
type textarea "[DATE] RX VISIT [GEOGRAPHIC_DATA]- HOT BX ADD TO"
type textarea "x"
type textarea "[DATE] RX VISIT [GEOGRAPHIC_DATA]- HOT BX ADD TO"
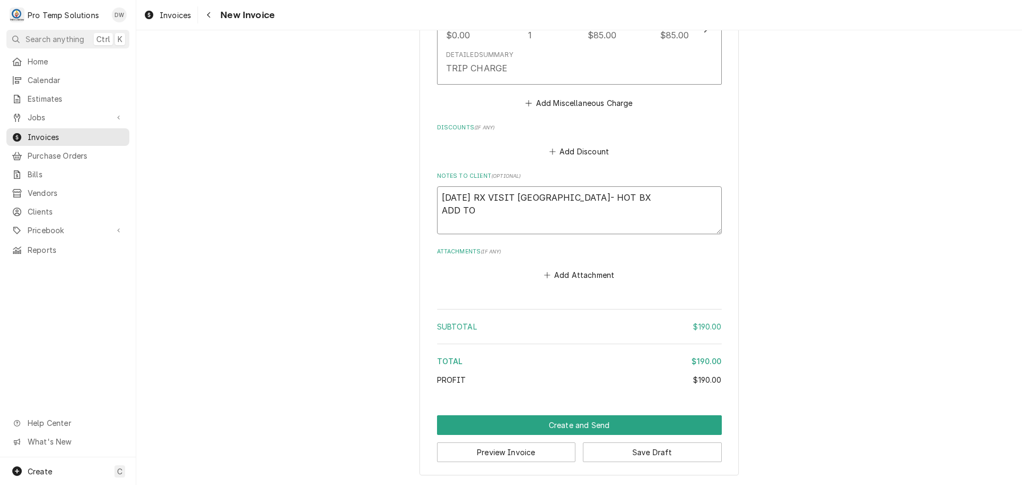
type textarea "x"
type textarea "[DATE] RX VISIT [GEOGRAPHIC_DATA]- HOT BX ADD TO J"
type textarea "x"
type textarea "[DATE] RX VISIT [GEOGRAPHIC_DATA]- HOT BX ADD TO [PERSON_NAME]"
type textarea "x"
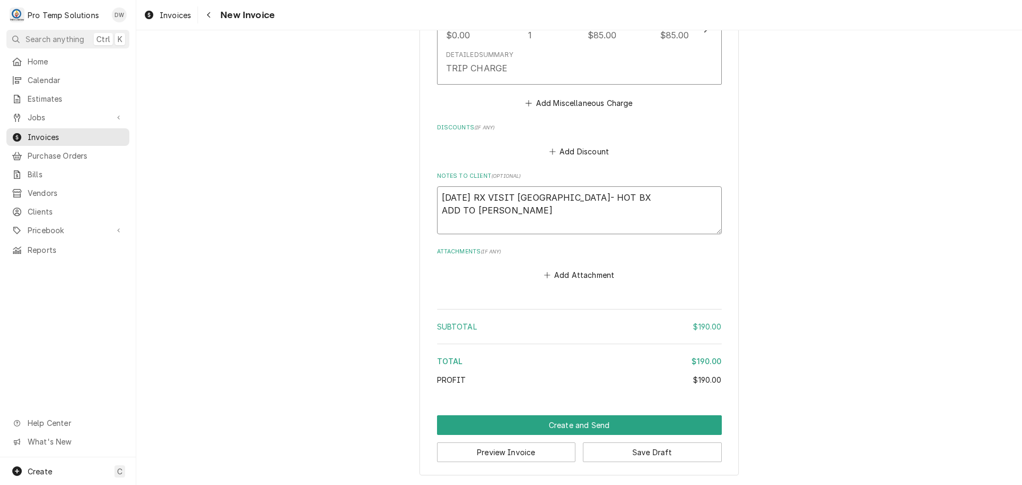
type textarea "[DATE] RX VISIT [GEOGRAPHIC_DATA]- HOT BX ADD TO JOB"
type textarea "x"
type textarea "[DATE] RX VISIT [GEOGRAPHIC_DATA]- HOT BX ADD TO JOB"
type textarea "x"
type textarea "[DATE] RX VISIT [GEOGRAPHIC_DATA]- HOT BX ADD TO JOB #"
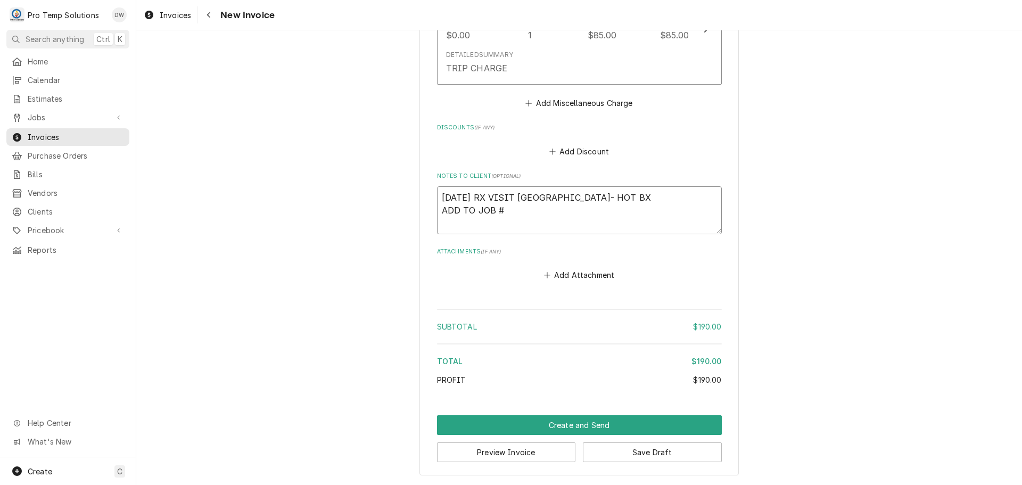
type textarea "x"
type textarea "[DATE] RX VISIT [GEOGRAPHIC_DATA]- HOT BX ADD TO JOB #0"
type textarea "x"
type textarea "[DATE] RX VISIT [GEOGRAPHIC_DATA]- HOT BX ADD TO JOB #08"
type textarea "x"
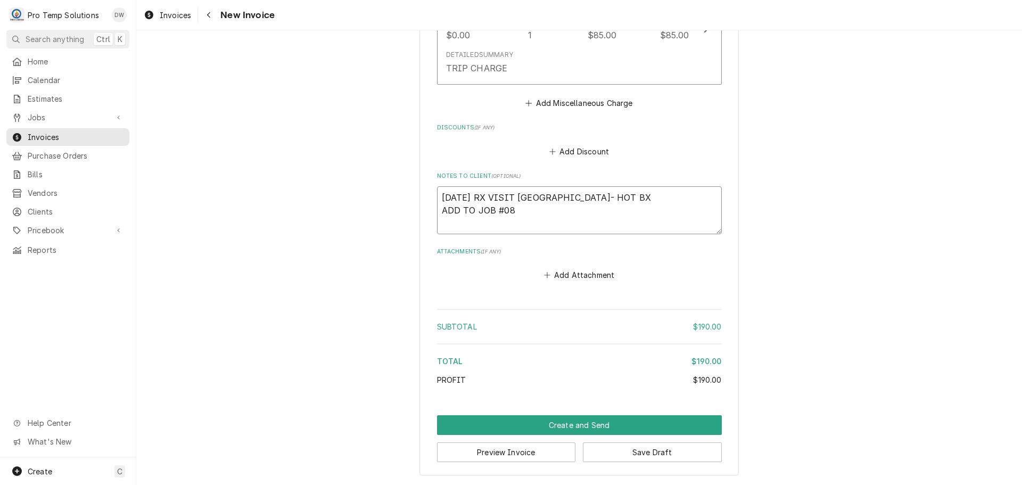
type textarea "[DATE] RX VISIT [GEOGRAPHIC_DATA]- HOT BX ADD TO JOB #082"
type textarea "x"
type textarea "[DATE] RX VISIT [GEOGRAPHIC_DATA]- HOT BX ADD TO JOB #0820"
type textarea "x"
type textarea "[DATE] RX VISIT [GEOGRAPHIC_DATA]- HOT BX ADD TO JOB #08202"
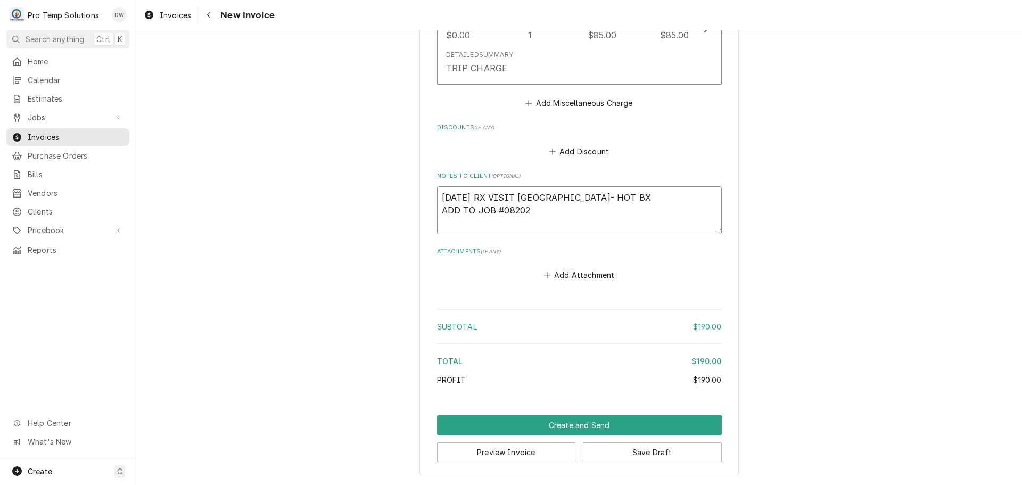
type textarea "x"
type textarea "[DATE] RX VISIT [GEOGRAPHIC_DATA]- HOT BX ADD TO JOB #082025"
type textarea "x"
type textarea "[DATE] RX VISIT [GEOGRAPHIC_DATA]- HOT BX ADD TO JOB #082025-"
type textarea "x"
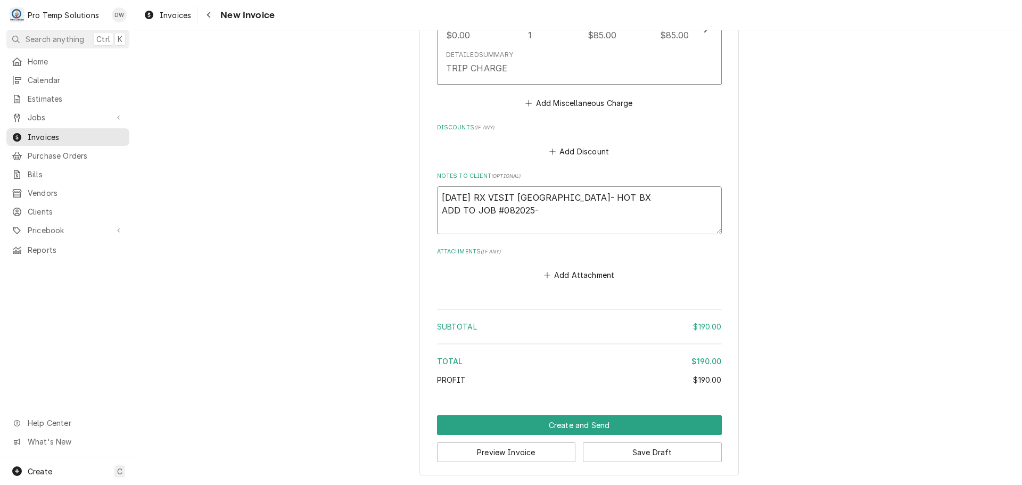
type textarea "[DATE] RX VISIT [GEOGRAPHIC_DATA]- HOT BX ADD TO JOB #082025-0"
type textarea "x"
type textarea "[DATE] RX VISIT [GEOGRAPHIC_DATA]- HOT BX ADD TO JOB #082025-01"
type textarea "x"
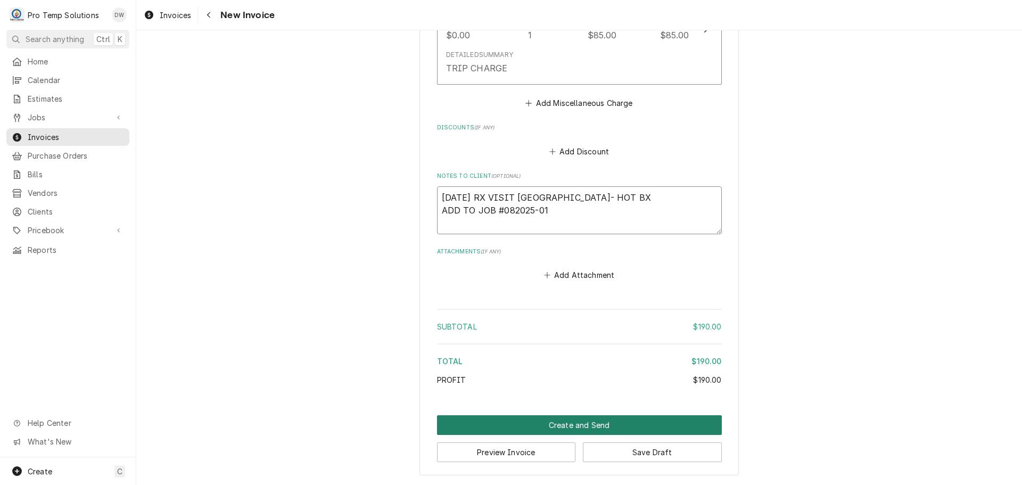
type textarea "[DATE] RX VISIT [GEOGRAPHIC_DATA]- HOT BX ADD TO JOB #082025-01"
click at [587, 428] on button "Create and Send" at bounding box center [579, 425] width 285 height 20
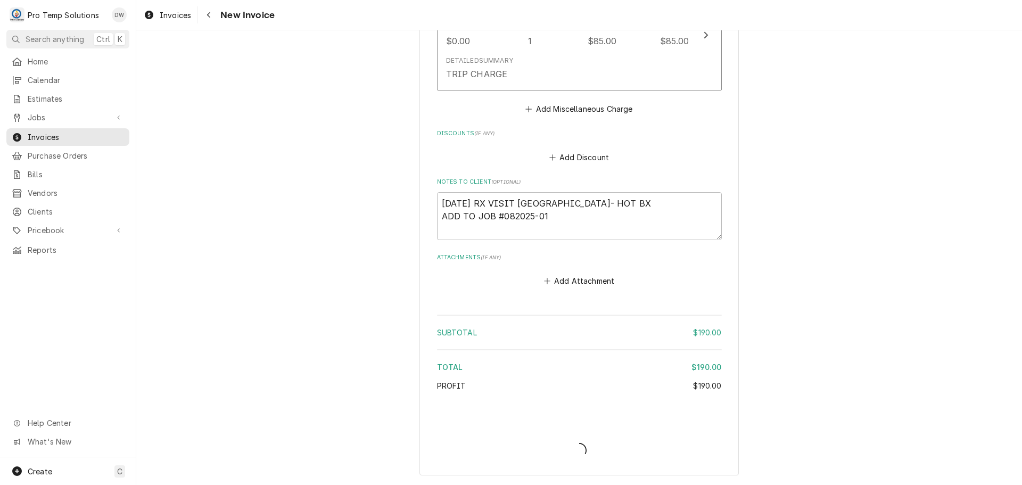
type textarea "x"
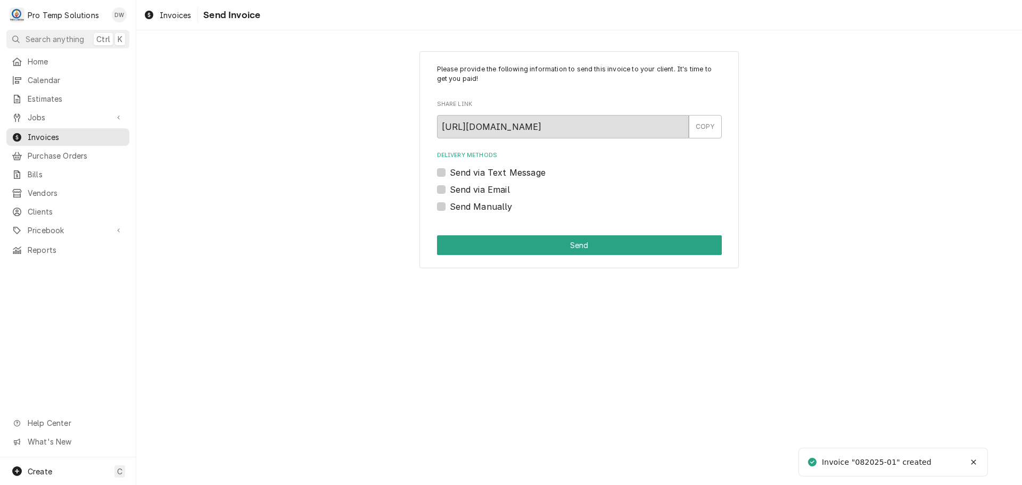
click at [450, 188] on label "Send via Email" at bounding box center [480, 189] width 60 height 13
click at [450, 188] on input "Send via Email" at bounding box center [592, 194] width 285 height 23
checkbox input "true"
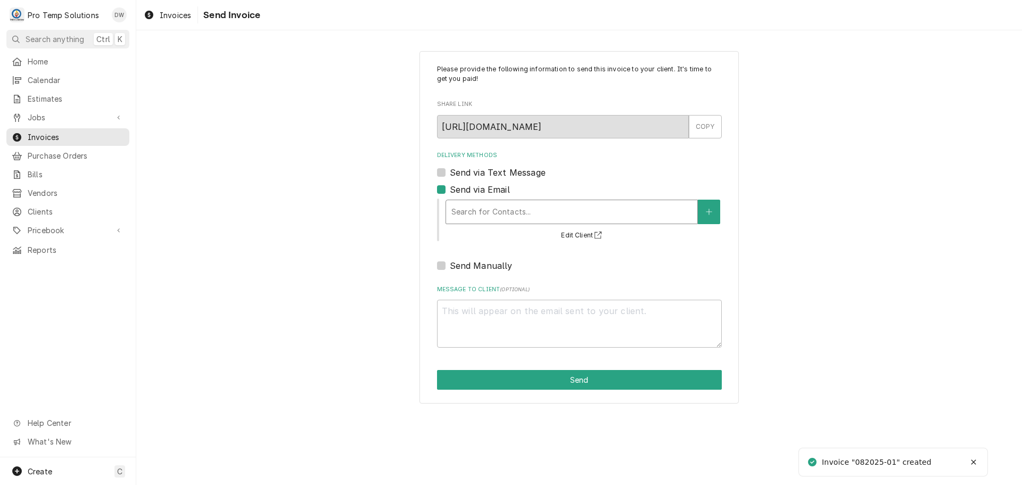
click at [536, 209] on div "Delivery Methods" at bounding box center [572, 211] width 241 height 19
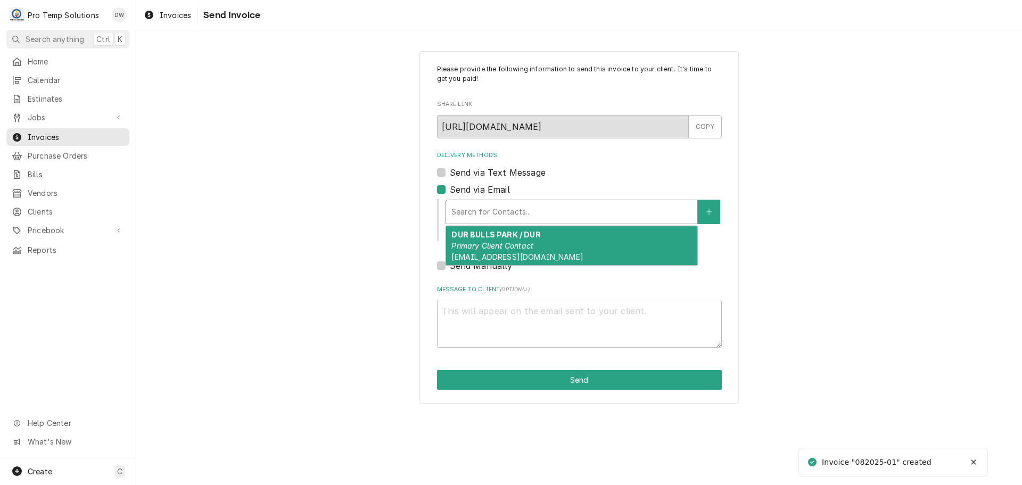
click at [539, 239] on div "[GEOGRAPHIC_DATA] / DUR Primary Client Contact [EMAIL_ADDRESS][DOMAIN_NAME]" at bounding box center [571, 245] width 251 height 39
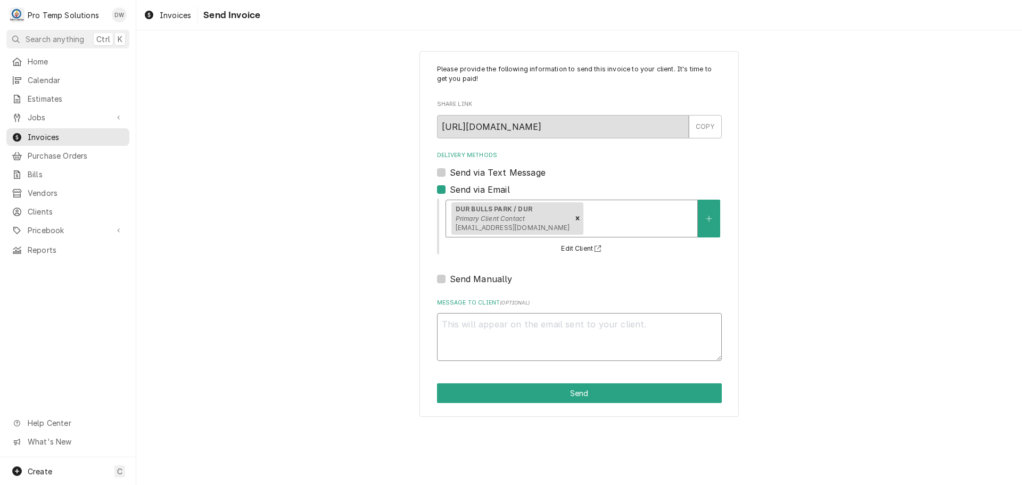
click at [496, 322] on textarea "Message to Client ( optional )" at bounding box center [579, 337] width 285 height 48
type textarea "x"
type textarea "#"
type textarea "x"
type textarea "#0"
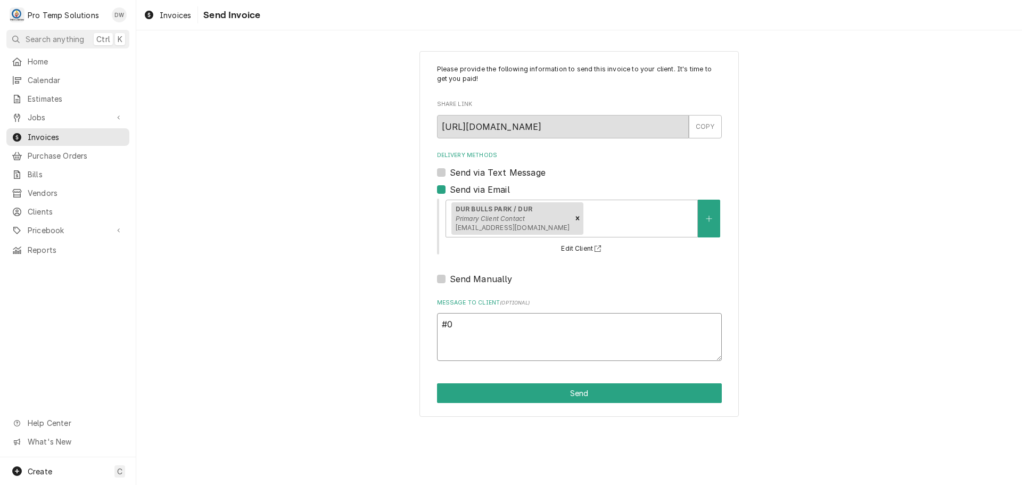
type textarea "x"
type textarea "#08"
type textarea "x"
type textarea "#0"
type textarea "x"
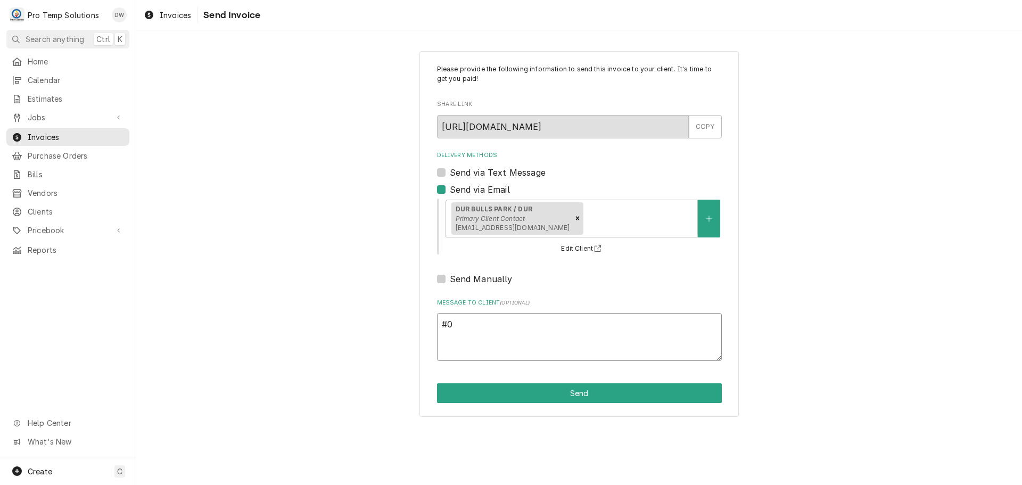
type textarea "#"
type textarea "x"
type textarea "0"
type textarea "x"
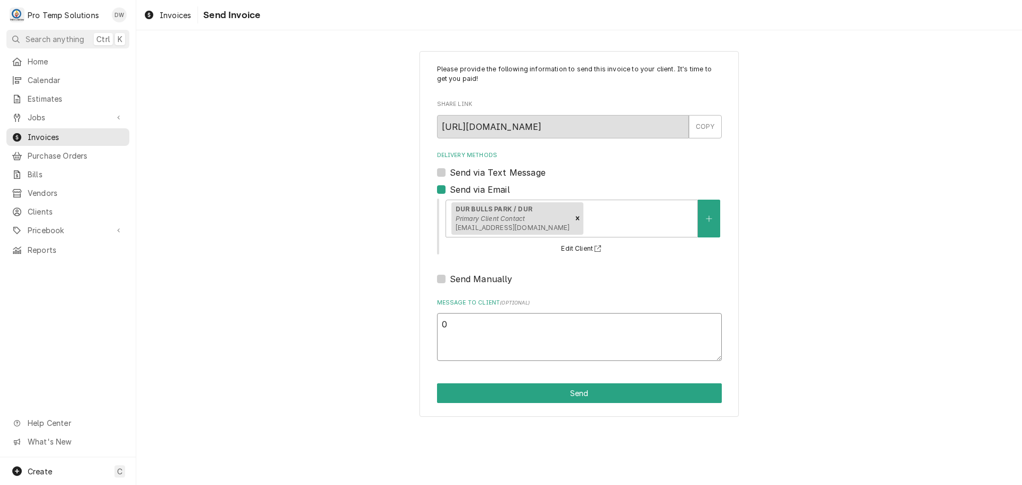
type textarea "08"
type textarea "x"
type textarea "08/"
type textarea "x"
type textarea "08/0"
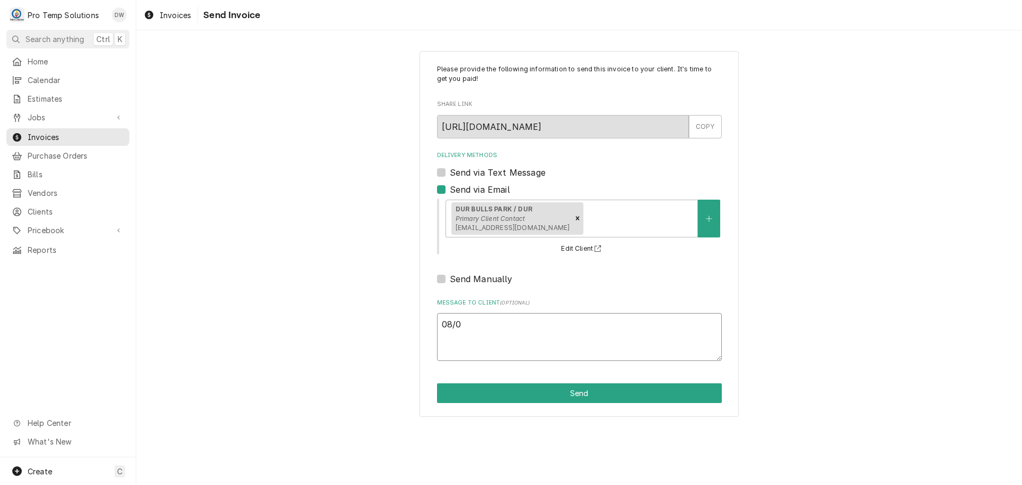
type textarea "x"
type textarea "08/01"
type textarea "x"
type textarea "08/01/"
type textarea "x"
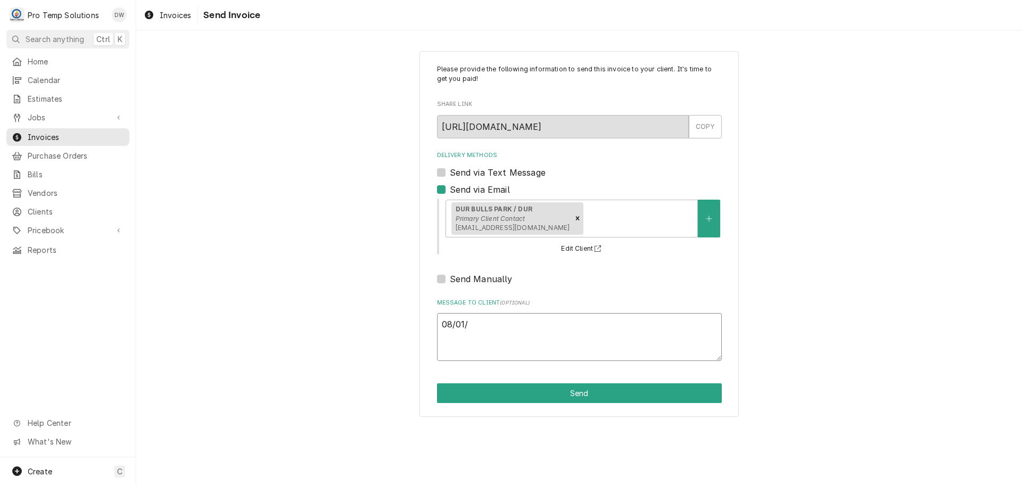
type textarea "08/01/2"
type textarea "x"
type textarea "[DATE]"
type textarea "x"
type textarea "[DATE]"
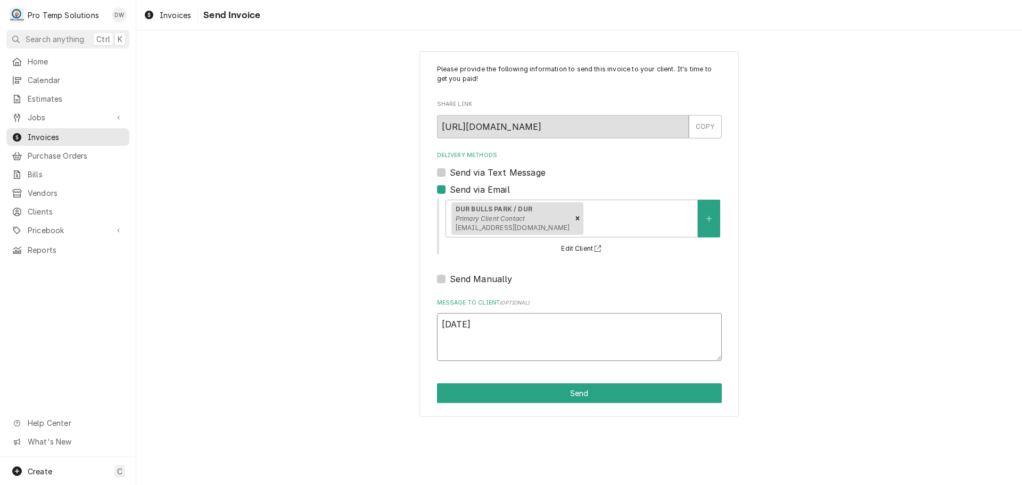
type textarea "x"
type textarea "[DATE] R"
type textarea "x"
type textarea "[DATE] RX"
type textarea "x"
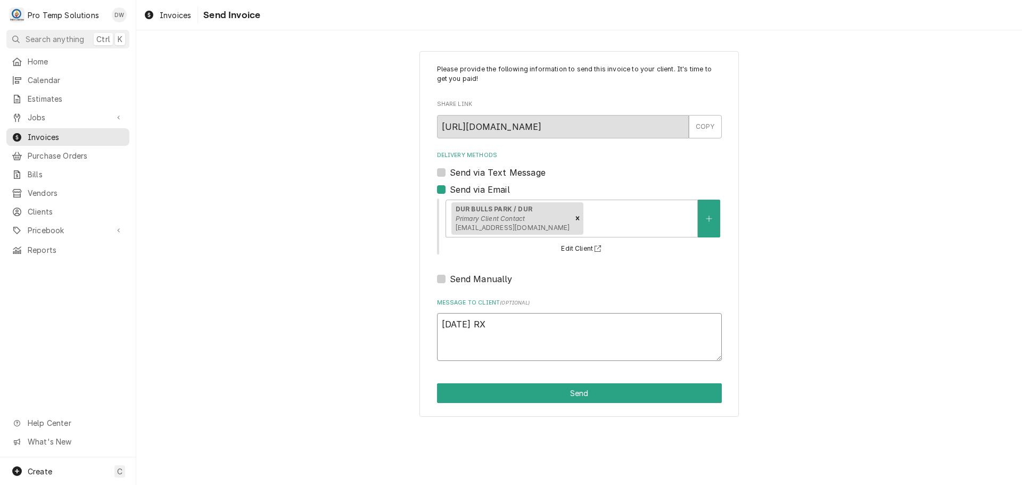
type textarea "[DATE] RX"
type textarea "x"
type textarea "[DATE] RX V"
type textarea "x"
type textarea "[DATE] RX VI"
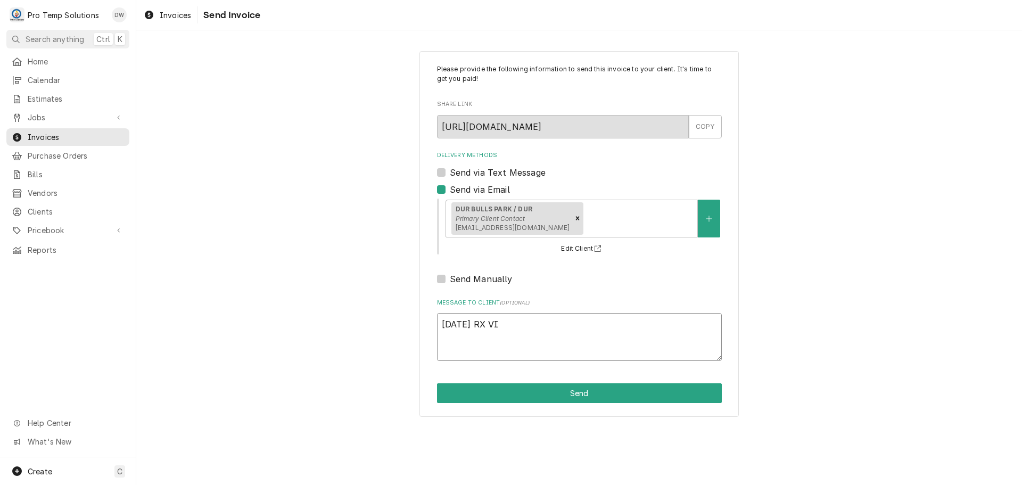
type textarea "x"
type textarea "[DATE] RX VIS"
type textarea "x"
type textarea "[DATE] RX VISI"
type textarea "x"
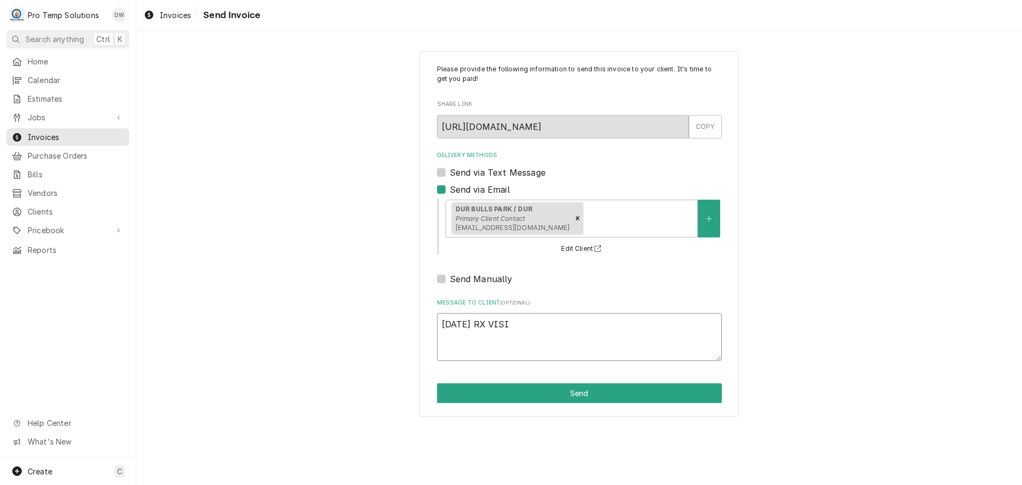
type textarea "[DATE] RX VISIT"
type textarea "x"
type textarea "[DATE] RX VISIT"
type textarea "x"
type textarea "[DATE] RX VISIT B"
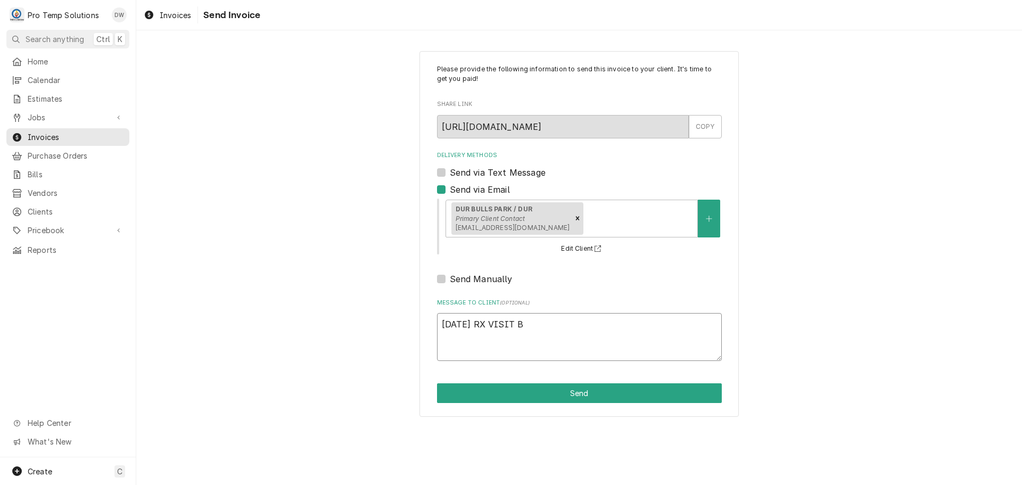
type textarea "x"
type textarea "[DATE] RX VISIT BU"
type textarea "x"
type textarea "[DATE] RX VISIT BUL"
type textarea "x"
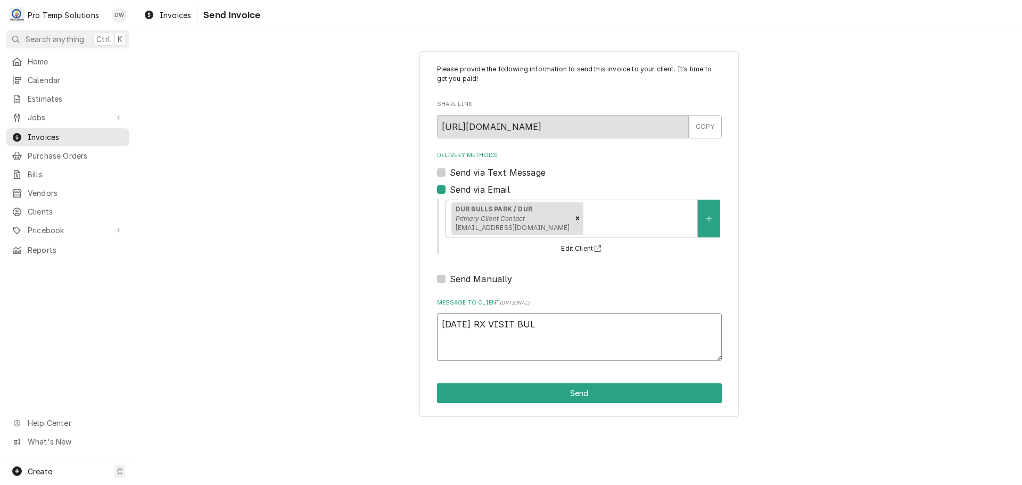
type textarea "[DATE] RX VISIT BULL"
type textarea "x"
type textarea "[DATE] RX VISIT BULLS"
type textarea "x"
type textarea "[DATE] RX VISIT BULLS"
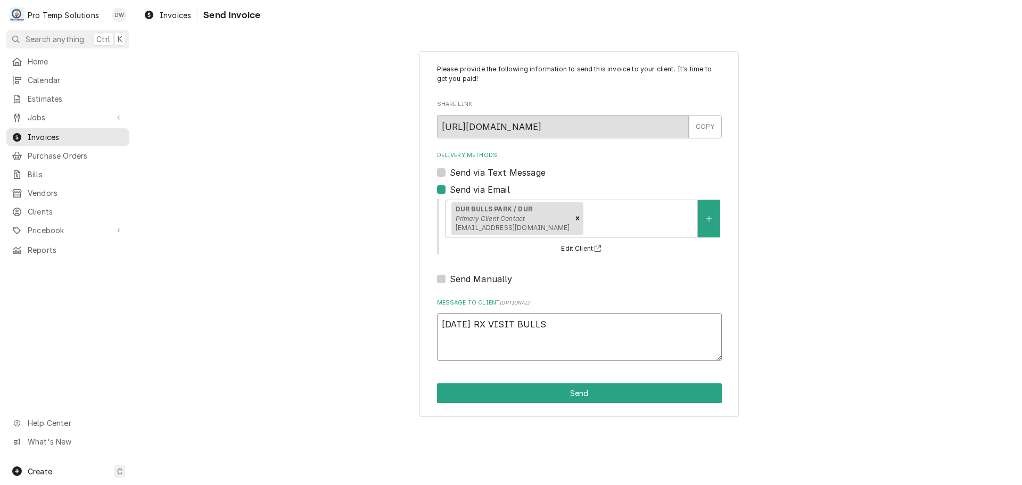
type textarea "x"
type textarea "[DATE] RX VISIT BULLS S"
type textarea "x"
type textarea "[DATE] RX VISIT BULLS ST"
type textarea "x"
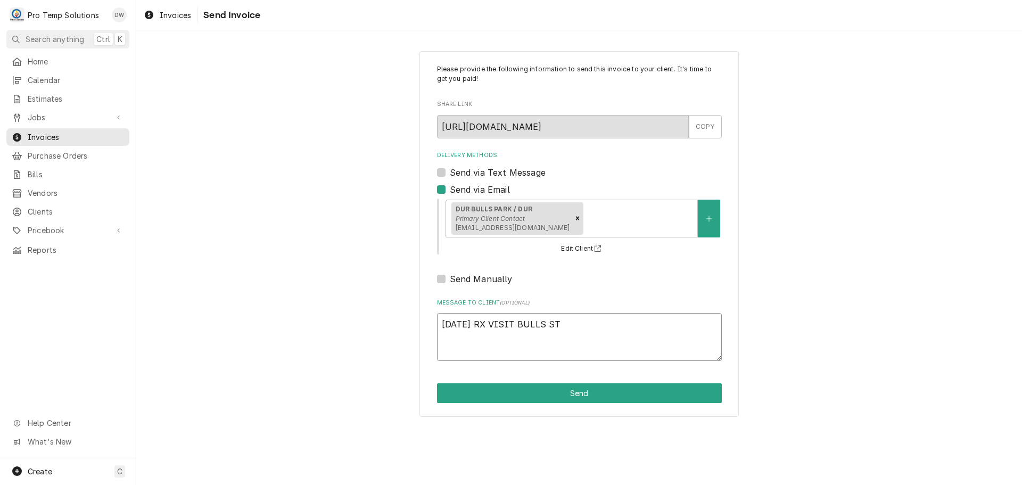
type textarea "[DATE] RX VISIT BULLS STA"
type textarea "x"
type textarea "[DATE] RX VISIT BULLS STAD"
type textarea "x"
type textarea "[DATE] RX VISIT BULLS STADI"
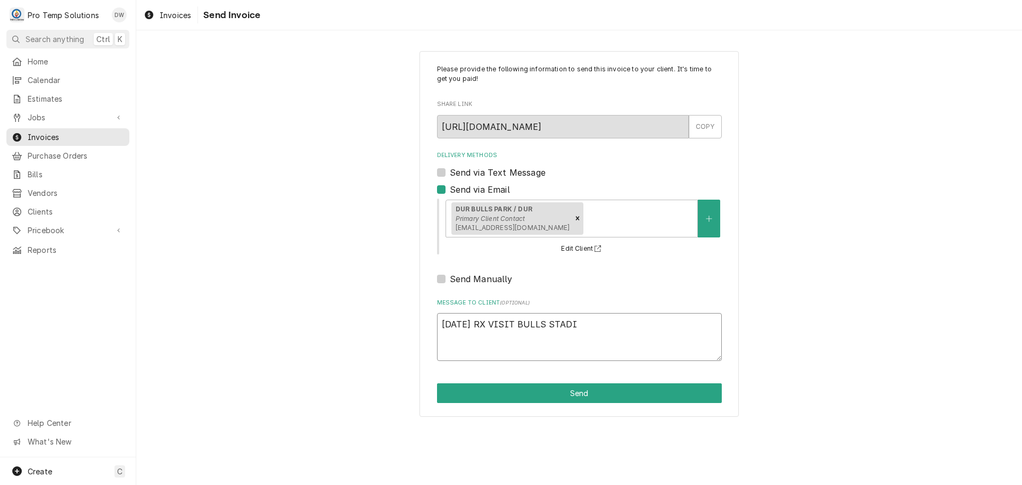
type textarea "x"
type textarea "[DATE] RX VISIT BULLS STADIU"
type textarea "x"
type textarea "[DATE] RX VISIT [GEOGRAPHIC_DATA]"
type textarea "x"
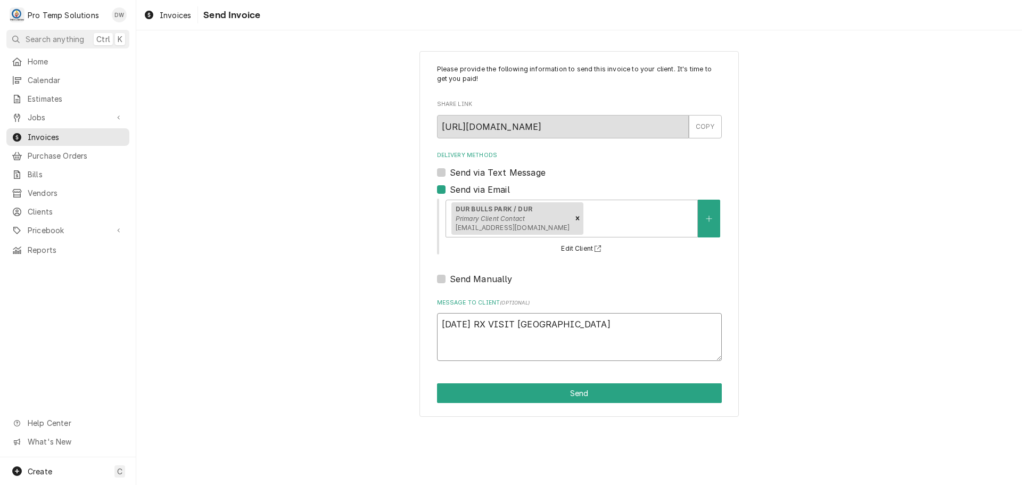
type textarea "08/01/25 RX VISIT BULLS STADIUM-"
type textarea "x"
type textarea "08/01/25 RX VISIT BULLS STADIUM-"
type textarea "x"
type textarea "08/01/25 RX VISIT BULLS STADIUM- H"
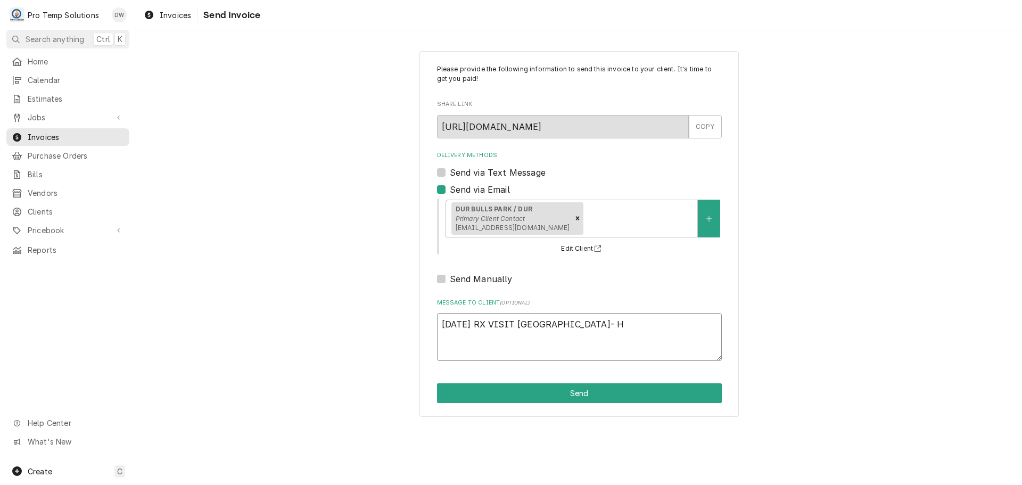
type textarea "x"
type textarea "08/01/25 RX VISIT BULLS STADIUM- HO"
type textarea "x"
type textarea "08/01/25 RX VISIT BULLS STADIUM- HOT"
type textarea "x"
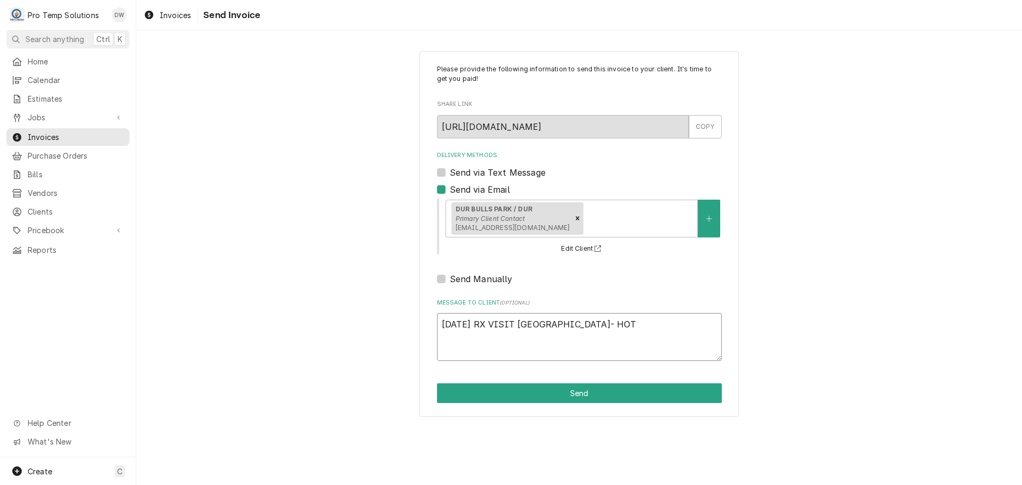
type textarea "08/01/25 RX VISIT BULLS STADIUM- HOT"
type textarea "x"
type textarea "08/01/25 RX VISIT BULLS STADIUM- HOT B"
type textarea "x"
type textarea "08/01/25 RX VISIT BULLS STADIUM- HOT BX"
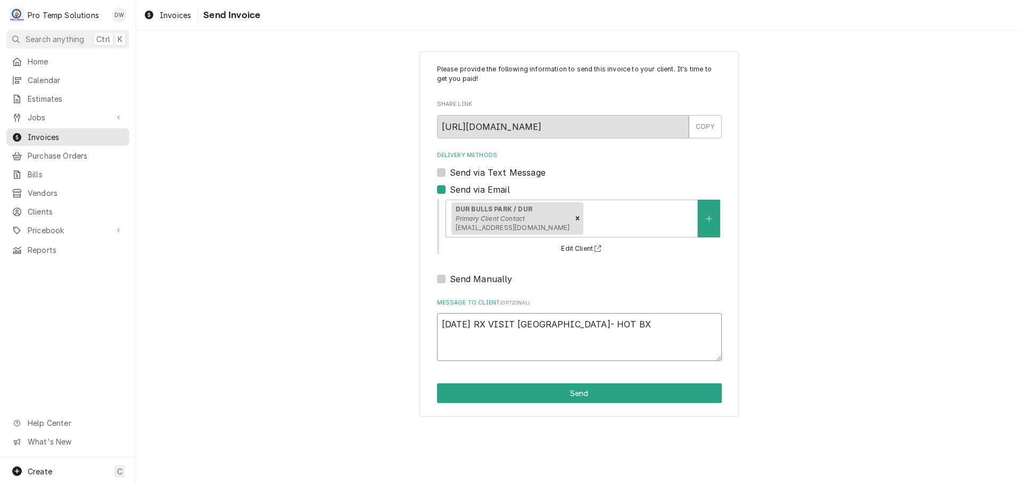
type textarea "x"
type textarea "08/01/25 RX VISIT BULLS STADIUM- HOT BX"
type textarea "x"
type textarea "08/01/25 RX VISIT BULLS STADIUM- HOT BX A"
type textarea "x"
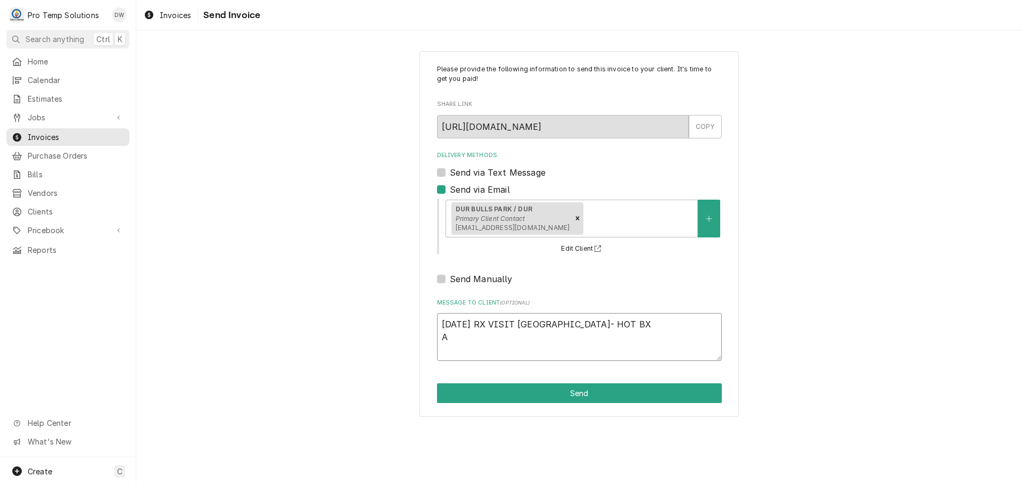
type textarea "08/01/25 RX VISIT BULLS STADIUM- HOT BX AD"
type textarea "x"
type textarea "08/01/25 RX VISIT BULLS STADIUM- HOT BX ADD"
type textarea "x"
type textarea "08/01/25 RX VISIT BULLS STADIUM- HOT BX ADD"
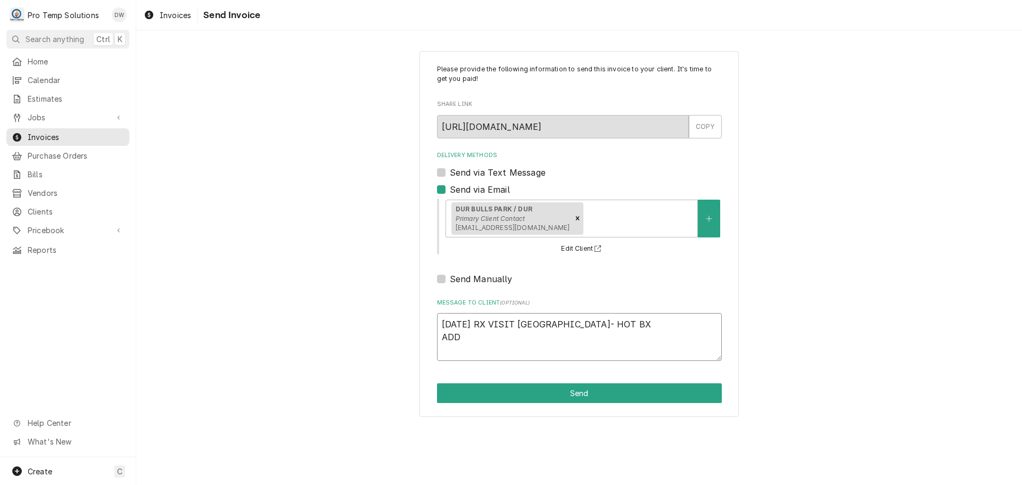
type textarea "x"
type textarea "08/01/25 RX VISIT BULLS STADIUM- HOT BX ADD T"
type textarea "x"
type textarea "08/01/25 RX VISIT BULLS STADIUM- HOT BX ADD TO"
type textarea "x"
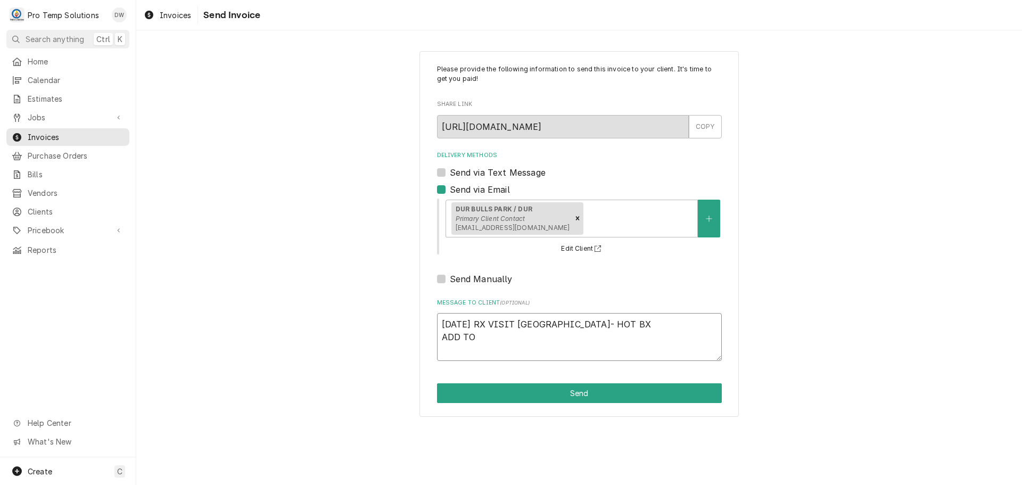
type textarea "08/01/25 RX VISIT BULLS STADIUM- HOT BX ADD TO"
type textarea "x"
type textarea "08/01/25 RX VISIT BULLS STADIUM- HOT BX ADD TO J"
type textarea "x"
type textarea "08/01/25 RX VISIT BULLS STADIUM- HOT BX ADD TO JO"
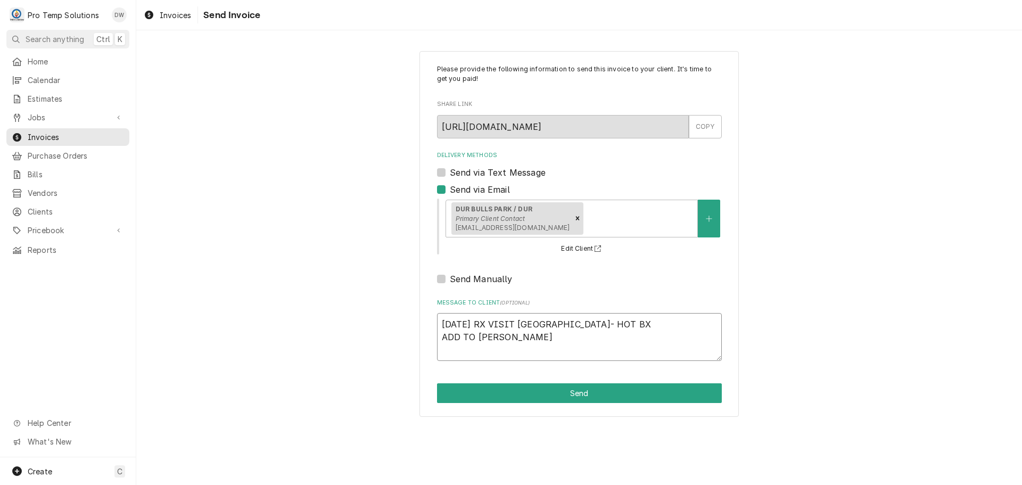
type textarea "x"
type textarea "08/01/25 RX VISIT BULLS STADIUM- HOT BX ADD TO JOB"
type textarea "x"
type textarea "08/01/25 RX VISIT BULLS STADIUM- HOT BX ADD TO JOB"
type textarea "x"
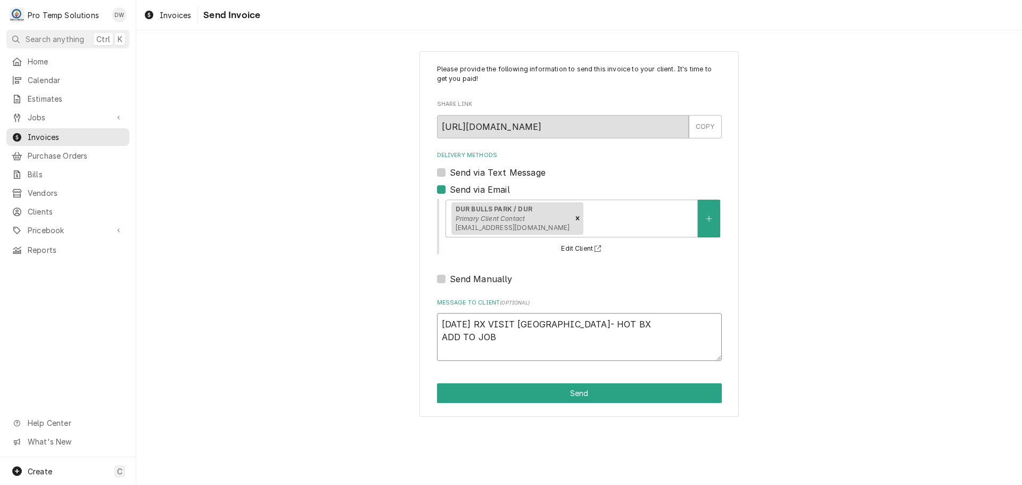
type textarea "08/01/25 RX VISIT BULLS STADIUM- HOT BX ADD TO JOB #"
type textarea "x"
type textarea "08/01/25 RX VISIT BULLS STADIUM- HOT BX ADD TO JOB #0"
type textarea "x"
type textarea "08/01/25 RX VISIT BULLS STADIUM- HOT BX ADD TO JOB #08"
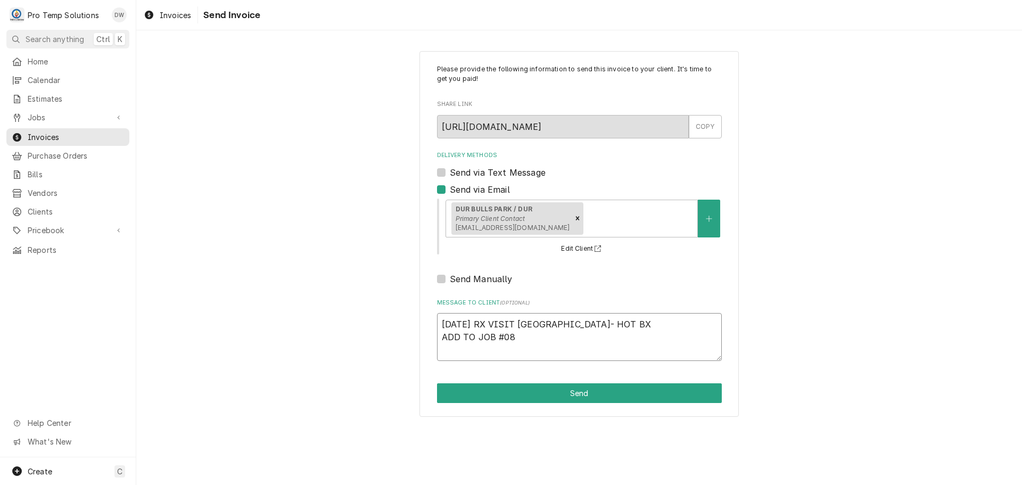
type textarea "x"
type textarea "08/01/25 RX VISIT BULLS STADIUM- HOT BX ADD TO JOB #082"
type textarea "x"
type textarea "08/01/25 RX VISIT BULLS STADIUM- HOT BX ADD TO JOB #0820"
type textarea "x"
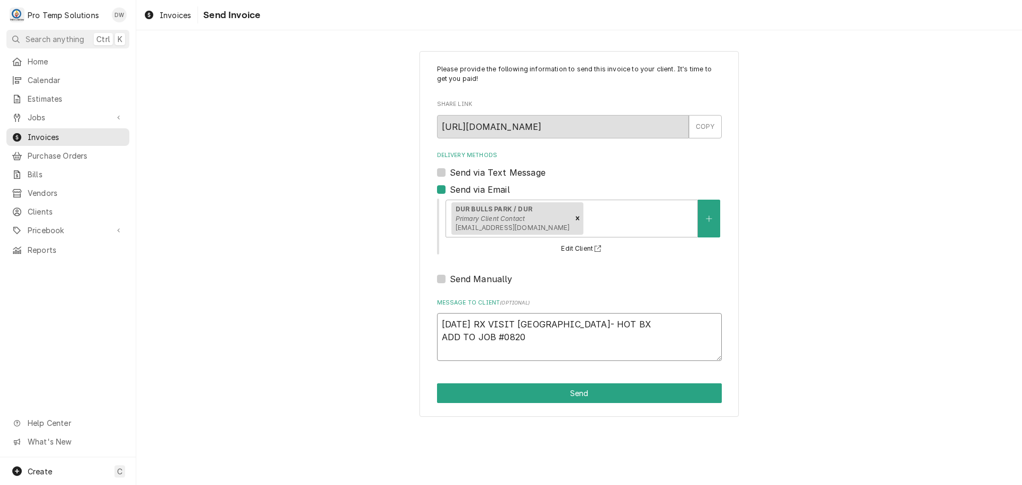
type textarea "08/01/25 RX VISIT BULLS STADIUM- HOT BX ADD TO JOB #08202"
type textarea "x"
type textarea "08/01/25 RX VISIT BULLS STADIUM- HOT BX ADD TO JOB #082025"
type textarea "x"
type textarea "08/01/25 RX VISIT BULLS STADIUM- HOT BX ADD TO JOB #082025-"
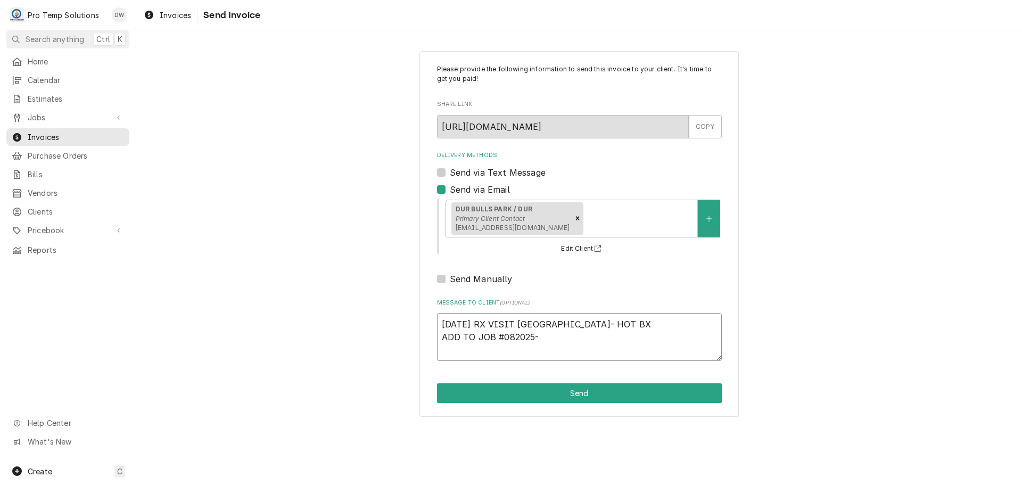
type textarea "x"
type textarea "08/01/25 RX VISIT BULLS STADIUM- HOT BX ADD TO JOB #082025-0"
type textarea "x"
type textarea "[DATE] RX VISIT [GEOGRAPHIC_DATA]- HOT BX ADD TO JOB #082025-01"
type textarea "x"
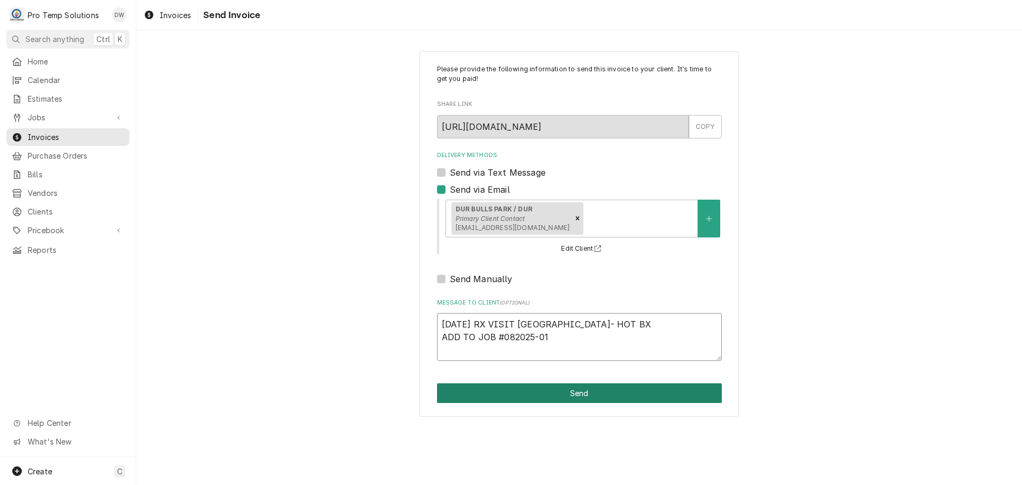
type textarea "08/01/25 RX VISIT BULLS STADIUM- HOT BX ADD TO JOB #082025-01"
click at [579, 395] on button "Send" at bounding box center [579, 393] width 285 height 20
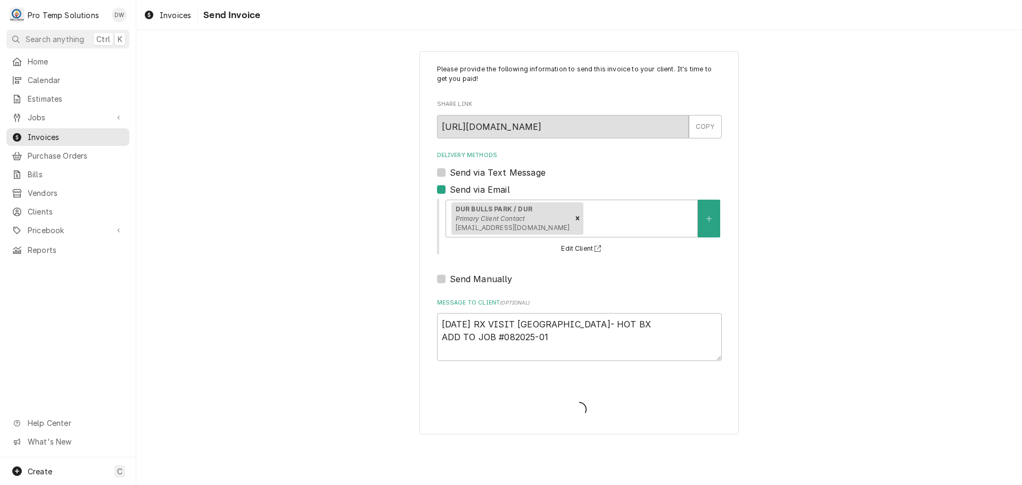
type textarea "x"
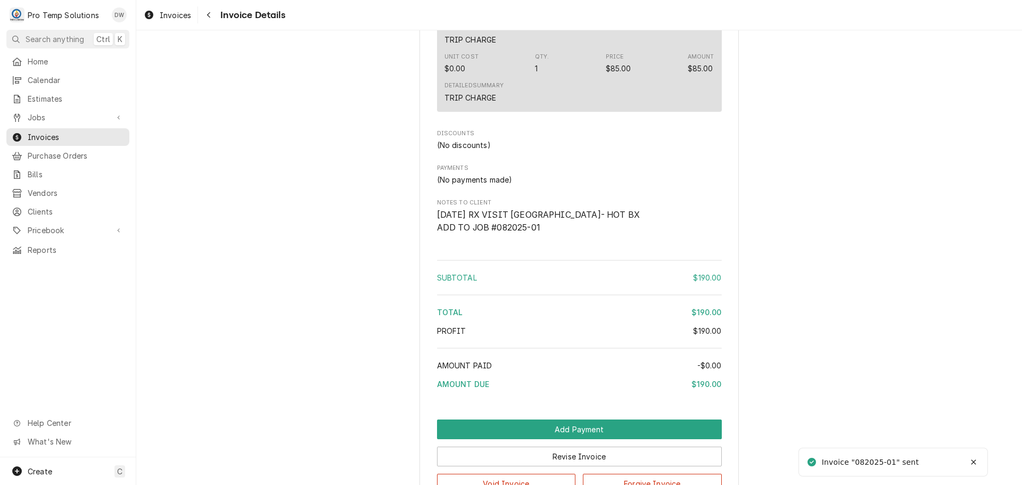
scroll to position [991, 0]
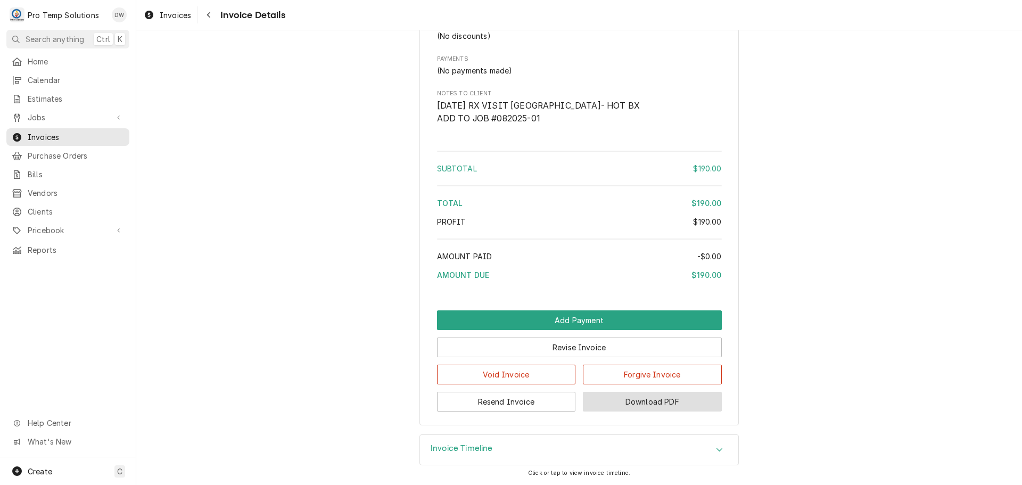
click at [646, 407] on button "Download PDF" at bounding box center [652, 402] width 139 height 20
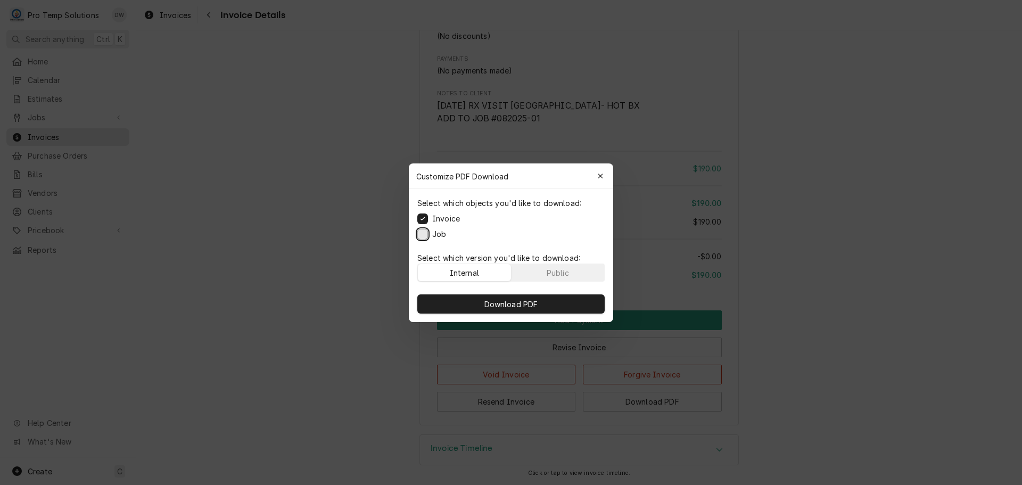
click at [425, 232] on button "Job" at bounding box center [422, 233] width 11 height 11
click at [519, 301] on span "Download PDF" at bounding box center [511, 303] width 58 height 11
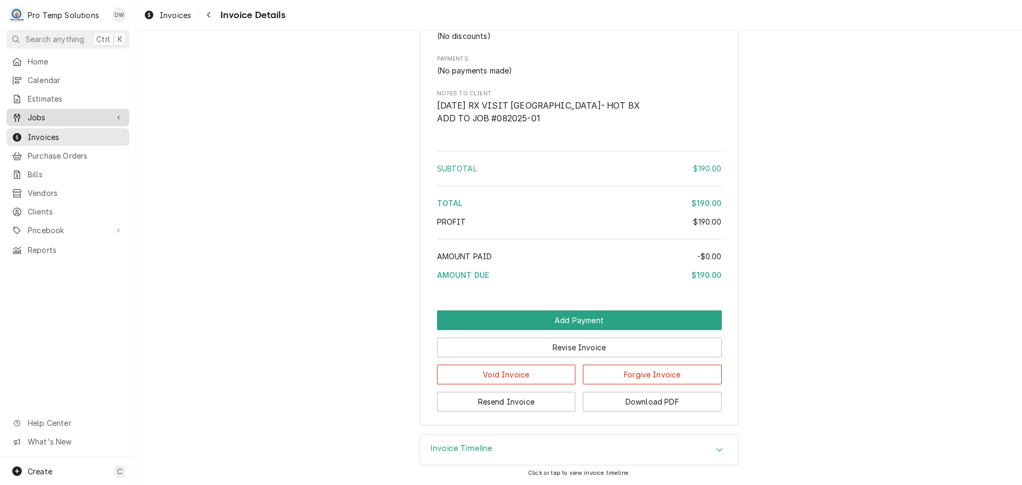
click at [37, 118] on span "Jobs" at bounding box center [68, 117] width 80 height 11
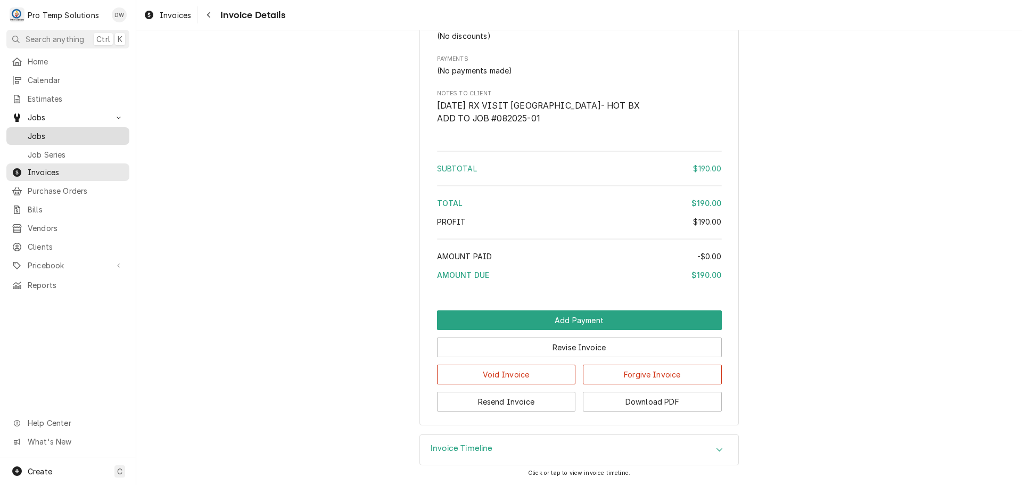
click at [35, 133] on span "Jobs" at bounding box center [76, 135] width 96 height 11
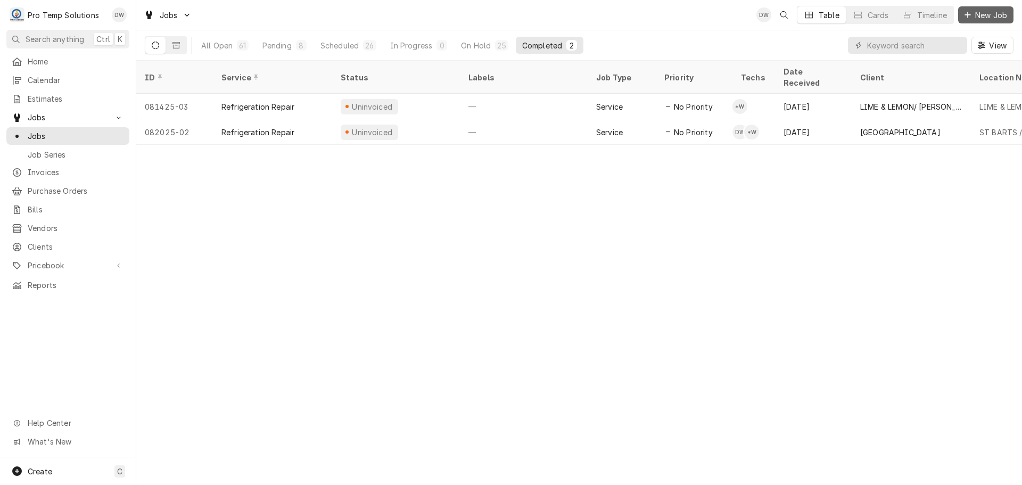
click at [986, 12] on span "New Job" at bounding box center [991, 15] width 36 height 11
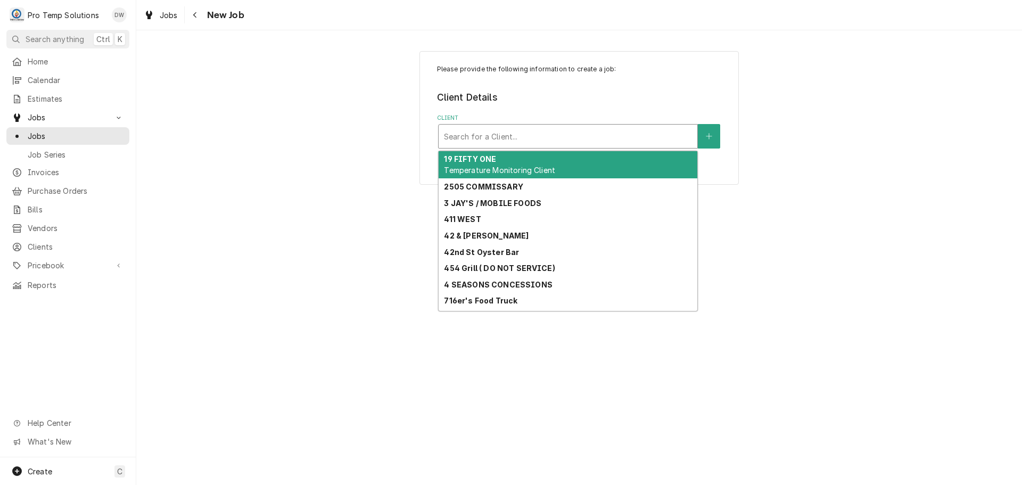
click at [629, 137] on div "Client" at bounding box center [568, 136] width 248 height 19
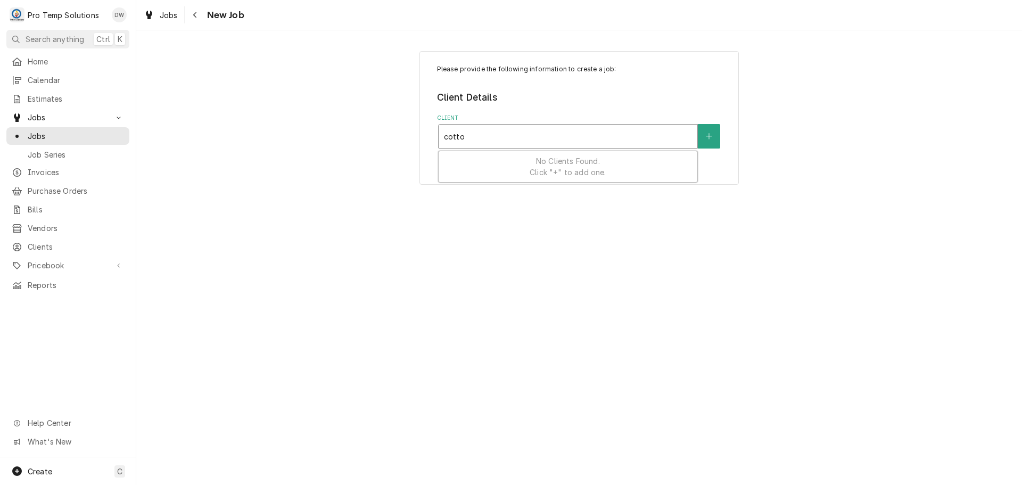
type input "cotton"
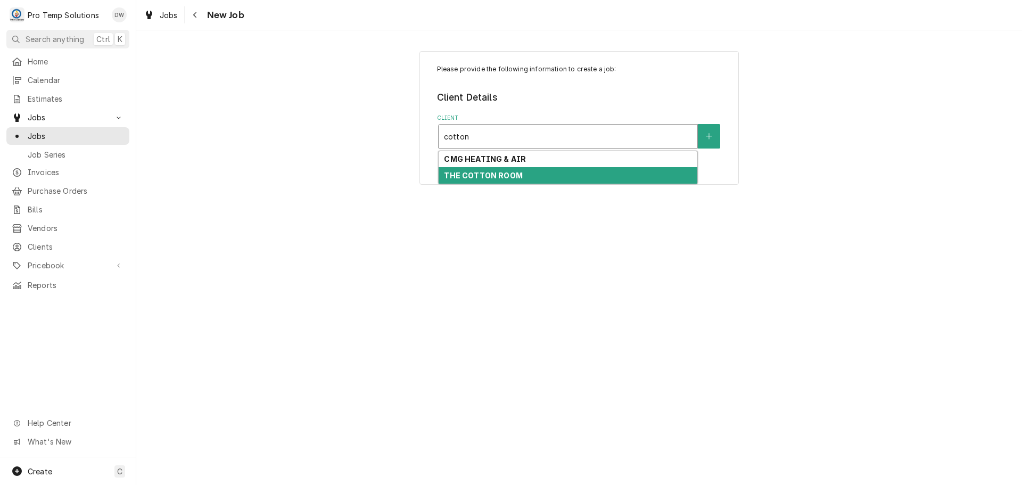
click at [536, 174] on div "THE COTTON ROOM" at bounding box center [568, 175] width 259 height 17
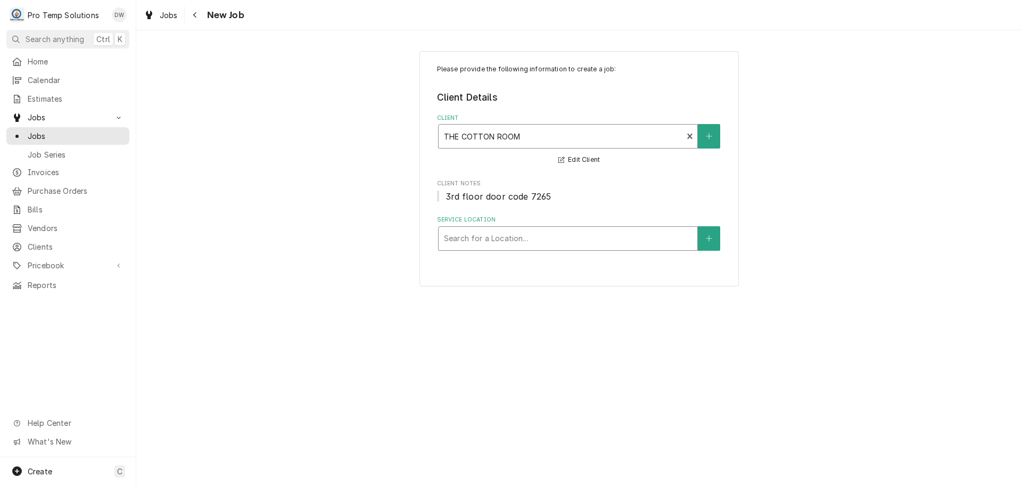
click at [515, 238] on div "Service Location" at bounding box center [568, 238] width 248 height 19
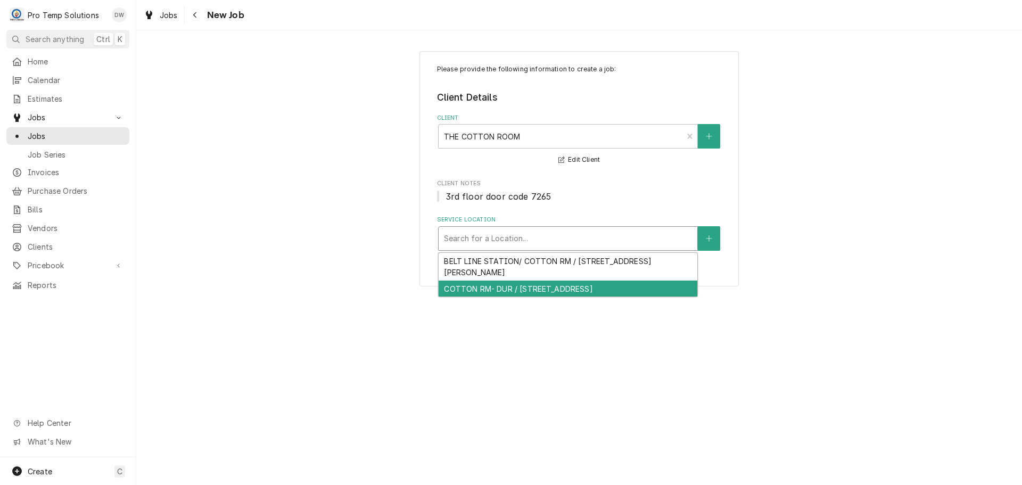
click at [516, 289] on div "COTTON RM- DUR / [STREET_ADDRESS]" at bounding box center [568, 289] width 259 height 17
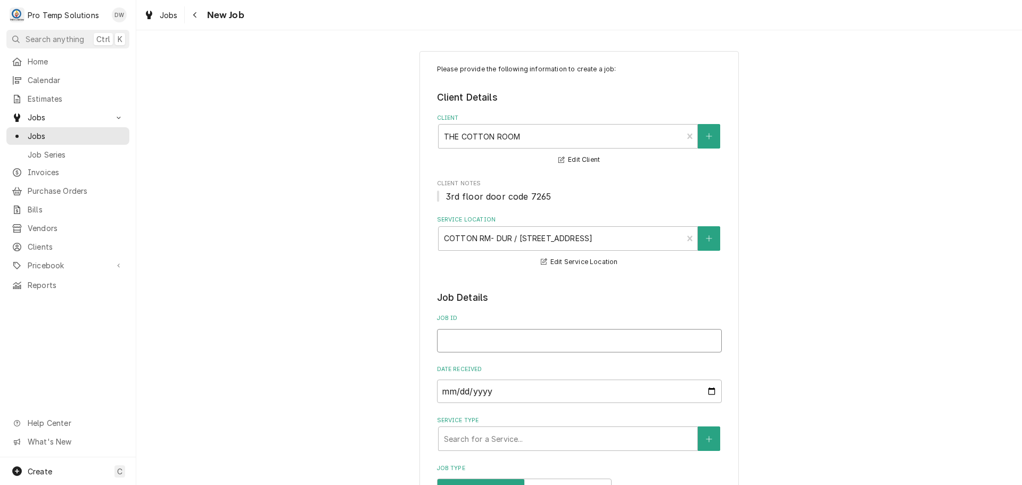
click at [474, 337] on input "Job ID" at bounding box center [579, 340] width 285 height 23
type textarea "x"
type input "0"
type textarea "x"
type input "08"
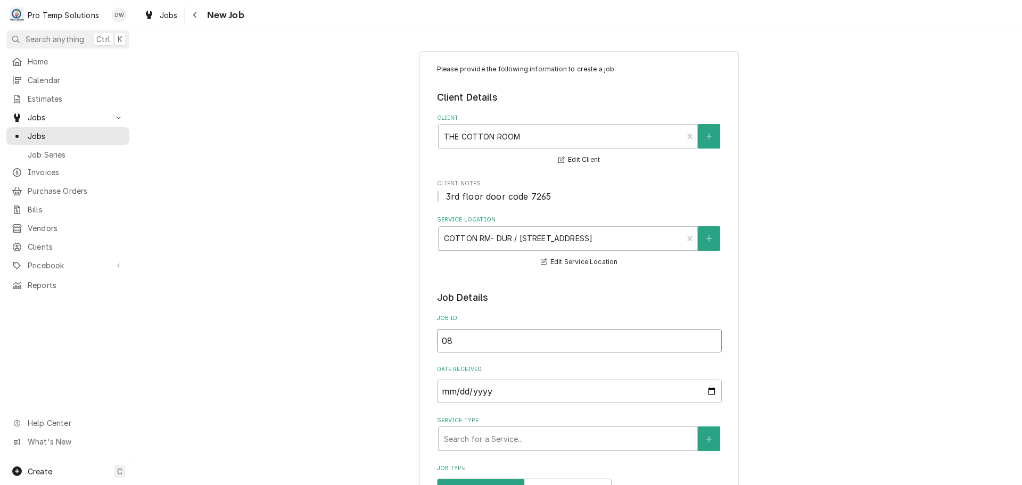
type textarea "x"
type input "082"
type textarea "x"
type input "0820"
type textarea "x"
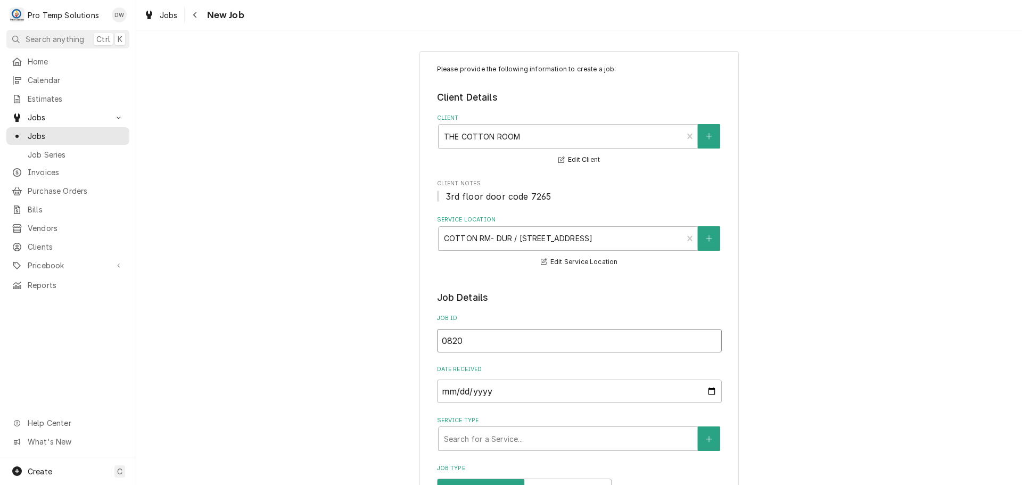
type input "08202"
type textarea "x"
type input "082025"
type textarea "x"
type input "082025-"
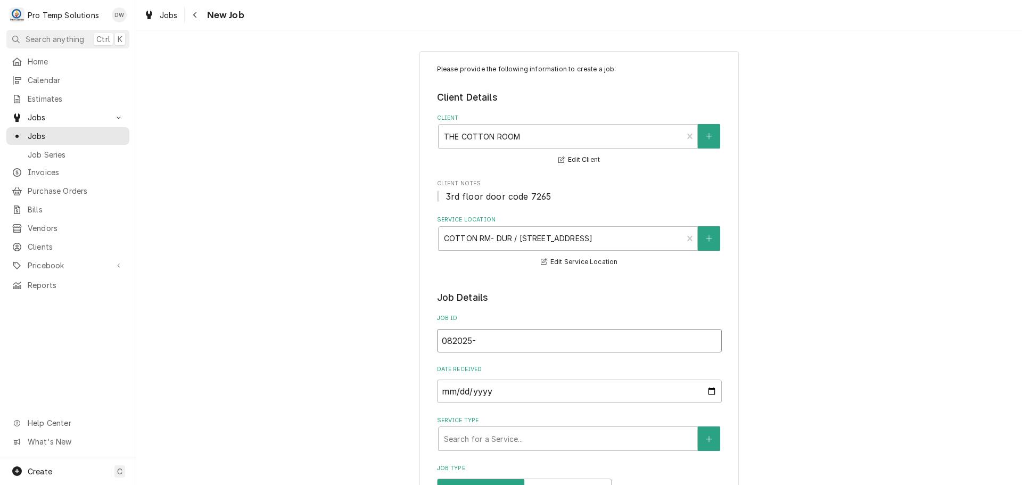
type textarea "x"
type input "082025-0"
type textarea "x"
type input "082025-02"
type textarea "x"
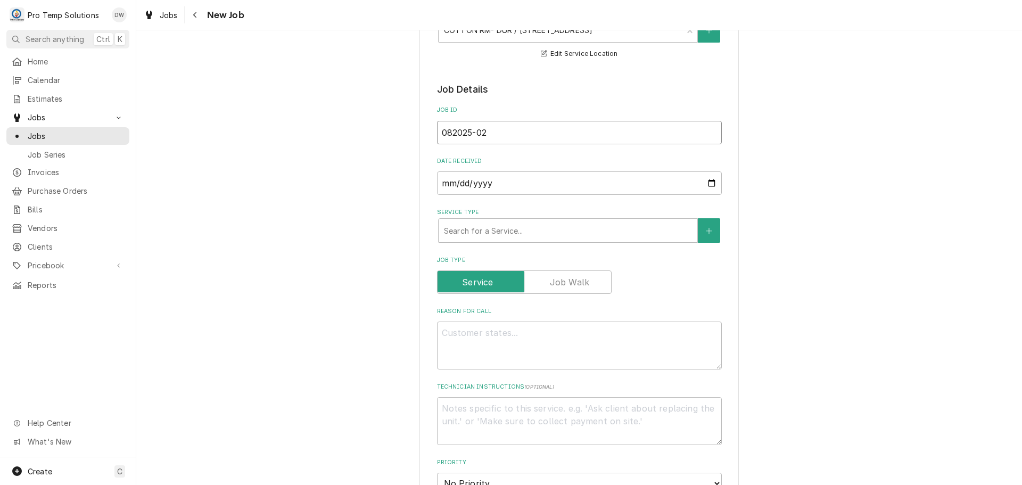
scroll to position [213, 0]
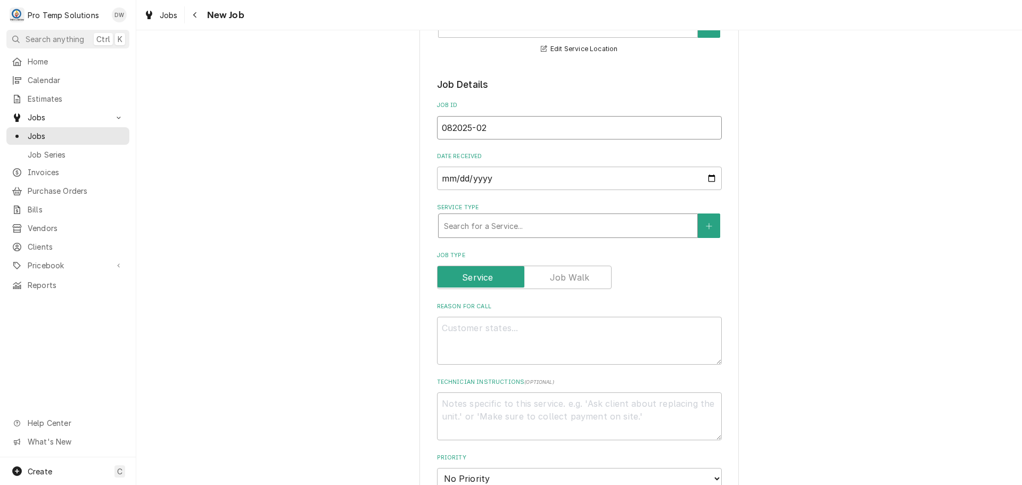
type input "082025-02"
click at [548, 232] on div "Service Type" at bounding box center [568, 225] width 248 height 19
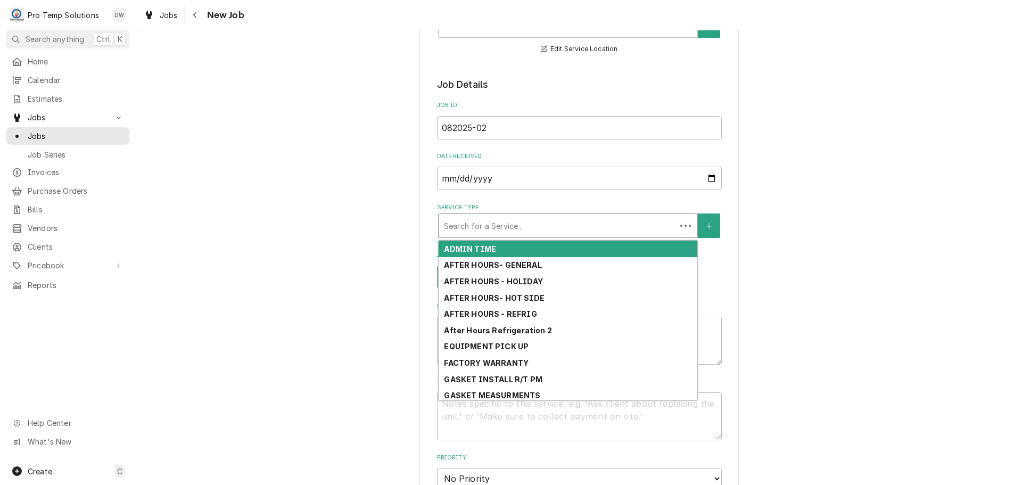
type textarea "x"
type input "r"
type textarea "x"
type input "re"
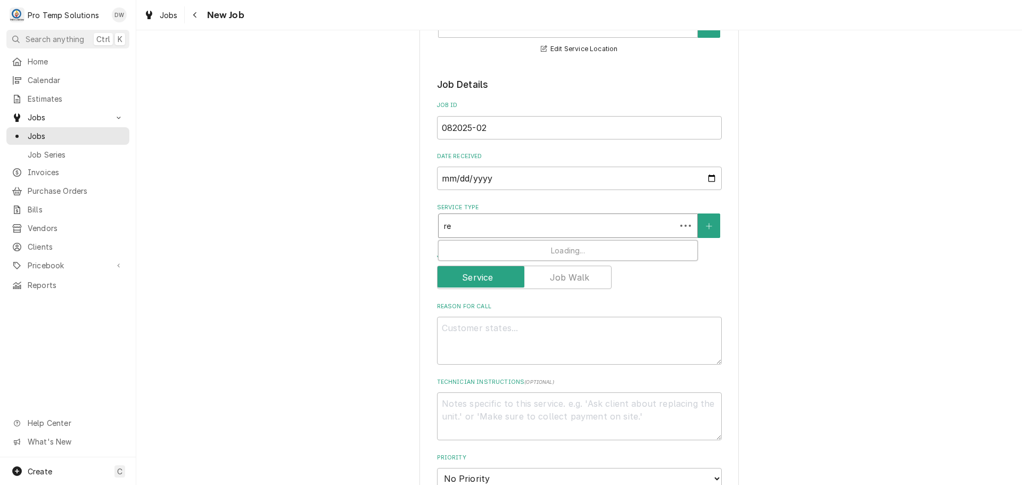
type textarea "x"
type input "ref"
type textarea "x"
type input "refr"
type textarea "x"
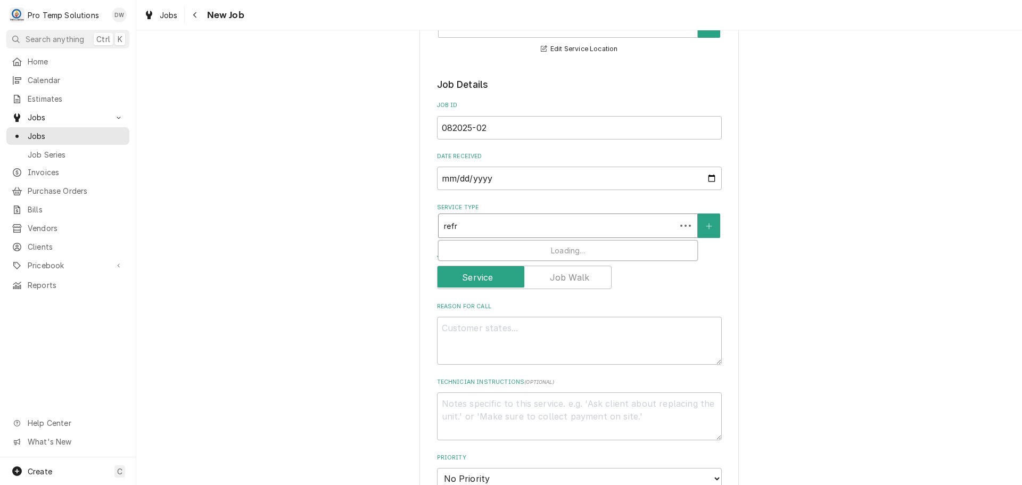
type input "refri"
type textarea "x"
type input "refrig"
type textarea "x"
type input "refrig"
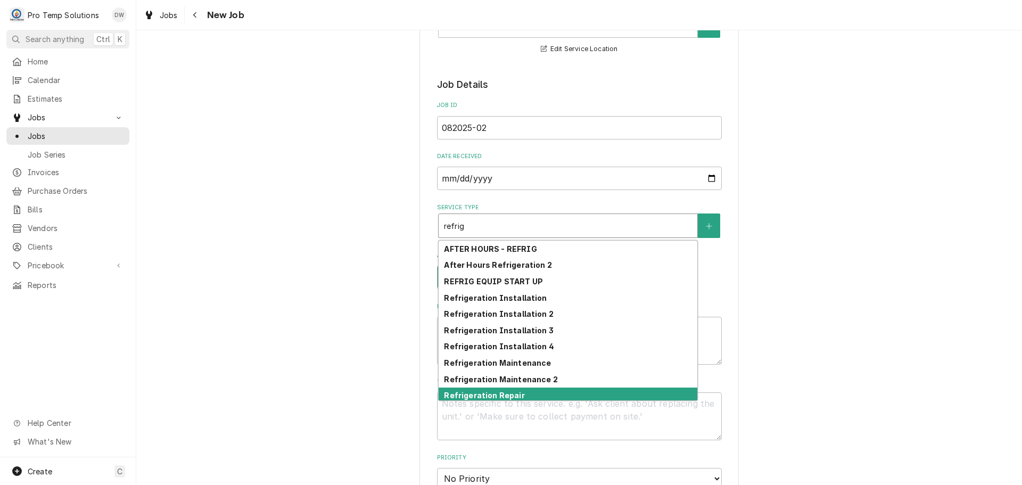
click at [516, 393] on div "Refrigeration Repair" at bounding box center [568, 396] width 259 height 17
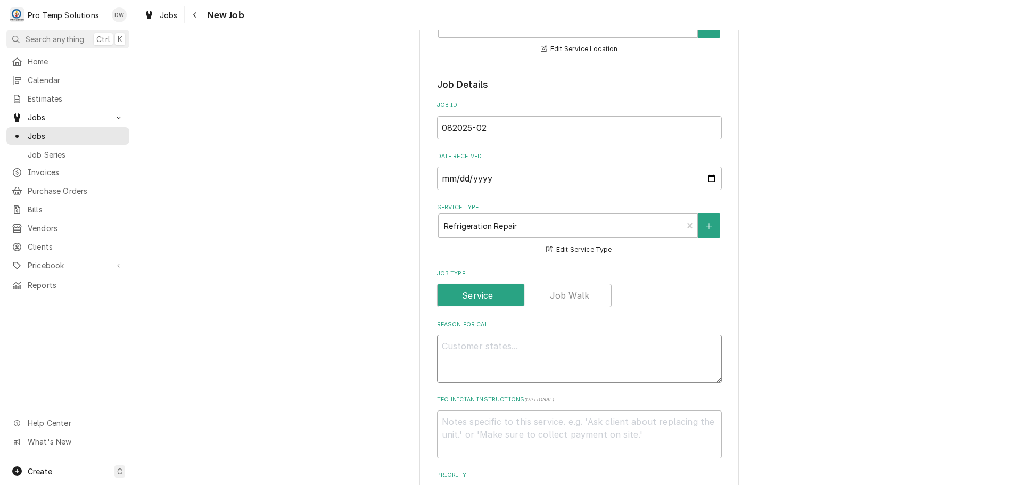
click at [487, 345] on textarea "Reason For Call" at bounding box center [579, 359] width 285 height 48
type textarea "x"
type textarea "M"
type textarea "x"
type textarea "MA"
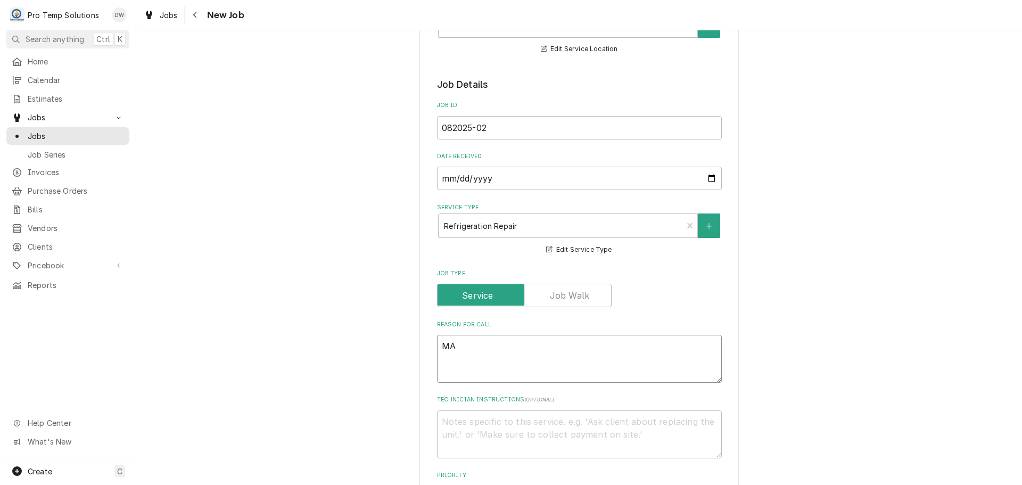
type textarea "x"
type textarea "MAI"
type textarea "x"
type textarea "MAIN"
type textarea "x"
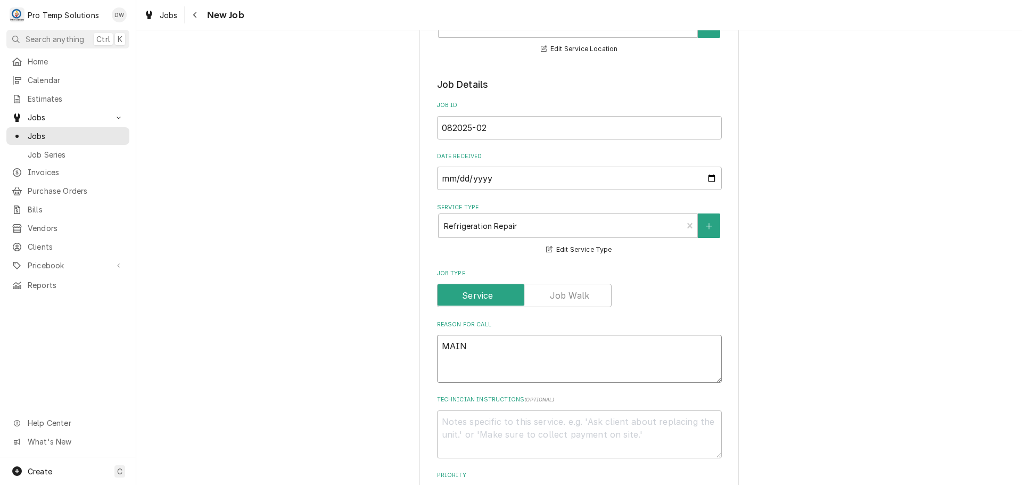
type textarea "MAIN"
type textarea "x"
type textarea "MAIN W"
type textarea "x"
type textarea "MAIN WI"
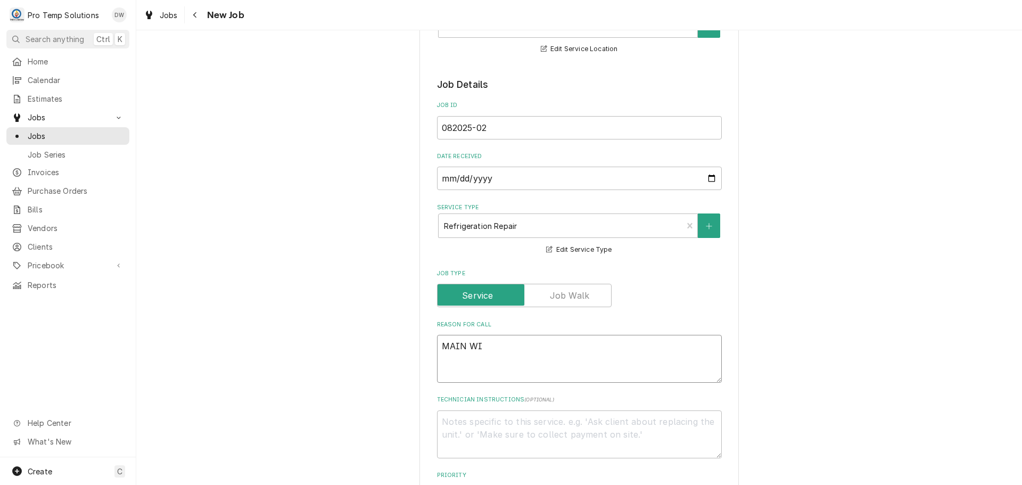
type textarea "x"
type textarea "MAIN WIC"
type textarea "x"
type textarea "MAIN WIC"
type textarea "x"
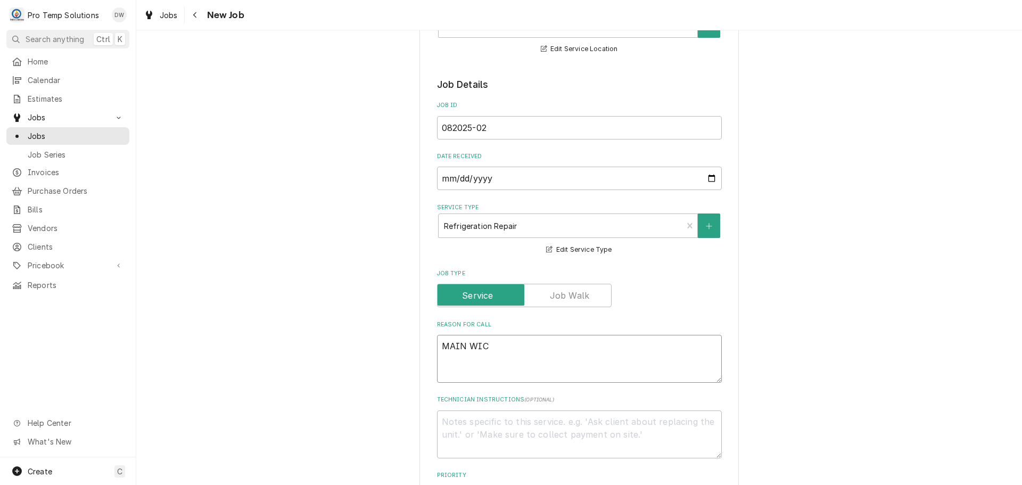
type textarea "MAIN WIC A"
type textarea "x"
type textarea "MAIN WIC AT"
type textarea "x"
type textarea "MAIN WIC AT"
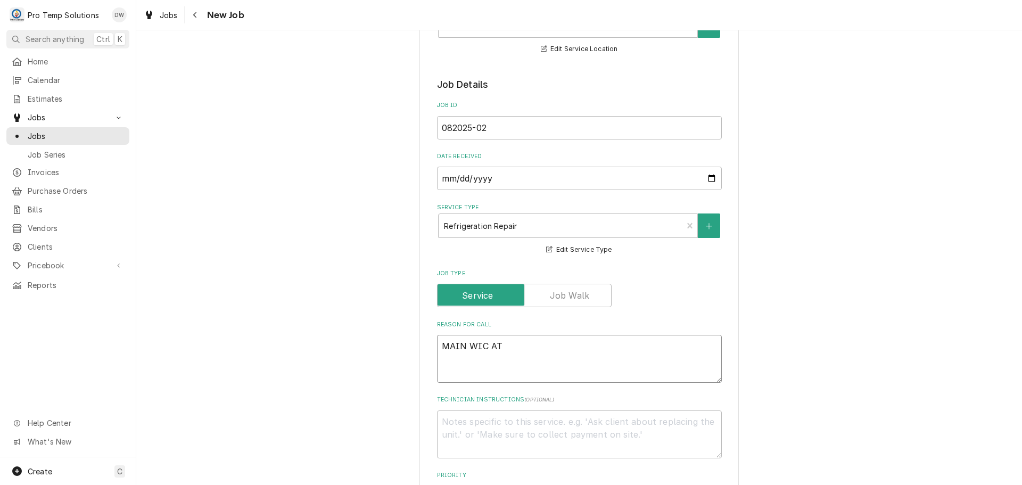
type textarea "x"
type textarea "MAIN WIC AT 5"
type textarea "x"
type textarea "MAIN WIC AT 55"
type textarea "x"
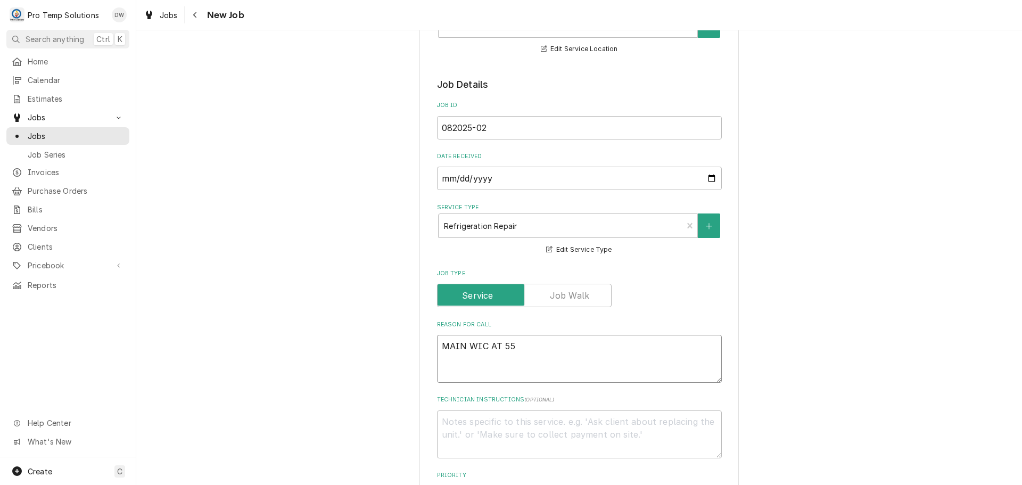
type textarea "MAIN WIC AT 55F"
type textarea "x"
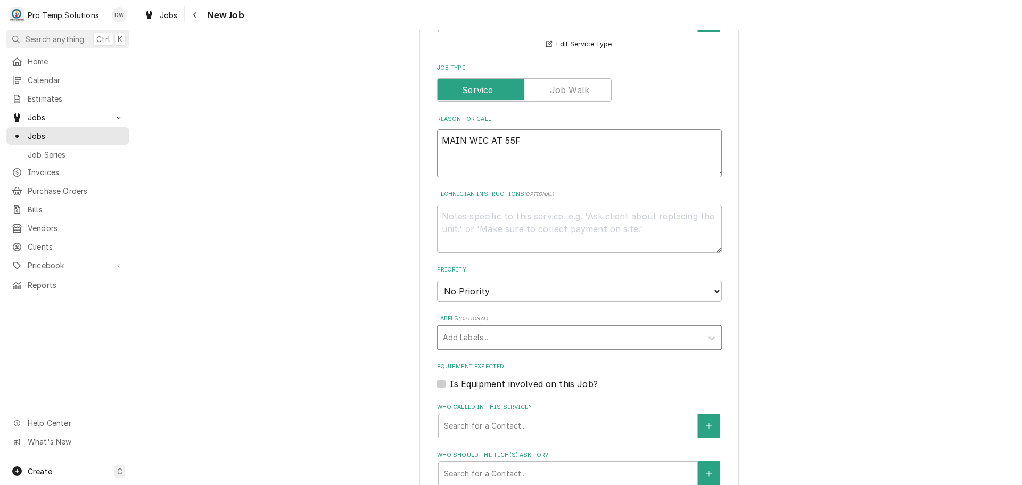
scroll to position [426, 0]
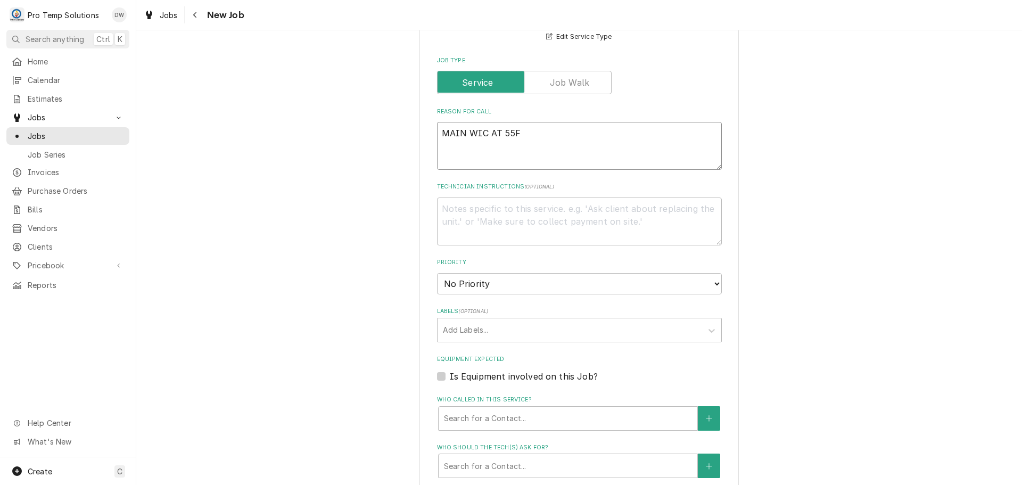
type textarea "MAIN WIC AT 55F"
click at [450, 378] on label "Is Equipment involved on this Job?" at bounding box center [524, 376] width 148 height 13
click at [450, 378] on input "Equipment Expected" at bounding box center [592, 381] width 285 height 23
checkbox input "true"
click at [555, 416] on div "Equipment" at bounding box center [568, 418] width 248 height 19
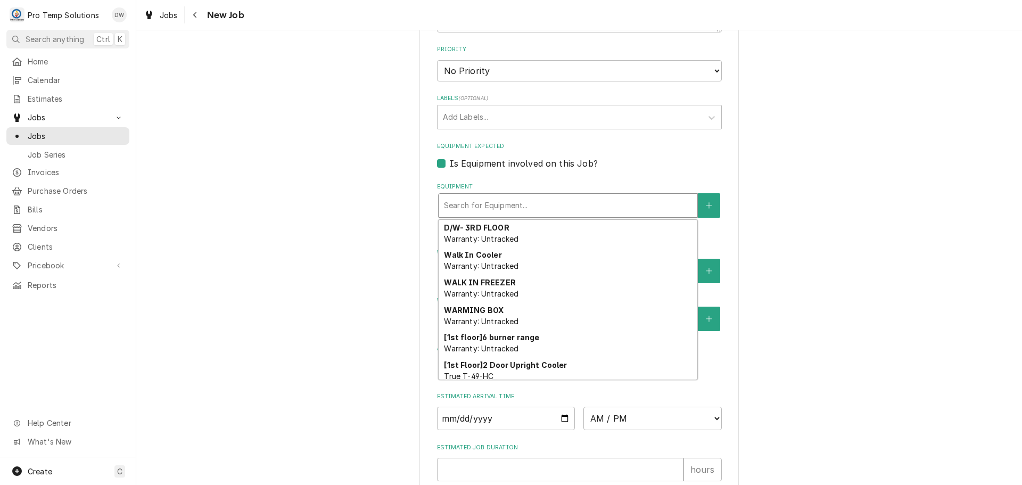
scroll to position [0, 0]
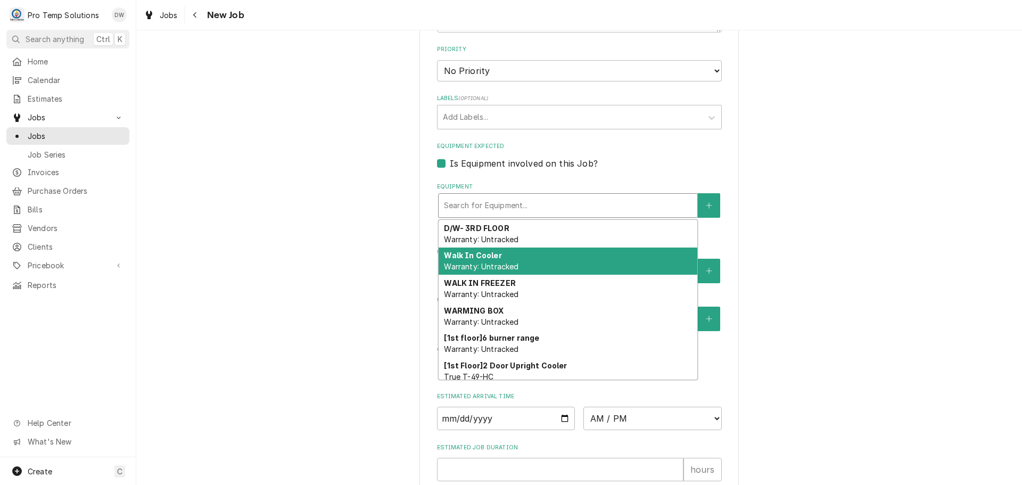
click at [499, 261] on div "Walk In Cooler Warranty: Untracked" at bounding box center [568, 262] width 259 height 28
type textarea "x"
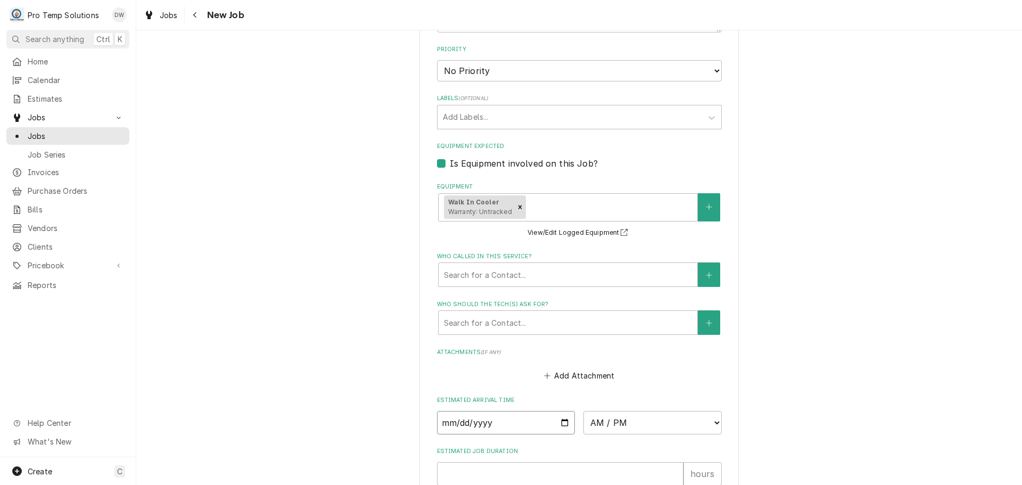
click at [561, 420] on input "Date" at bounding box center [506, 422] width 138 height 23
type input "2025-08-20"
type textarea "x"
click at [710, 420] on select "AM / PM 6:00 AM 6:15 AM 6:30 AM 6:45 AM 7:00 AM 7:15 AM 7:30 AM 7:45 AM 8:00 AM…" at bounding box center [653, 422] width 138 height 23
select select "16:00:00"
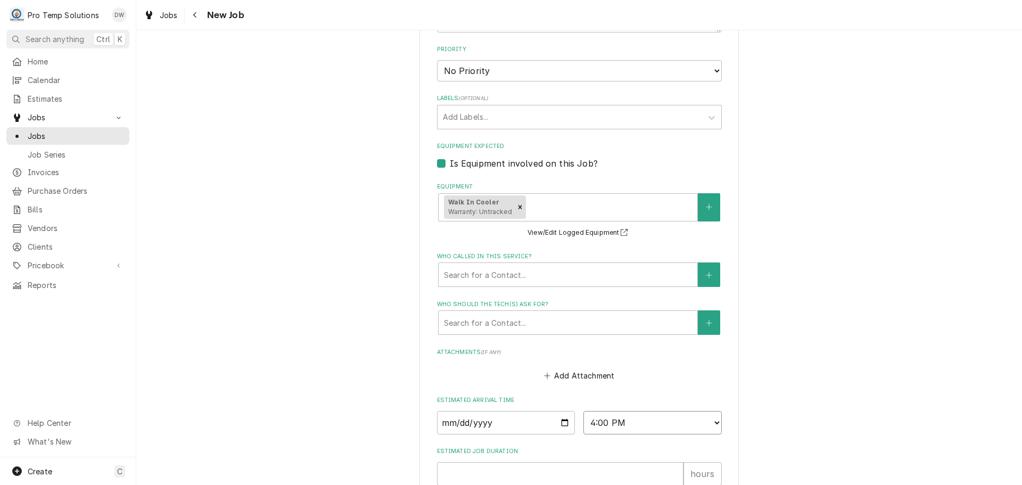
click at [584, 411] on select "AM / PM 6:00 AM 6:15 AM 6:30 AM 6:45 AM 7:00 AM 7:15 AM 7:30 AM 7:45 AM 8:00 AM…" at bounding box center [653, 422] width 138 height 23
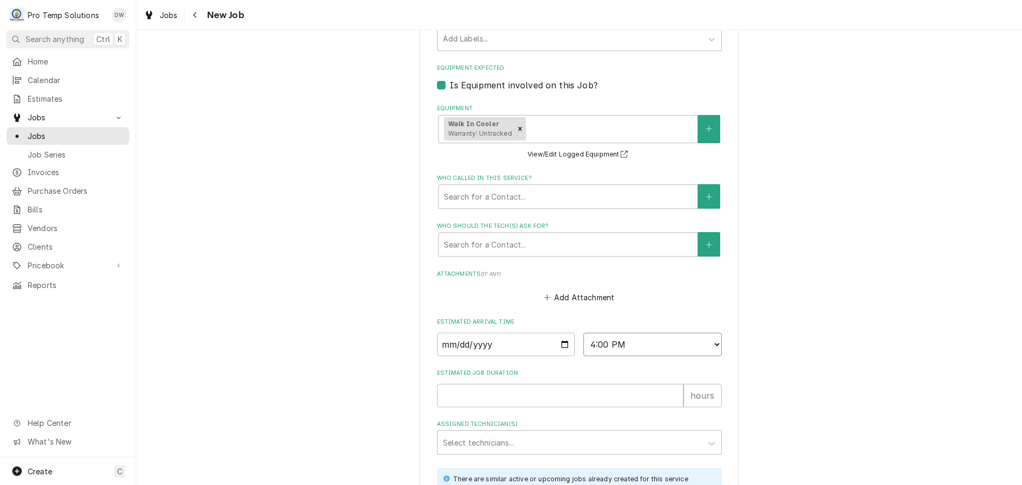
scroll to position [745, 0]
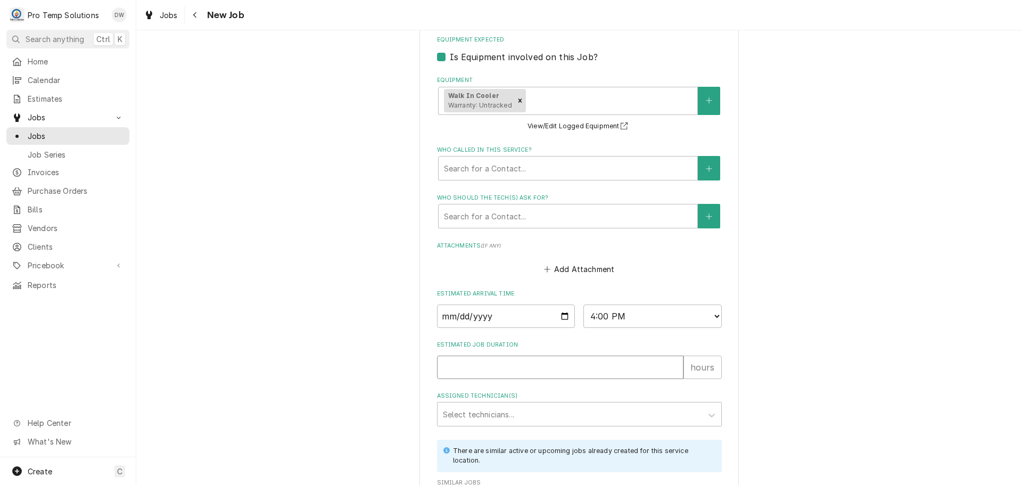
click at [617, 366] on input "Estimated Job Duration" at bounding box center [560, 367] width 247 height 23
type textarea "x"
type input "1"
type textarea "x"
type input "1.5"
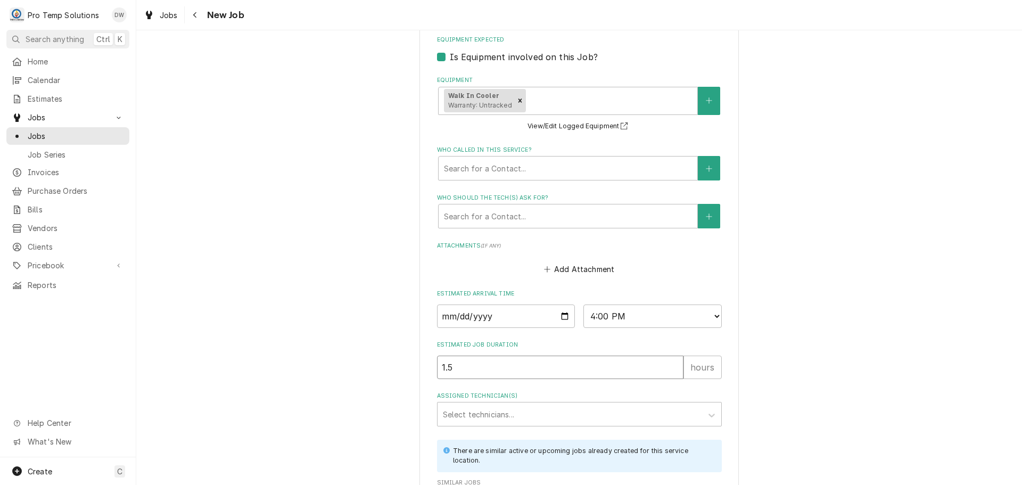
type textarea "x"
type input "1.5"
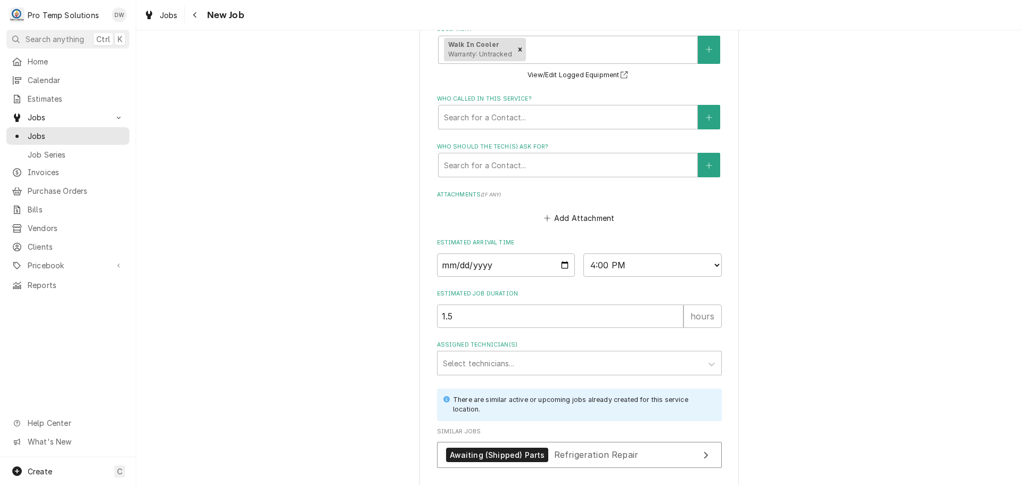
scroll to position [877, 0]
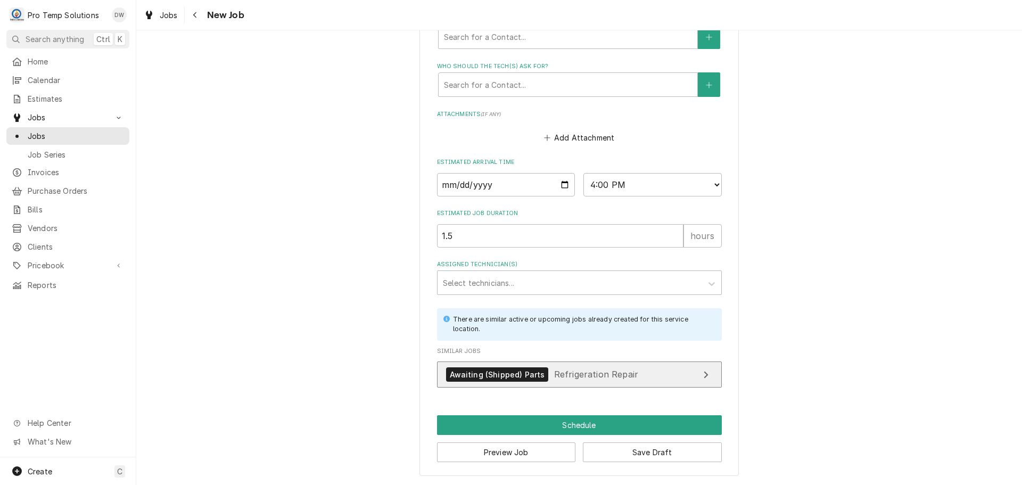
click at [595, 376] on span "Refrigeration Repair" at bounding box center [596, 374] width 84 height 11
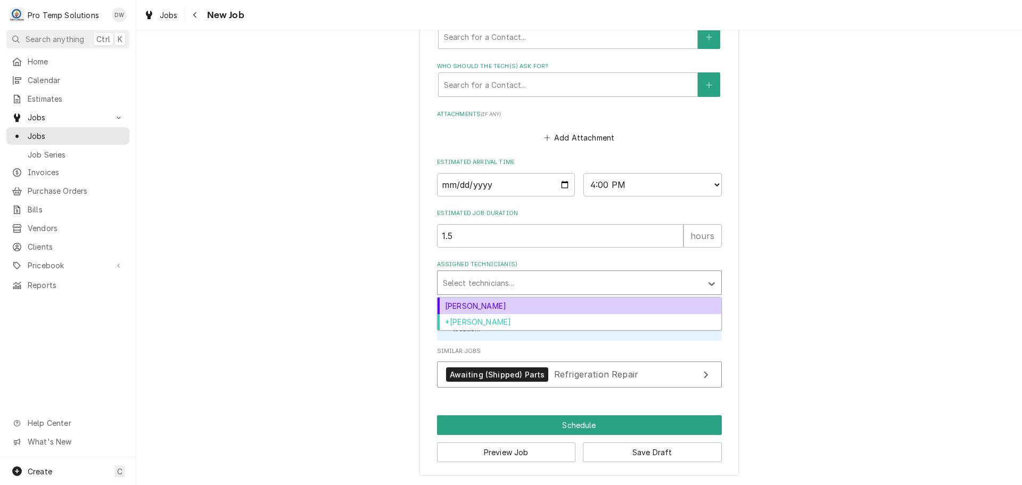
click at [567, 280] on div "Assigned Technician(s)" at bounding box center [570, 282] width 254 height 19
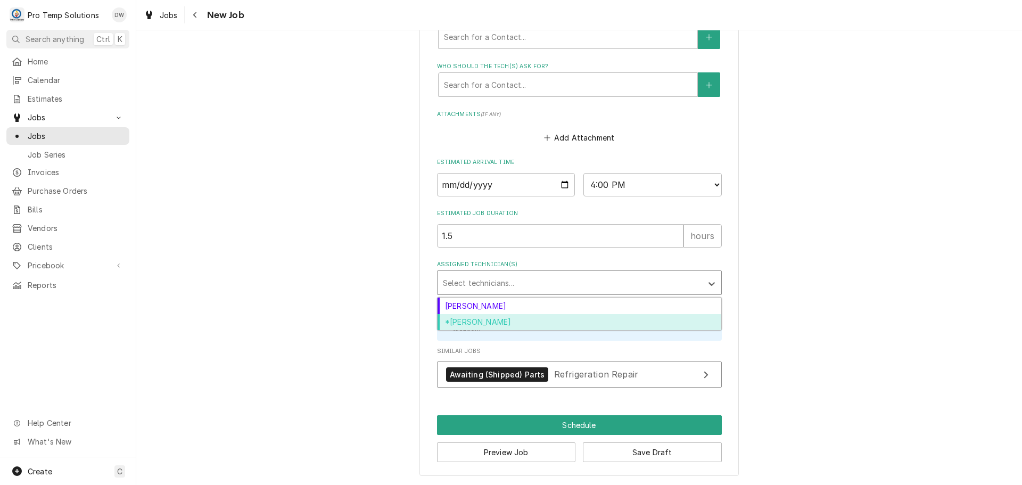
click at [506, 319] on div "*Kevin Williams" at bounding box center [580, 322] width 284 height 17
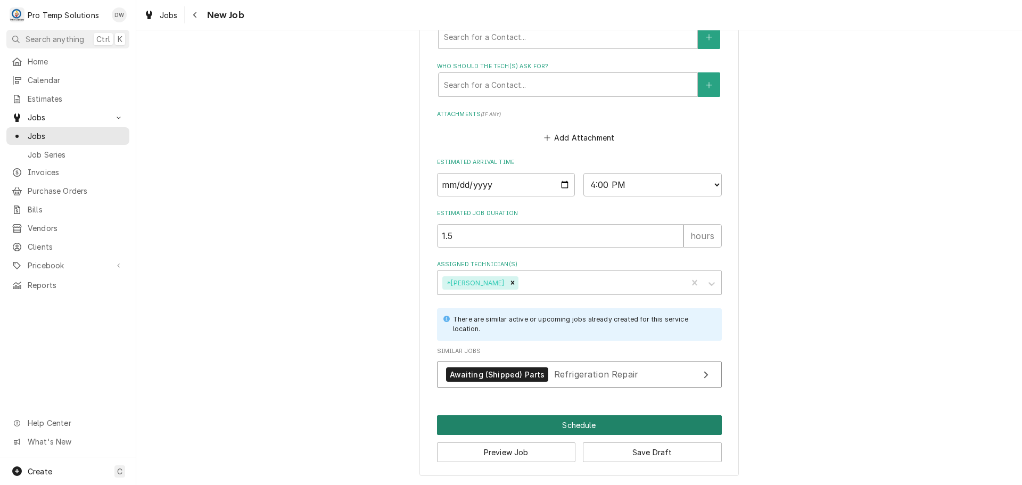
click at [569, 424] on button "Schedule" at bounding box center [579, 425] width 285 height 20
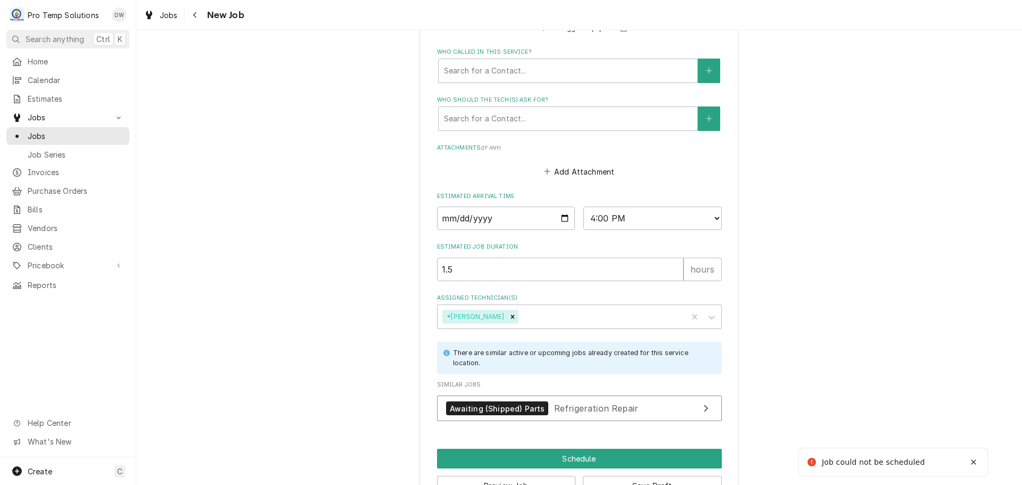
scroll to position [284, 0]
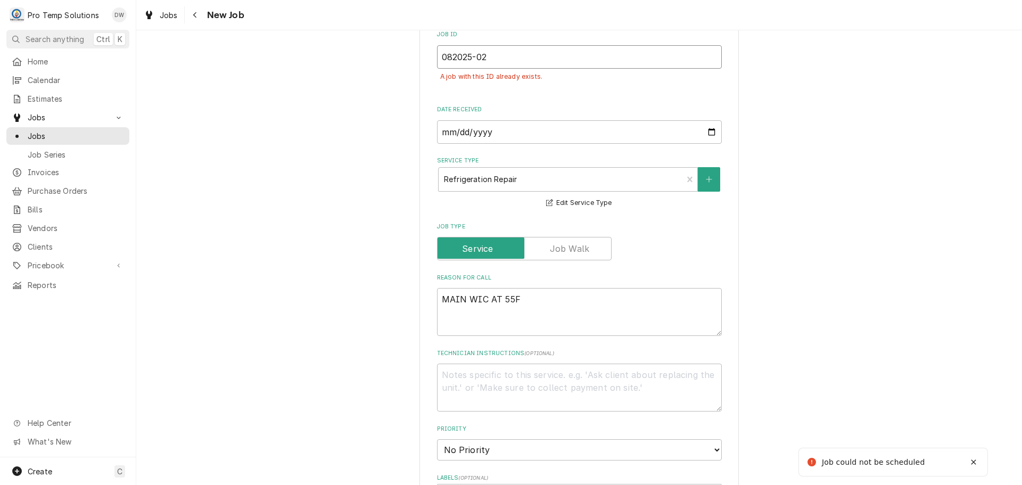
click at [511, 56] on input "082025-02" at bounding box center [579, 56] width 285 height 23
type textarea "x"
type input "082025-0"
type textarea "x"
type input "082025-03"
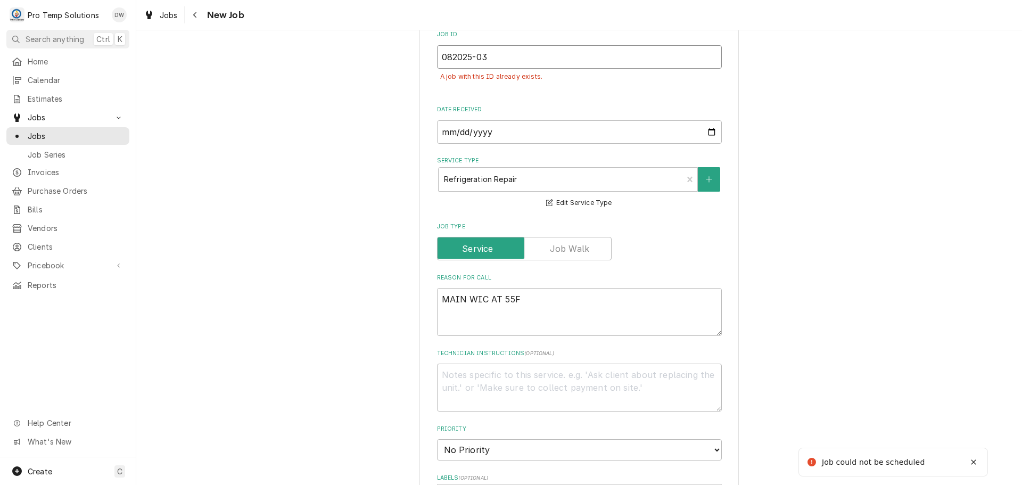
type textarea "x"
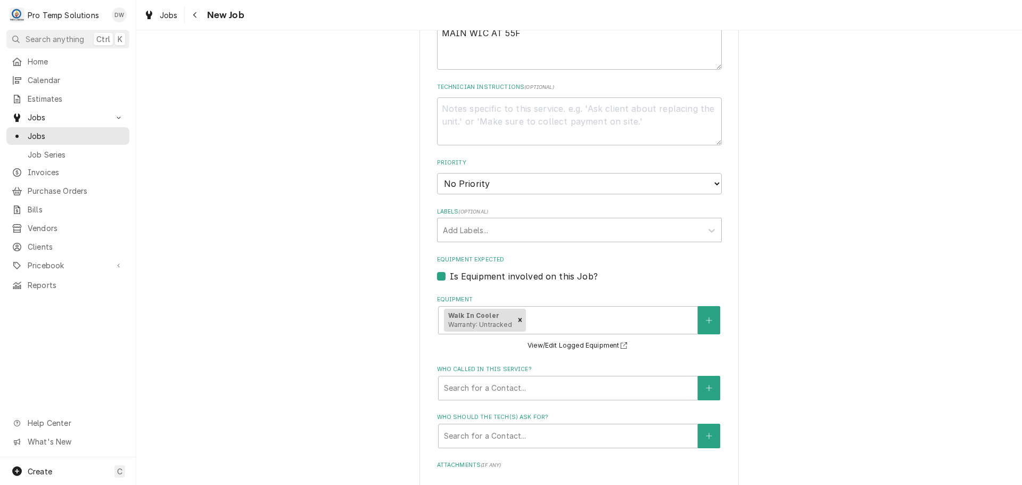
scroll to position [901, 0]
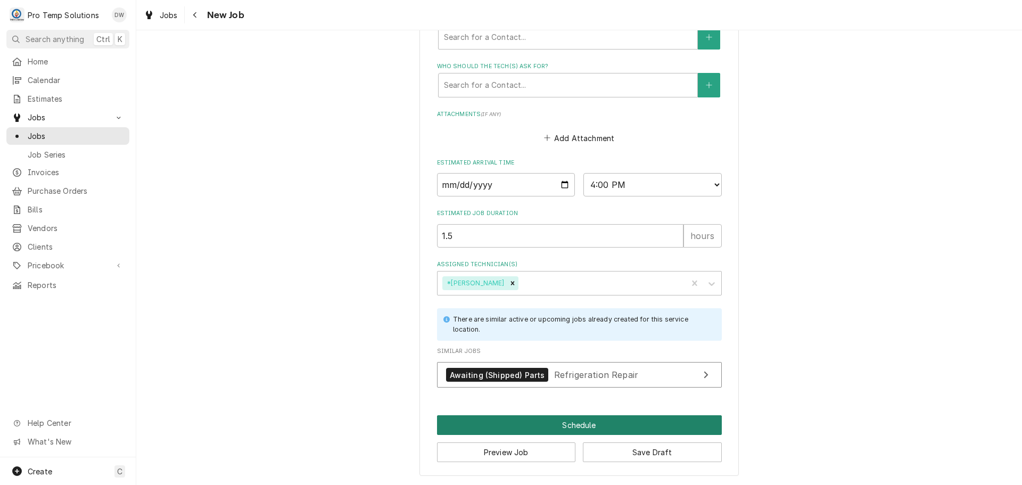
type input "082025-03"
click at [583, 423] on button "Schedule" at bounding box center [579, 425] width 285 height 20
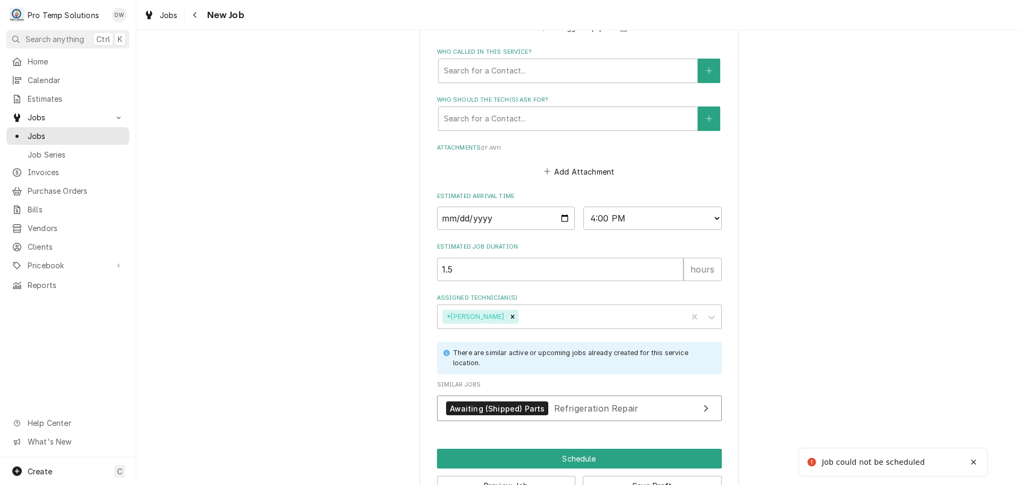
scroll to position [284, 0]
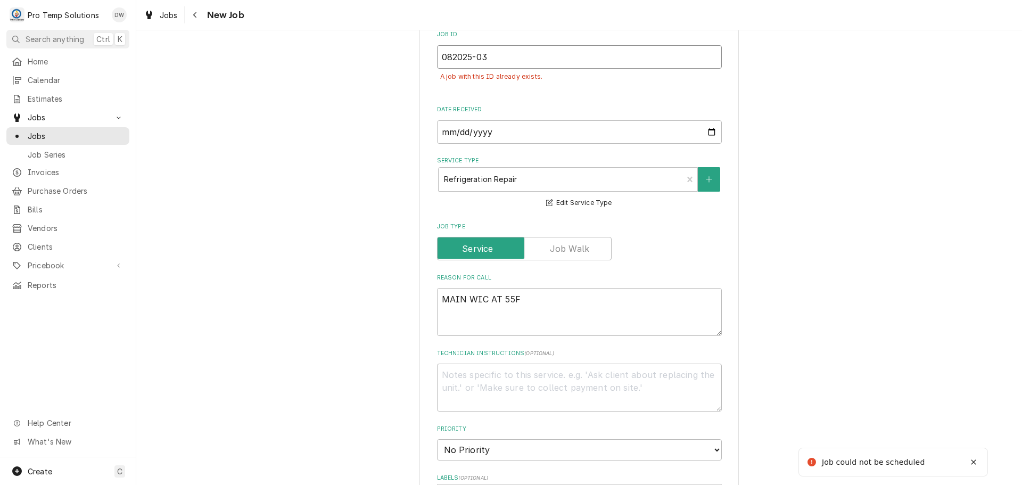
click at [501, 59] on input "082025-03" at bounding box center [579, 56] width 285 height 23
type textarea "x"
type input "082025-0"
type textarea "x"
type input "082025-04"
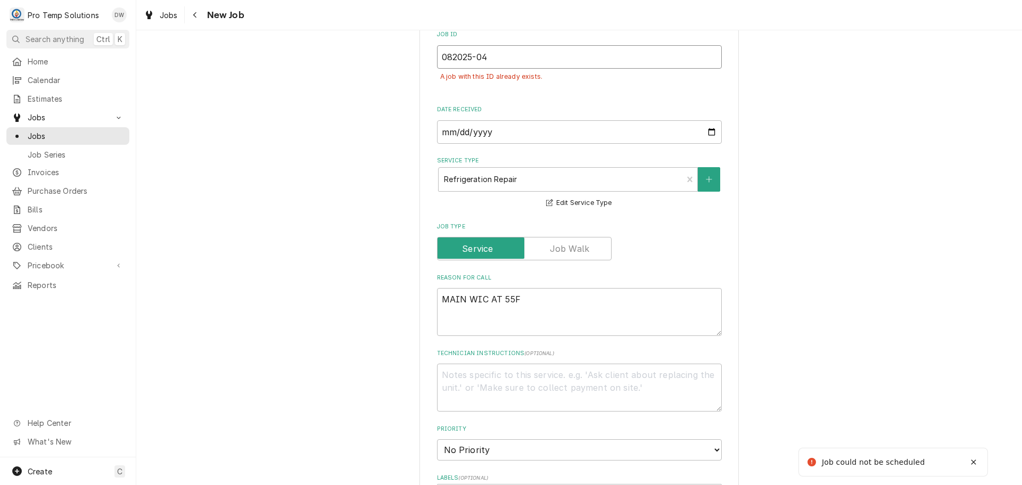
type textarea "x"
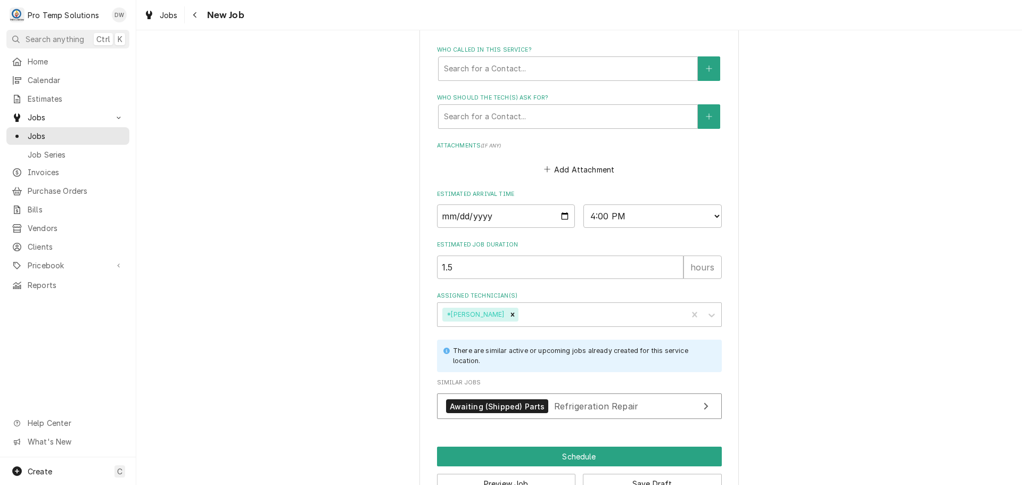
scroll to position [901, 0]
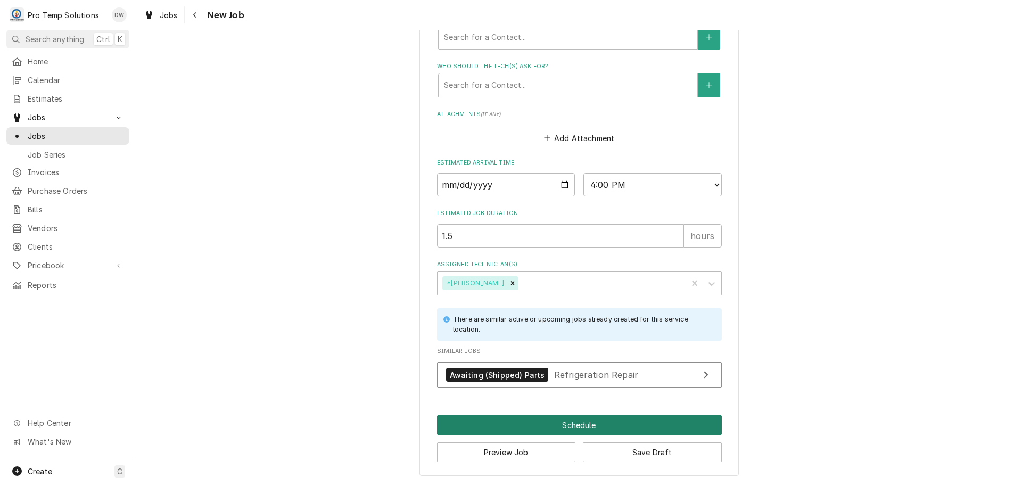
type input "082025-04"
click at [572, 428] on button "Schedule" at bounding box center [579, 425] width 285 height 20
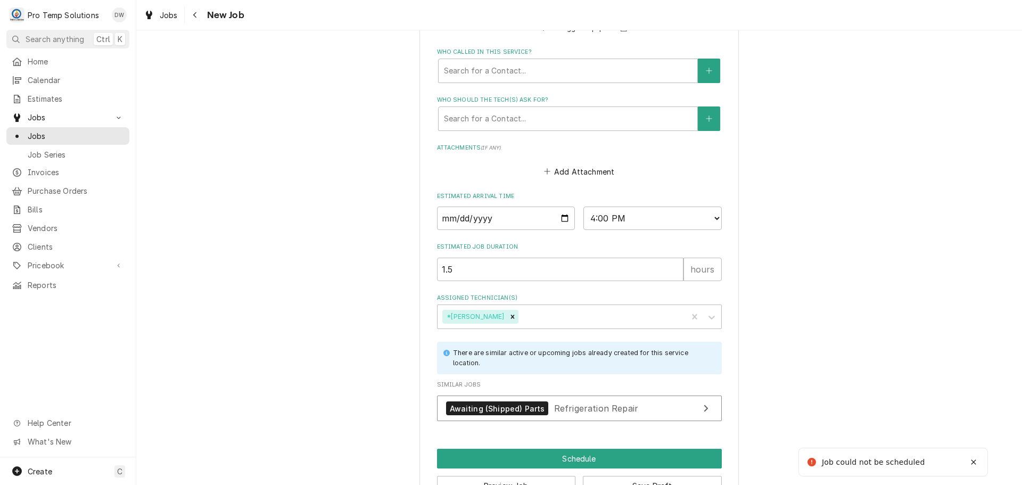
scroll to position [284, 0]
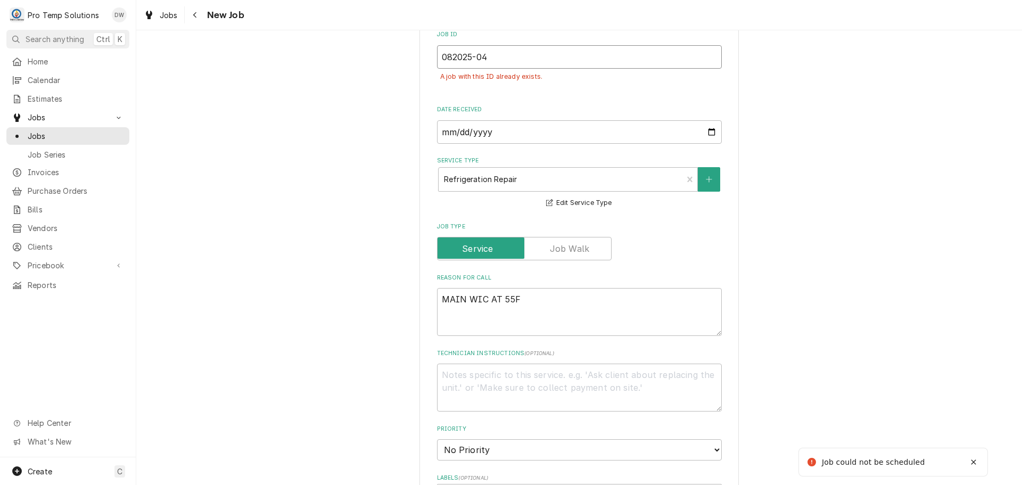
click at [492, 60] on input "082025-04" at bounding box center [579, 56] width 285 height 23
type textarea "x"
type input "082025-0"
type textarea "x"
type input "082025-05"
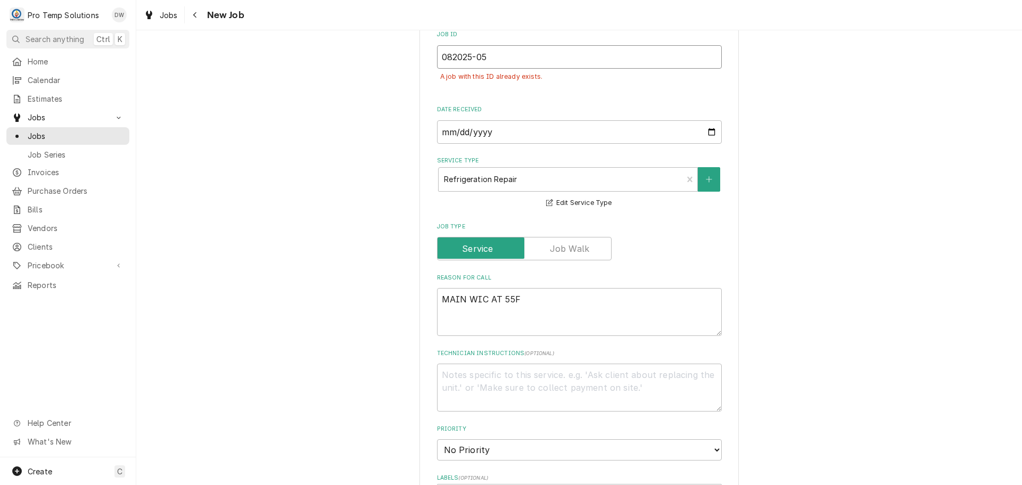
type textarea "x"
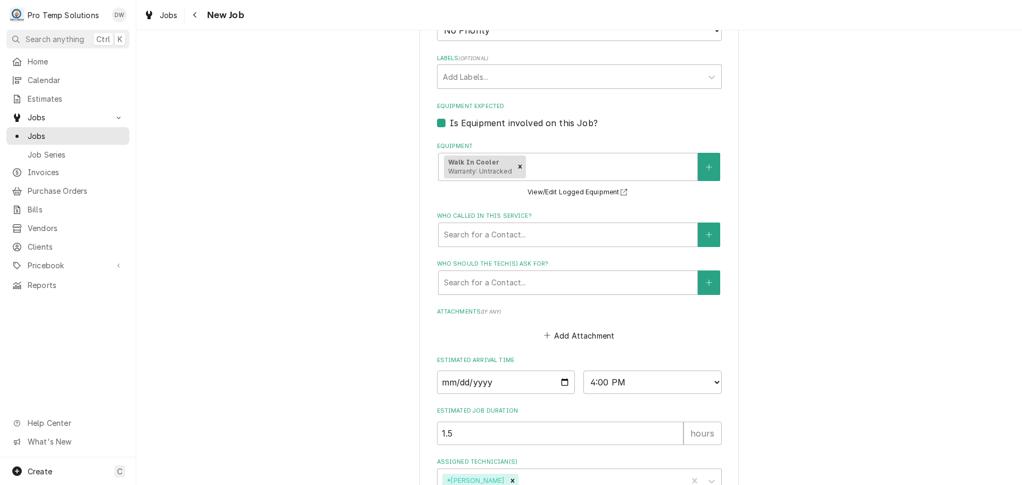
scroll to position [901, 0]
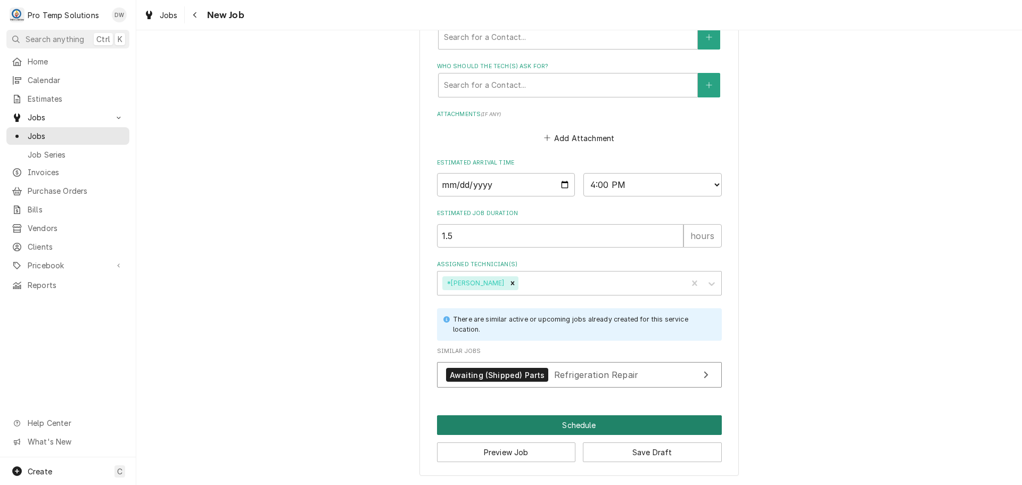
type input "082025-05"
click at [564, 424] on button "Schedule" at bounding box center [579, 425] width 285 height 20
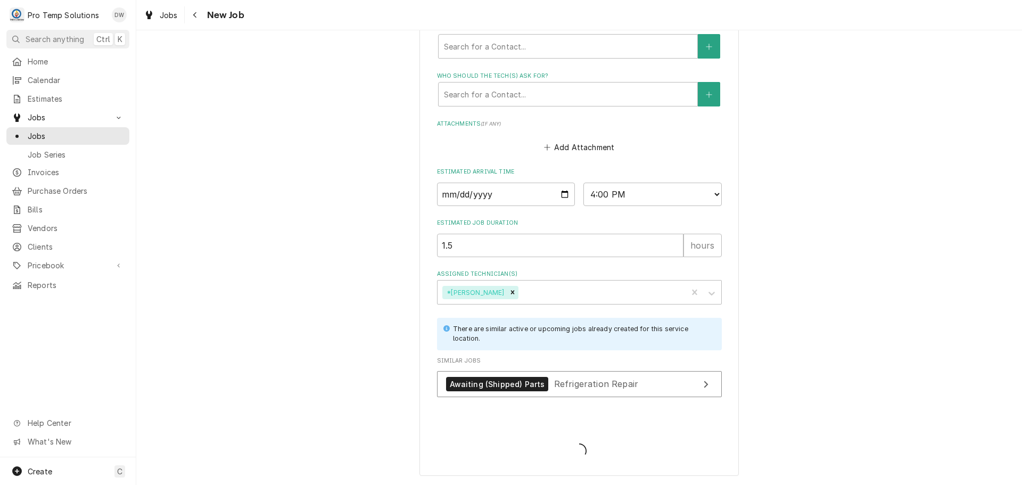
type textarea "x"
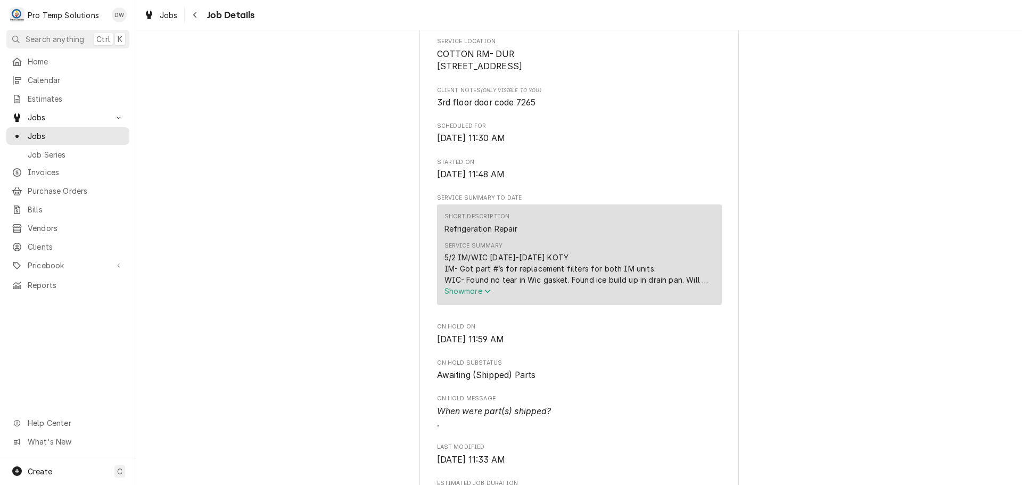
scroll to position [266, 0]
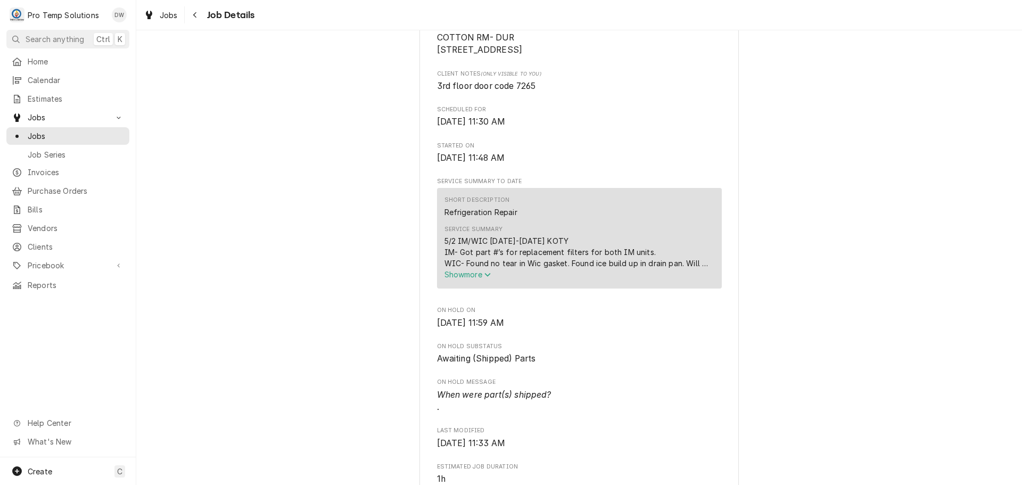
click at [459, 279] on span "Show more" at bounding box center [468, 274] width 47 height 9
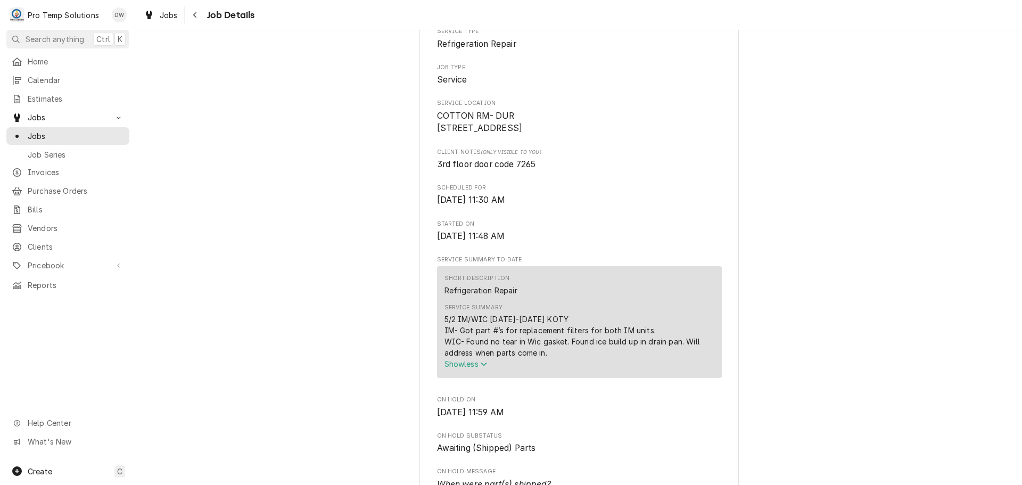
scroll to position [213, 0]
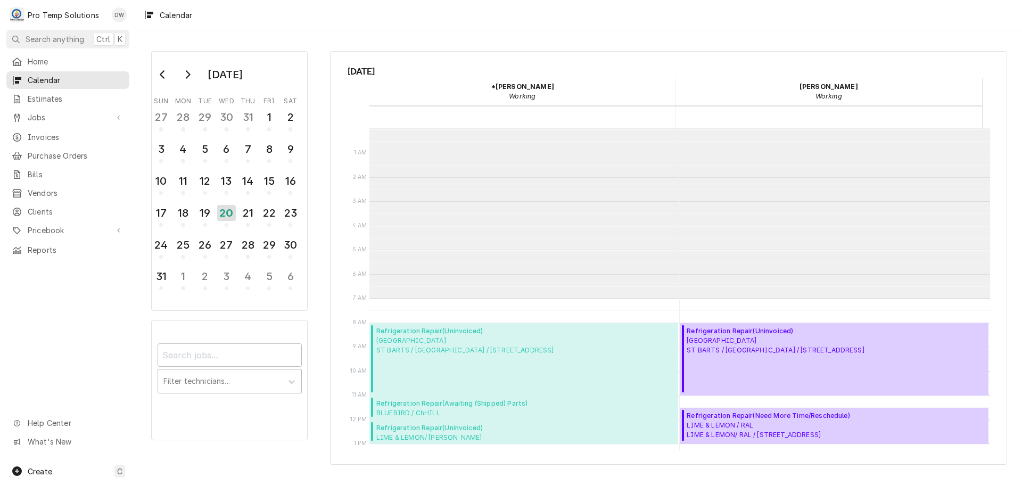
scroll to position [170, 0]
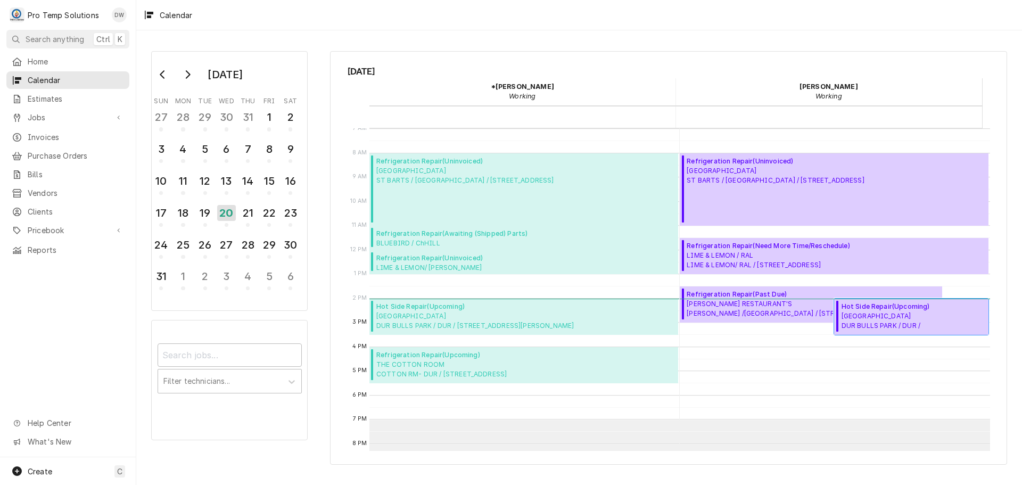
click at [887, 320] on span "DURHAM BULLS PARK DUR BULLS PARK / DUR / 409 Blackwell St, Durham, NC 27701" at bounding box center [914, 321] width 144 height 20
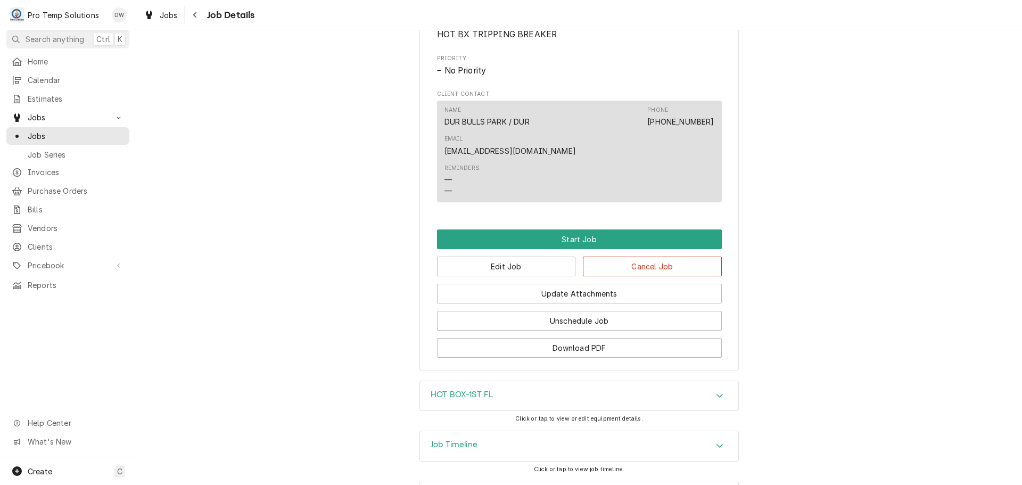
scroll to position [588, 0]
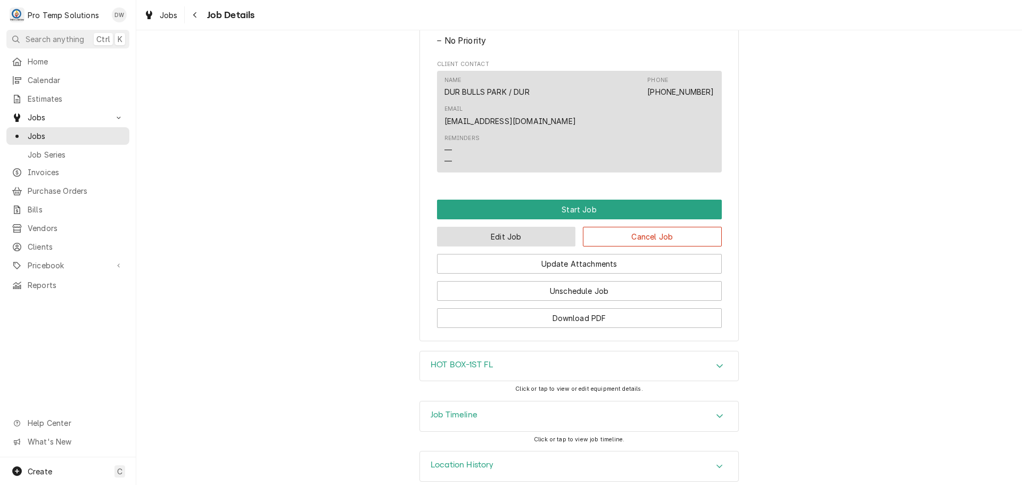
click at [513, 227] on button "Edit Job" at bounding box center [506, 237] width 139 height 20
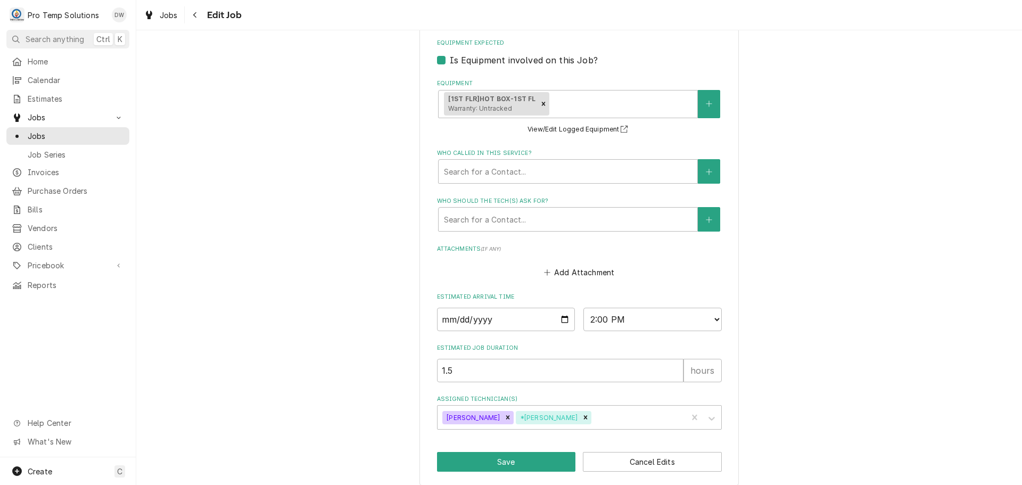
scroll to position [765, 0]
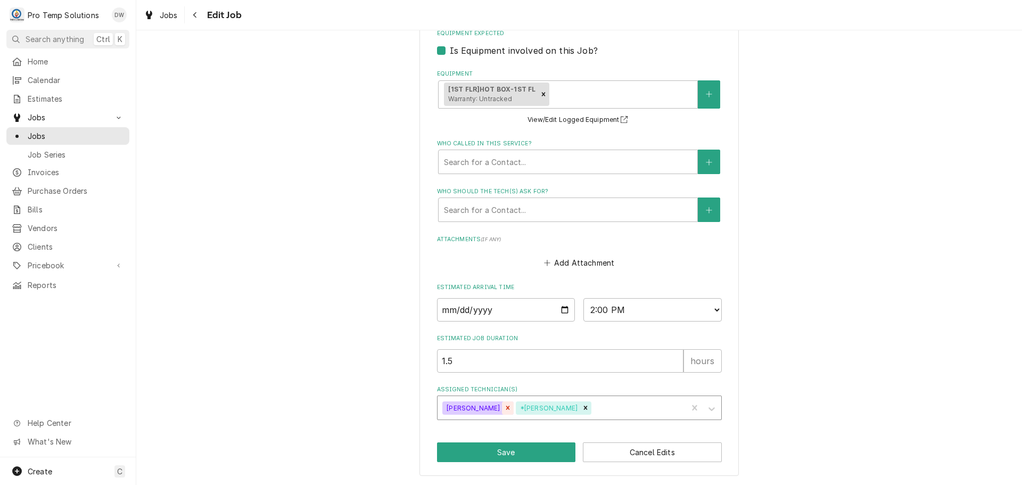
click at [504, 406] on icon "Remove Dakota Williams" at bounding box center [507, 407] width 7 height 7
click at [509, 451] on button "Save" at bounding box center [506, 452] width 139 height 20
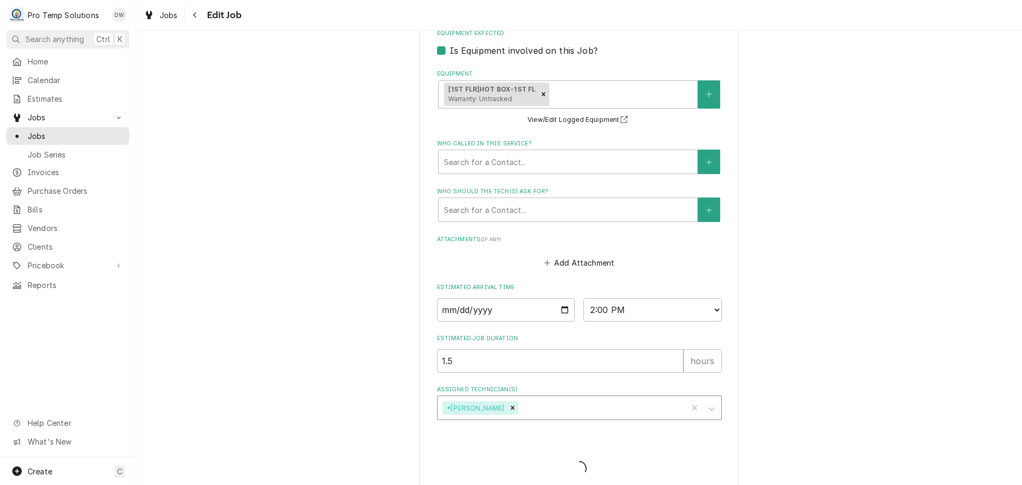
type textarea "x"
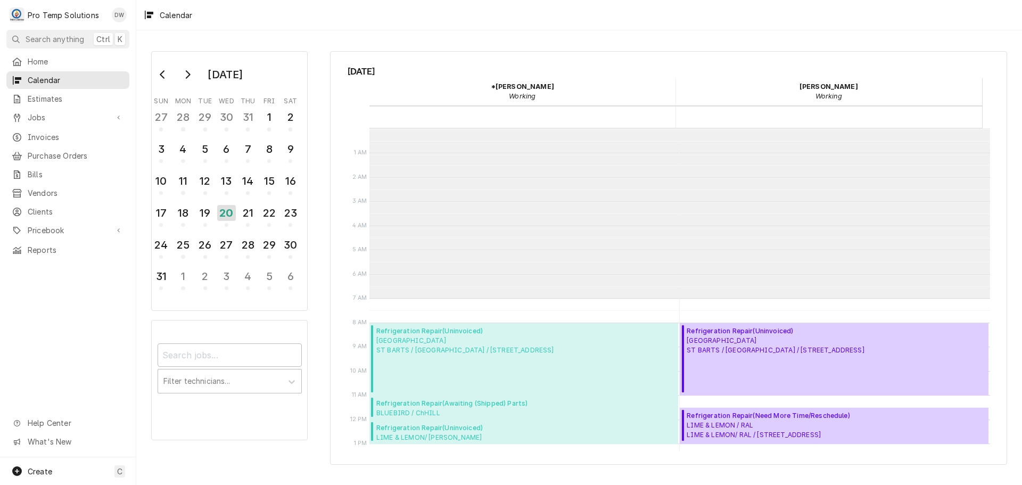
scroll to position [170, 0]
